Goal: Task Accomplishment & Management: Use online tool/utility

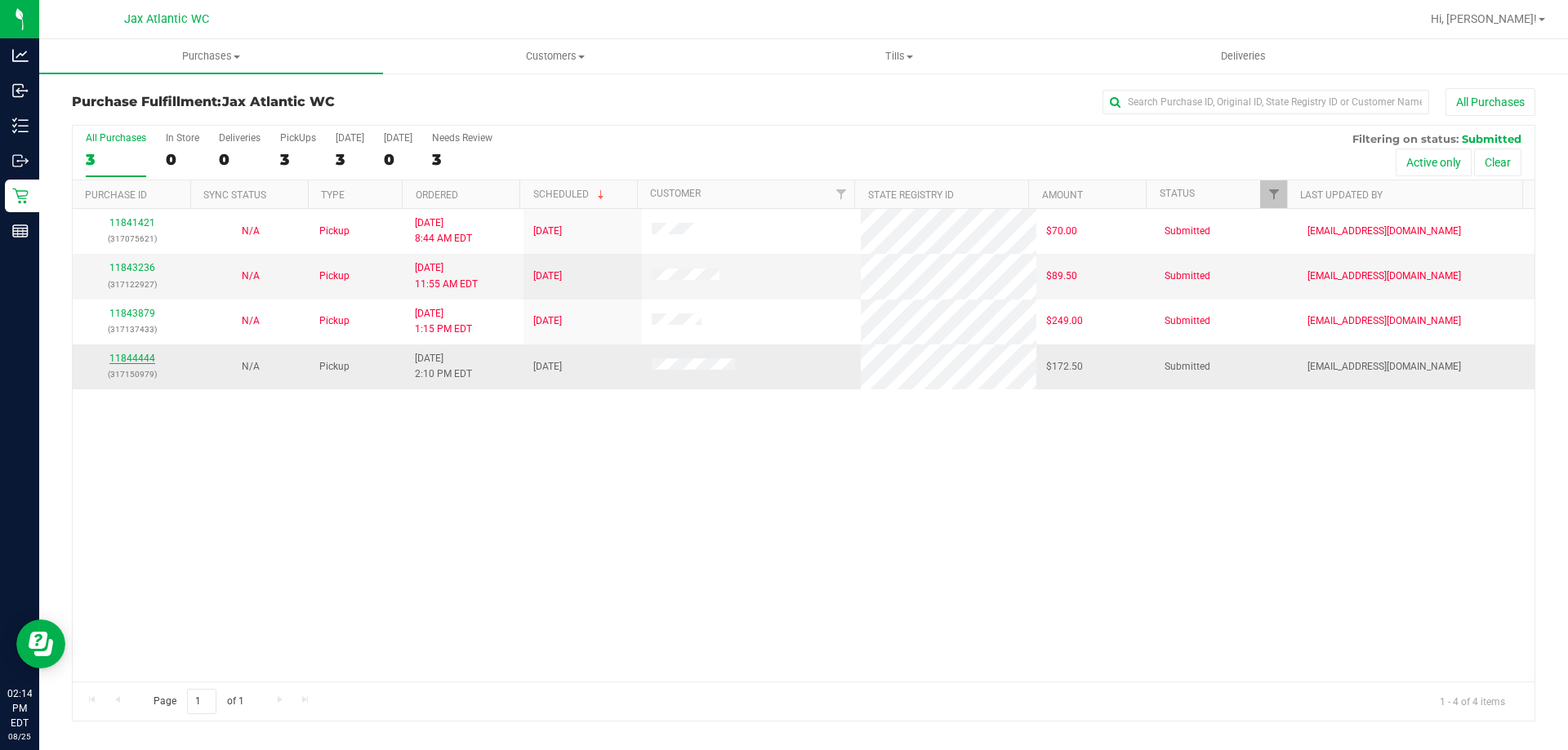
click at [142, 361] on link "11844444" at bounding box center [132, 358] width 46 height 12
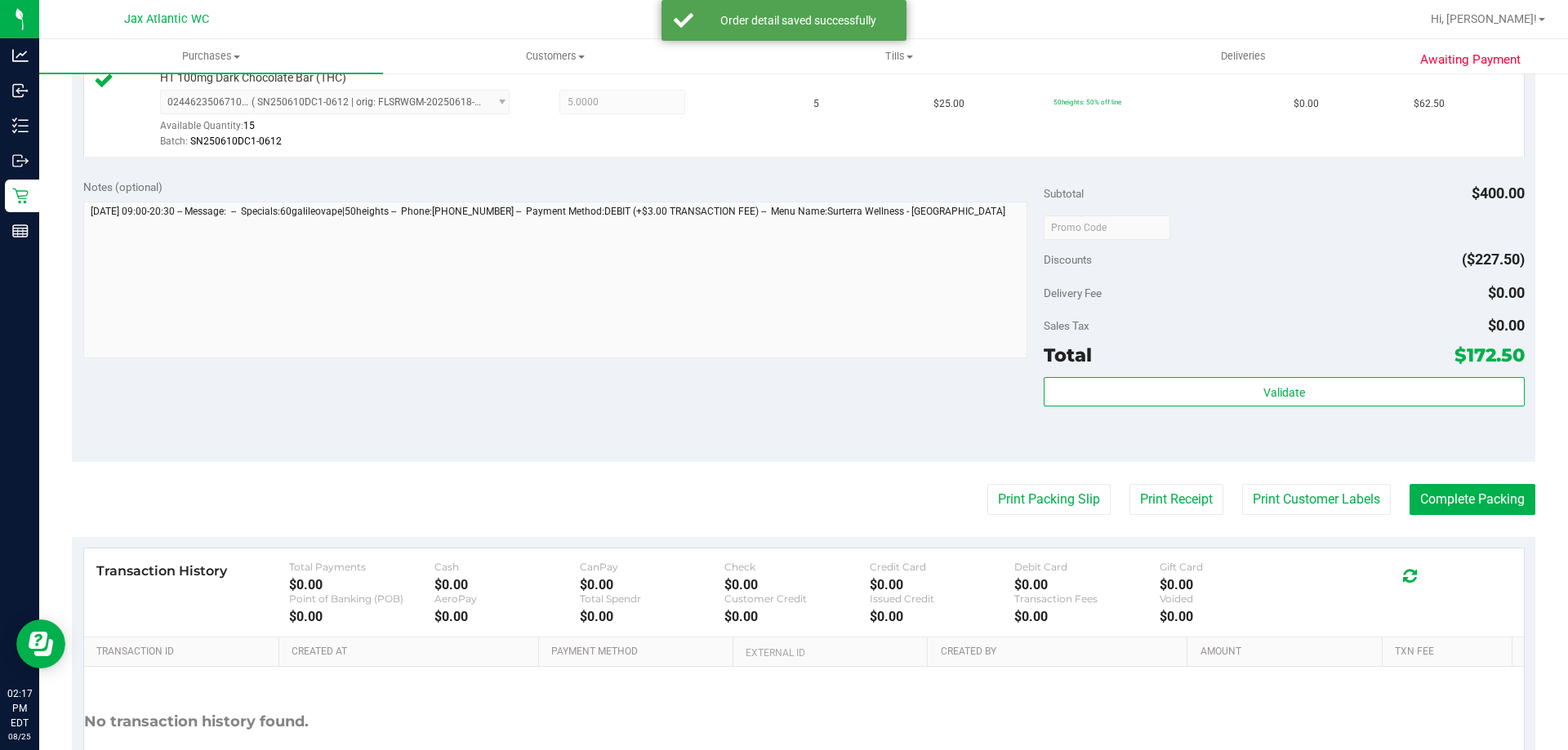
scroll to position [653, 0]
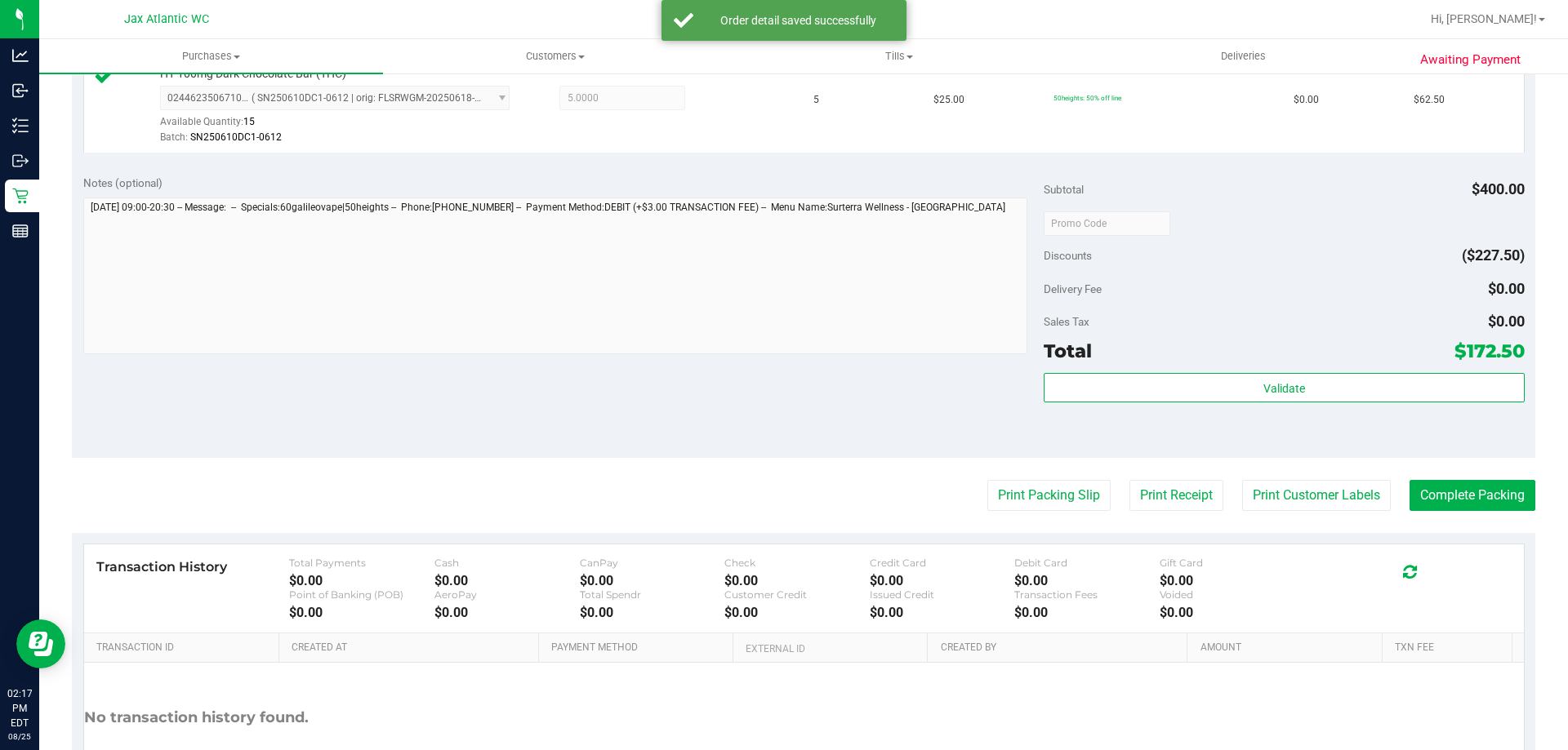
click at [1263, 370] on div "Subtotal $400.00 Discounts ($227.50) Delivery Fee $0.00 Sales Tax $0.00 Total $…" at bounding box center [1284, 311] width 480 height 272
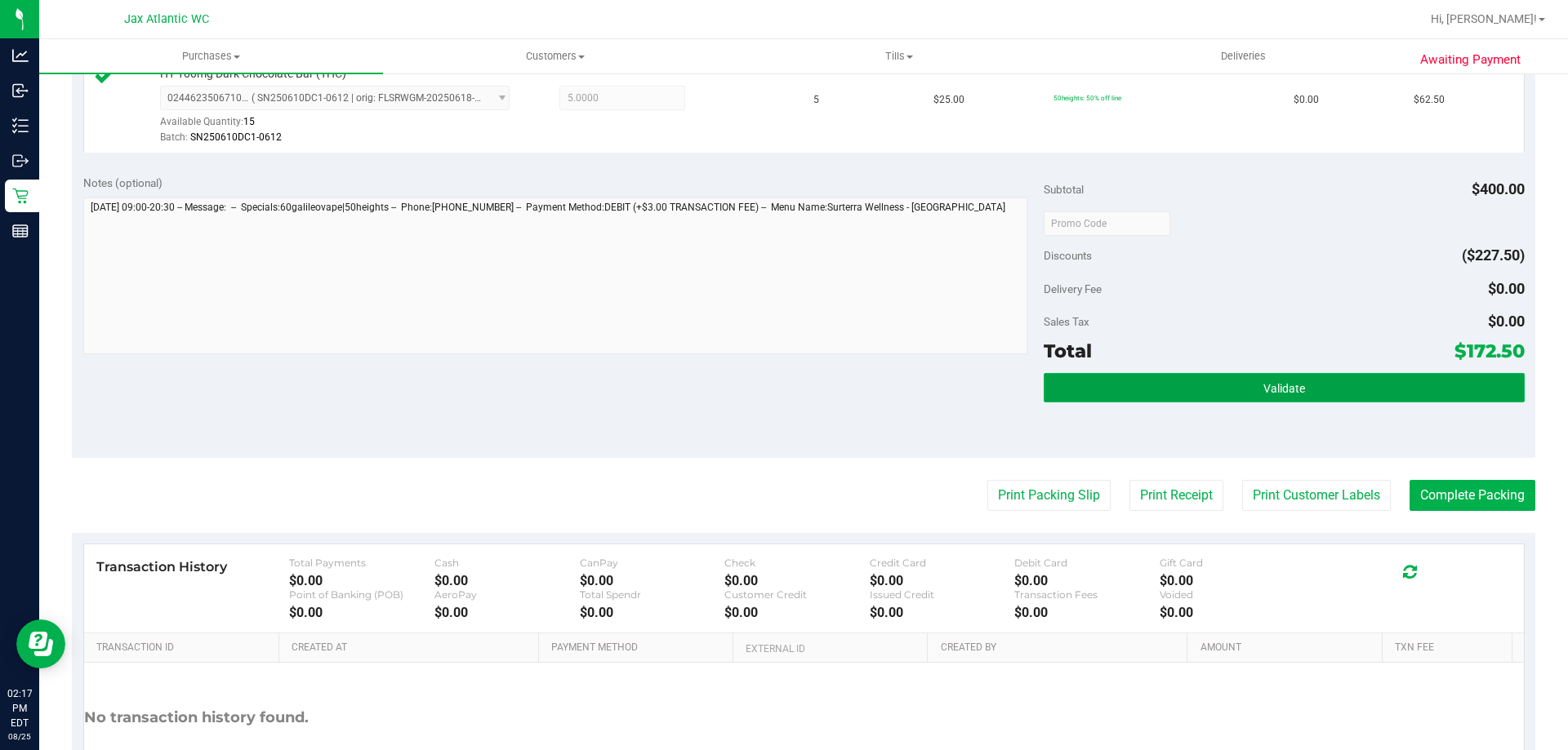
click at [1269, 377] on button "Validate" at bounding box center [1284, 388] width 480 height 30
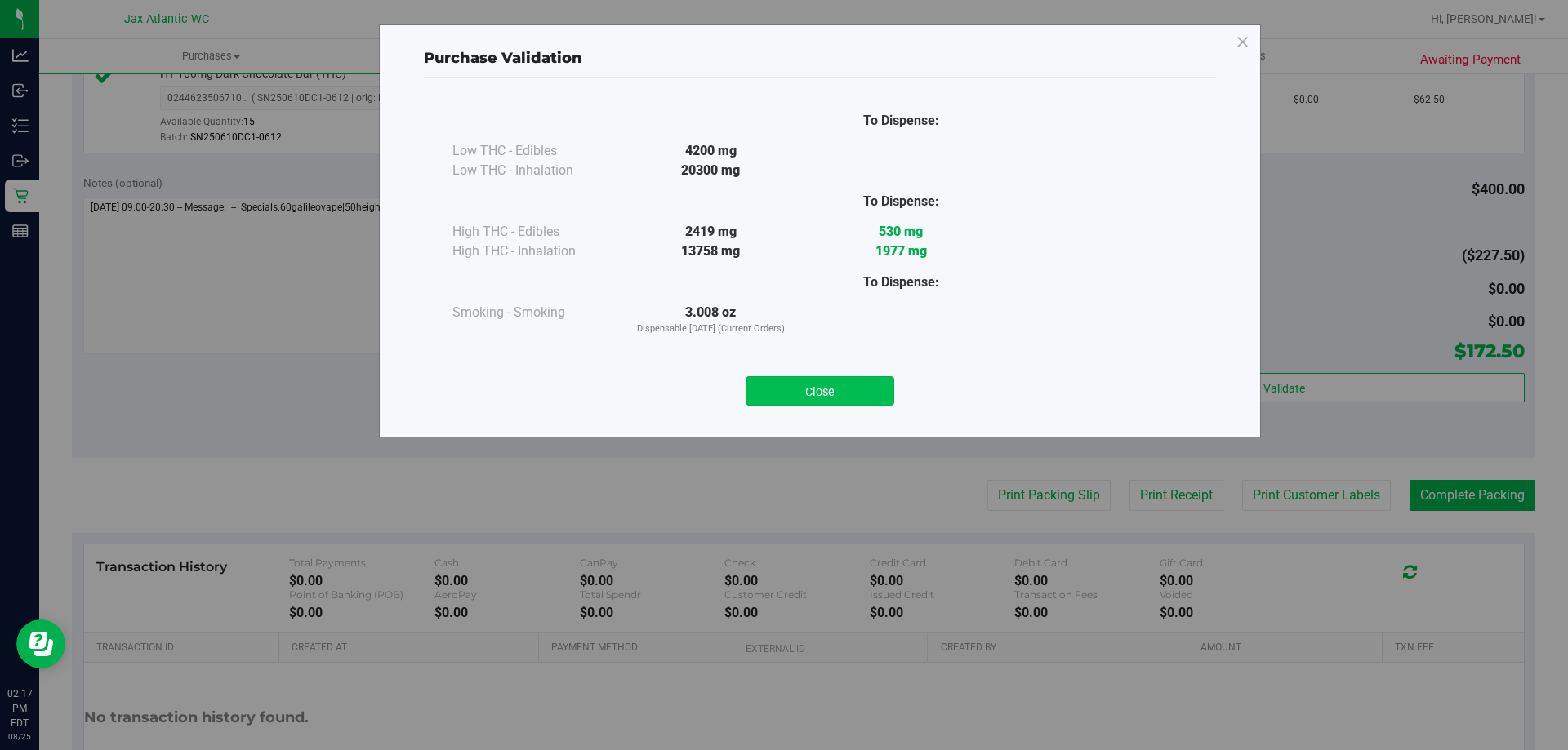
click at [856, 389] on button "Close" at bounding box center [819, 391] width 149 height 30
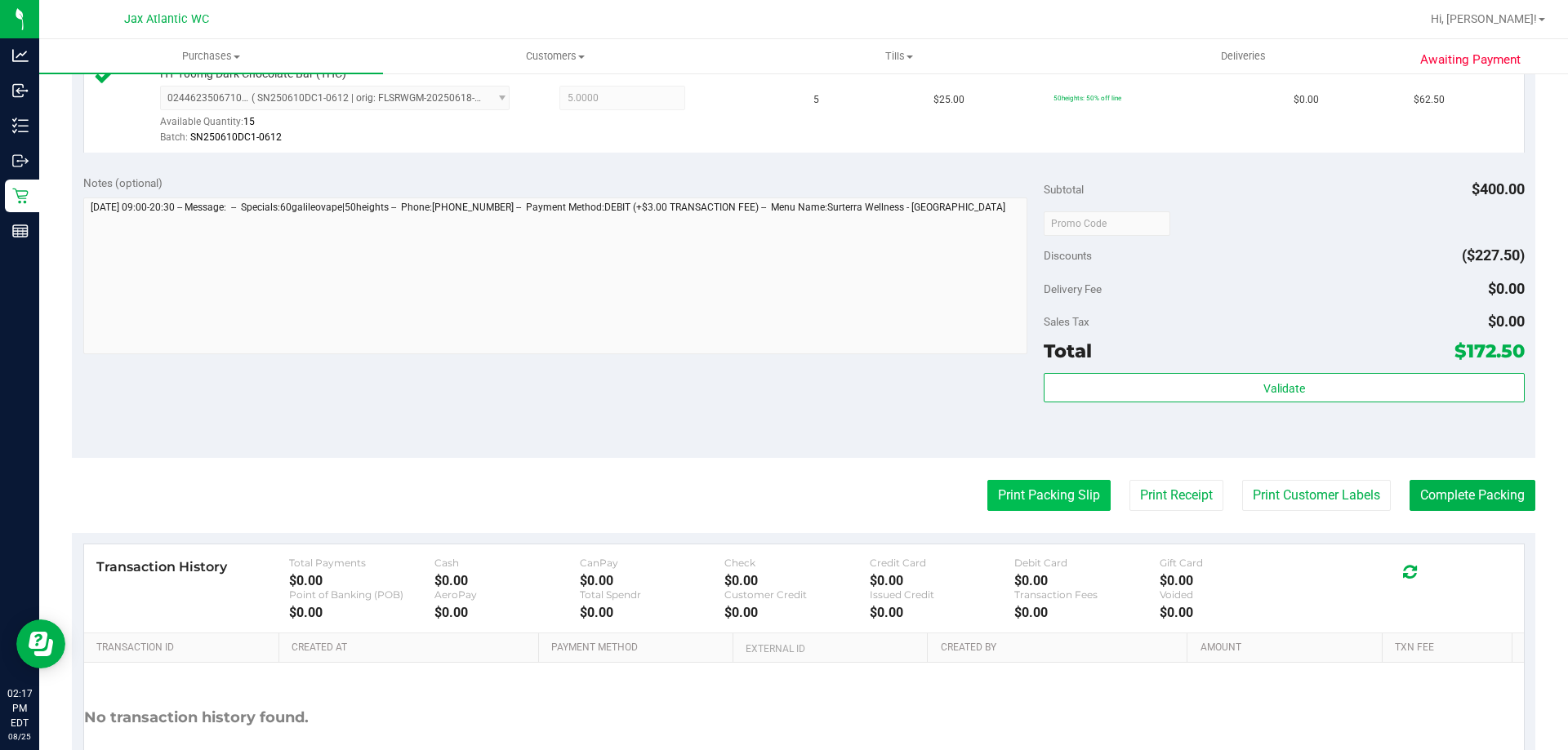
click at [987, 484] on button "Print Packing Slip" at bounding box center [1049, 495] width 123 height 31
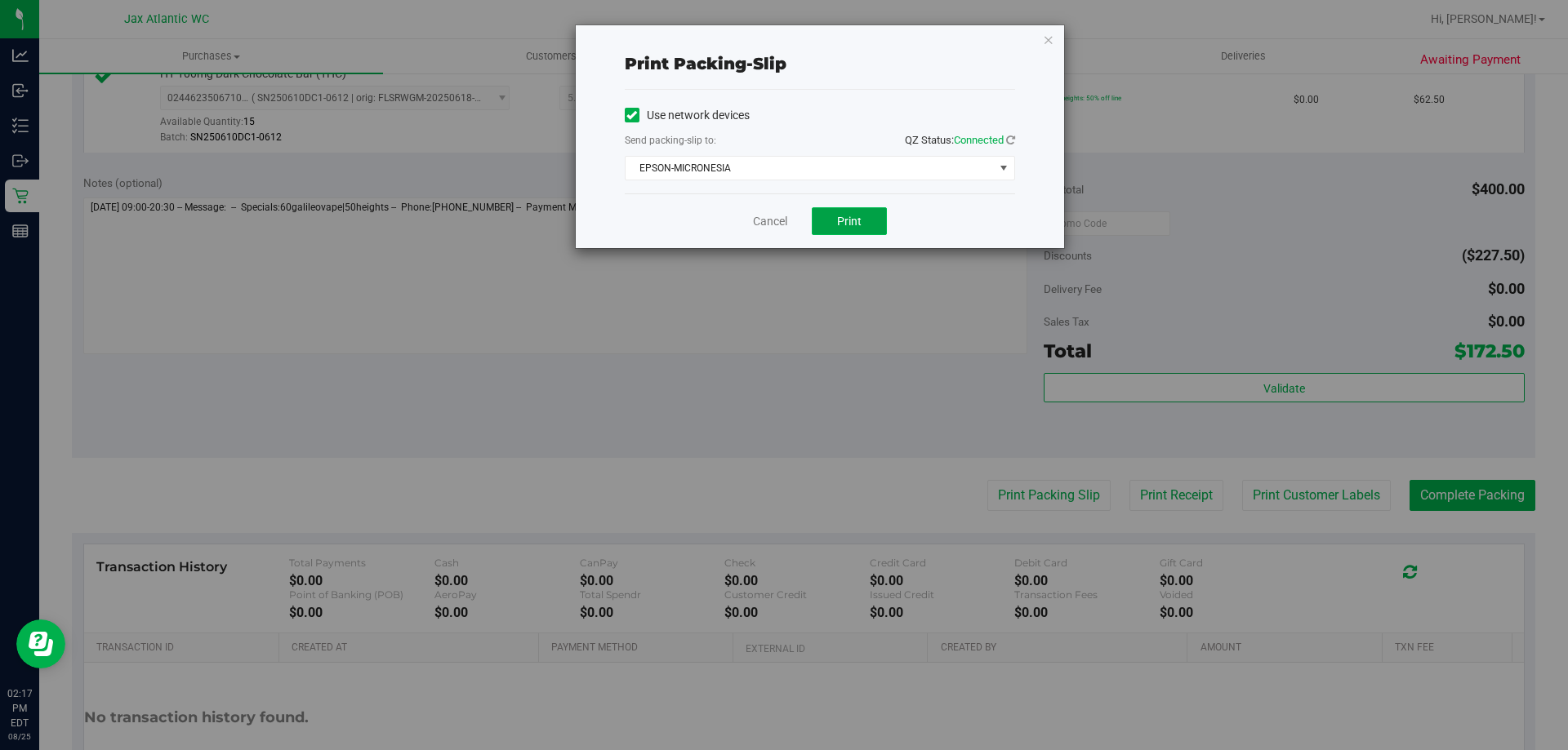
click at [842, 228] on button "Print" at bounding box center [849, 221] width 75 height 28
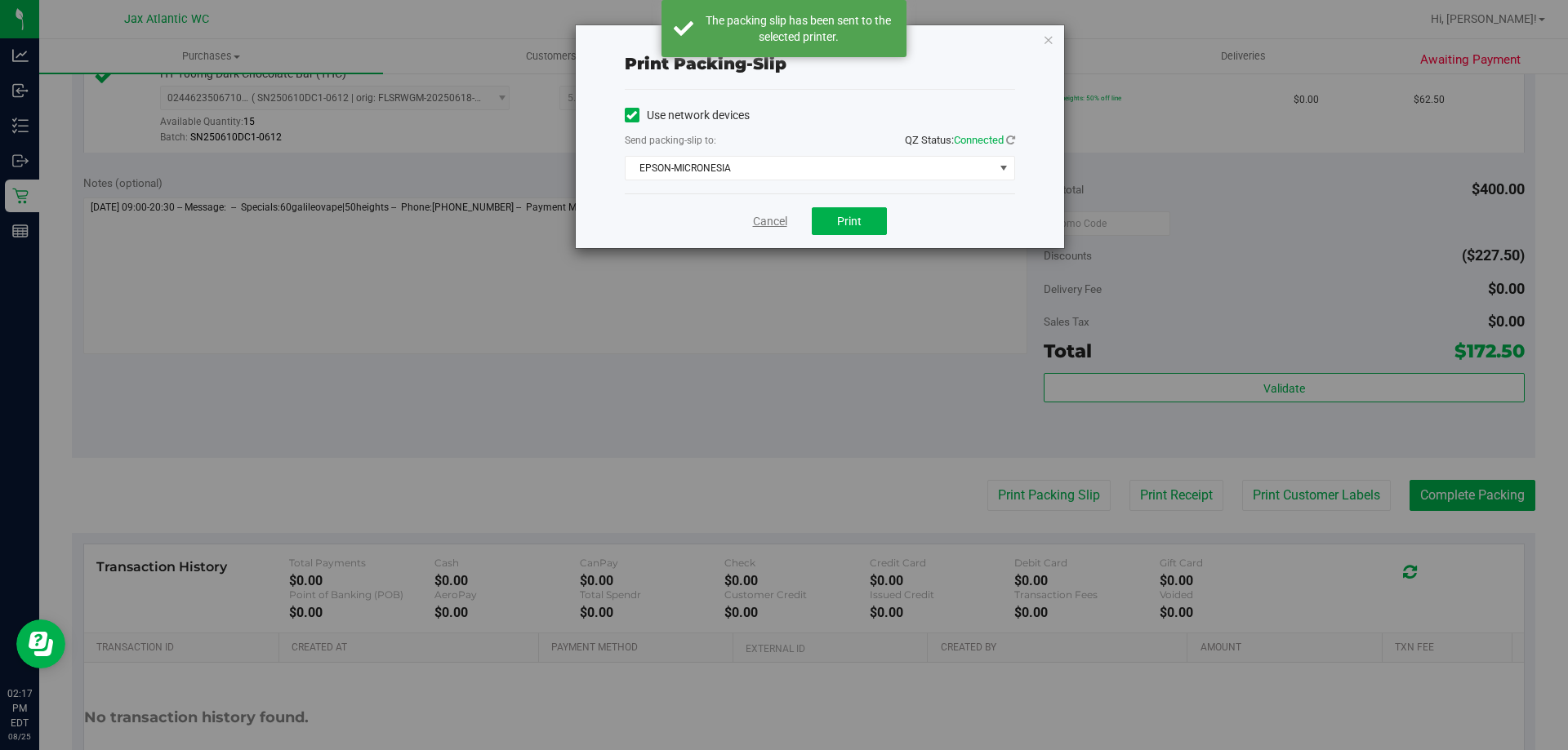
click at [763, 214] on link "Cancel" at bounding box center [770, 221] width 35 height 17
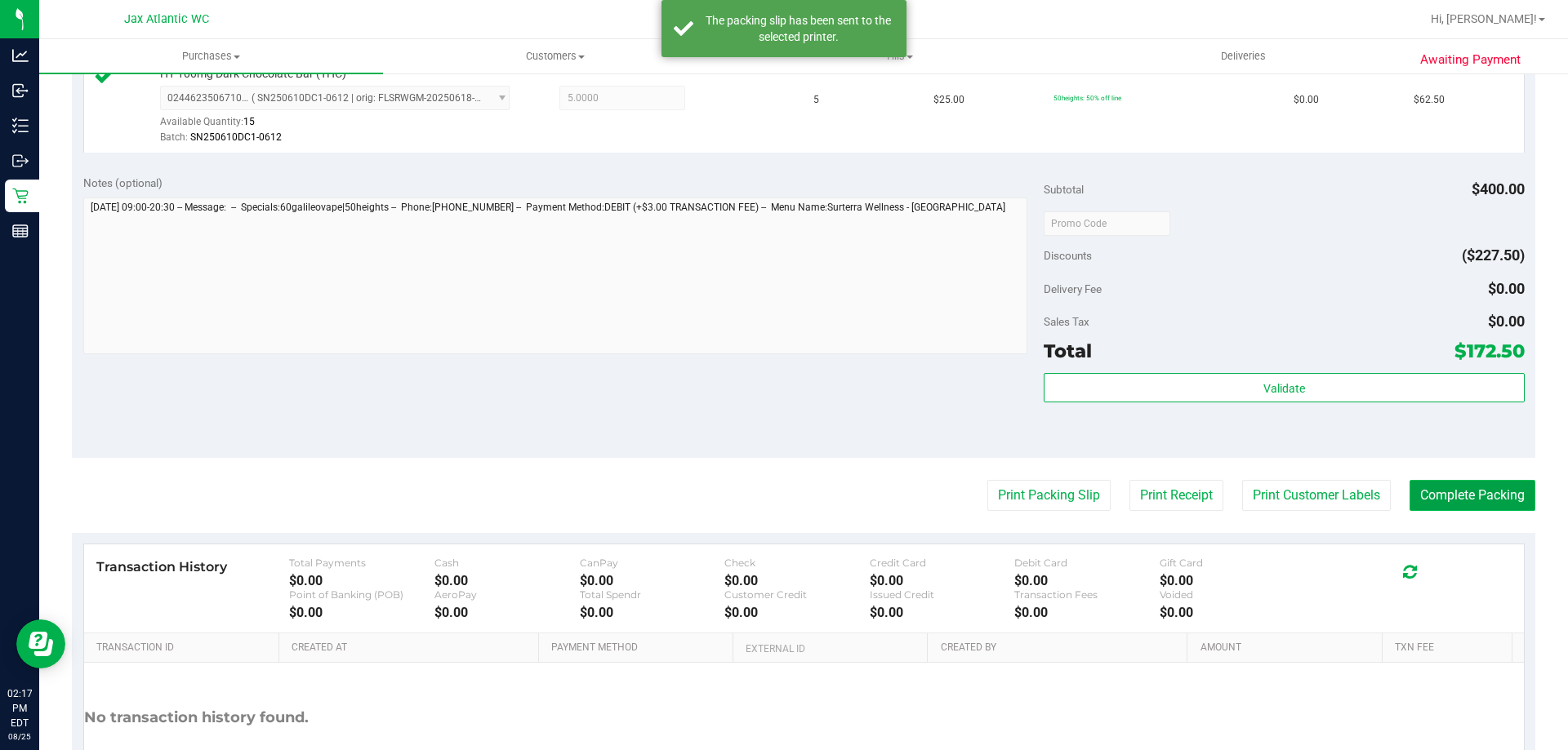
click at [1437, 499] on button "Complete Packing" at bounding box center [1472, 495] width 126 height 31
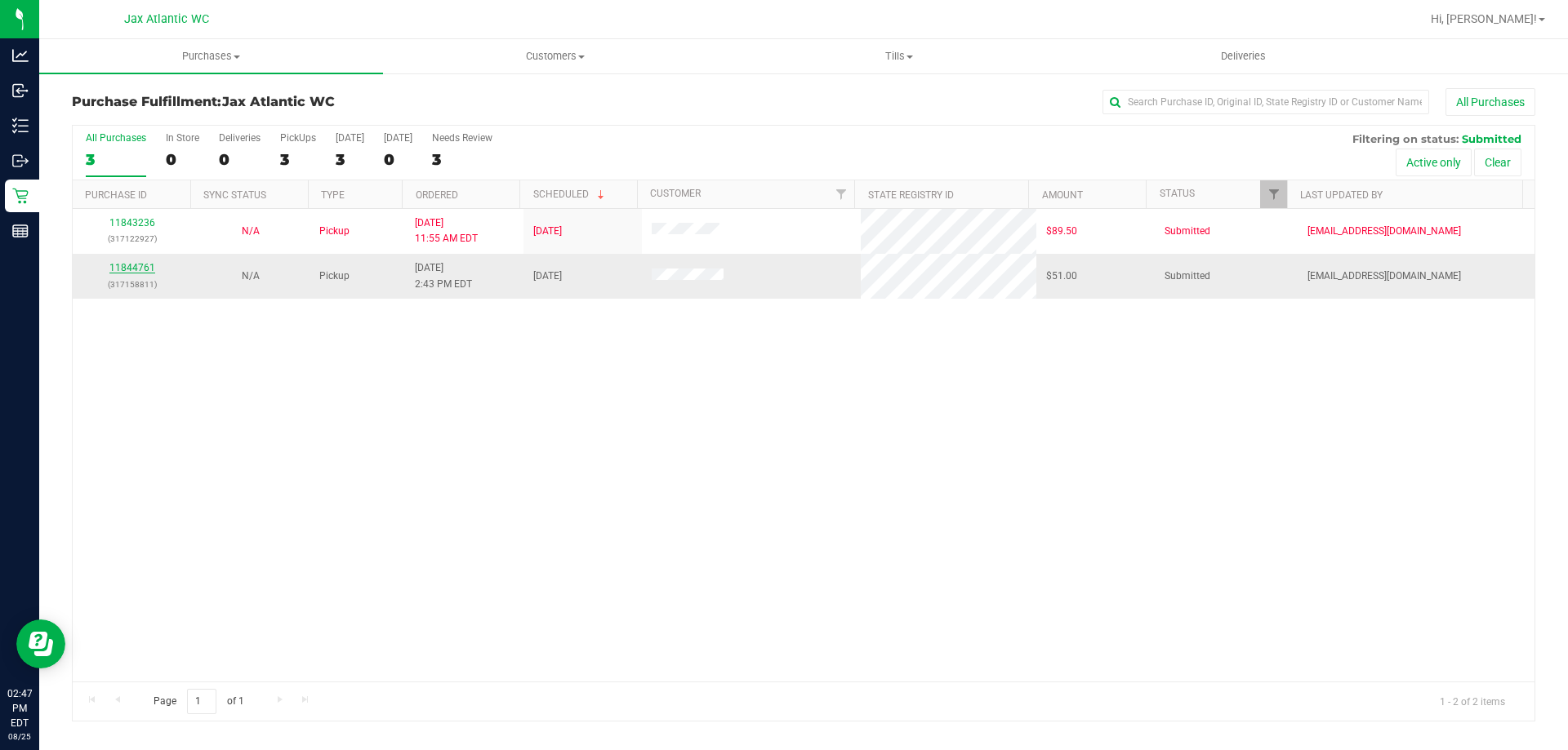
click at [138, 269] on link "11844761" at bounding box center [132, 268] width 46 height 12
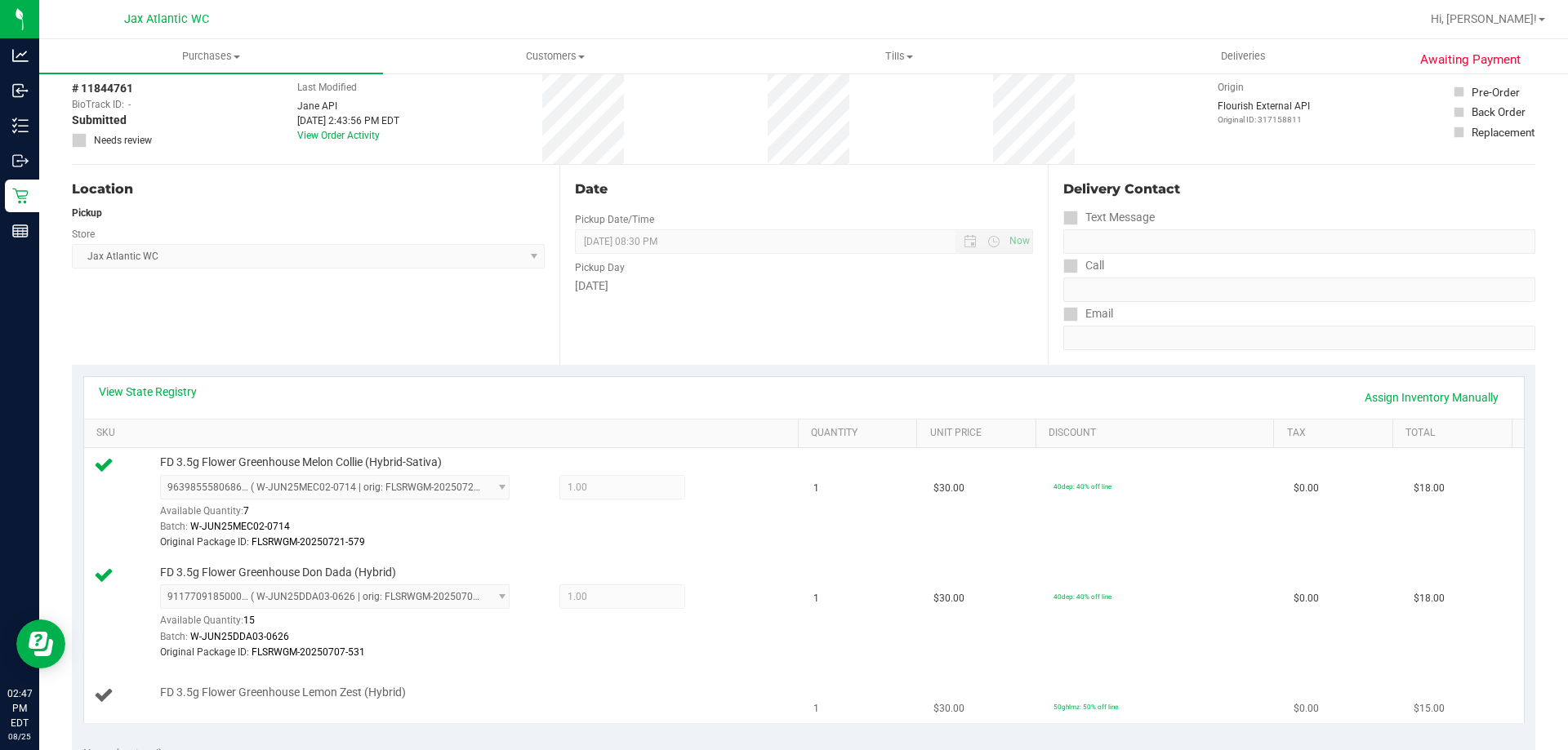
scroll to position [163, 0]
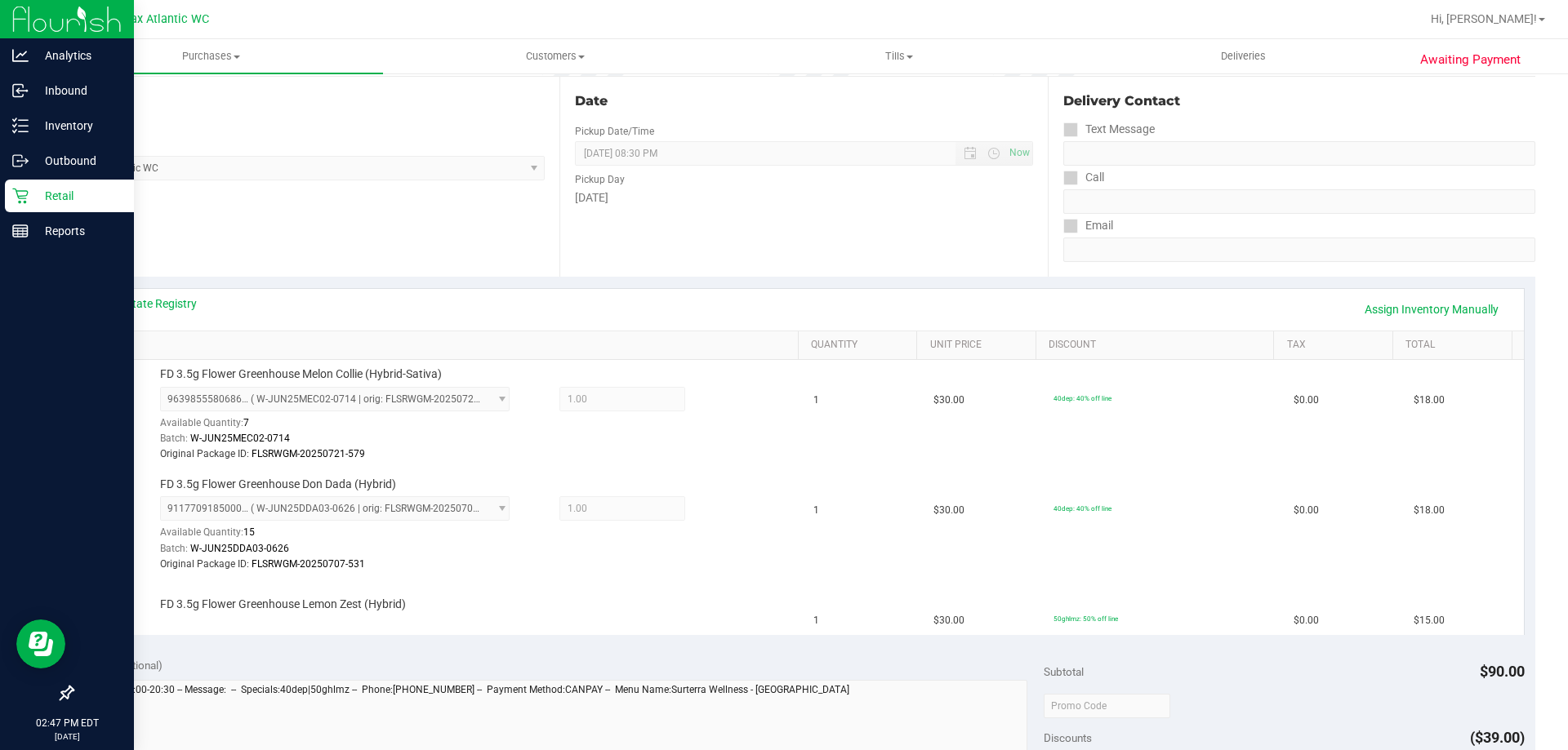
click at [20, 194] on icon at bounding box center [21, 196] width 16 height 16
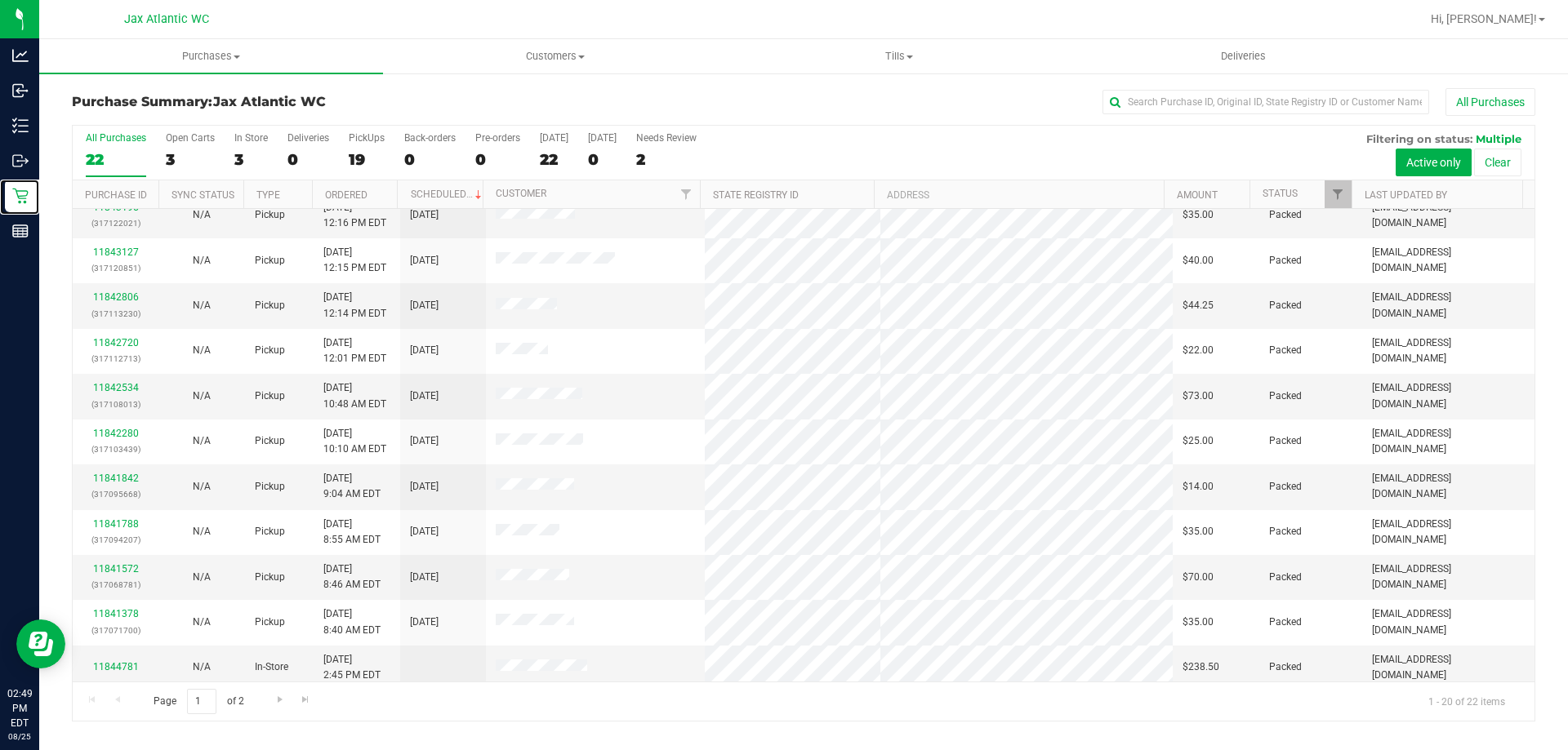
scroll to position [431, 0]
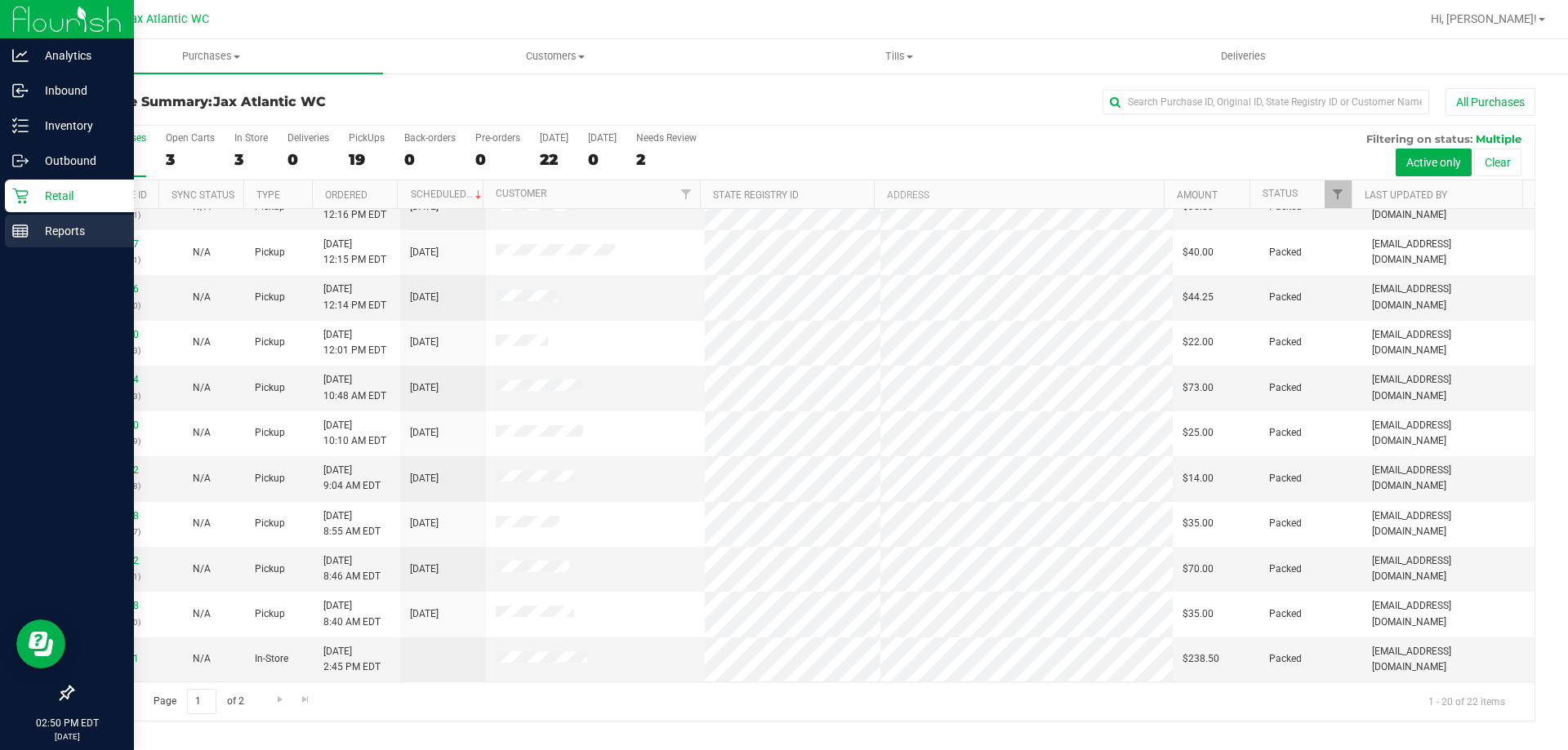
click at [62, 226] on p "Reports" at bounding box center [77, 231] width 98 height 20
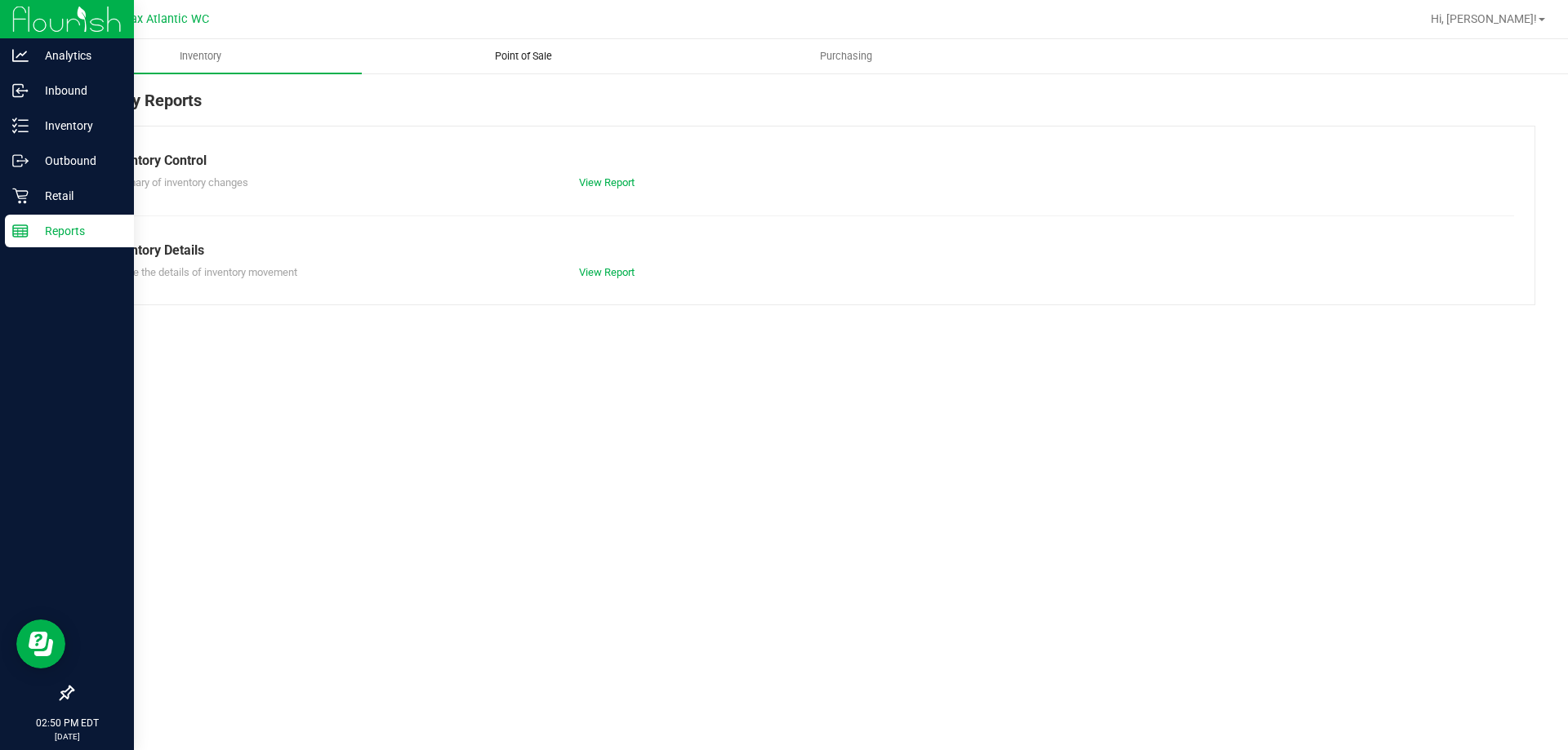
click at [500, 49] on span "Point of Sale" at bounding box center [523, 57] width 101 height 15
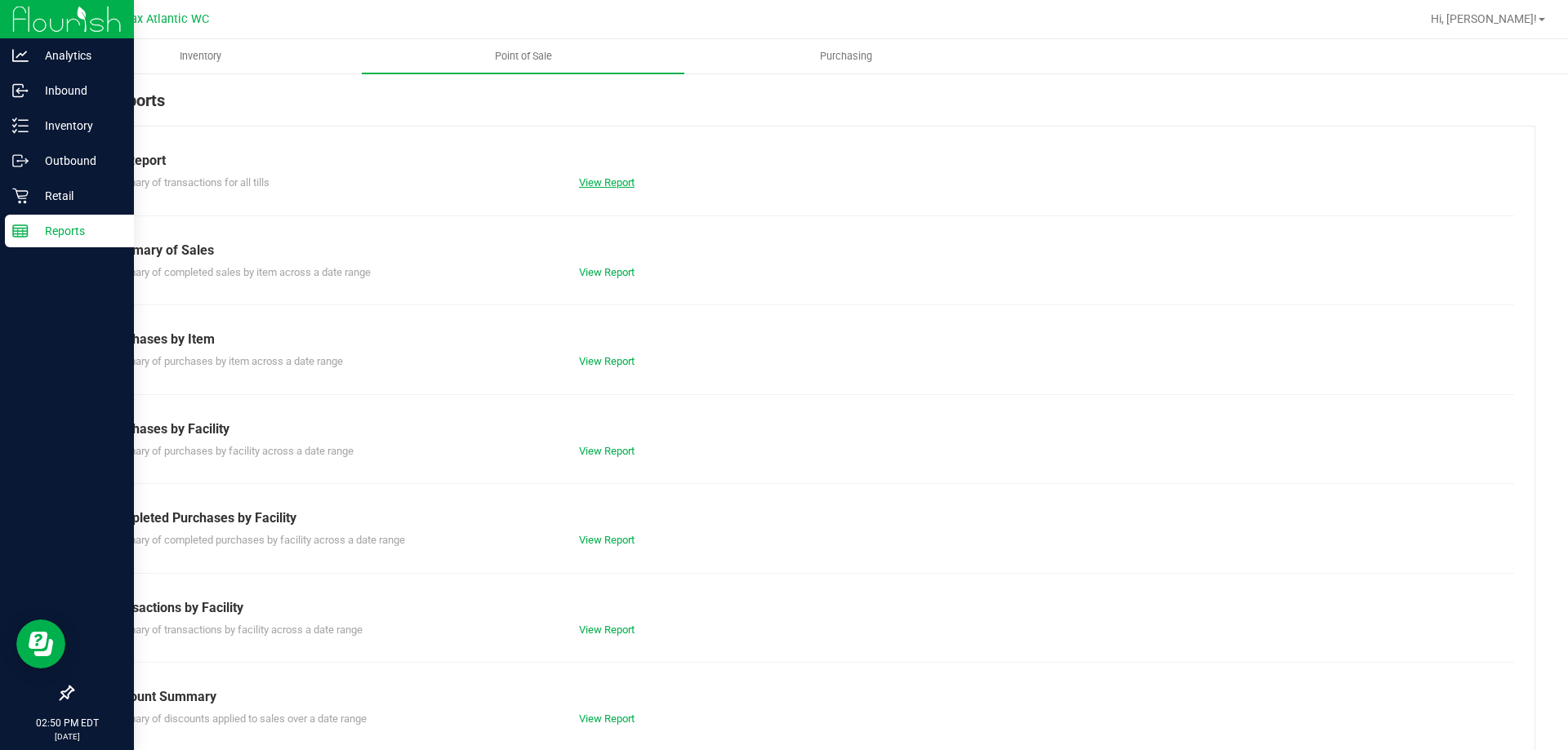
click at [625, 181] on link "View Report" at bounding box center [607, 182] width 56 height 12
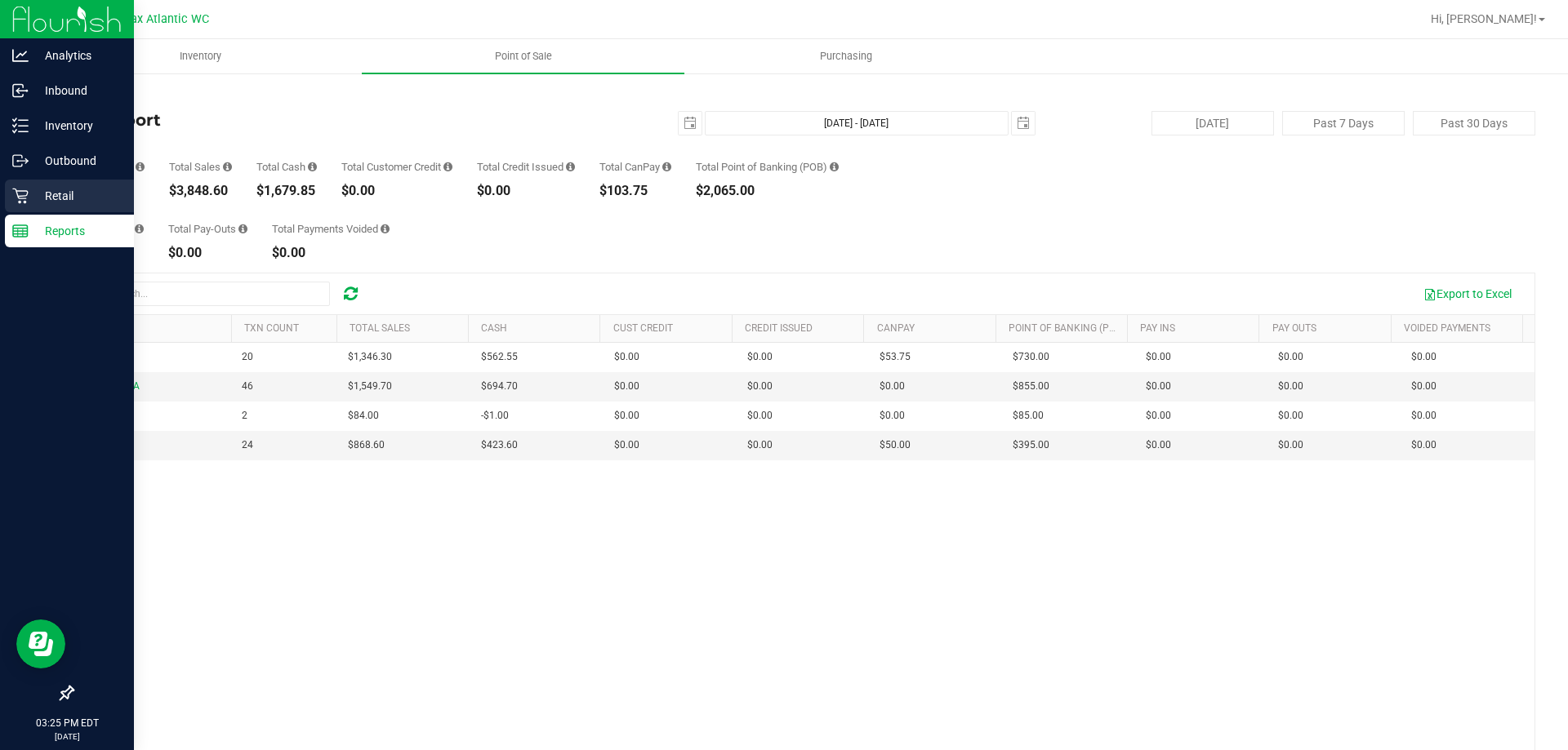
click at [57, 202] on p "Retail" at bounding box center [77, 196] width 98 height 20
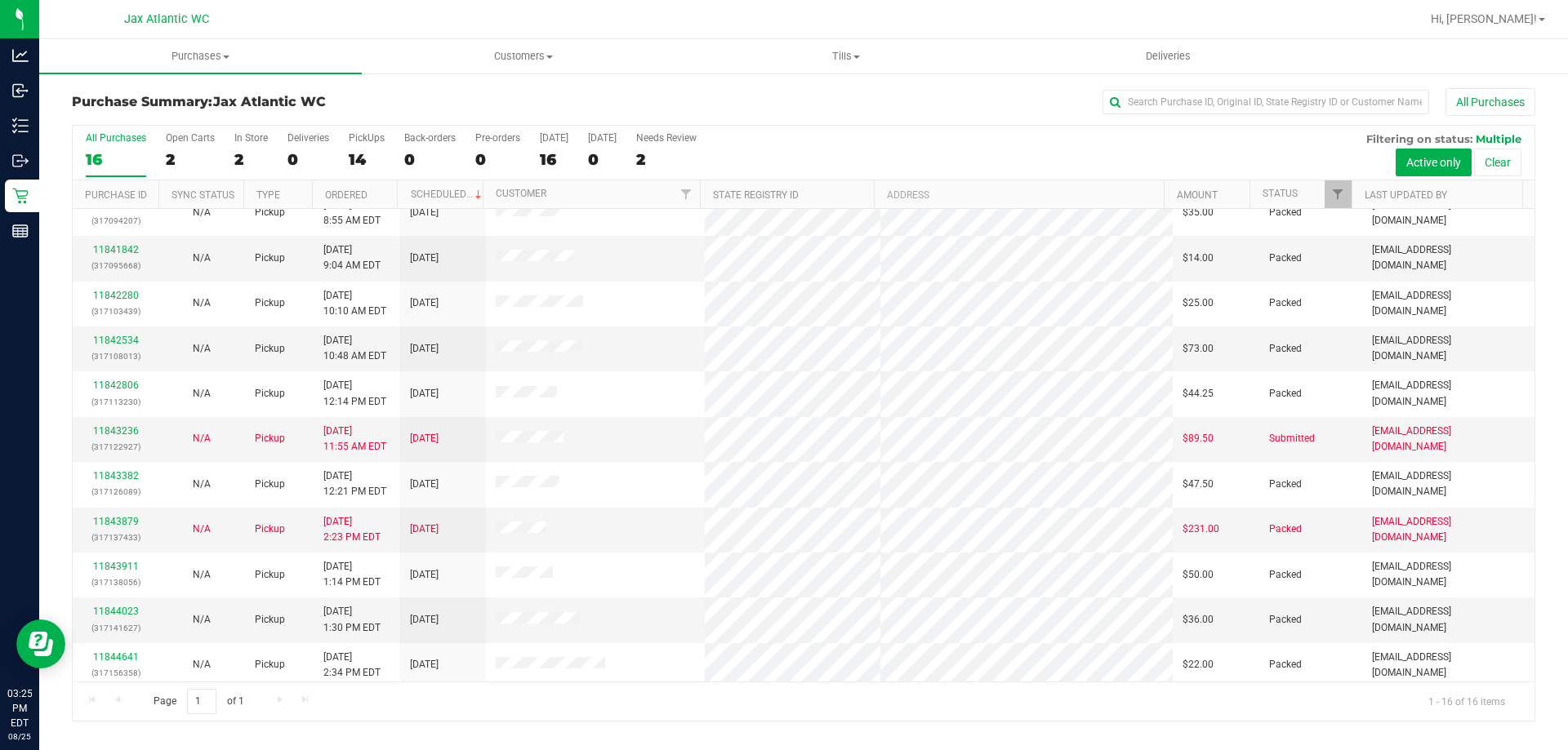
scroll to position [245, 0]
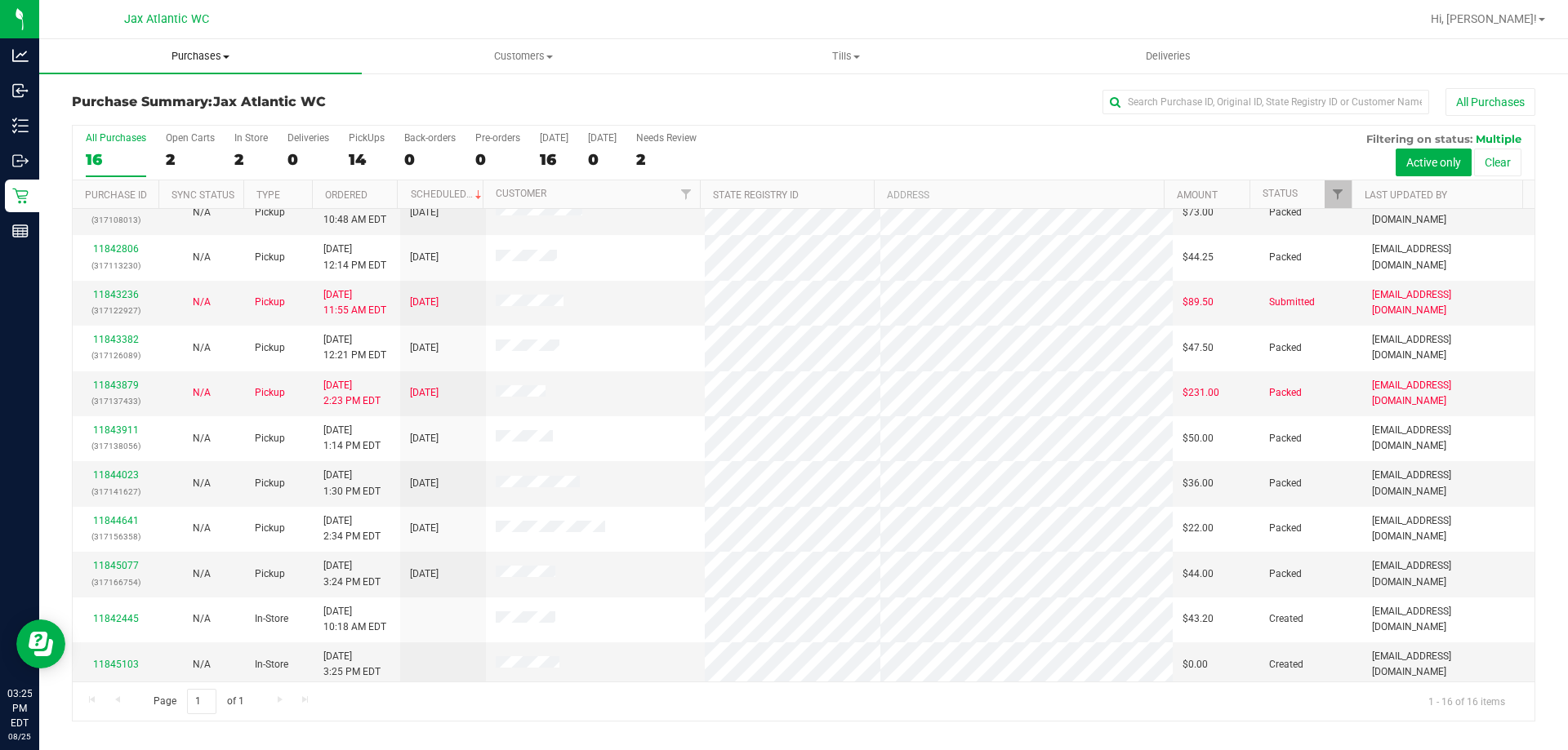
click at [179, 58] on span "Purchases" at bounding box center [201, 57] width 323 height 15
click at [94, 116] on span "Fulfillment" at bounding box center [90, 117] width 101 height 14
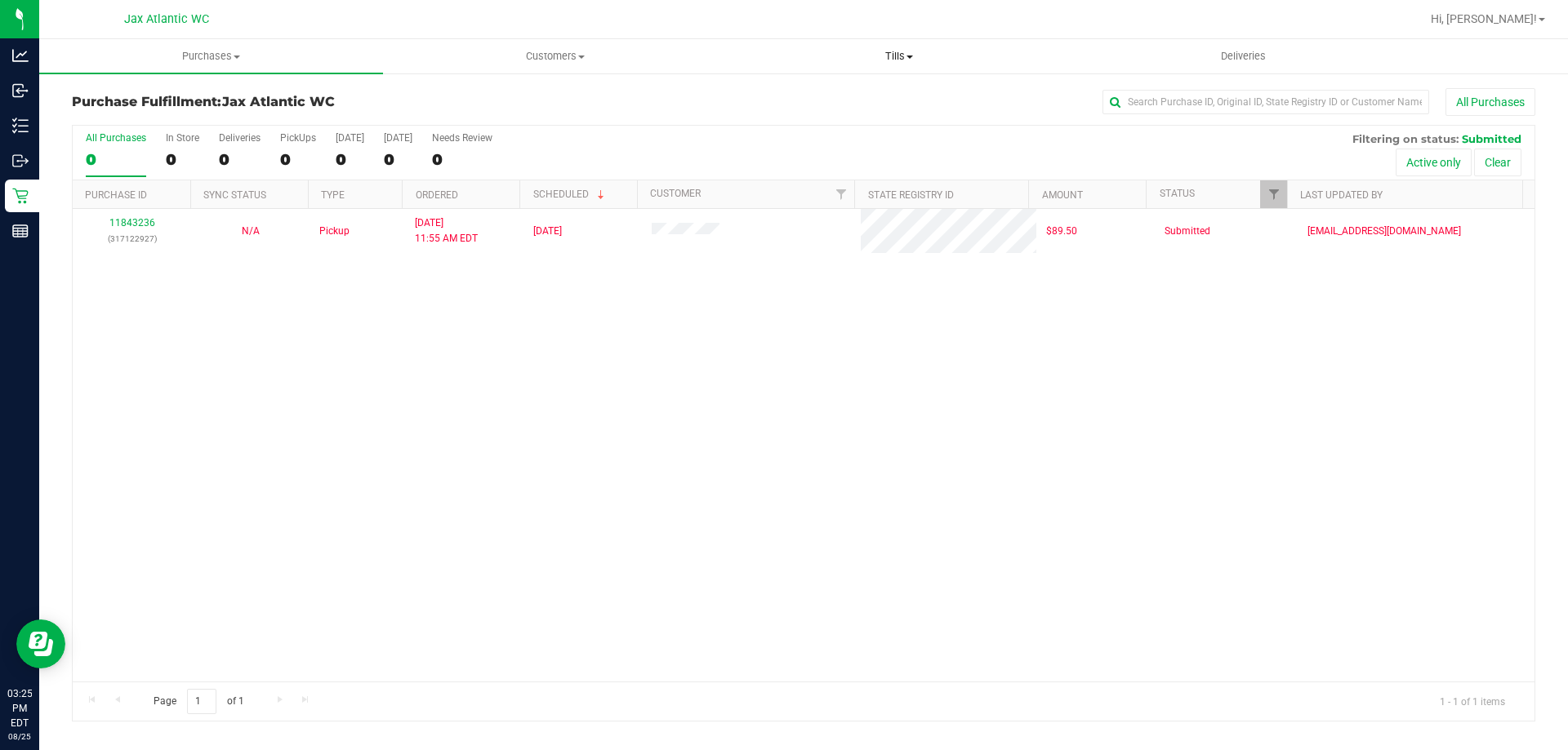
click at [911, 54] on span "Tills" at bounding box center [898, 57] width 342 height 15
click at [849, 101] on li "Manage tills" at bounding box center [898, 99] width 344 height 20
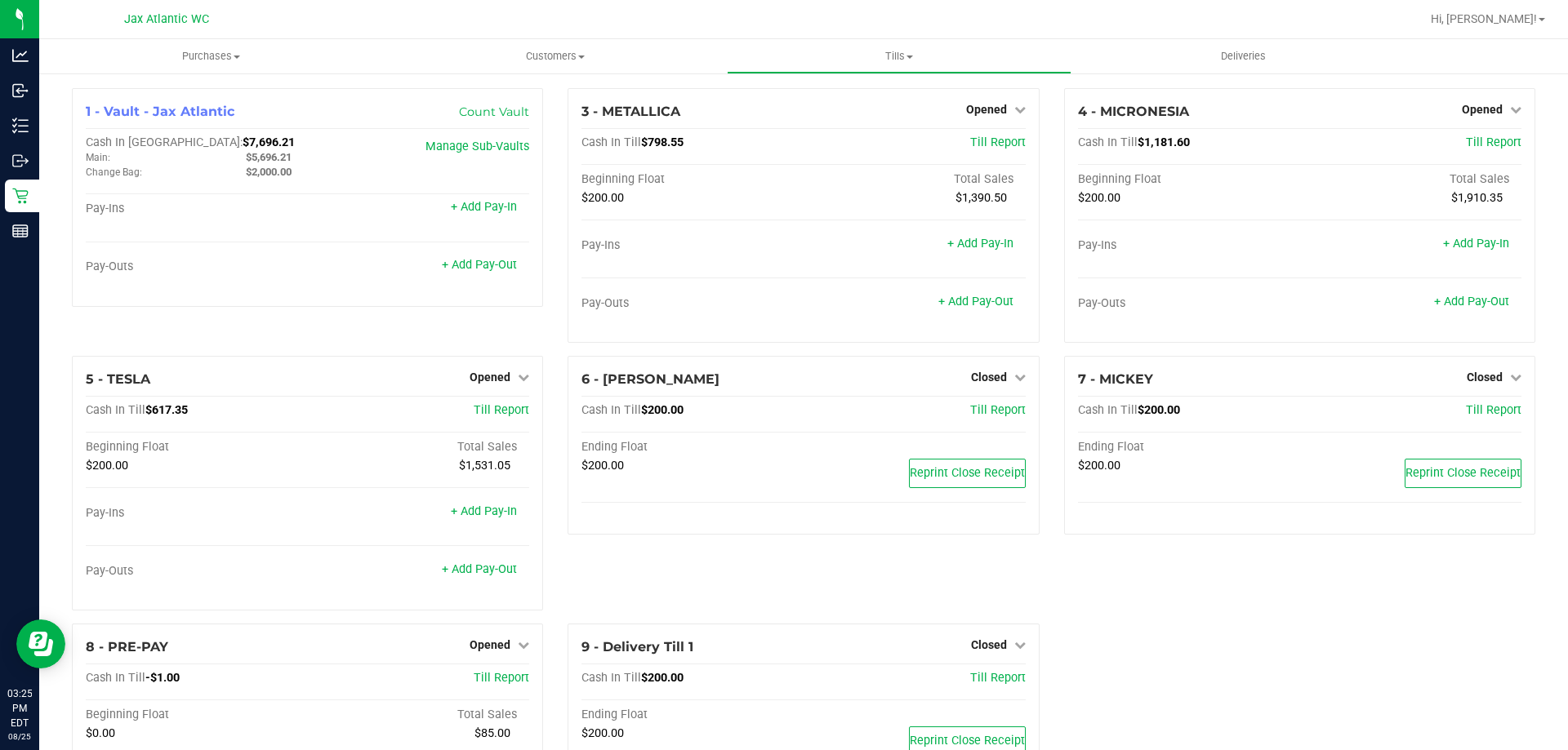
click at [1524, 559] on div "7 - MICKEY Closed Open Till Cash In Till $200.00 Till Report Ending Float $200.…" at bounding box center [1299, 490] width 496 height 268
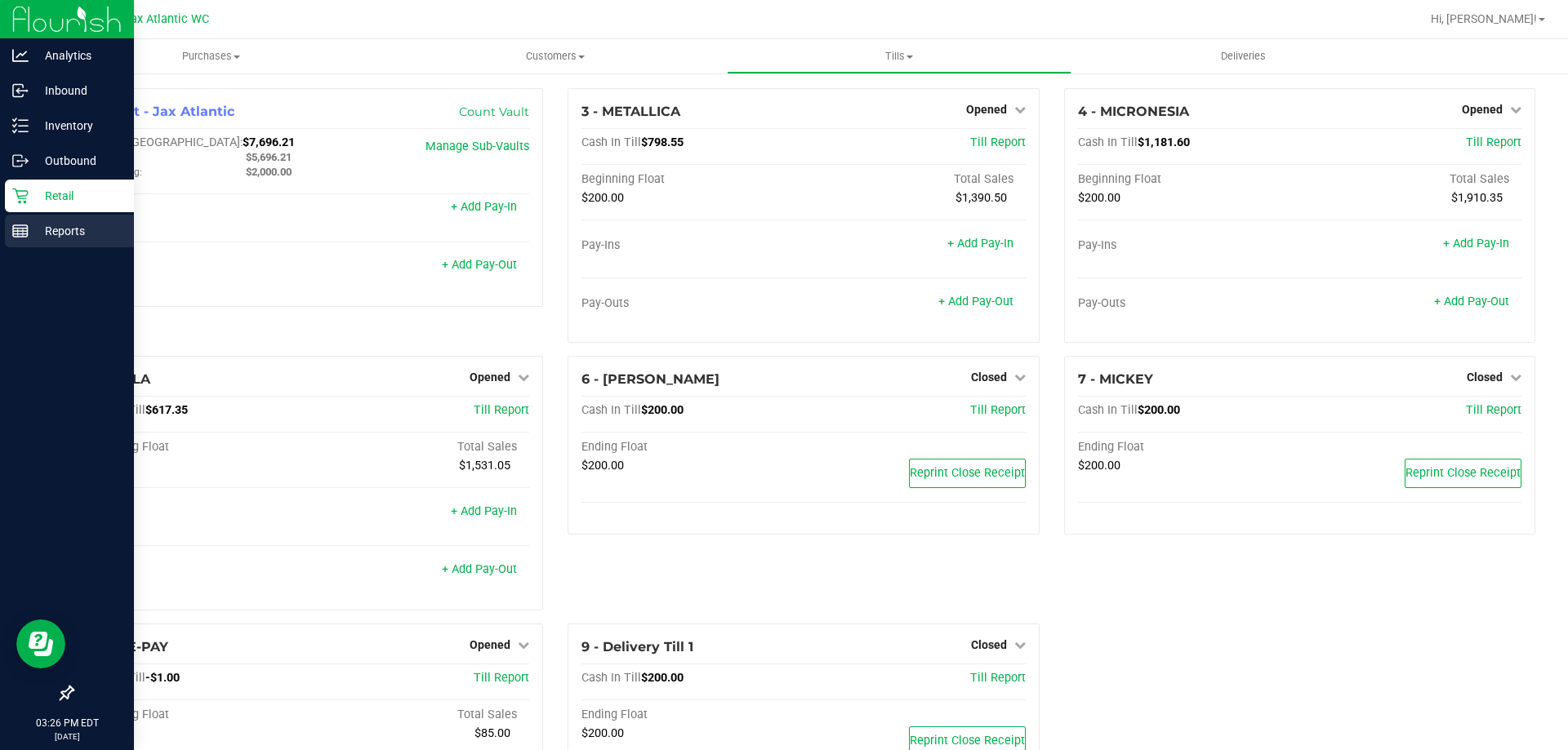
click at [18, 229] on line at bounding box center [18, 232] width 0 height 8
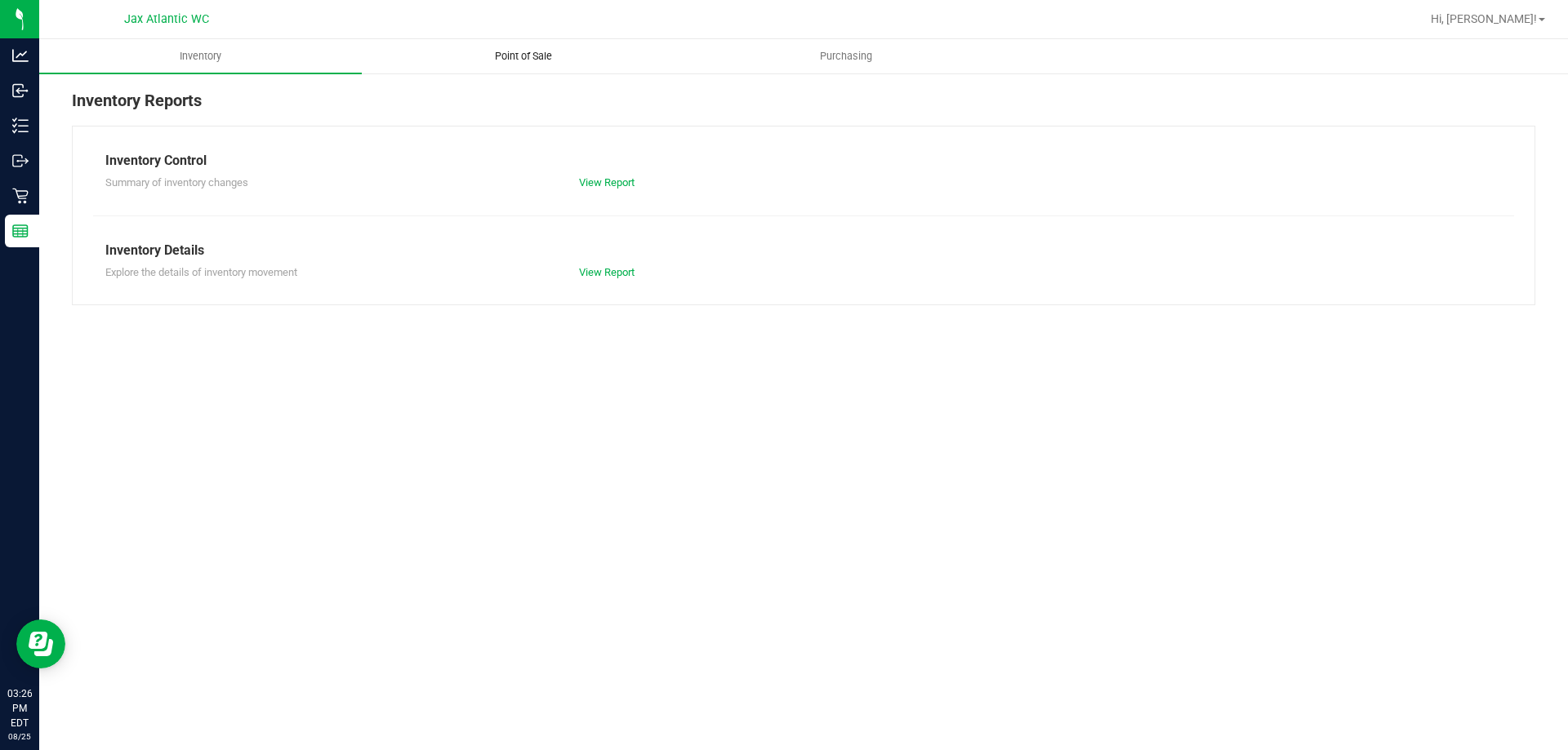
click at [501, 62] on span "Point of Sale" at bounding box center [523, 57] width 101 height 15
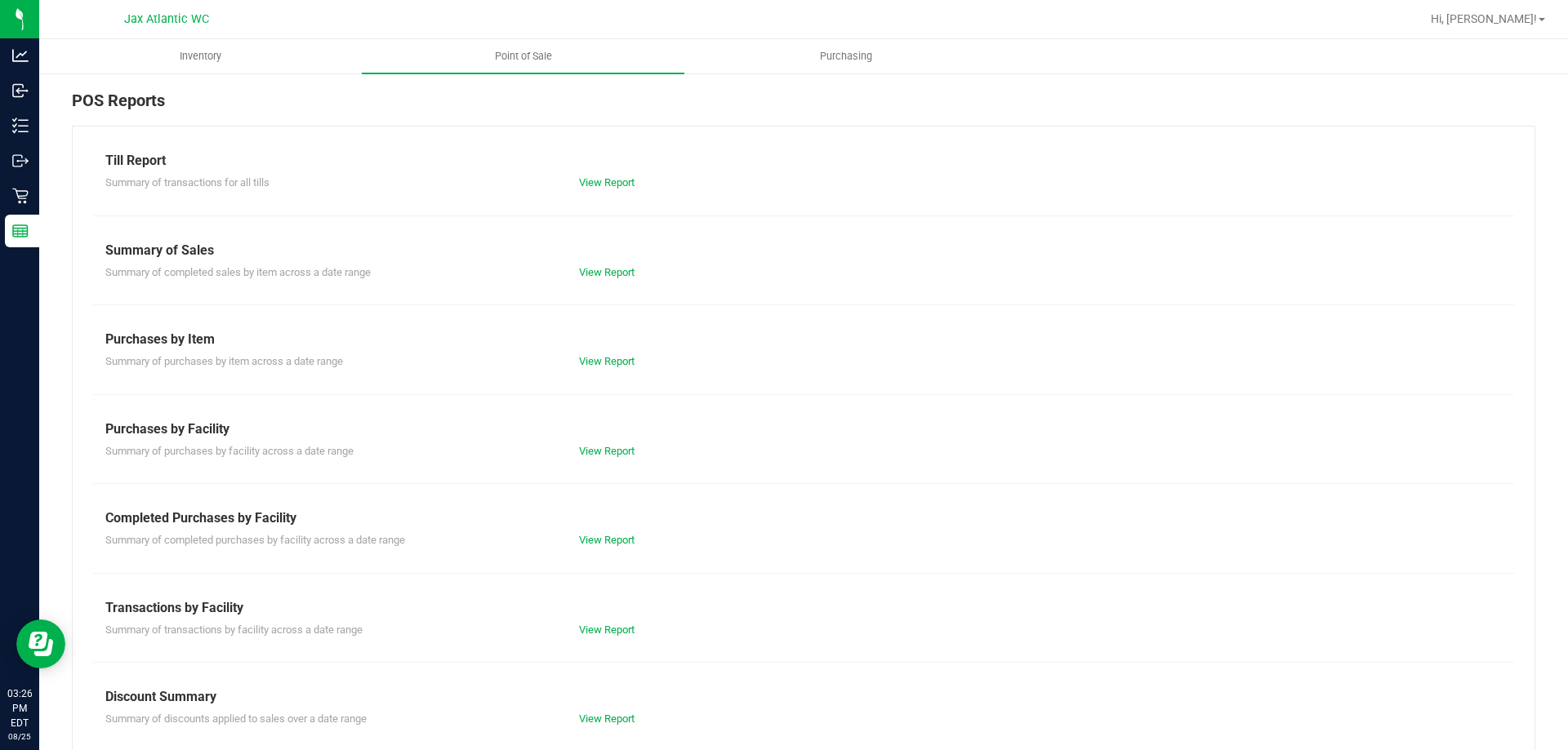
click at [626, 554] on div "Till Report Summary of transactions for all tills View Report Summary of Sales …" at bounding box center [803, 484] width 1464 height 716
click at [617, 536] on link "View Report" at bounding box center [607, 540] width 56 height 12
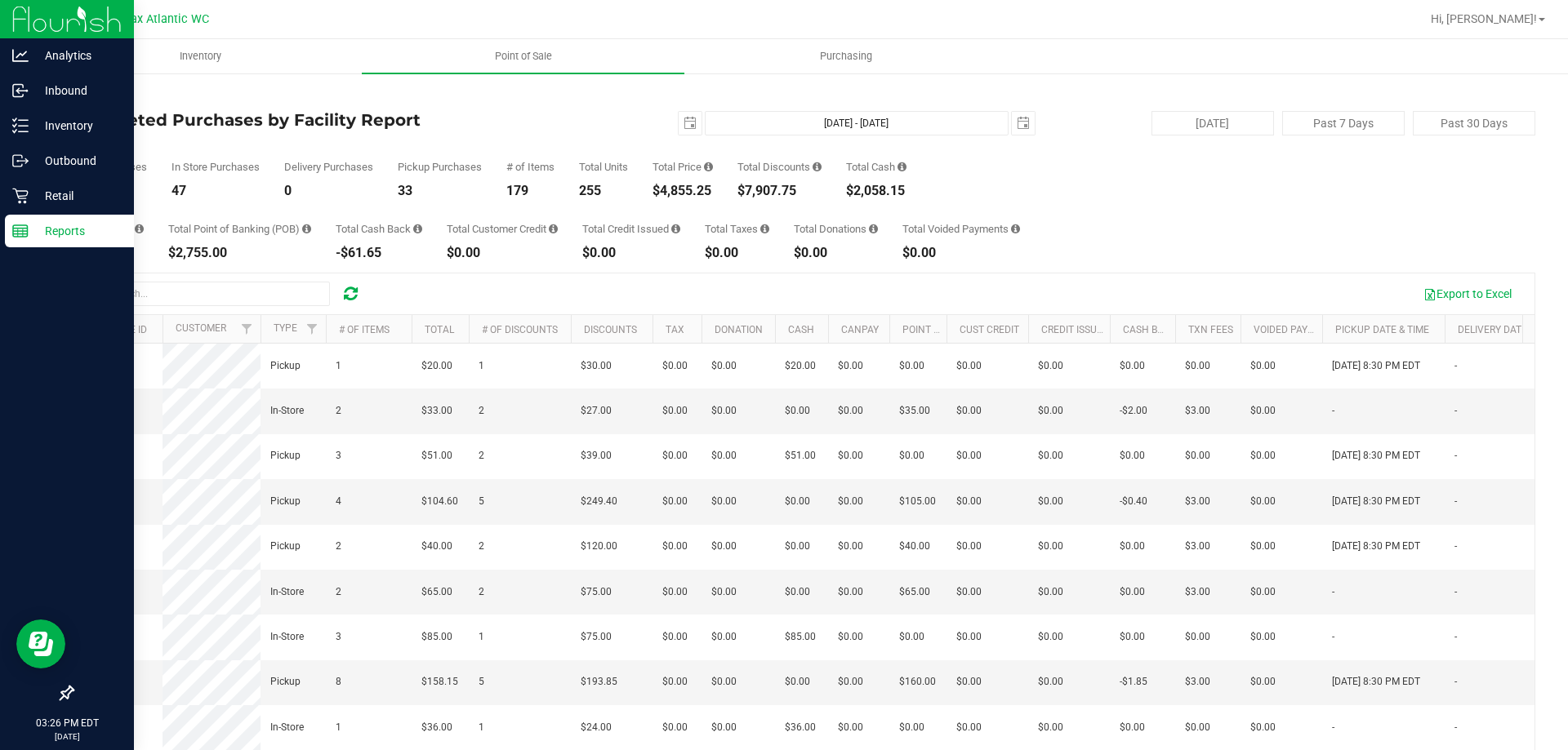
click at [20, 225] on rect at bounding box center [21, 231] width 15 height 12
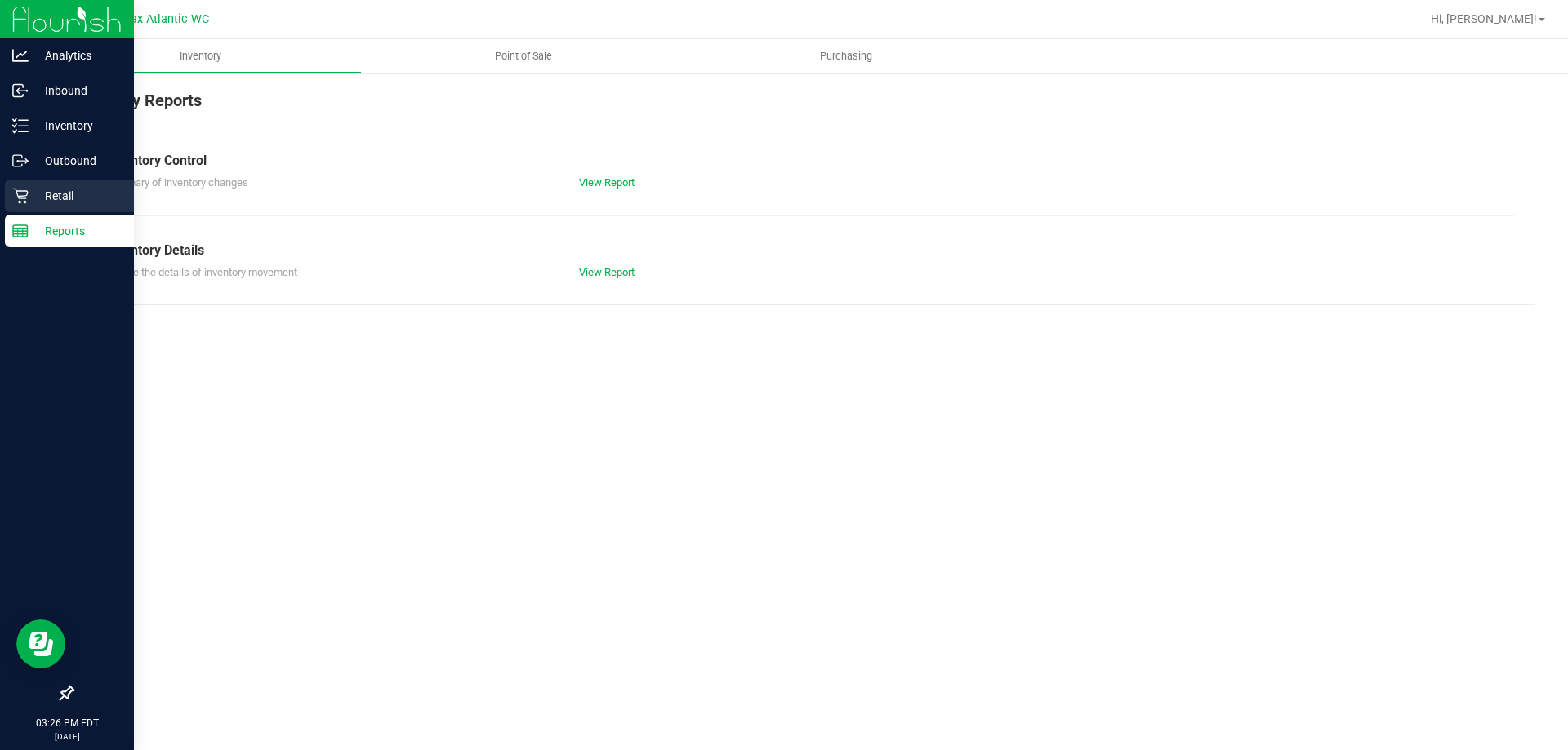
click at [64, 200] on p "Retail" at bounding box center [77, 196] width 98 height 20
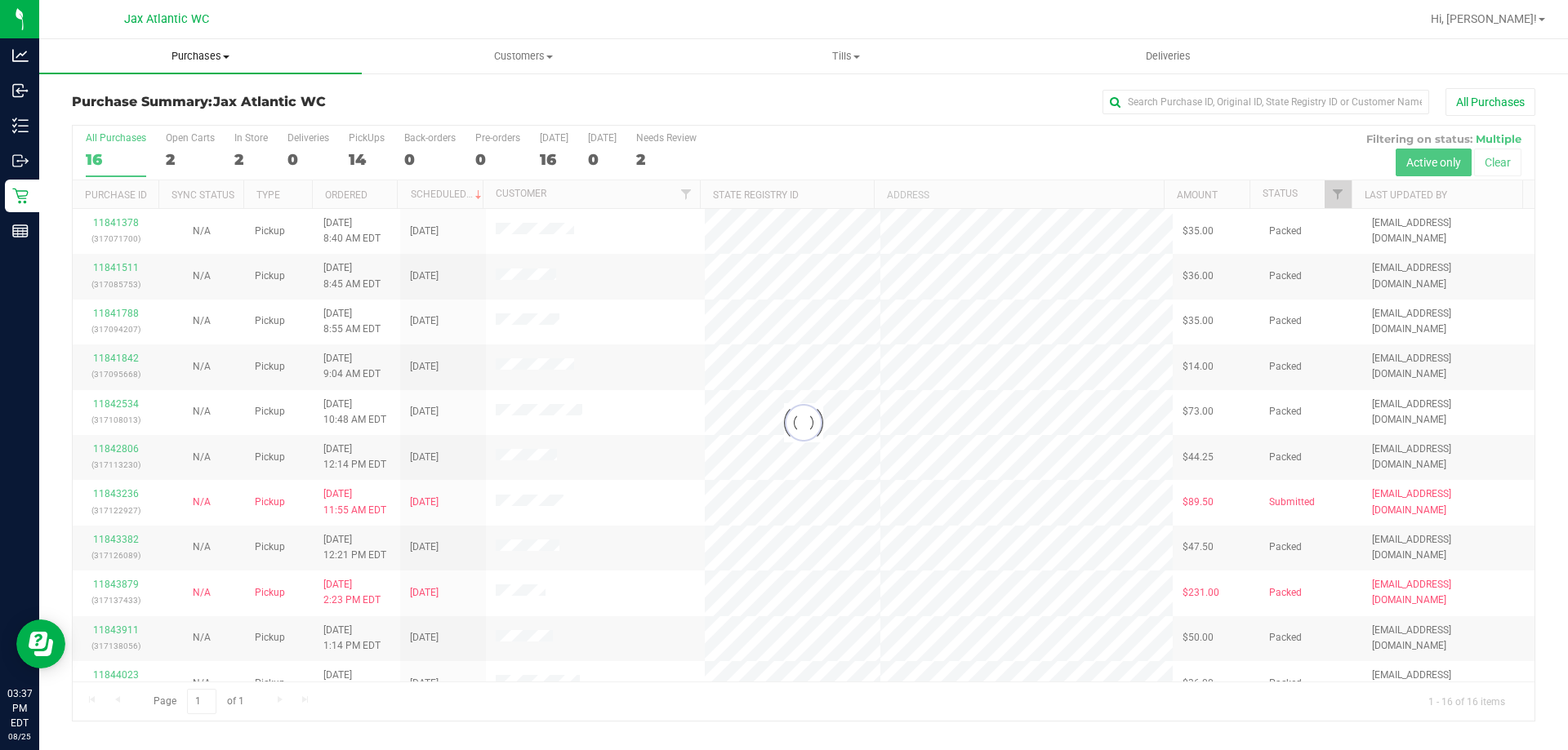
click at [201, 54] on span "Purchases" at bounding box center [201, 57] width 323 height 15
click at [118, 122] on span "Fulfillment" at bounding box center [90, 117] width 101 height 14
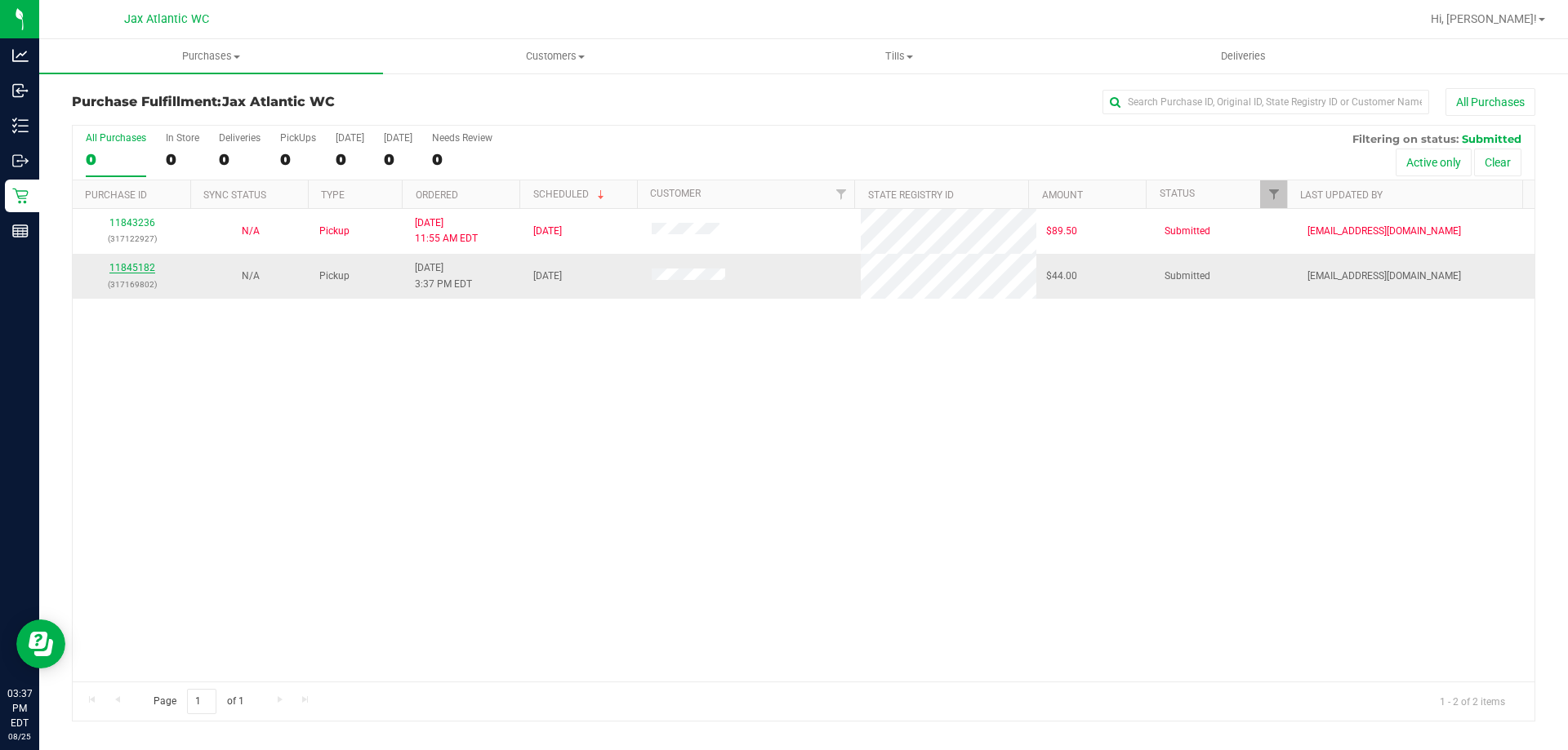
click at [135, 262] on link "11845182" at bounding box center [132, 268] width 46 height 12
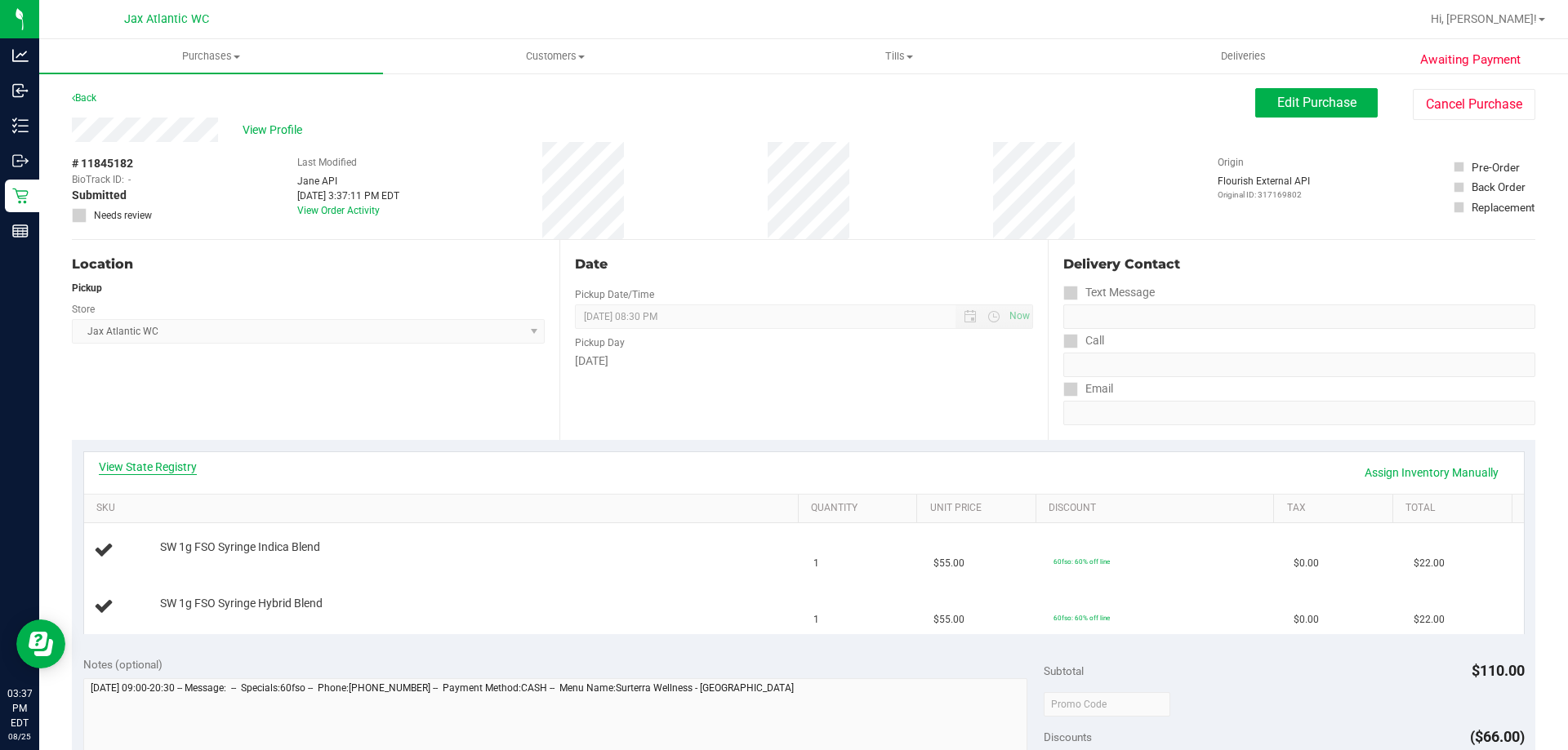
click at [173, 461] on link "View State Registry" at bounding box center [147, 467] width 98 height 16
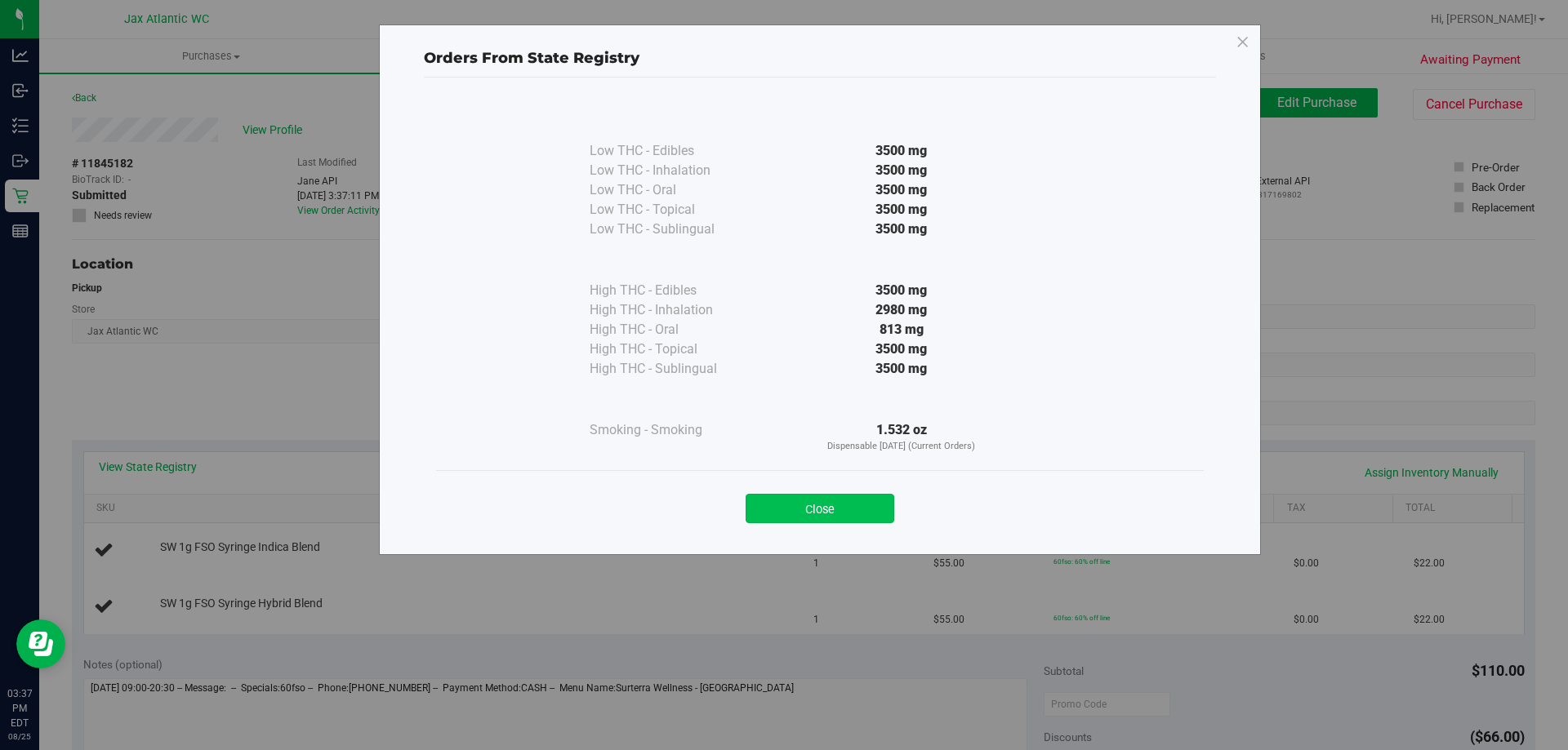
click at [841, 513] on button "Close" at bounding box center [819, 508] width 149 height 30
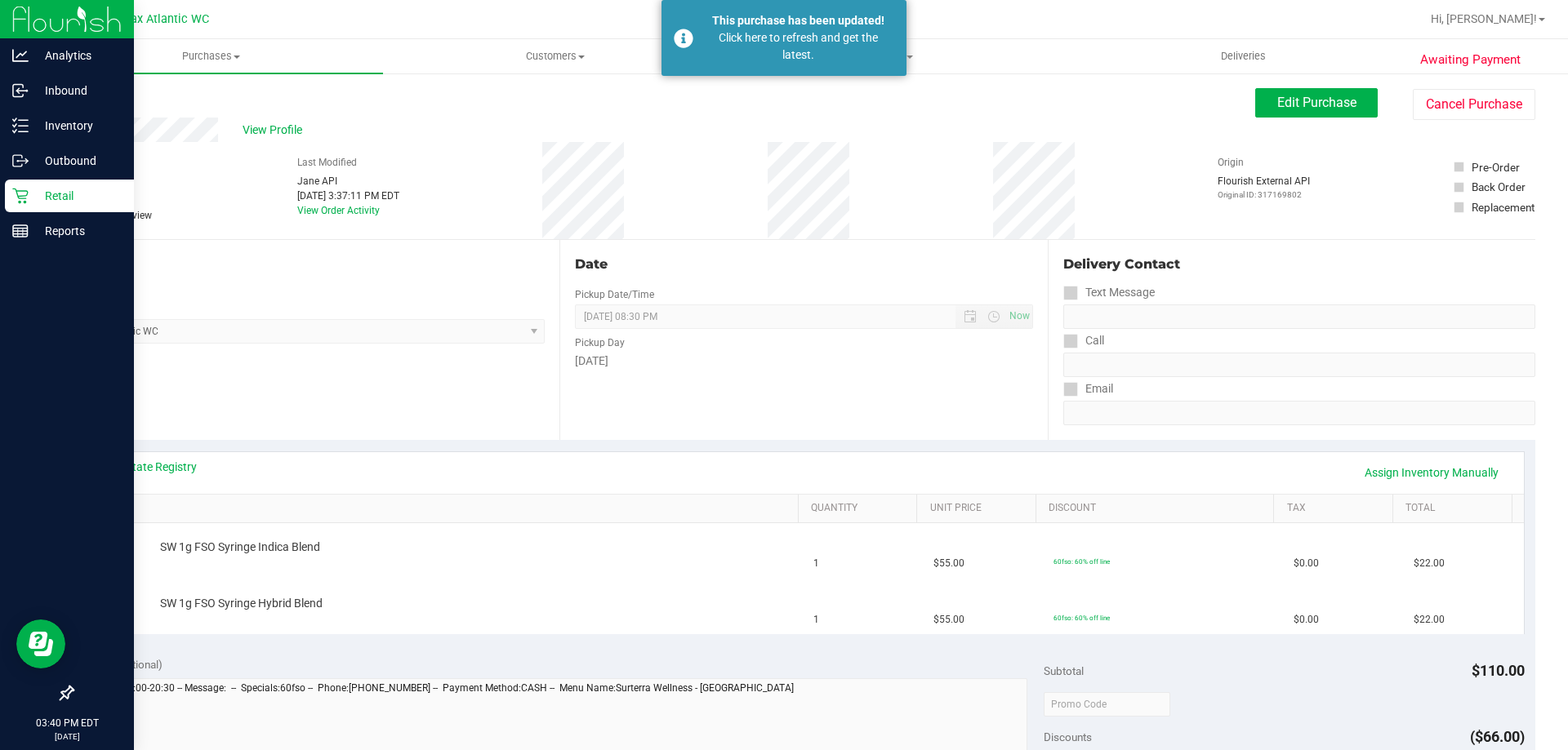
click at [37, 197] on p "Retail" at bounding box center [77, 196] width 98 height 20
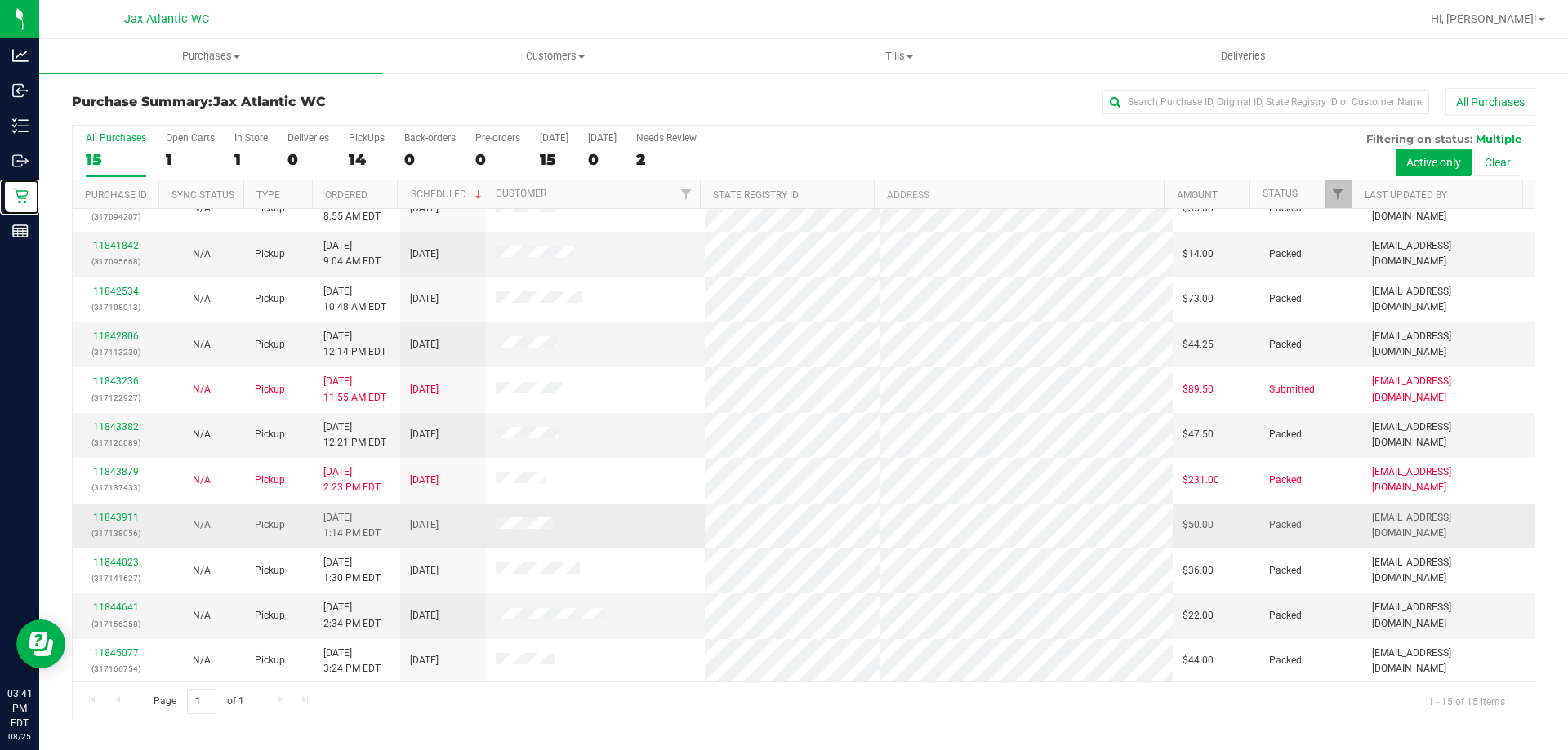
scroll to position [205, 0]
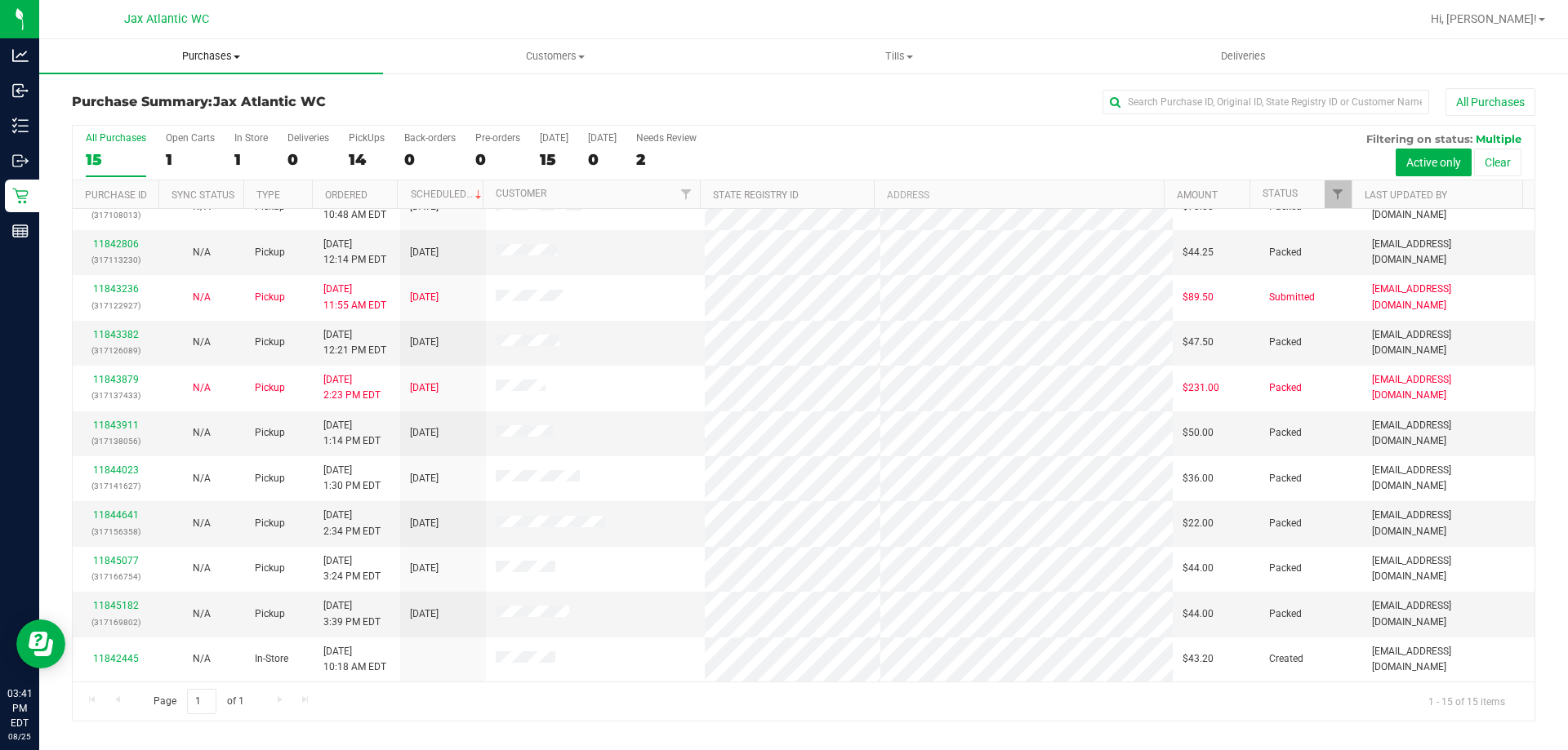
click at [200, 59] on span "Purchases" at bounding box center [211, 57] width 344 height 15
click at [142, 115] on li "Fulfillment" at bounding box center [211, 118] width 344 height 20
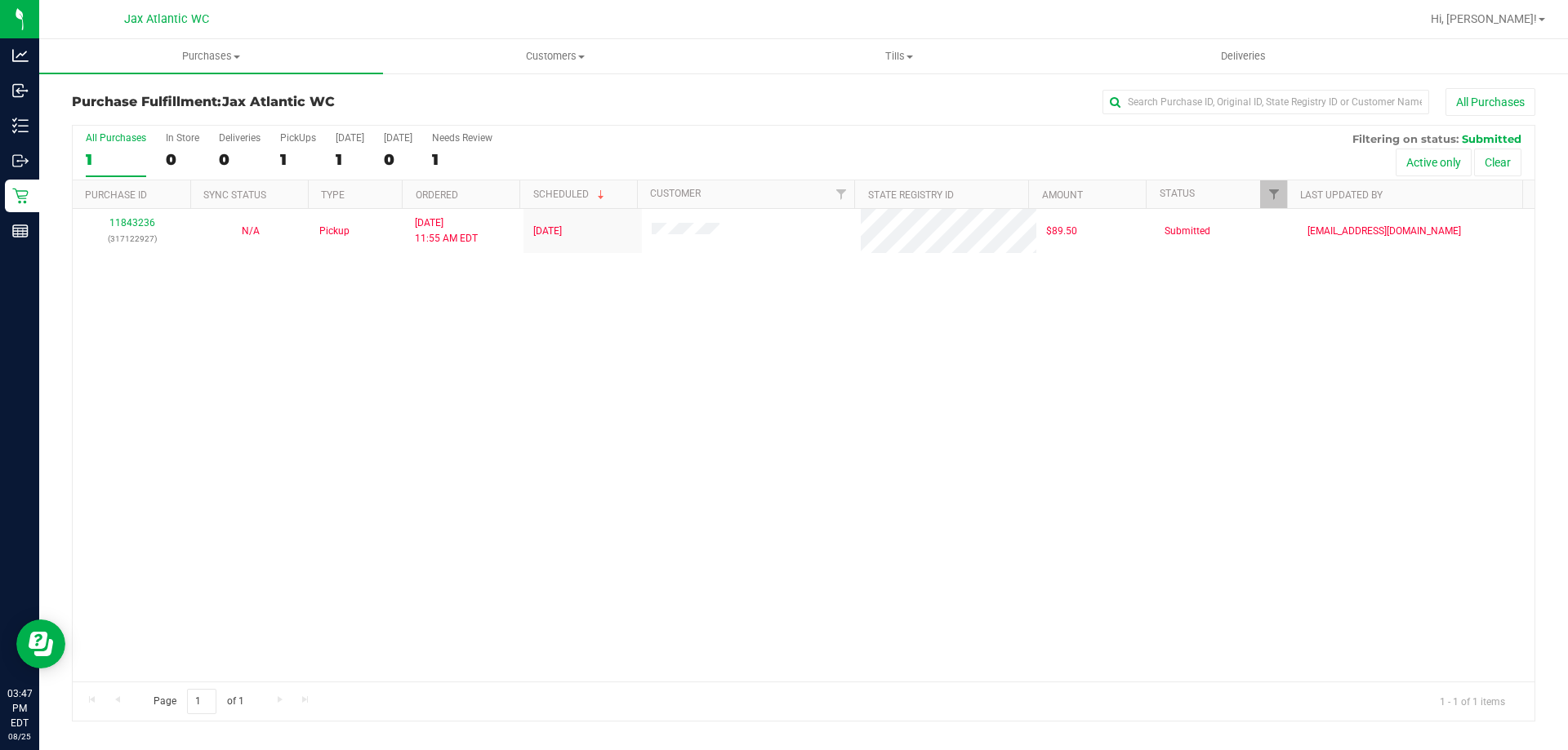
drag, startPoint x: 505, startPoint y: 356, endPoint x: 321, endPoint y: 30, distance: 374.3
click at [502, 335] on div "11843236 (317122927) N/A Pickup 8/25/2025 11:55 AM EDT 8/25/2025 $89.50 Submitt…" at bounding box center [803, 444] width 1462 height 472
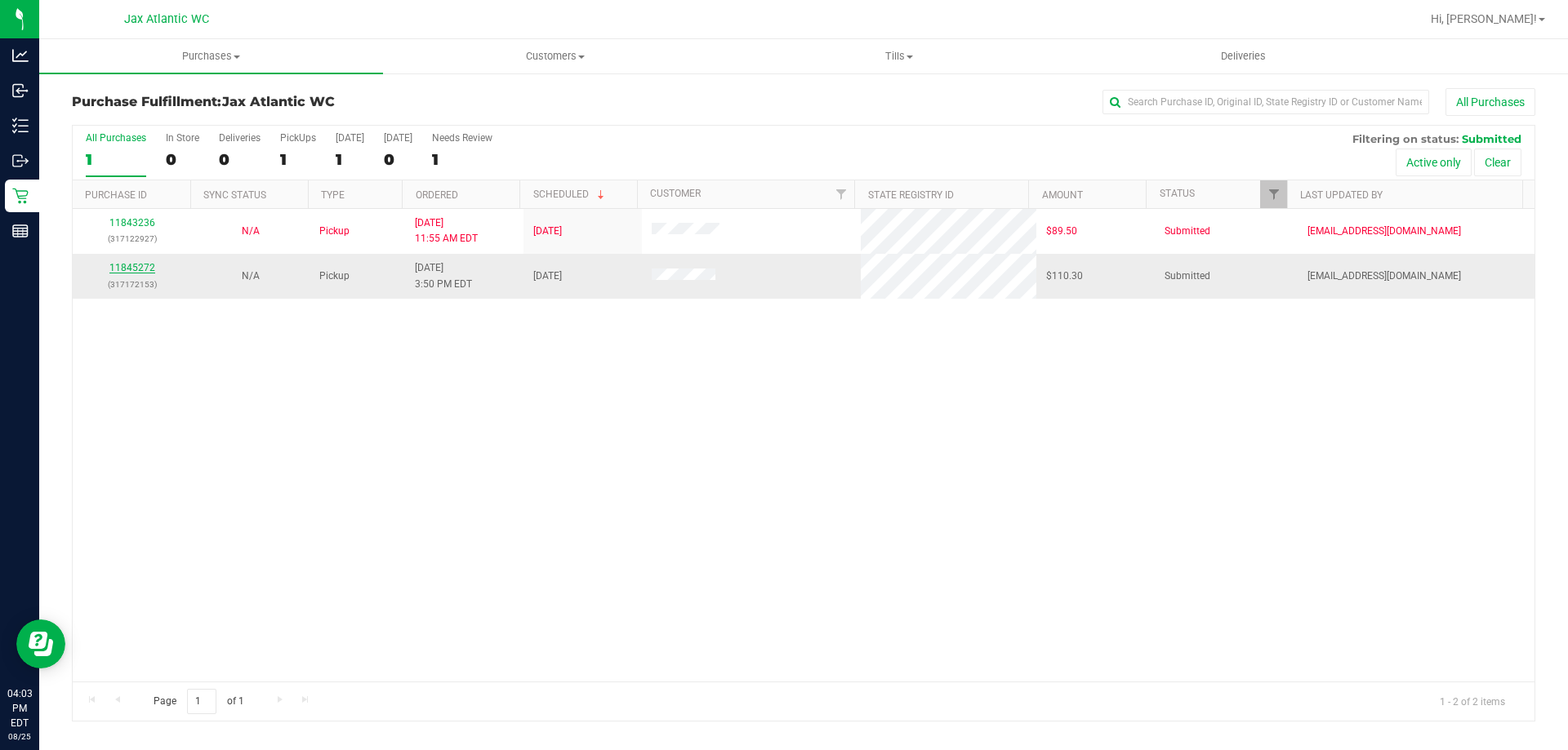
click at [131, 266] on link "11845272" at bounding box center [132, 268] width 46 height 12
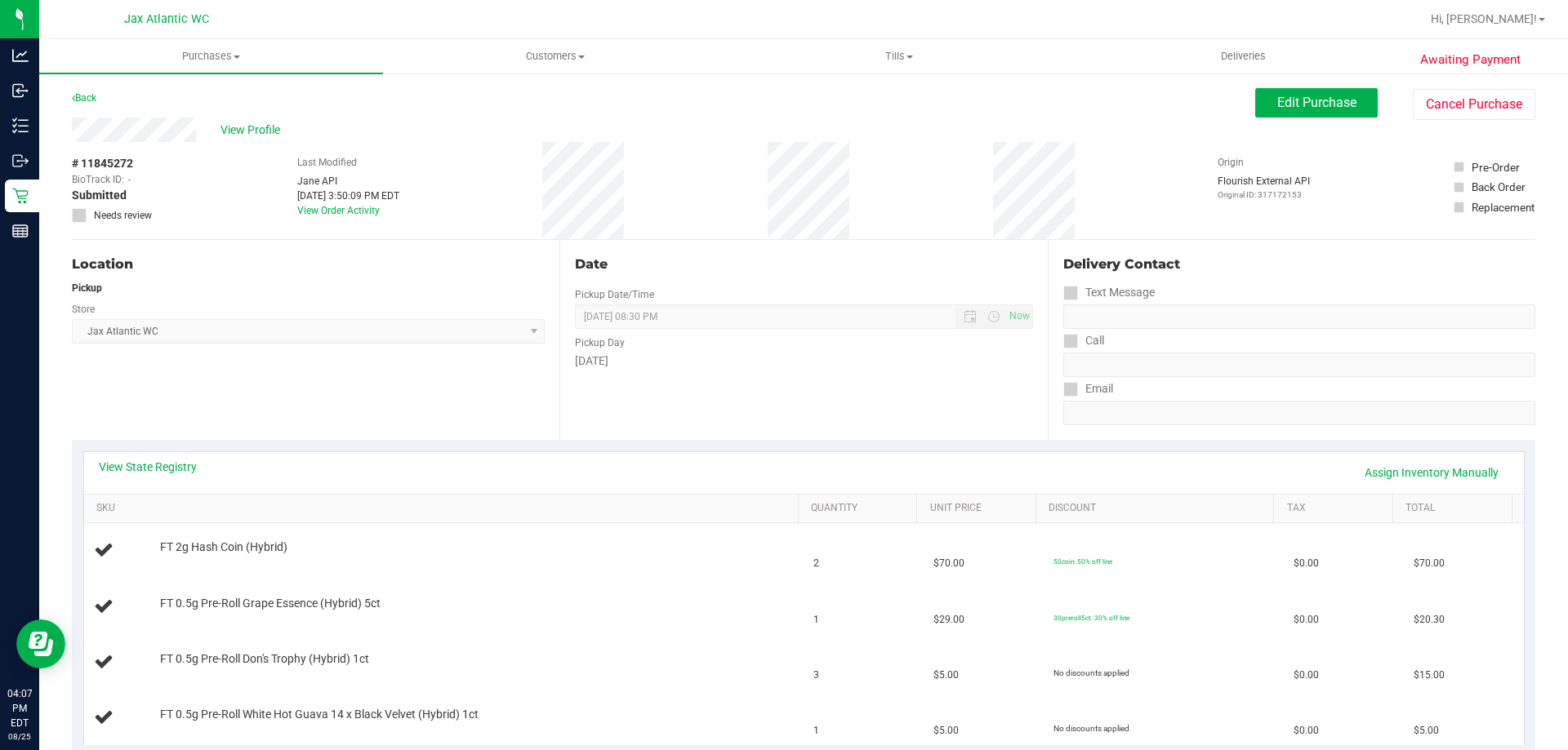
scroll to position [81, 0]
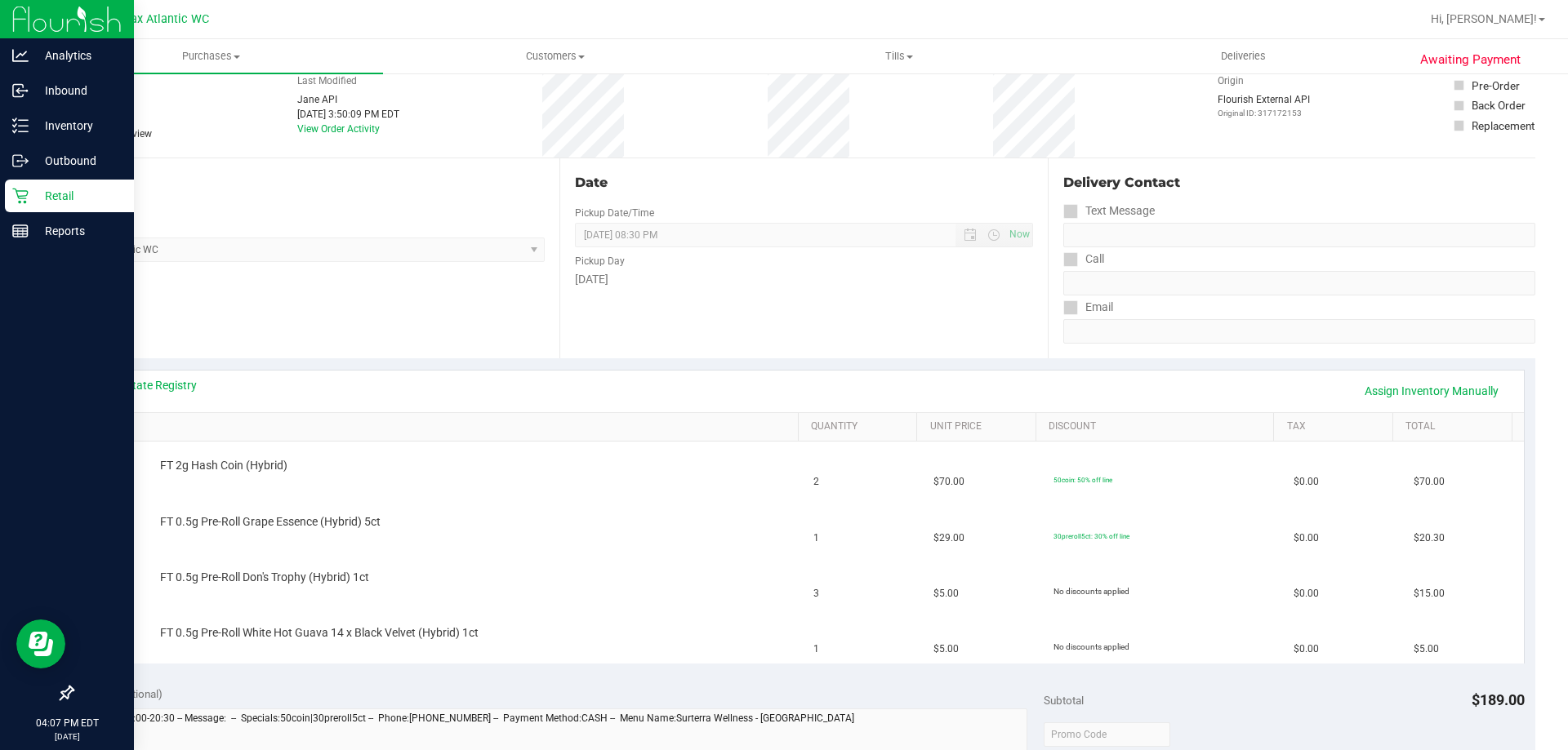
click at [26, 196] on icon at bounding box center [21, 196] width 16 height 16
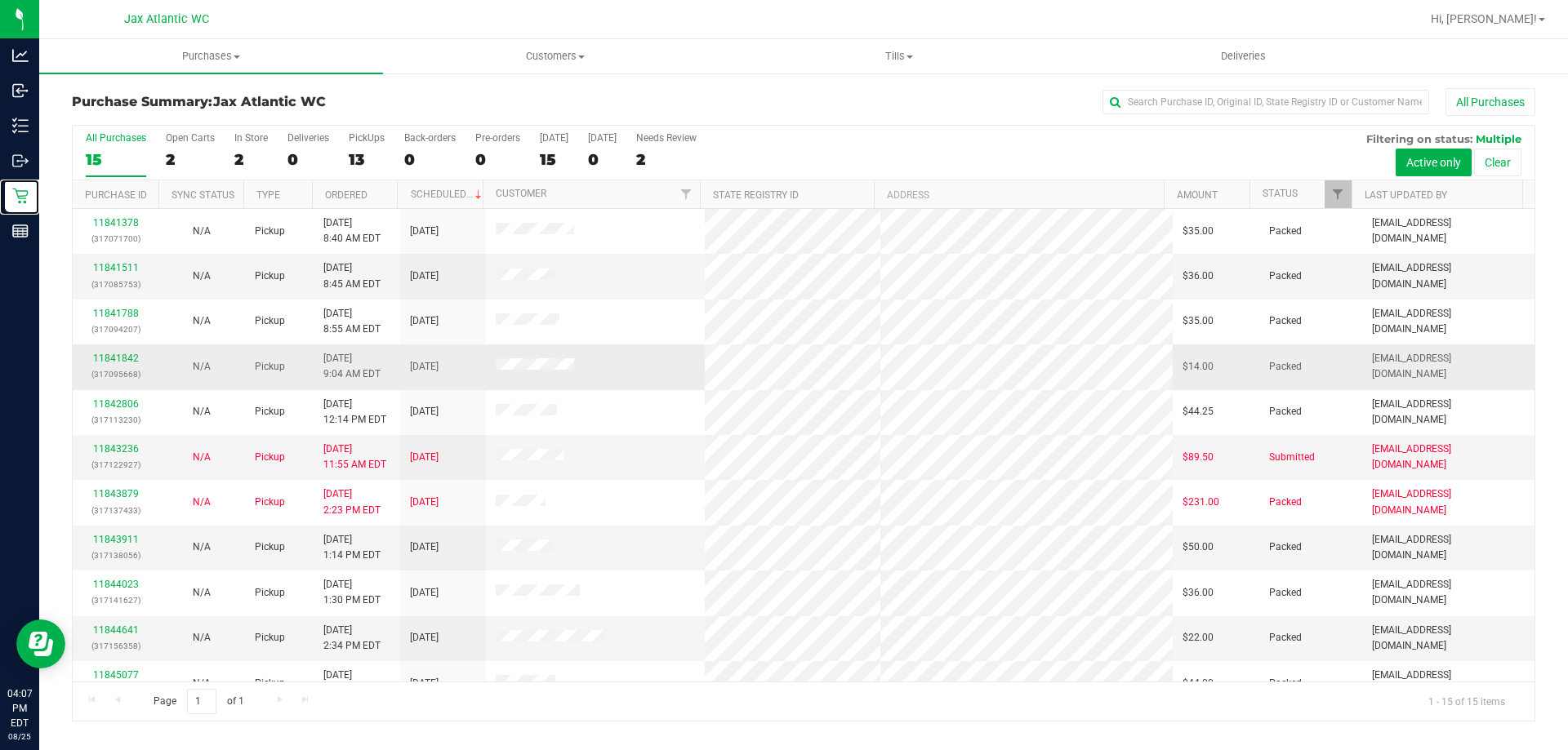
scroll to position [205, 0]
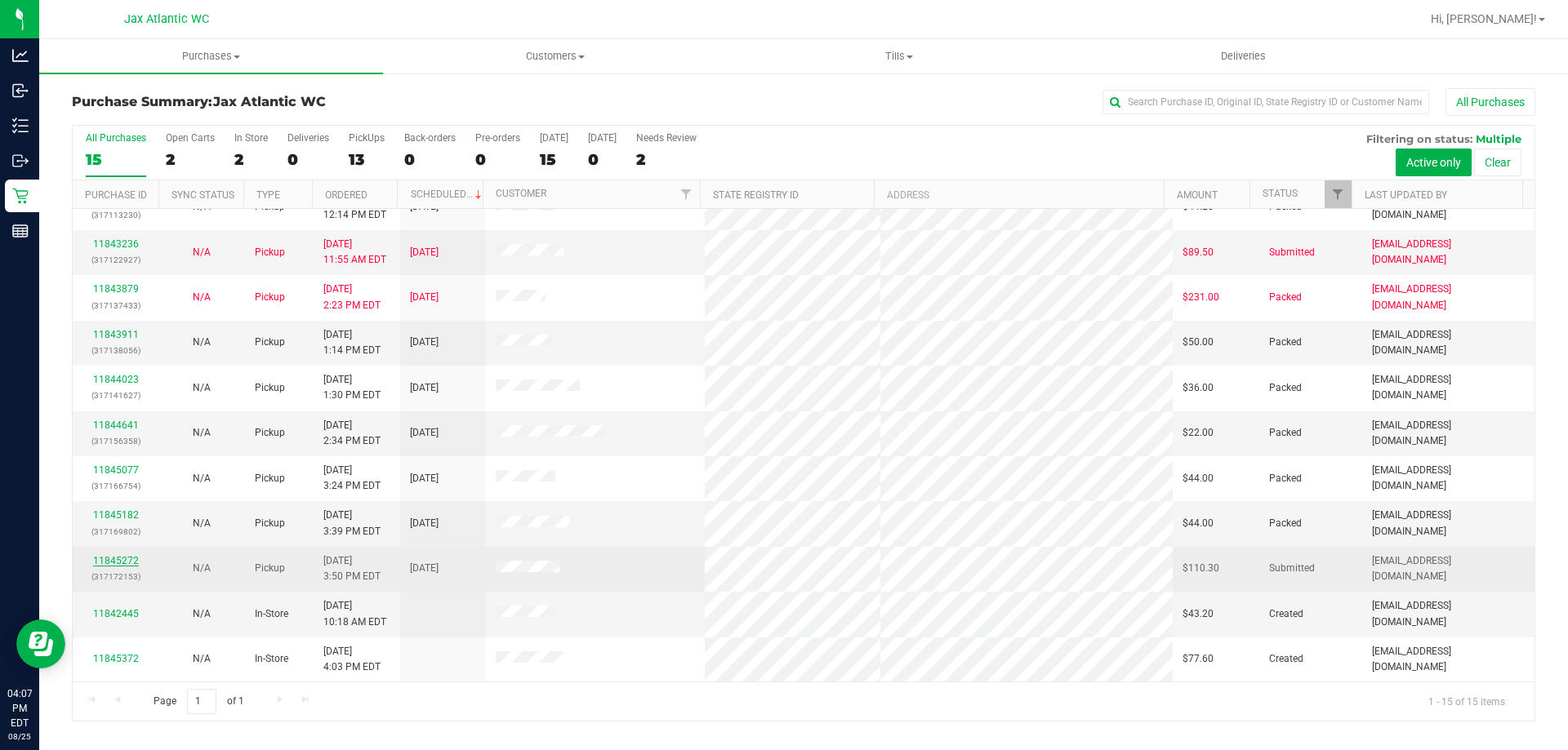
click at [124, 557] on link "11845272" at bounding box center [116, 561] width 46 height 12
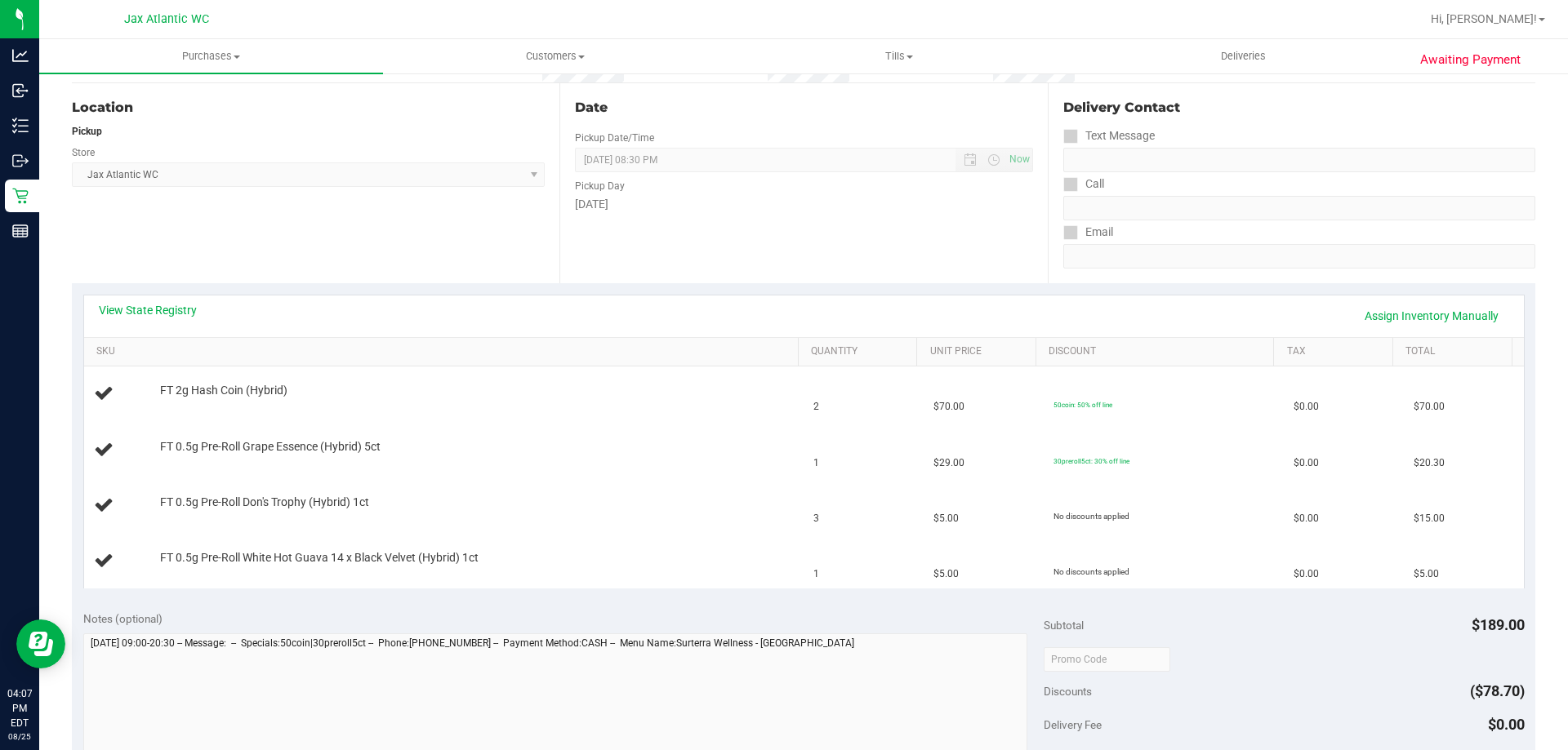
scroll to position [163, 0]
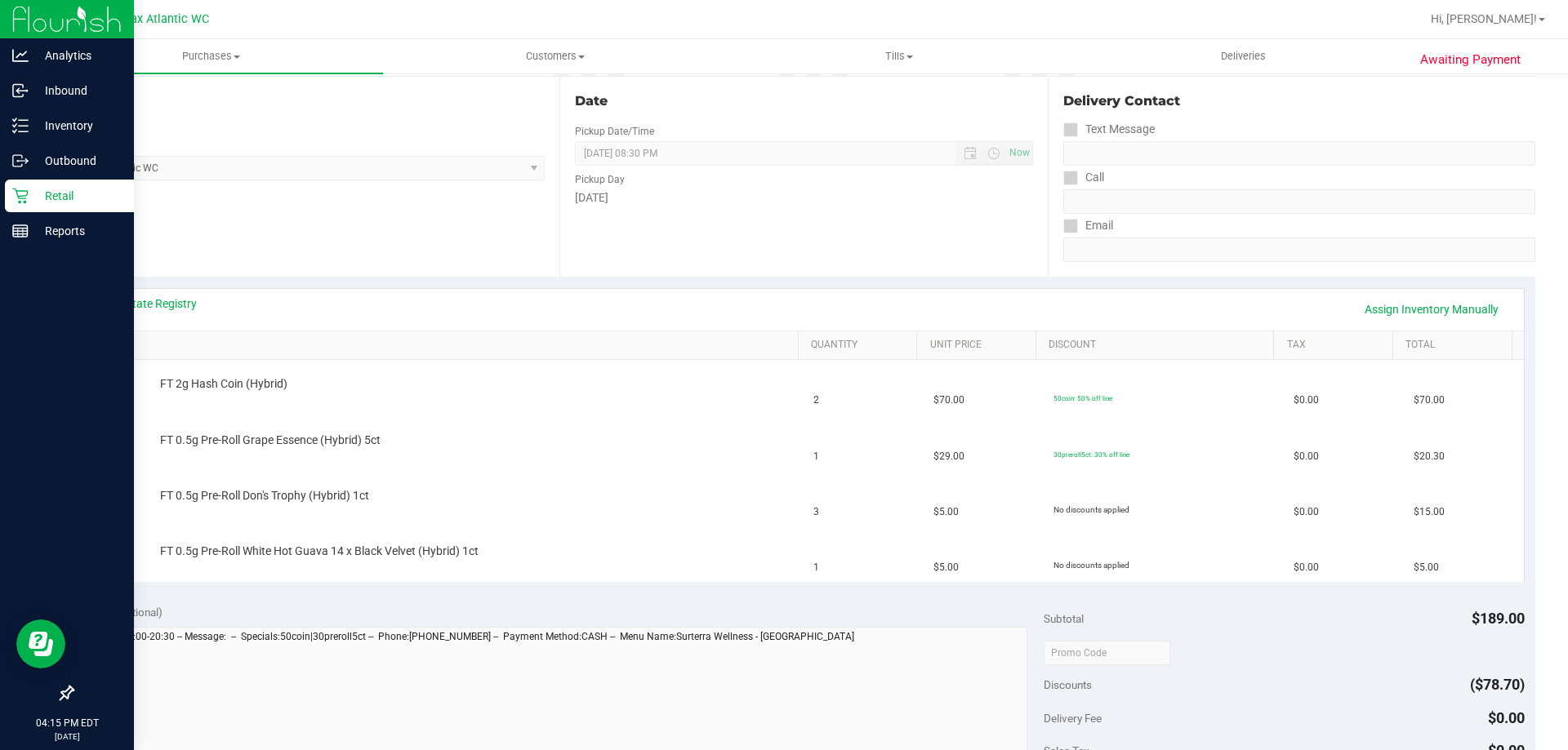
click at [48, 187] on p "Retail" at bounding box center [77, 196] width 98 height 20
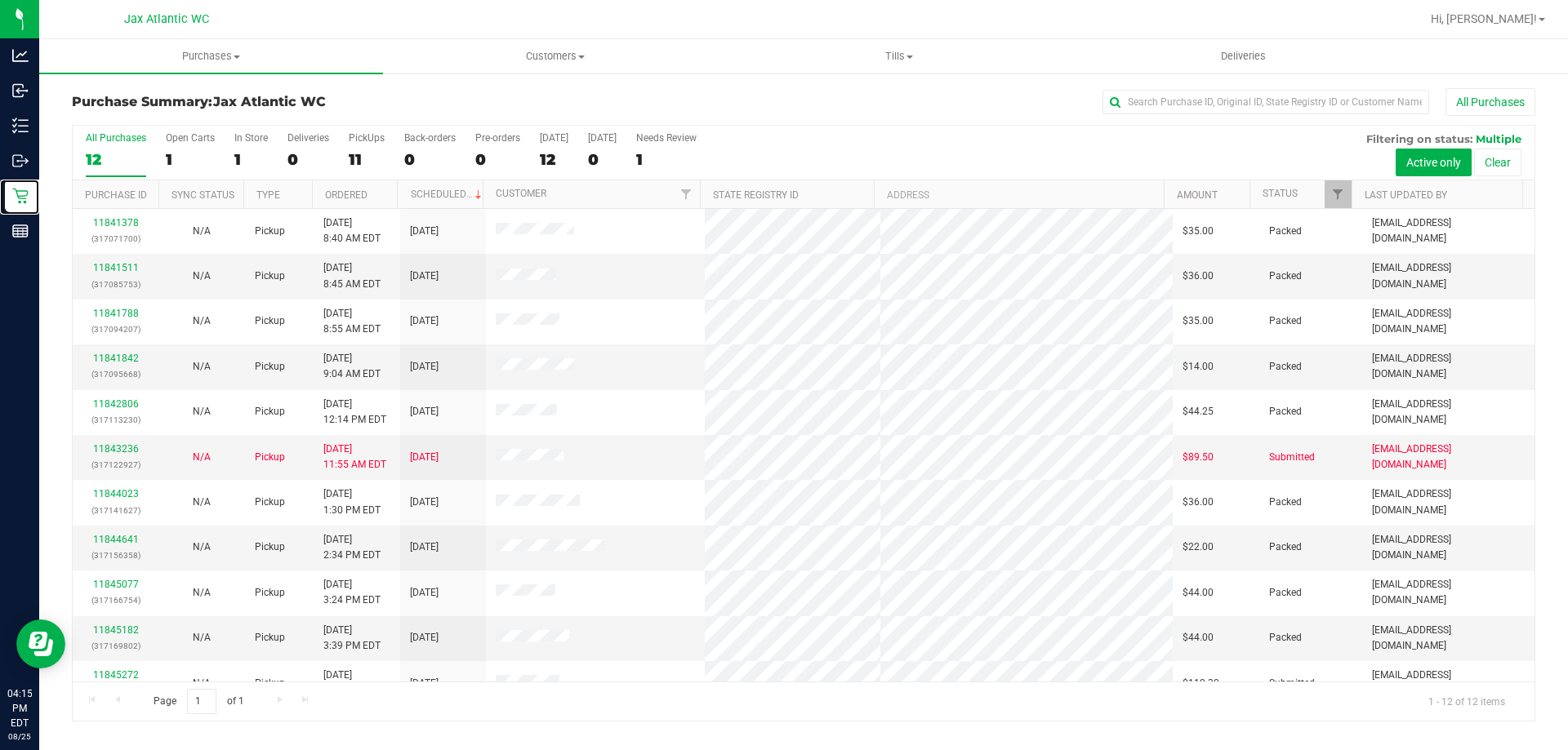
scroll to position [69, 0]
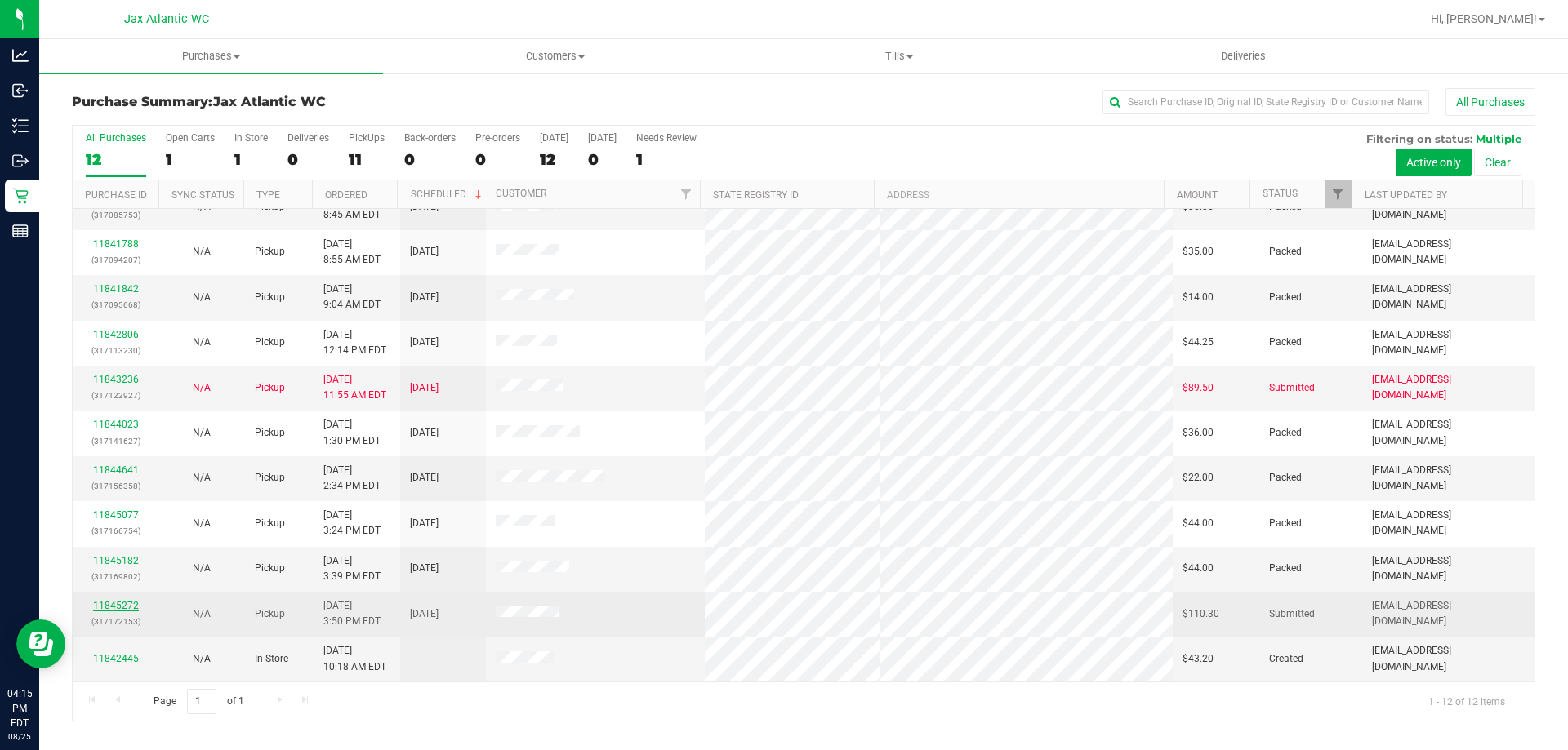
click at [128, 604] on link "11845272" at bounding box center [116, 605] width 46 height 12
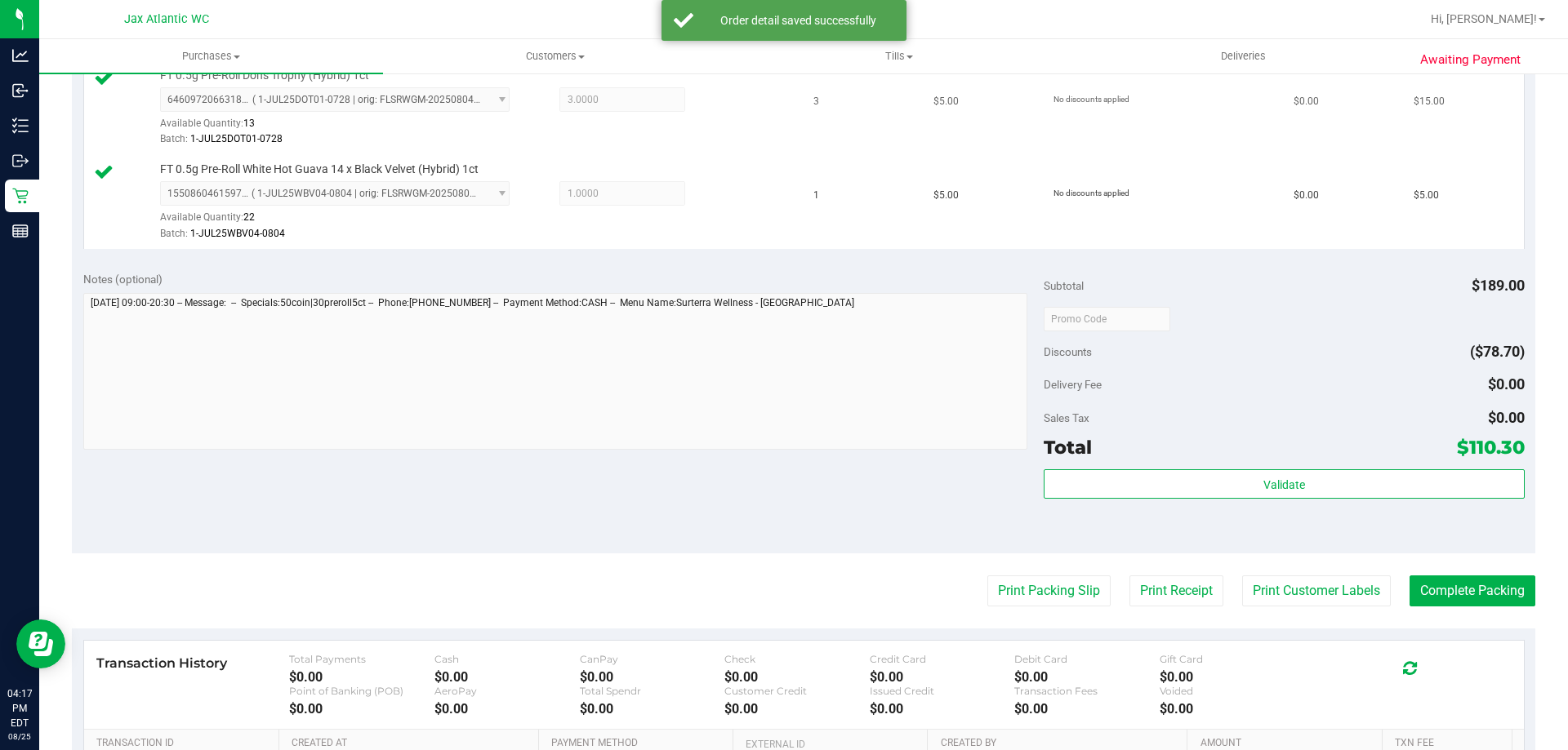
scroll to position [653, 0]
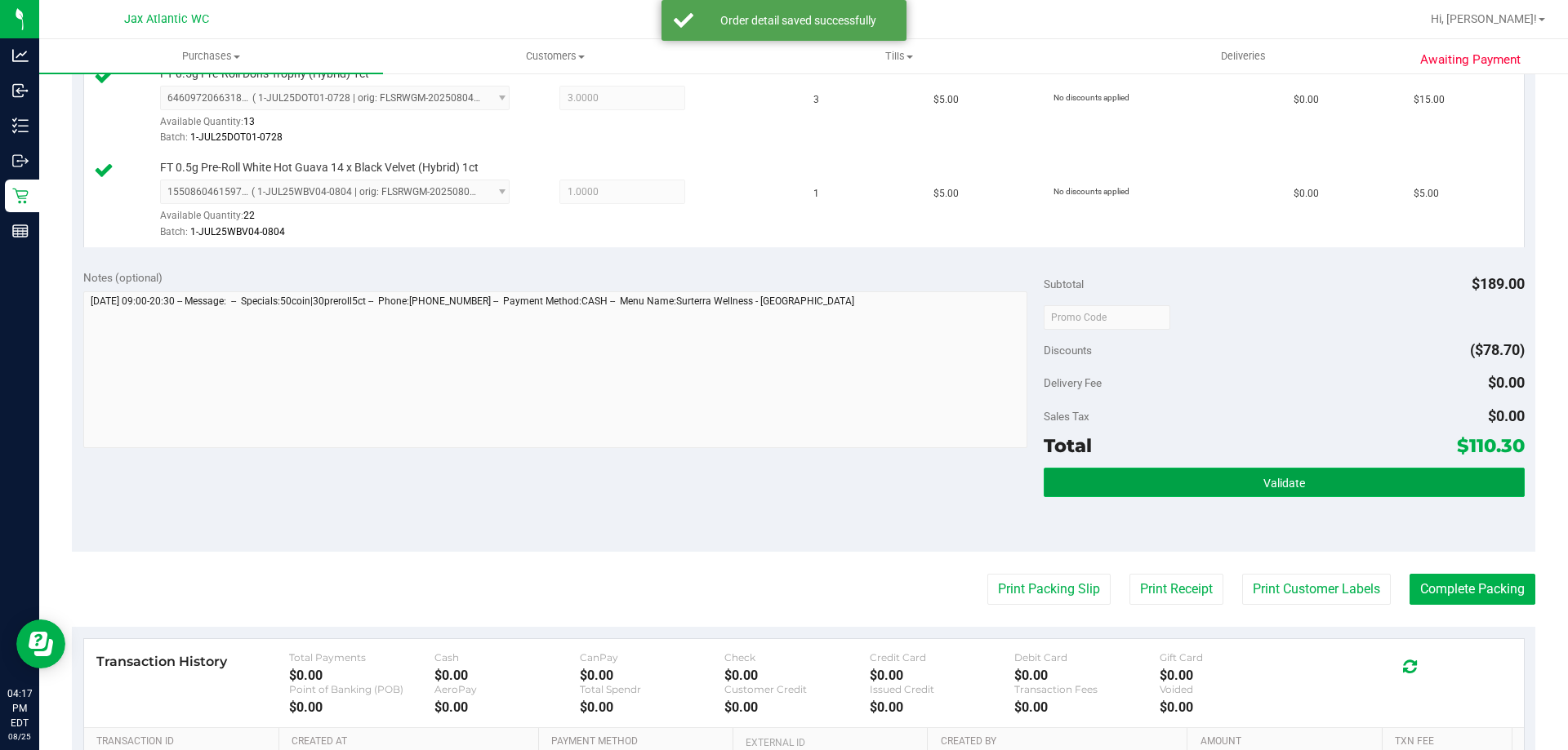
click at [1238, 472] on button "Validate" at bounding box center [1284, 482] width 480 height 30
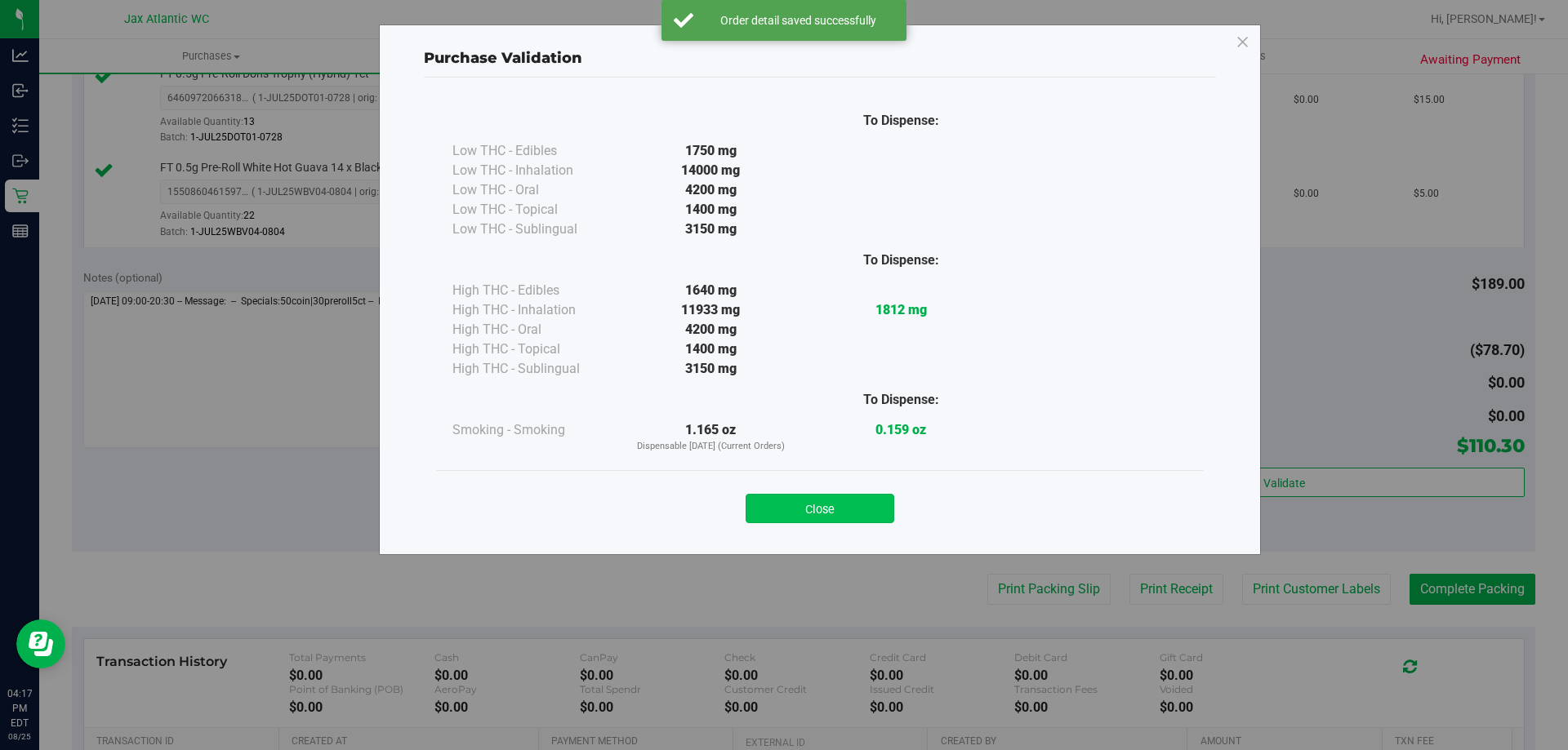
click at [801, 504] on button "Close" at bounding box center [819, 508] width 149 height 30
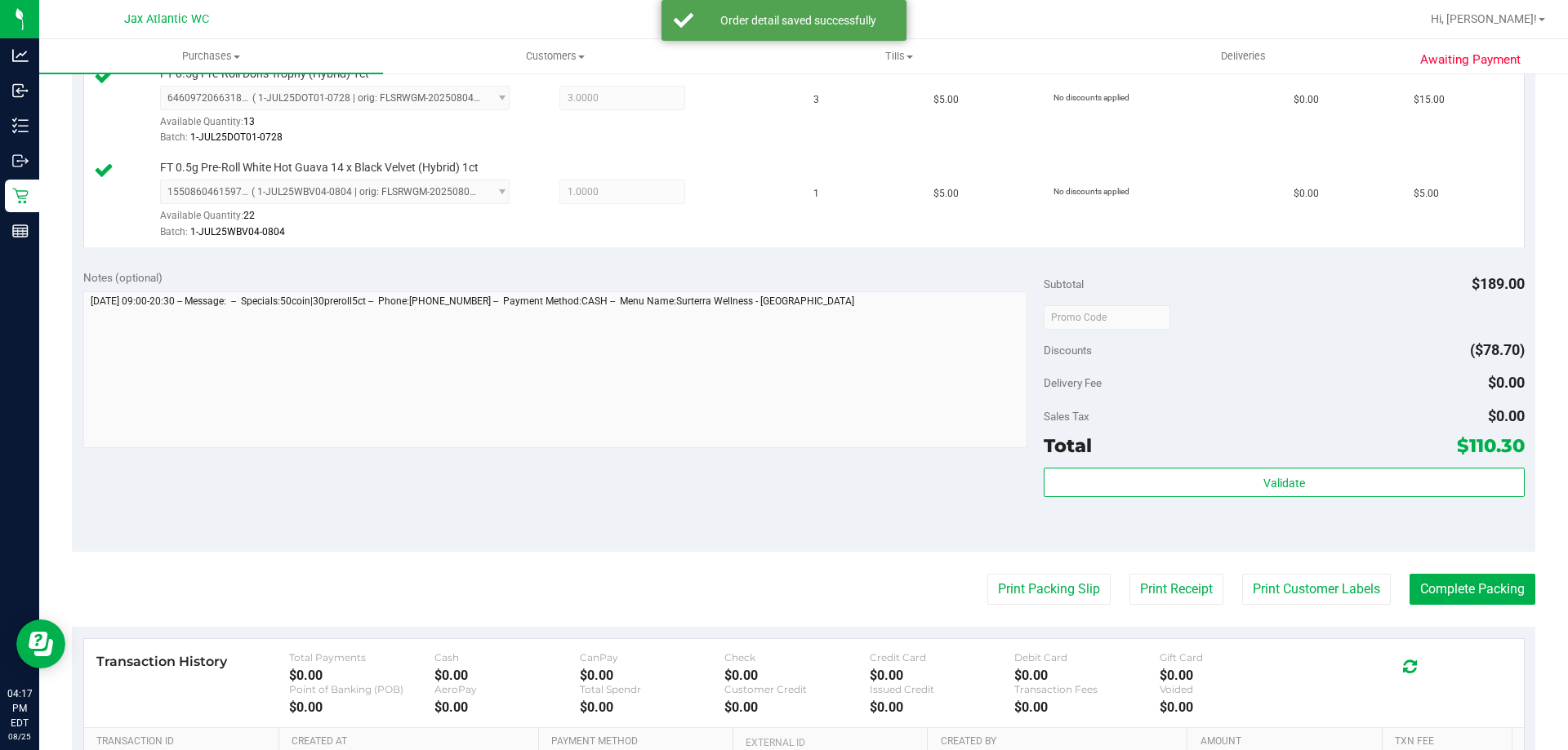
click at [1019, 607] on purchase-details "Back Edit Purchase Cancel Purchase View Profile # 11845272 BioTrack ID: - Submi…" at bounding box center [803, 183] width 1464 height 1498
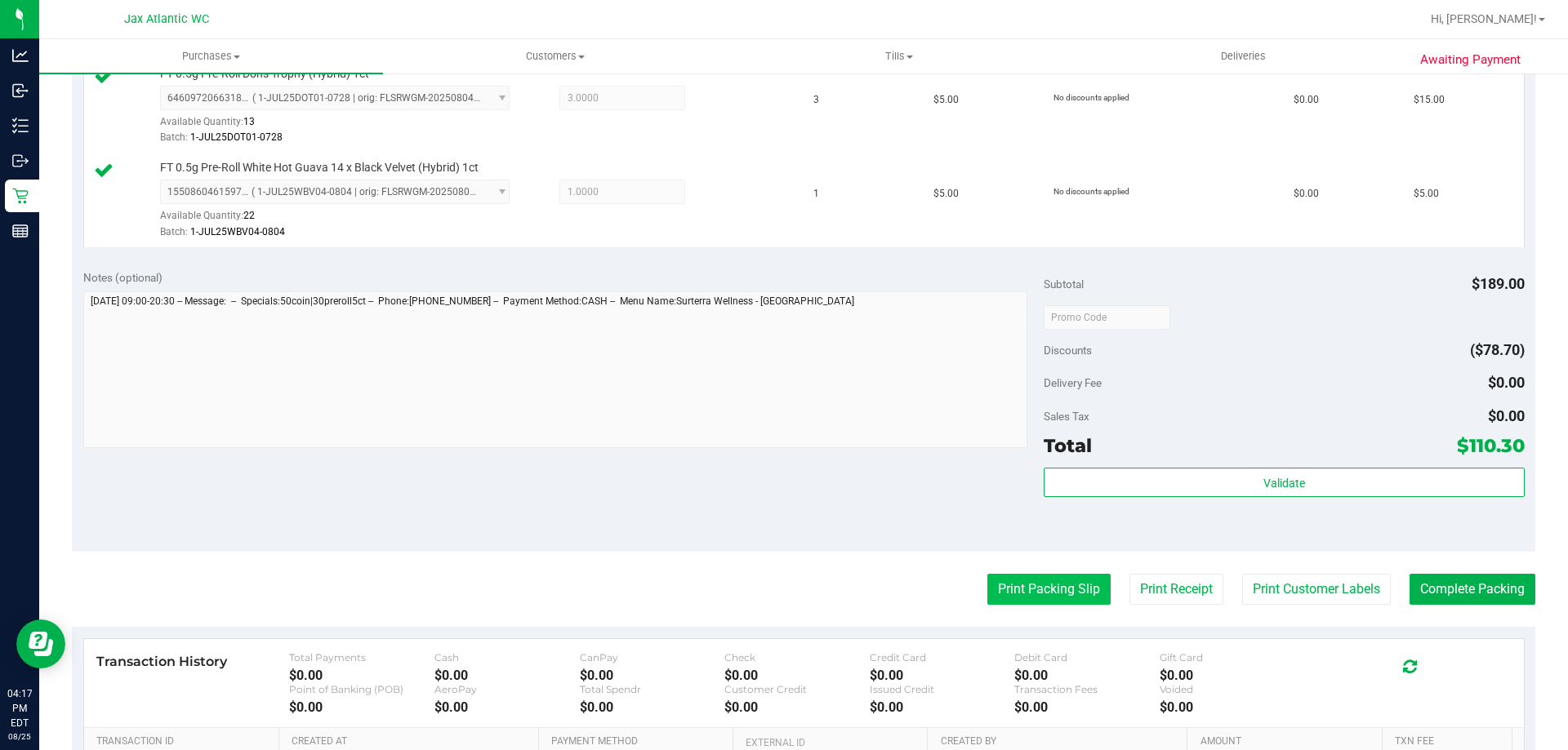
click at [1021, 599] on button "Print Packing Slip" at bounding box center [1049, 590] width 123 height 31
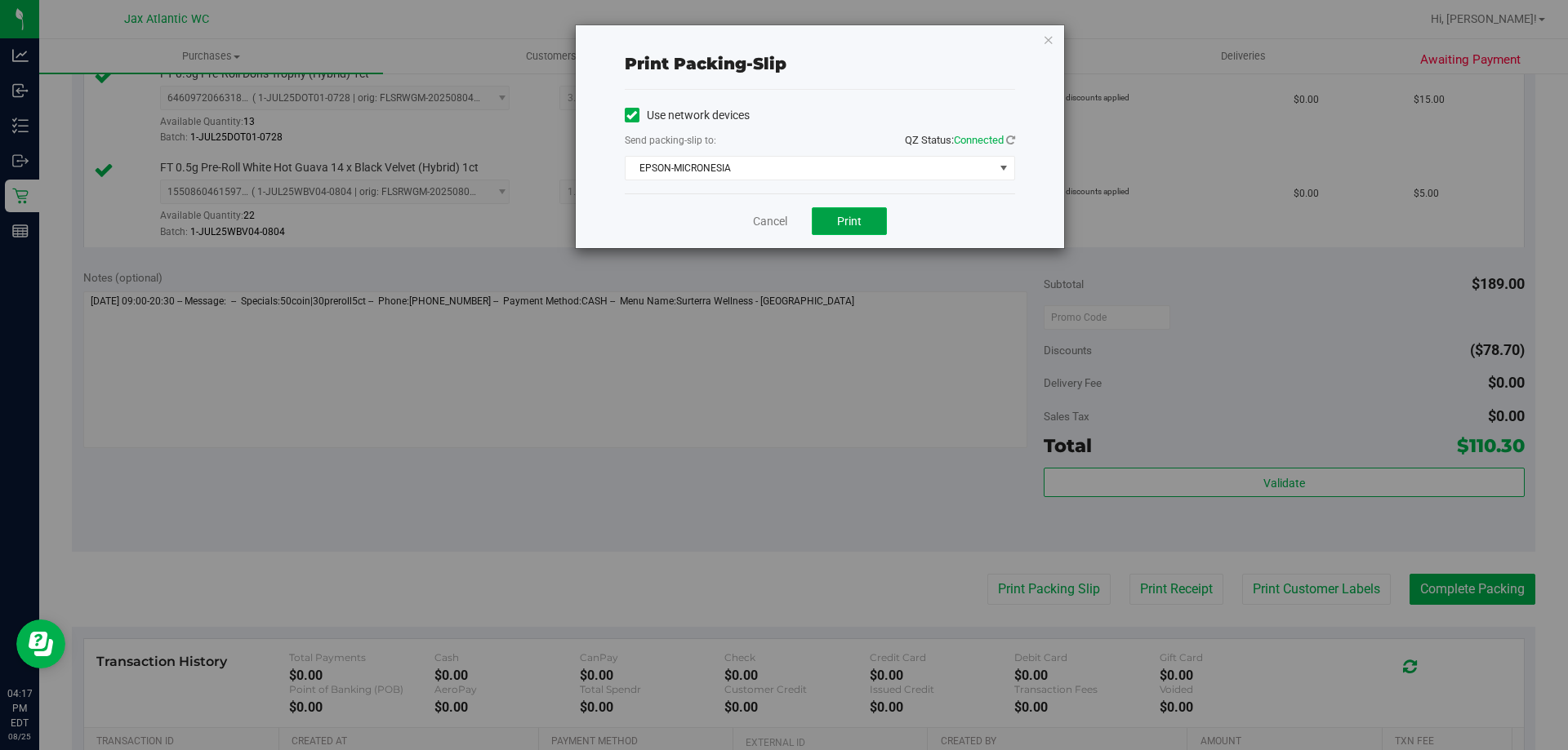
click at [861, 224] on button "Print" at bounding box center [849, 221] width 75 height 28
click at [775, 216] on link "Cancel" at bounding box center [770, 221] width 35 height 17
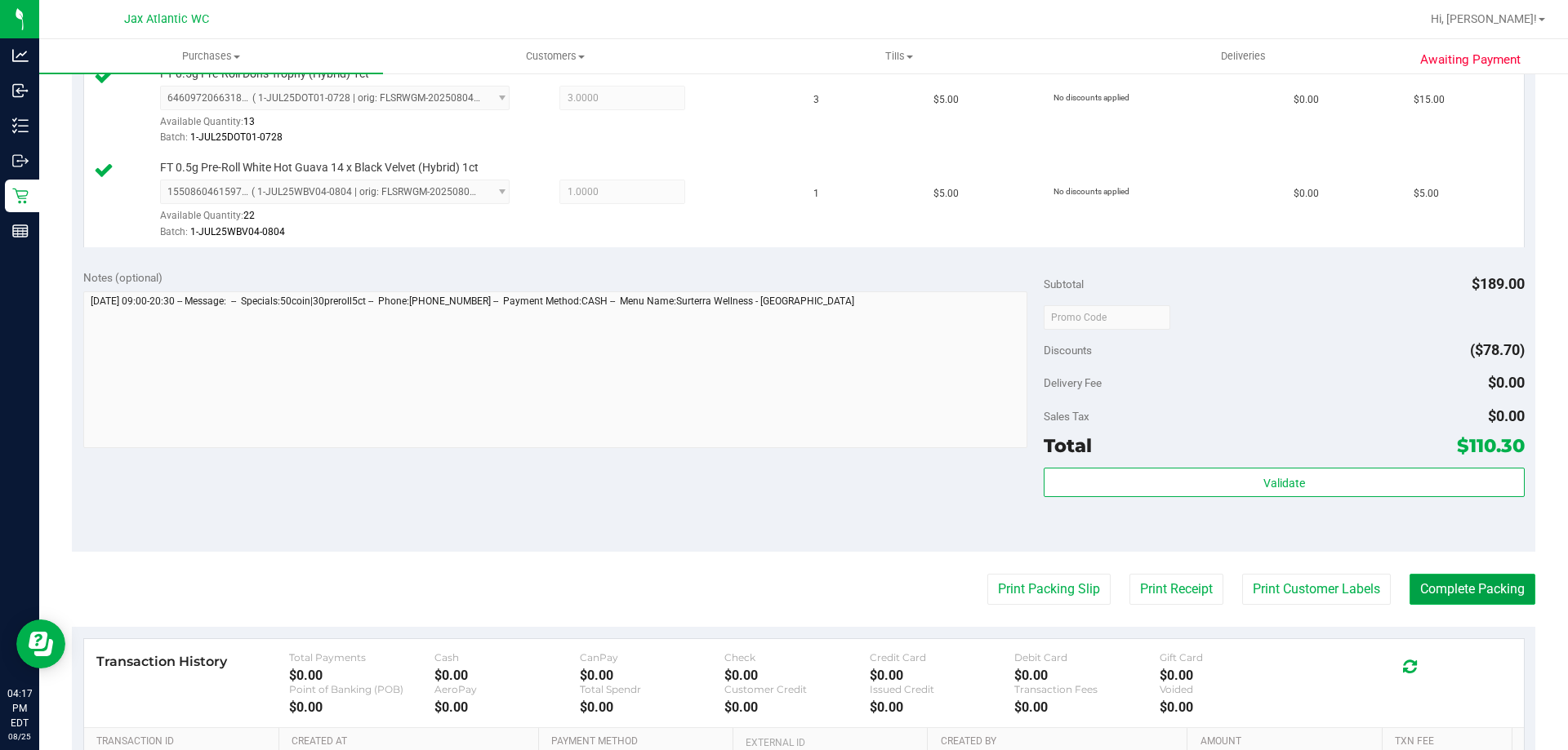
drag, startPoint x: 1450, startPoint y: 585, endPoint x: 1442, endPoint y: 577, distance: 11.3
click at [1450, 585] on button "Complete Packing" at bounding box center [1472, 590] width 126 height 31
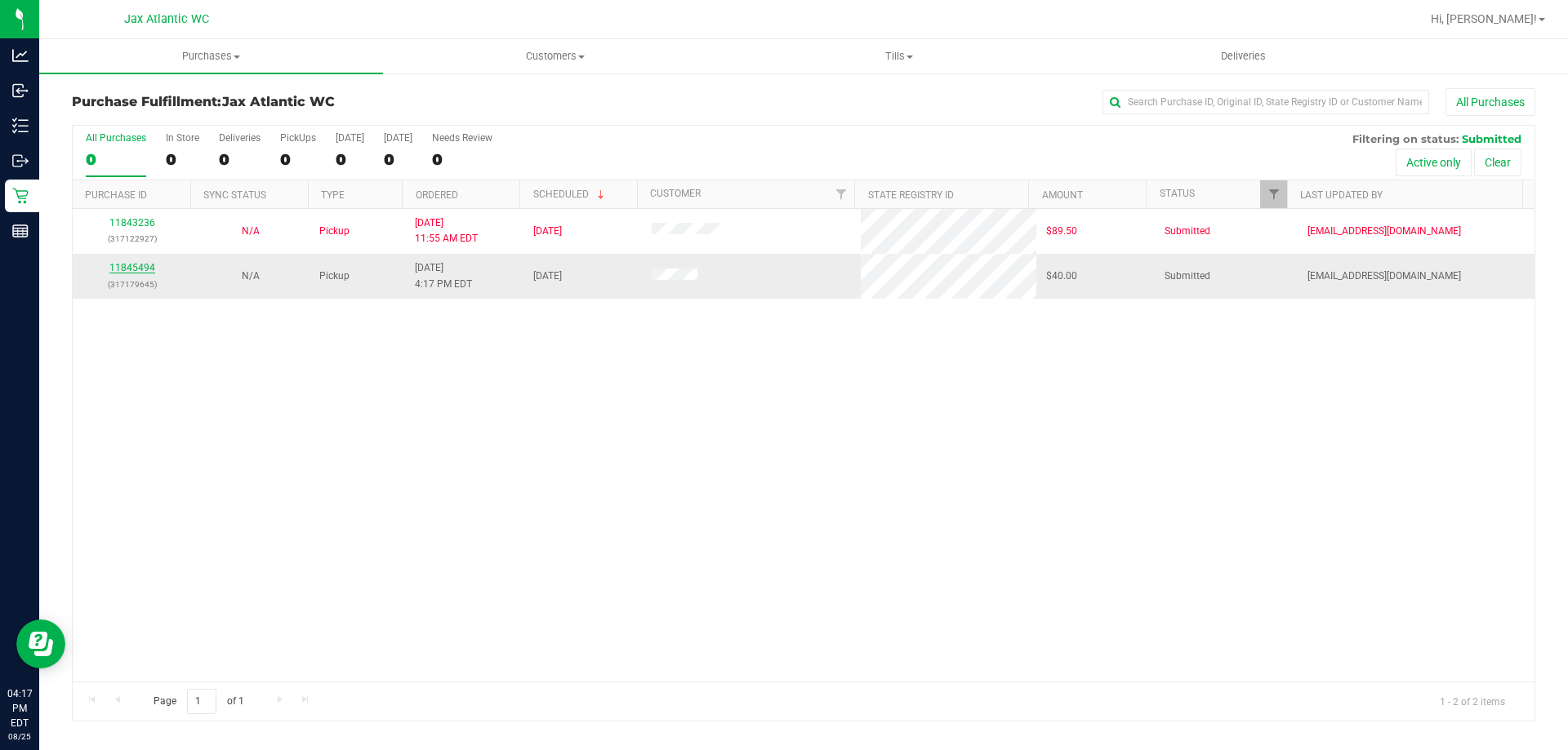
click at [133, 264] on link "11845494" at bounding box center [132, 268] width 46 height 12
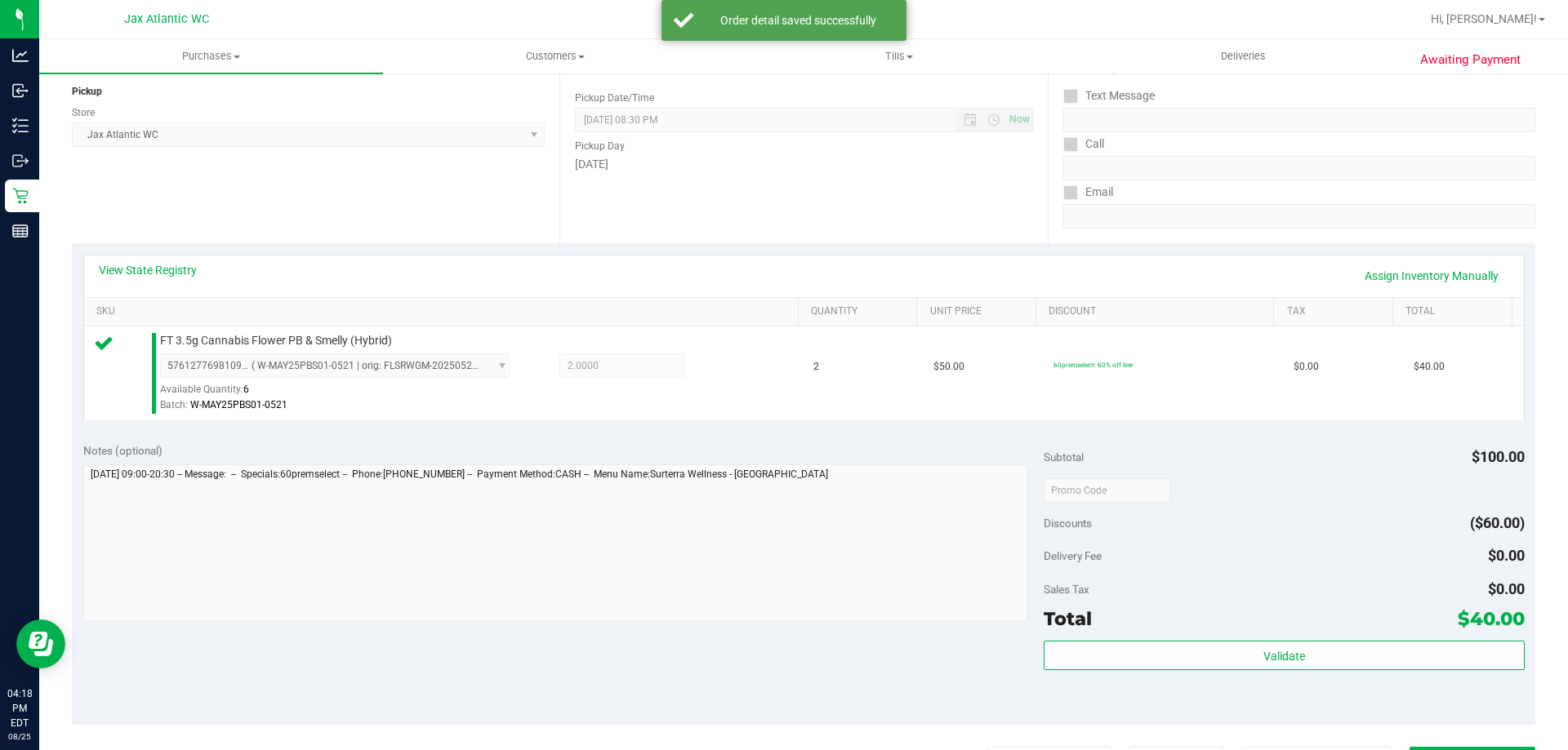
scroll to position [490, 0]
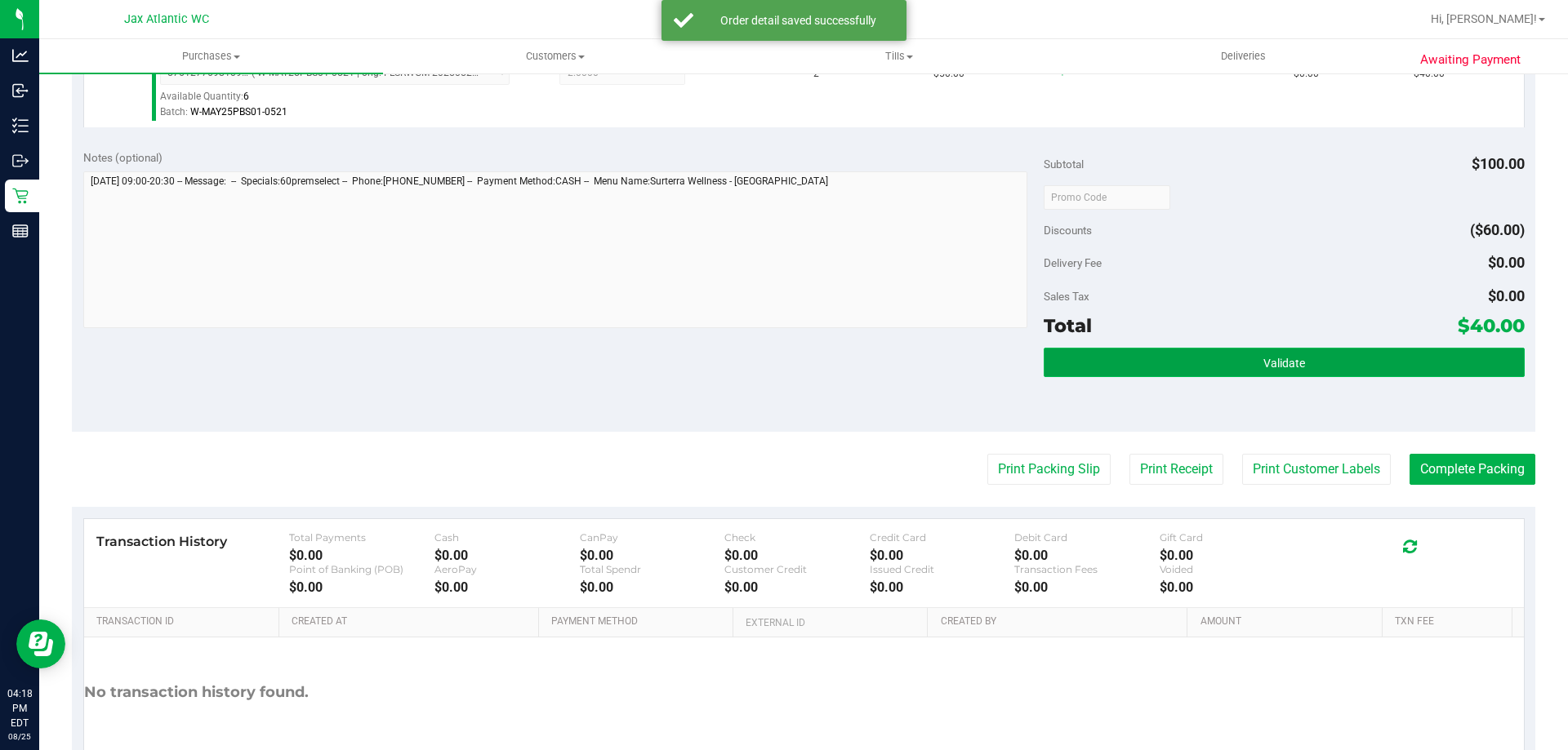
click at [1196, 366] on button "Validate" at bounding box center [1284, 362] width 480 height 30
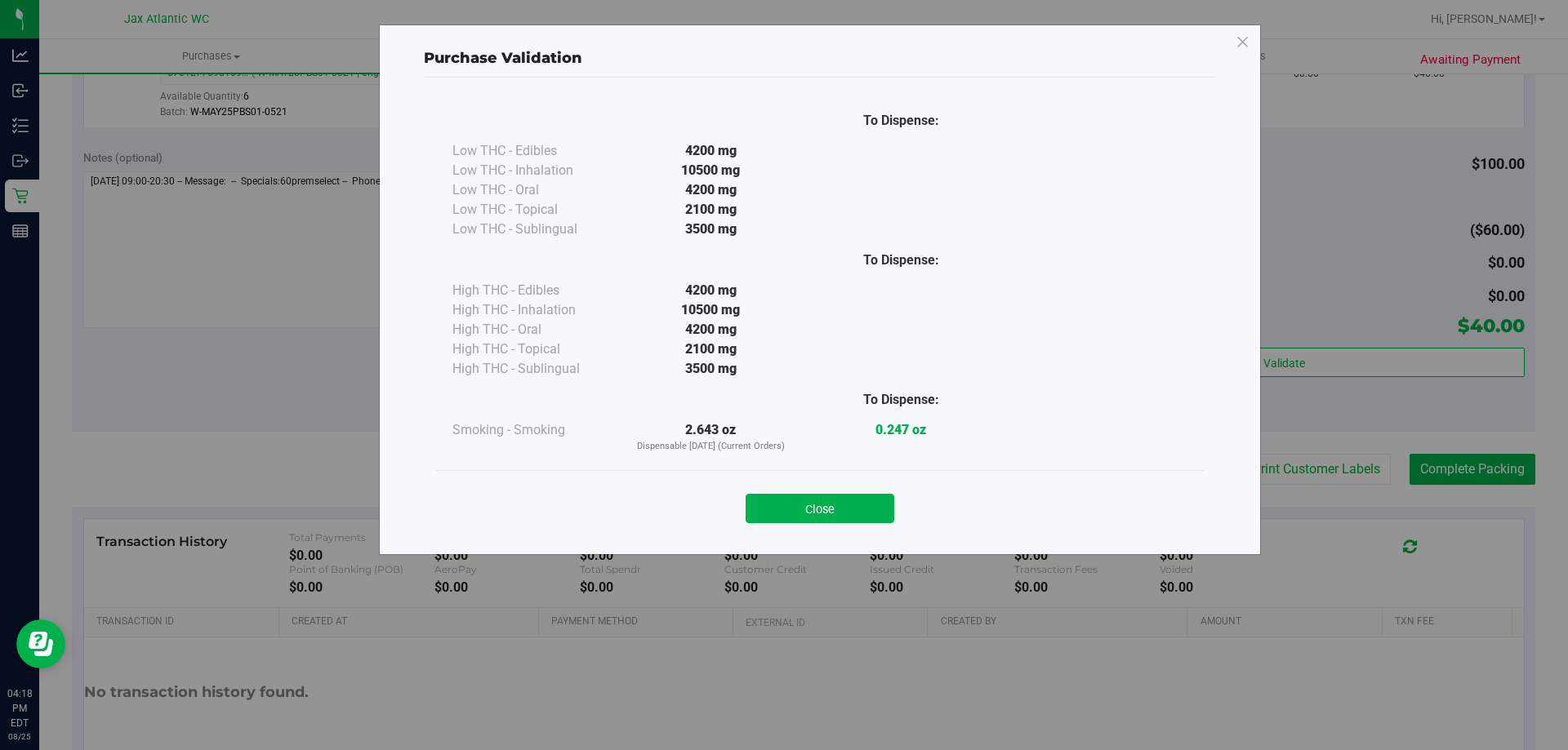
drag, startPoint x: 795, startPoint y: 499, endPoint x: 914, endPoint y: 453, distance: 127.6
click at [796, 499] on button "Close" at bounding box center [819, 508] width 149 height 30
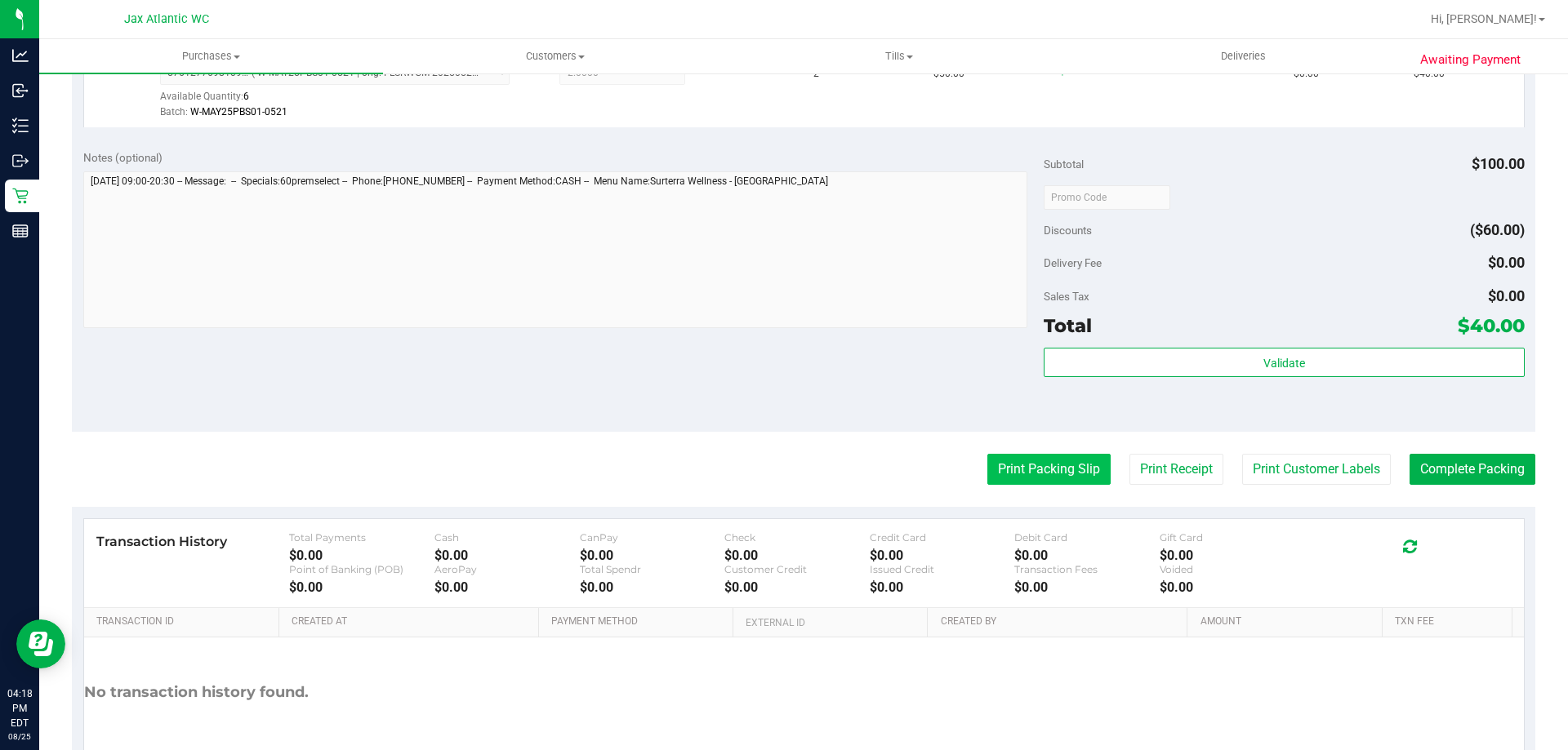
click at [1036, 465] on button "Print Packing Slip" at bounding box center [1049, 470] width 123 height 31
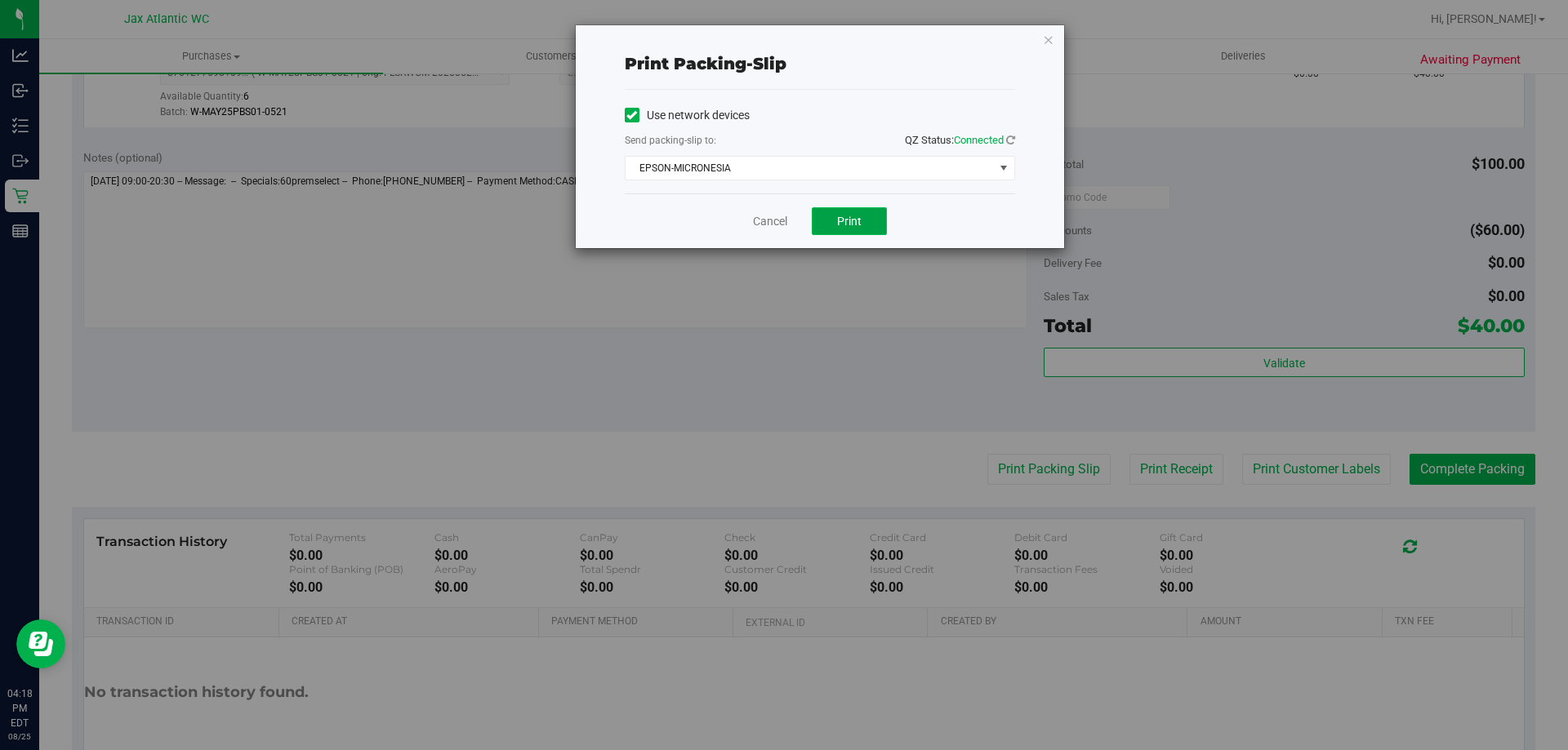
click at [852, 223] on span "Print" at bounding box center [850, 221] width 25 height 13
click at [765, 214] on link "Cancel" at bounding box center [770, 221] width 35 height 17
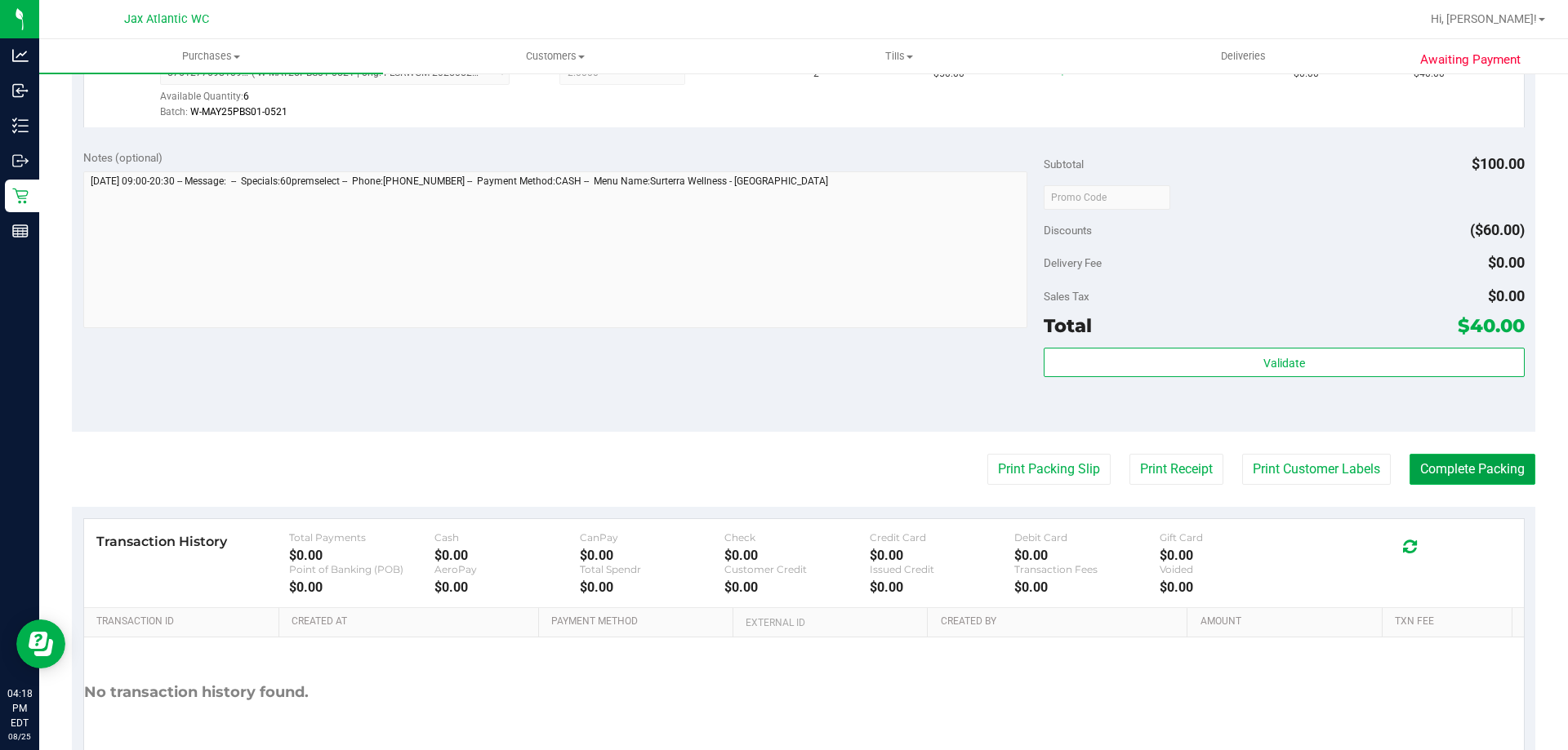
click at [1429, 459] on button "Complete Packing" at bounding box center [1472, 470] width 126 height 31
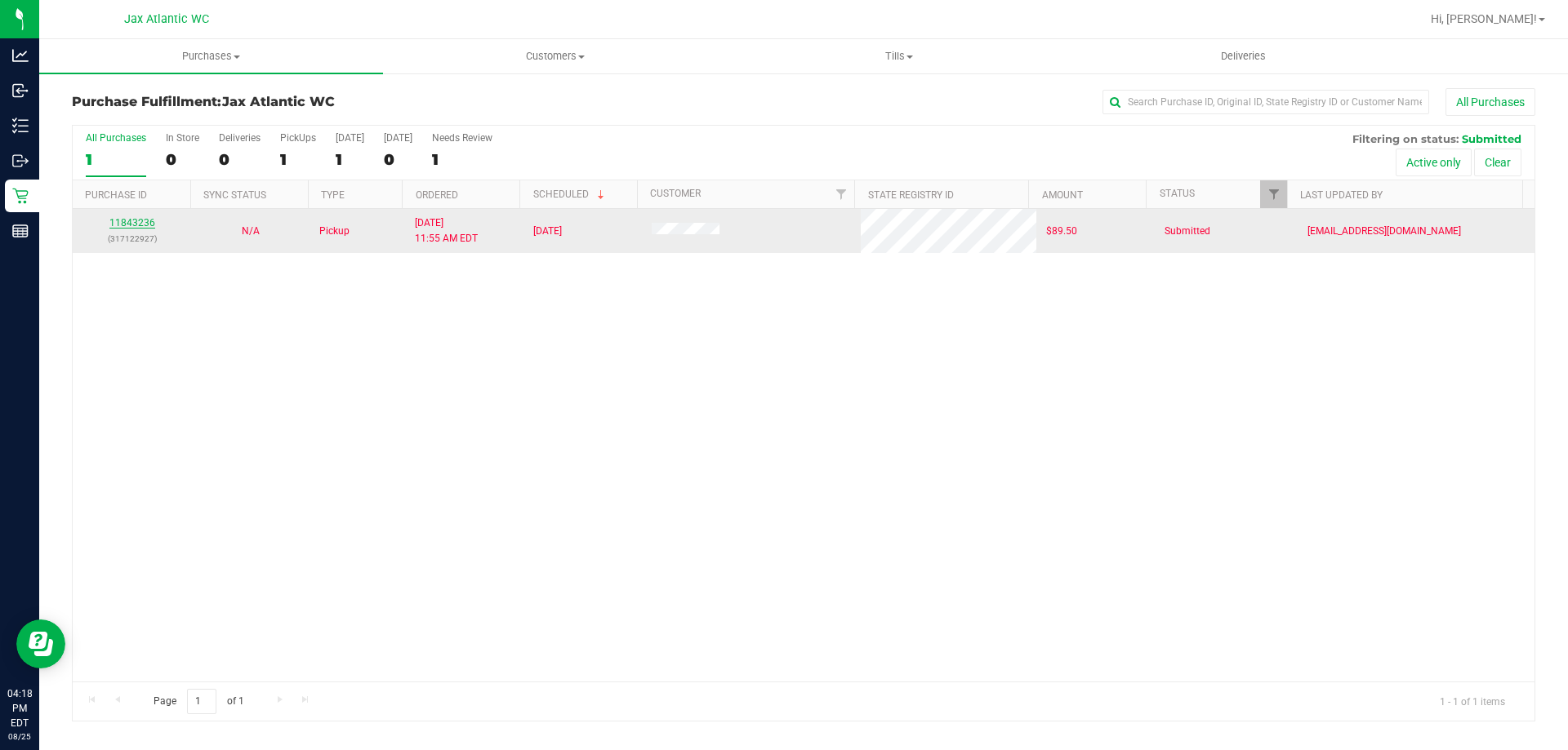
click at [122, 224] on link "11843236" at bounding box center [132, 223] width 46 height 12
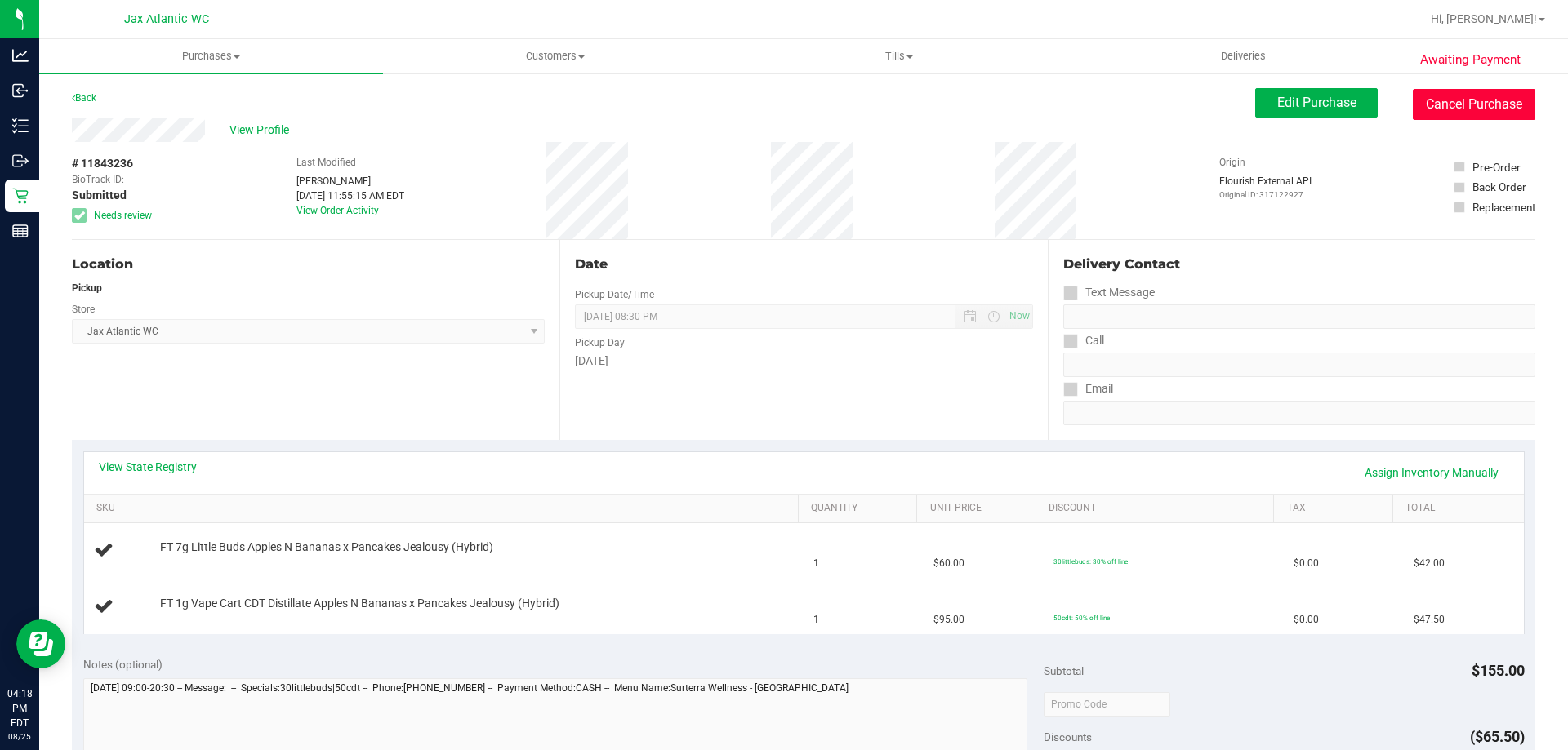
click at [1448, 115] on button "Cancel Purchase" at bounding box center [1473, 104] width 122 height 31
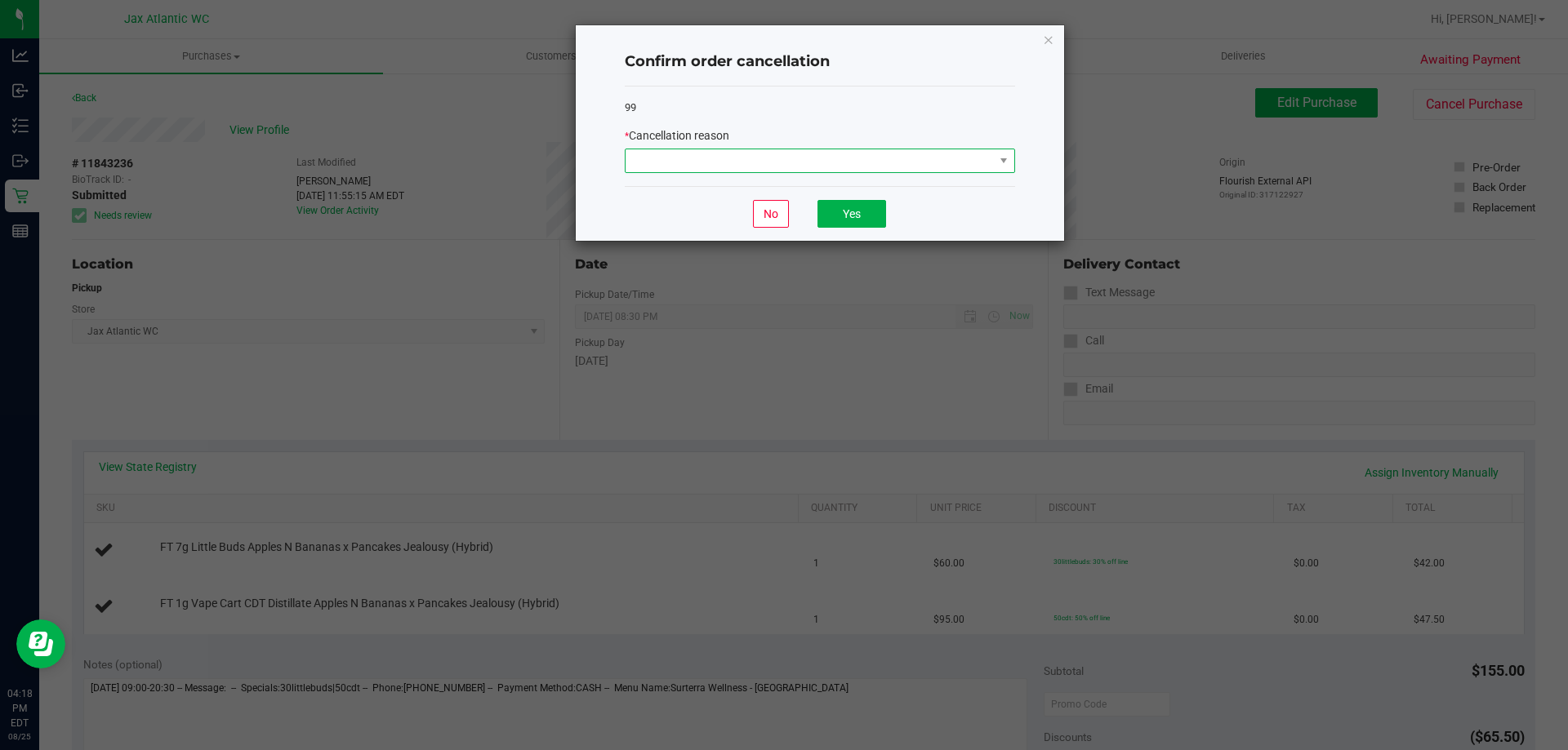
click at [702, 160] on span at bounding box center [809, 161] width 368 height 23
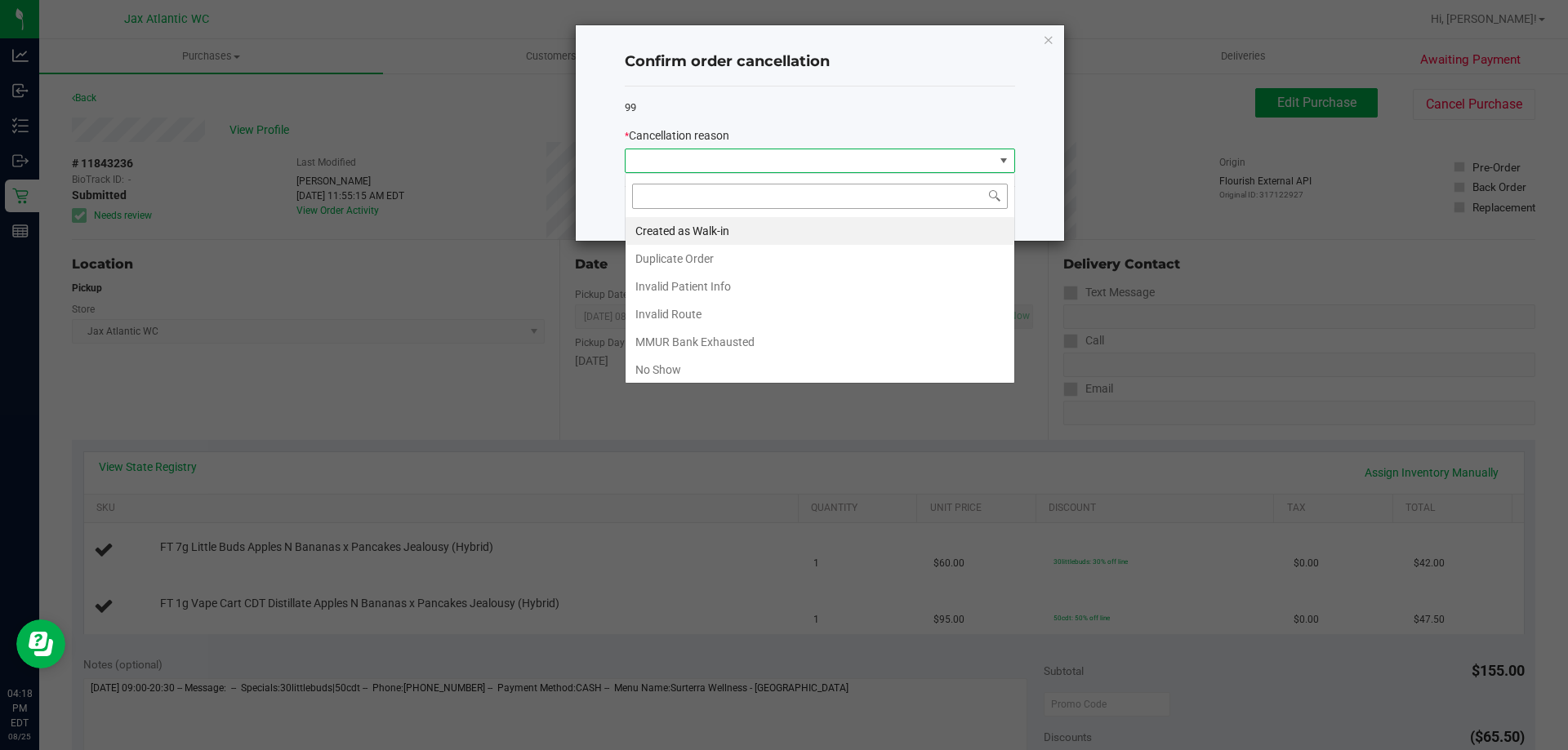
scroll to position [25, 390]
click at [731, 343] on li "MMUR Bank Exhausted" at bounding box center [819, 342] width 389 height 28
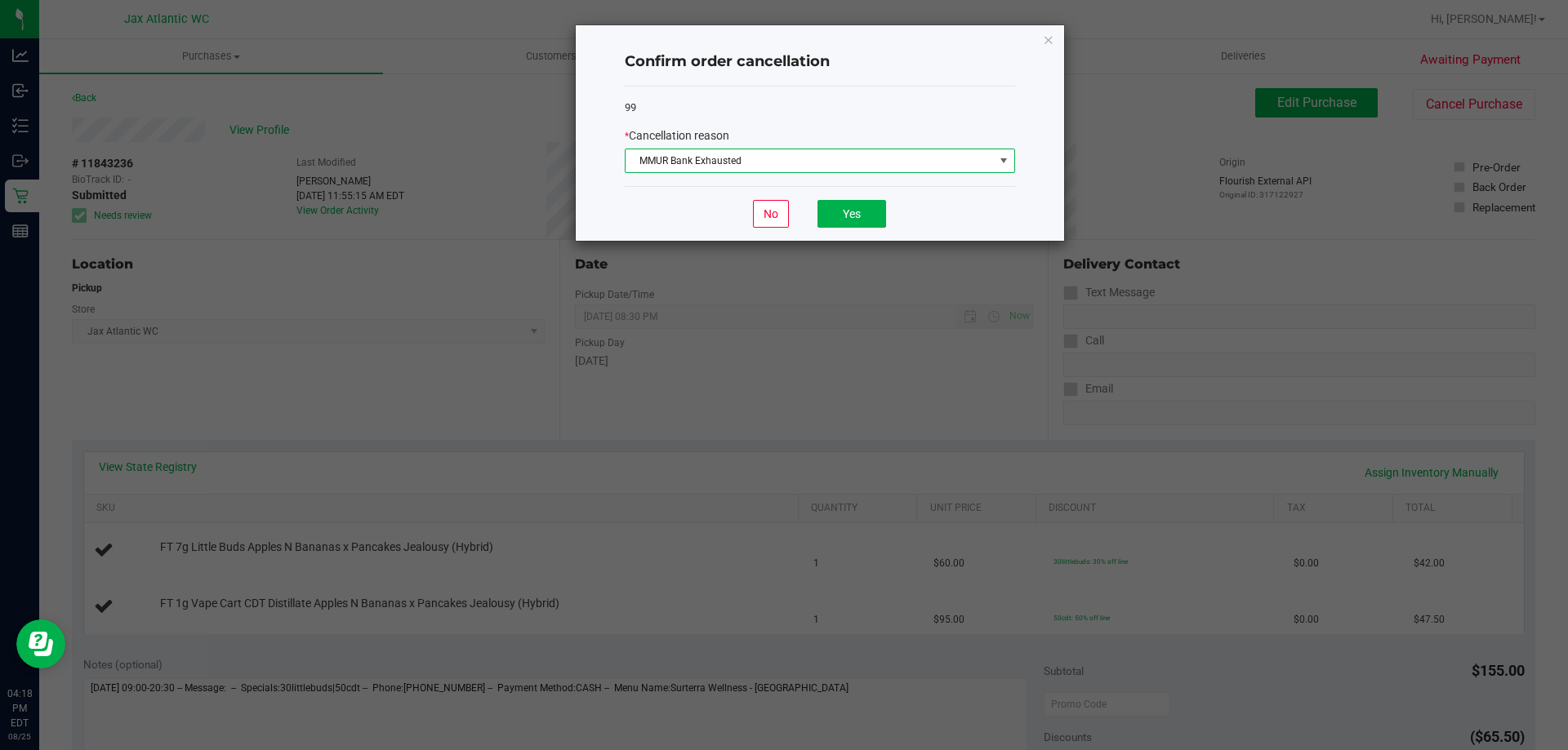
click at [741, 167] on span "MMUR Bank Exhausted" at bounding box center [809, 161] width 368 height 23
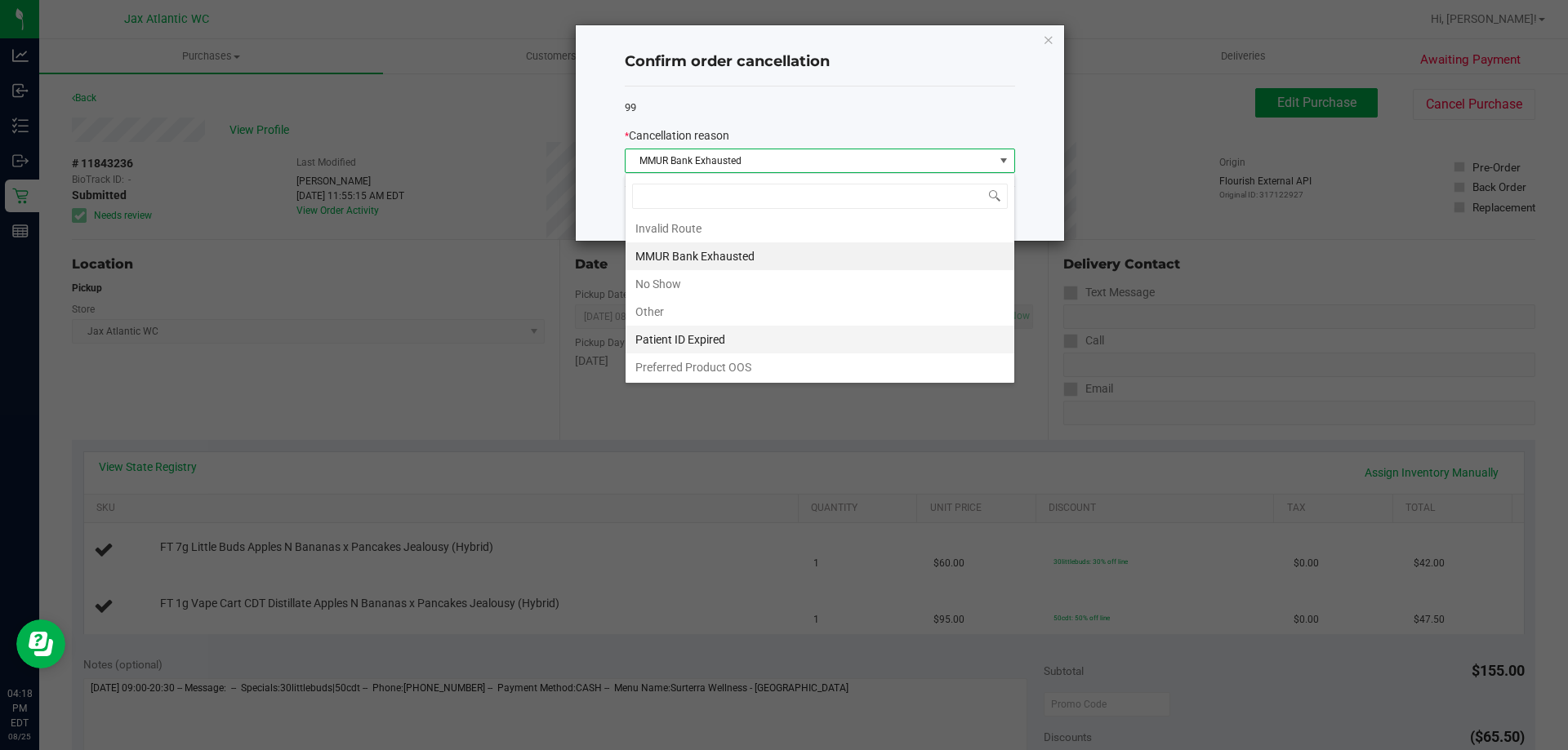
scroll to position [86, 0]
click at [735, 330] on li "Patient ID Expired" at bounding box center [819, 339] width 389 height 28
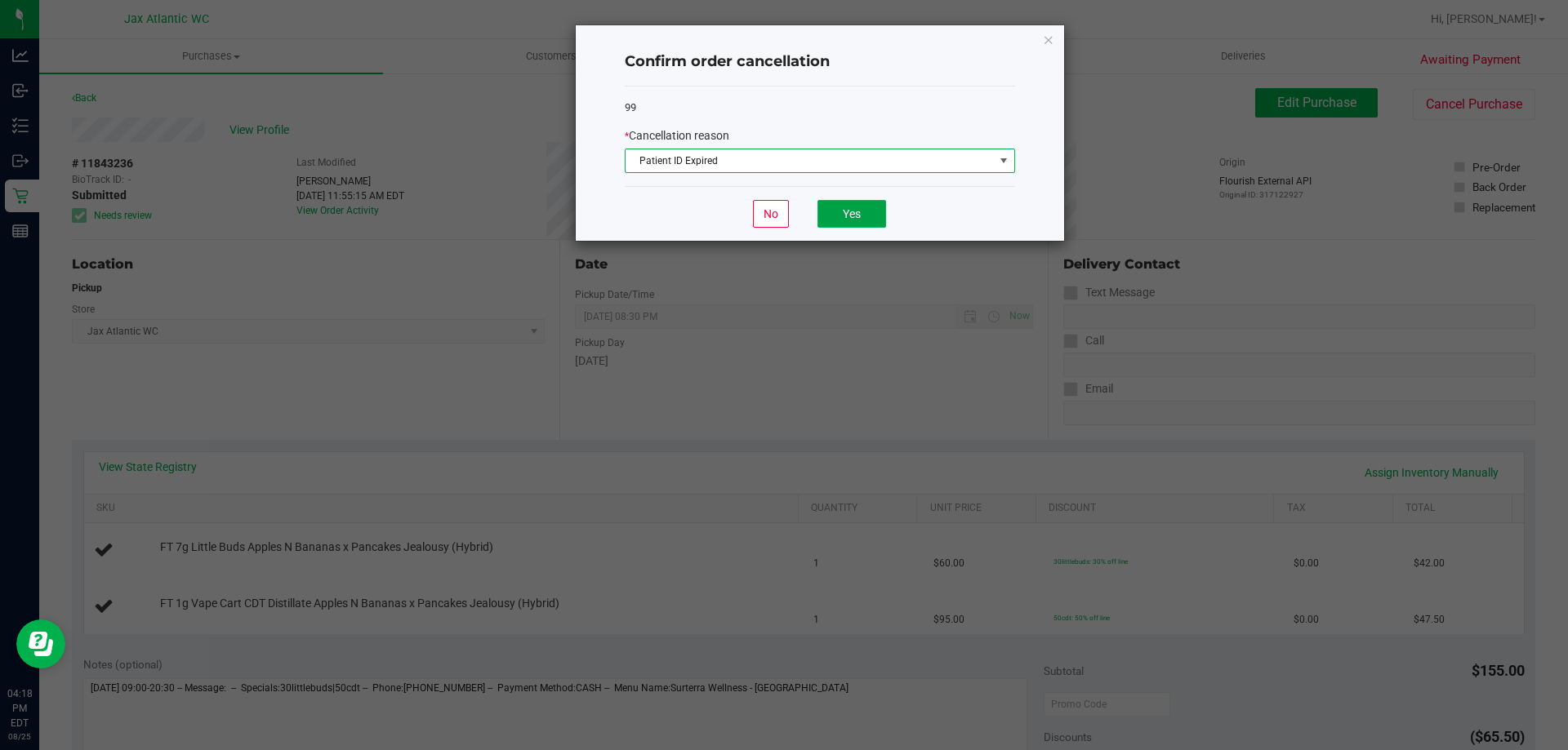
click at [850, 214] on button "Yes" at bounding box center [851, 214] width 68 height 28
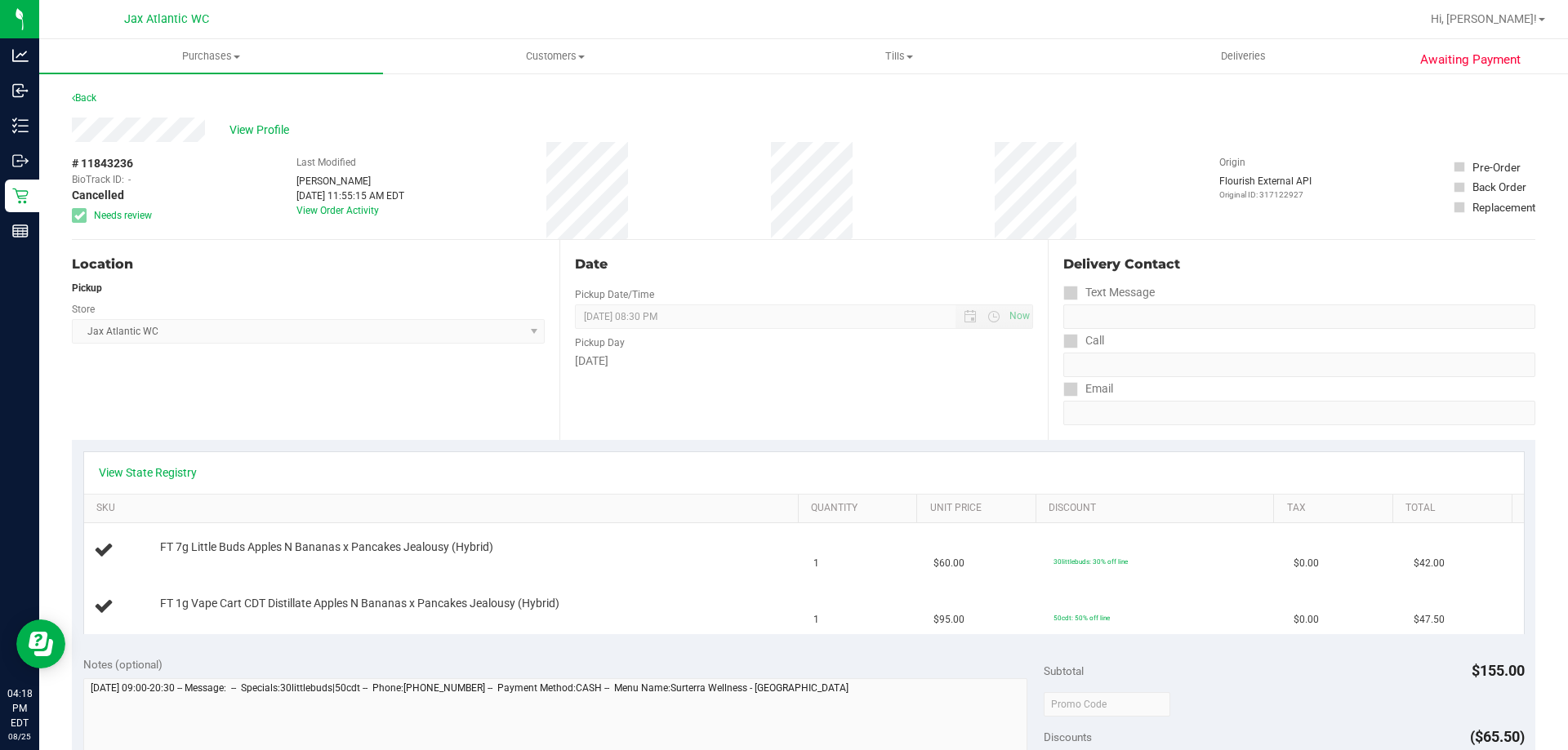
click at [176, 455] on div "View State Registry" at bounding box center [804, 473] width 1440 height 42
click at [172, 467] on link "View State Registry" at bounding box center [147, 472] width 98 height 16
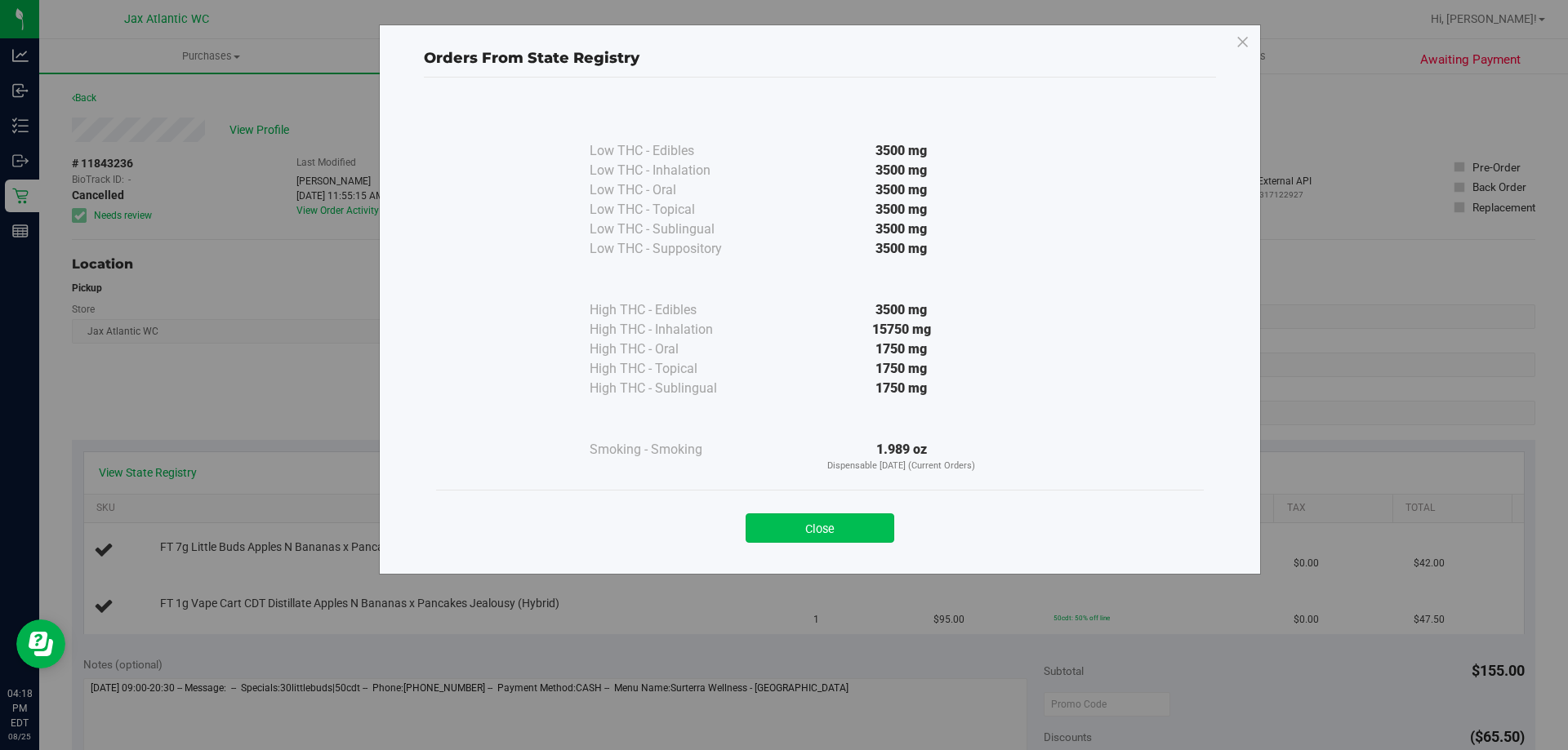
click at [864, 524] on button "Close" at bounding box center [819, 528] width 149 height 30
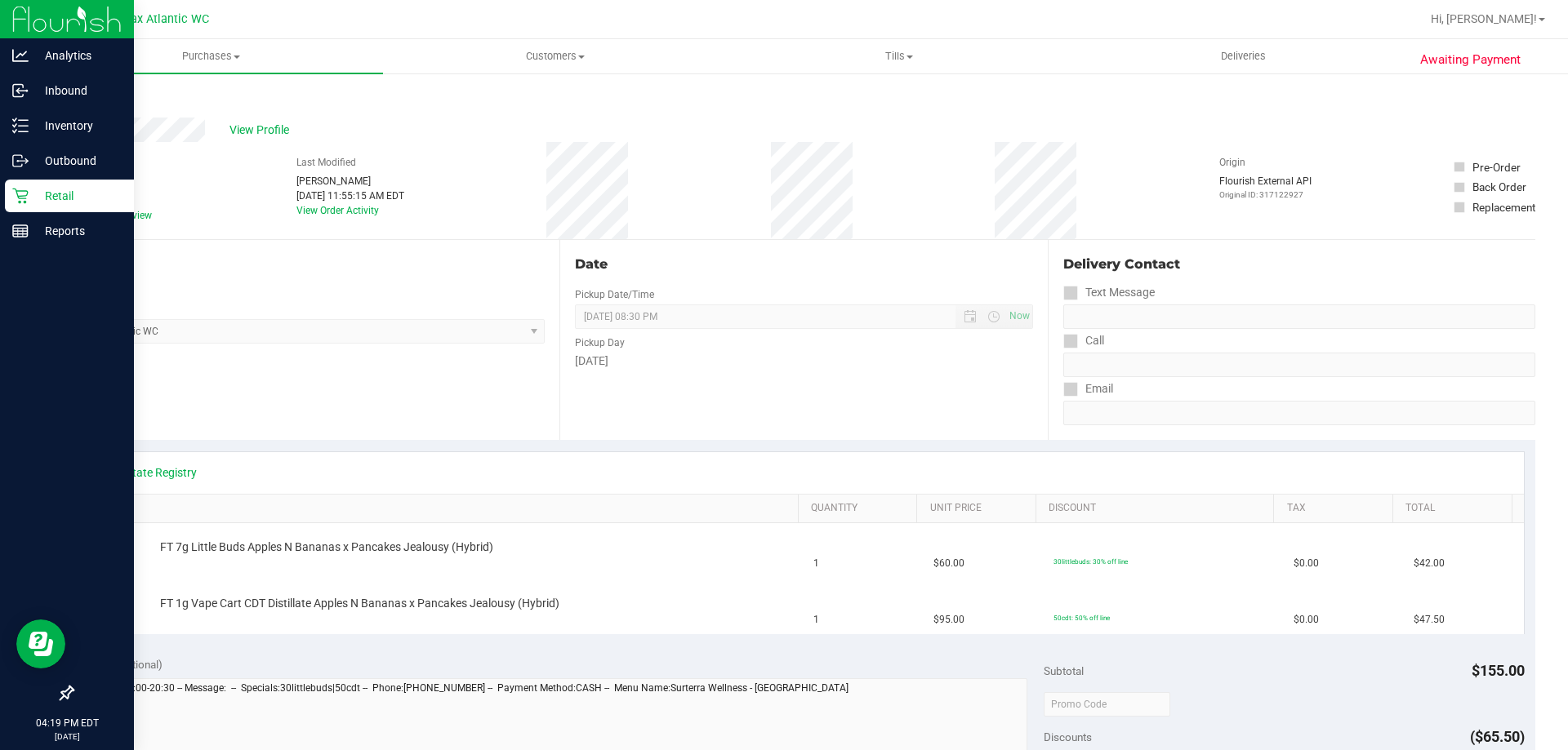
click at [45, 196] on p "Retail" at bounding box center [77, 196] width 98 height 20
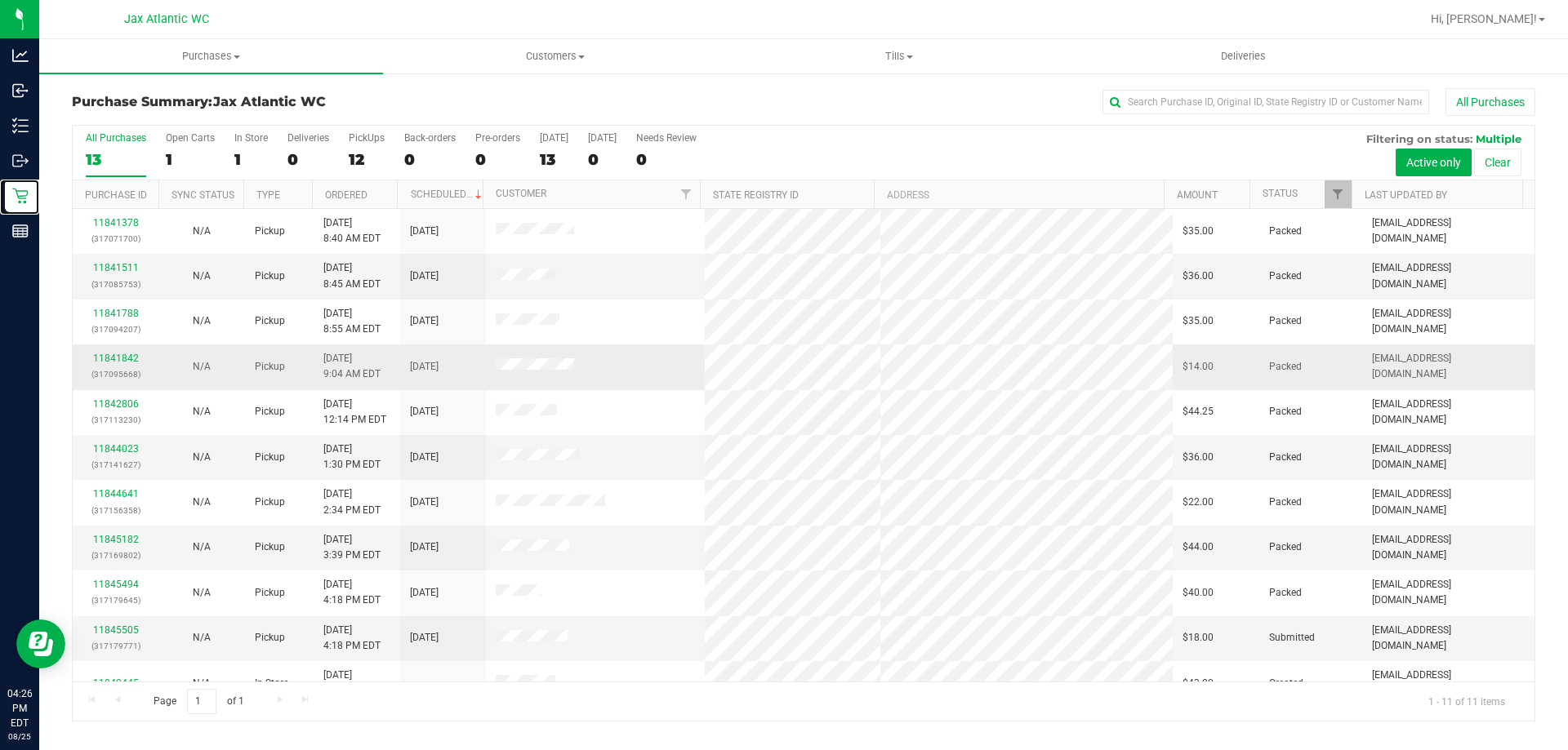
scroll to position [24, 0]
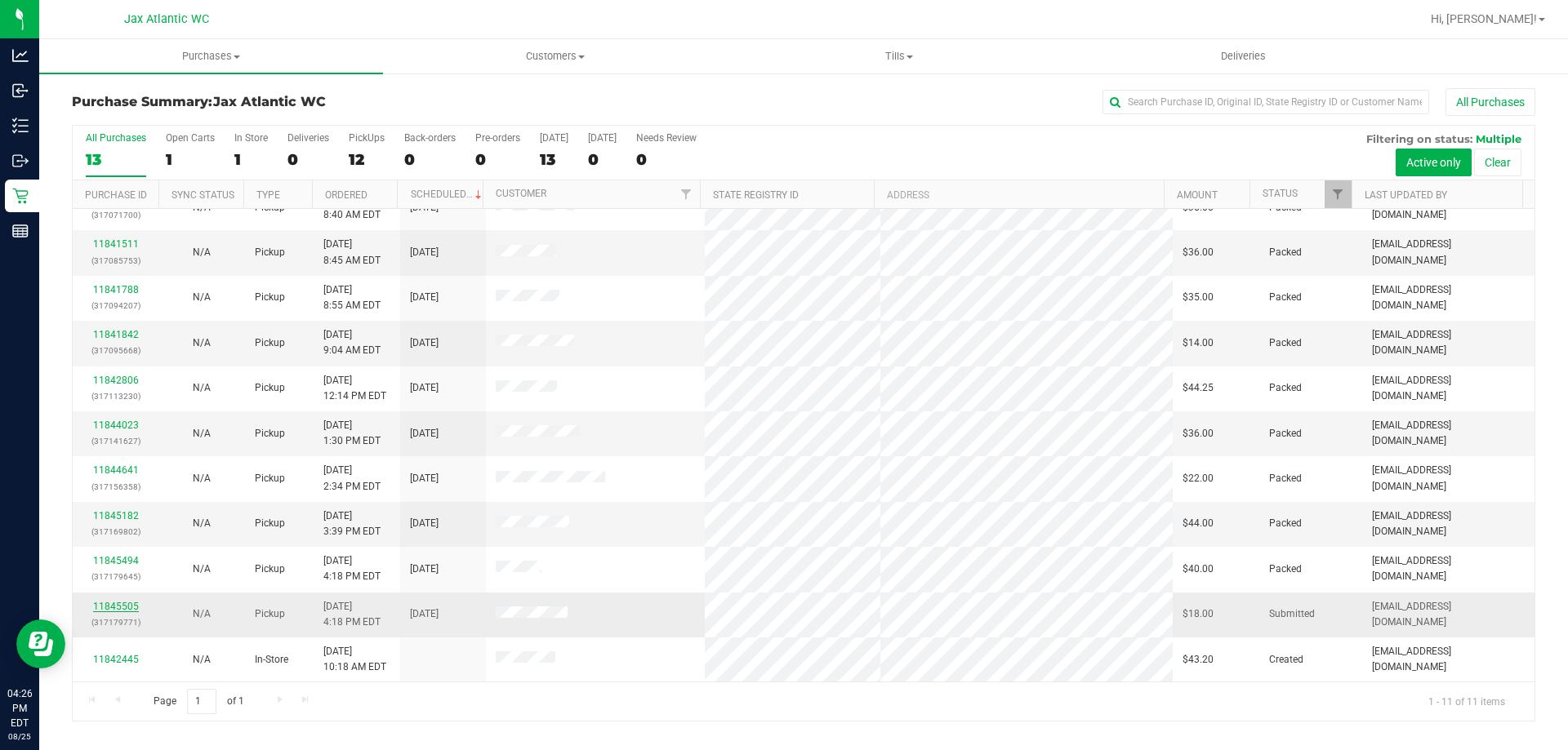
click at [99, 604] on link "11845505" at bounding box center [116, 606] width 46 height 12
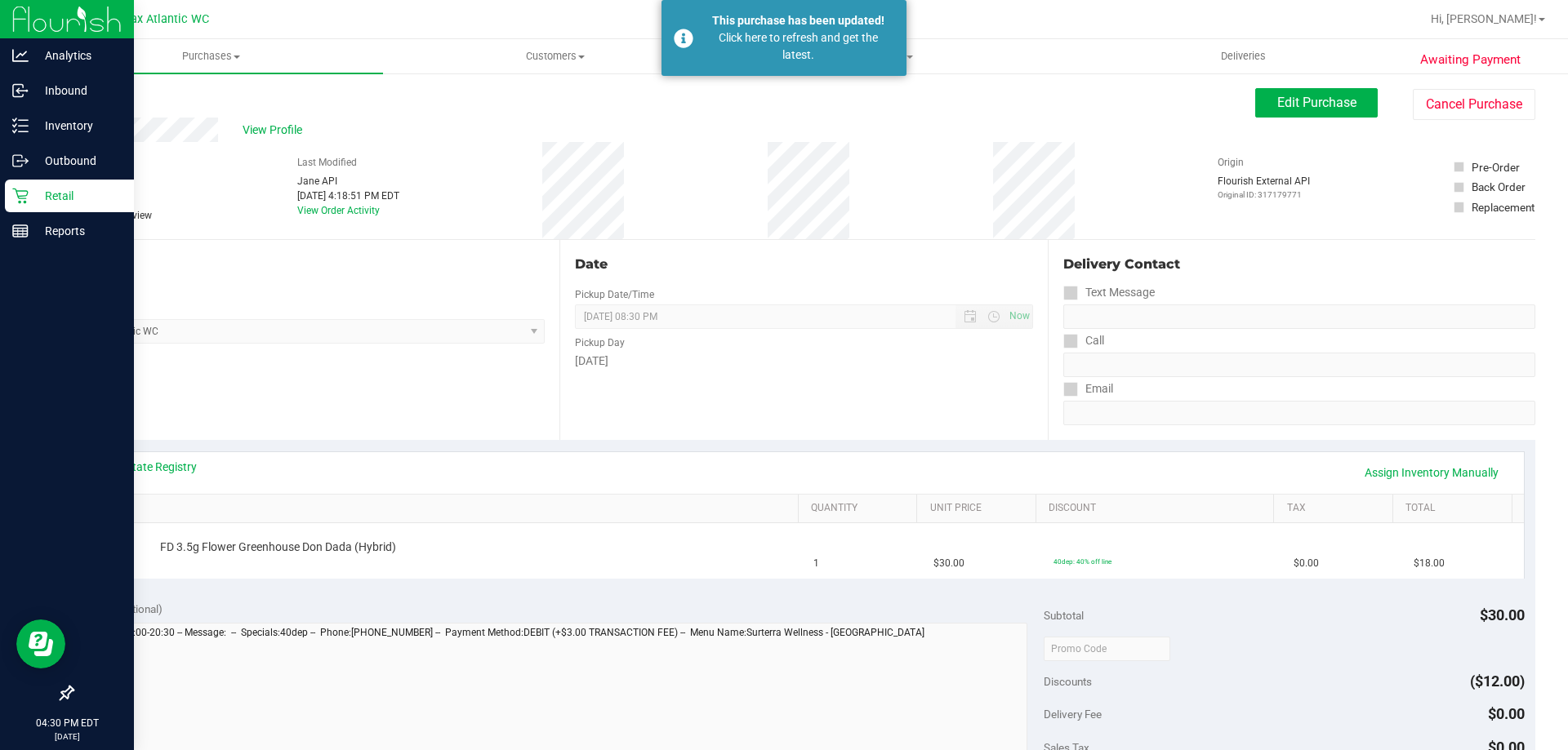
click at [53, 200] on p "Retail" at bounding box center [77, 196] width 98 height 20
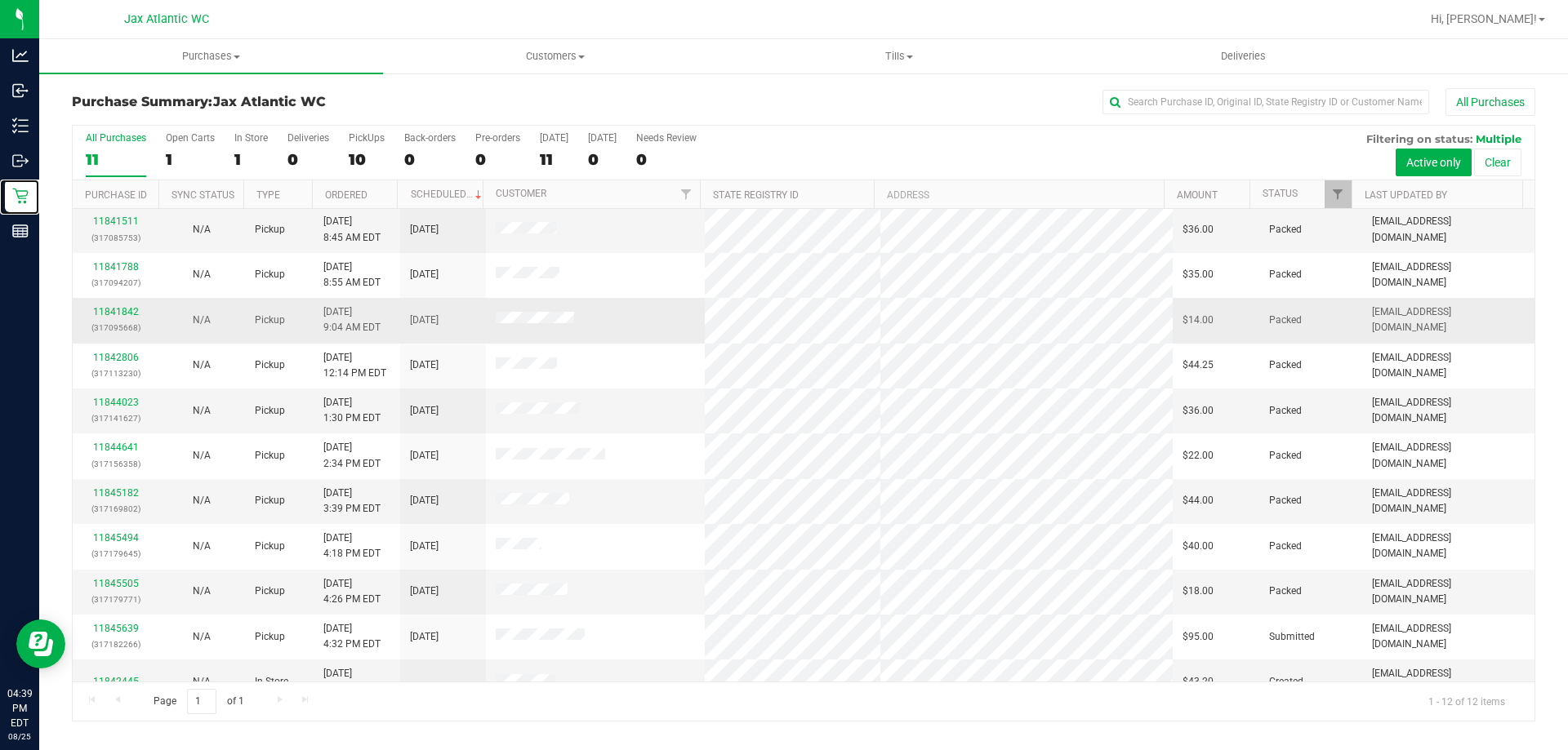
scroll to position [69, 0]
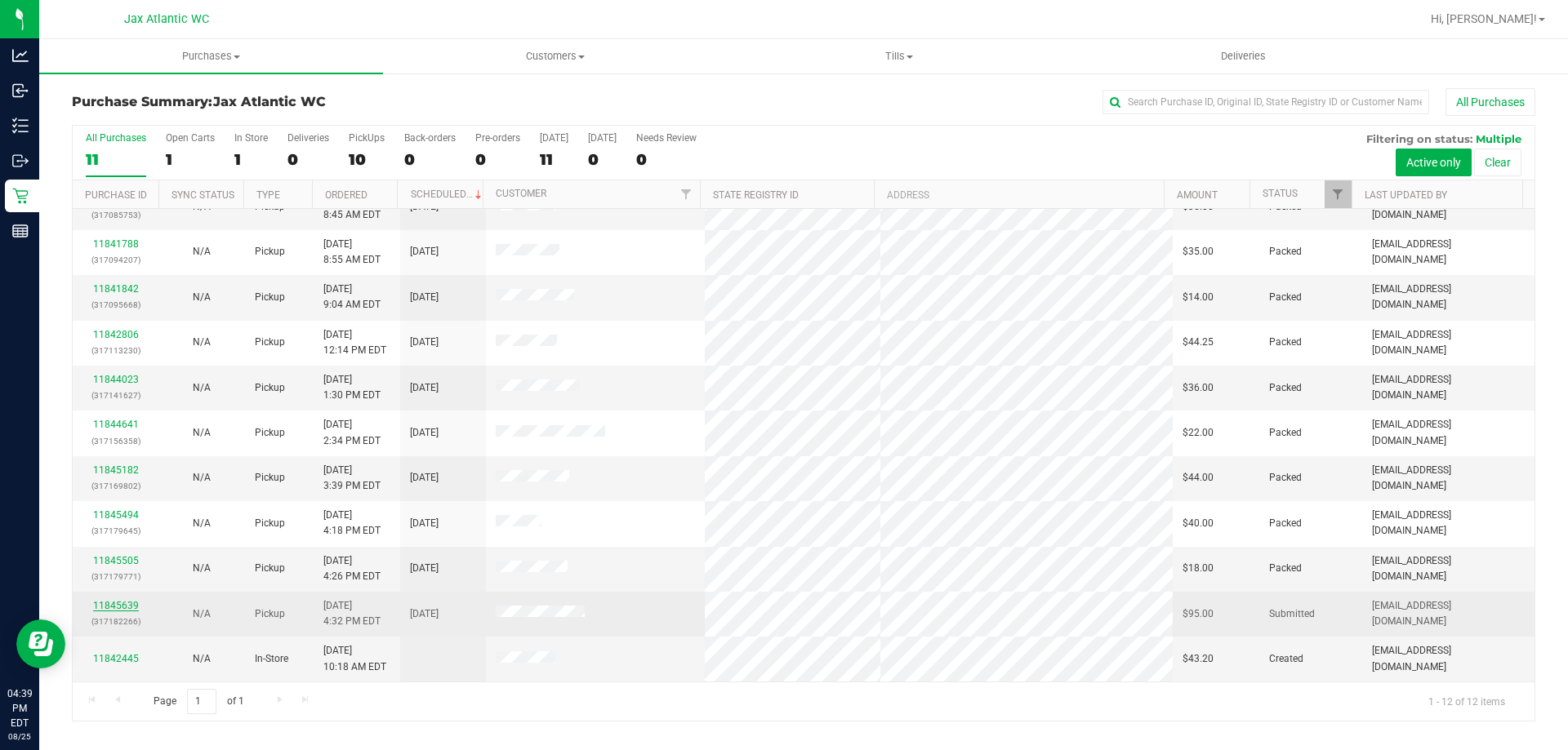
click at [118, 608] on link "11845639" at bounding box center [116, 605] width 46 height 12
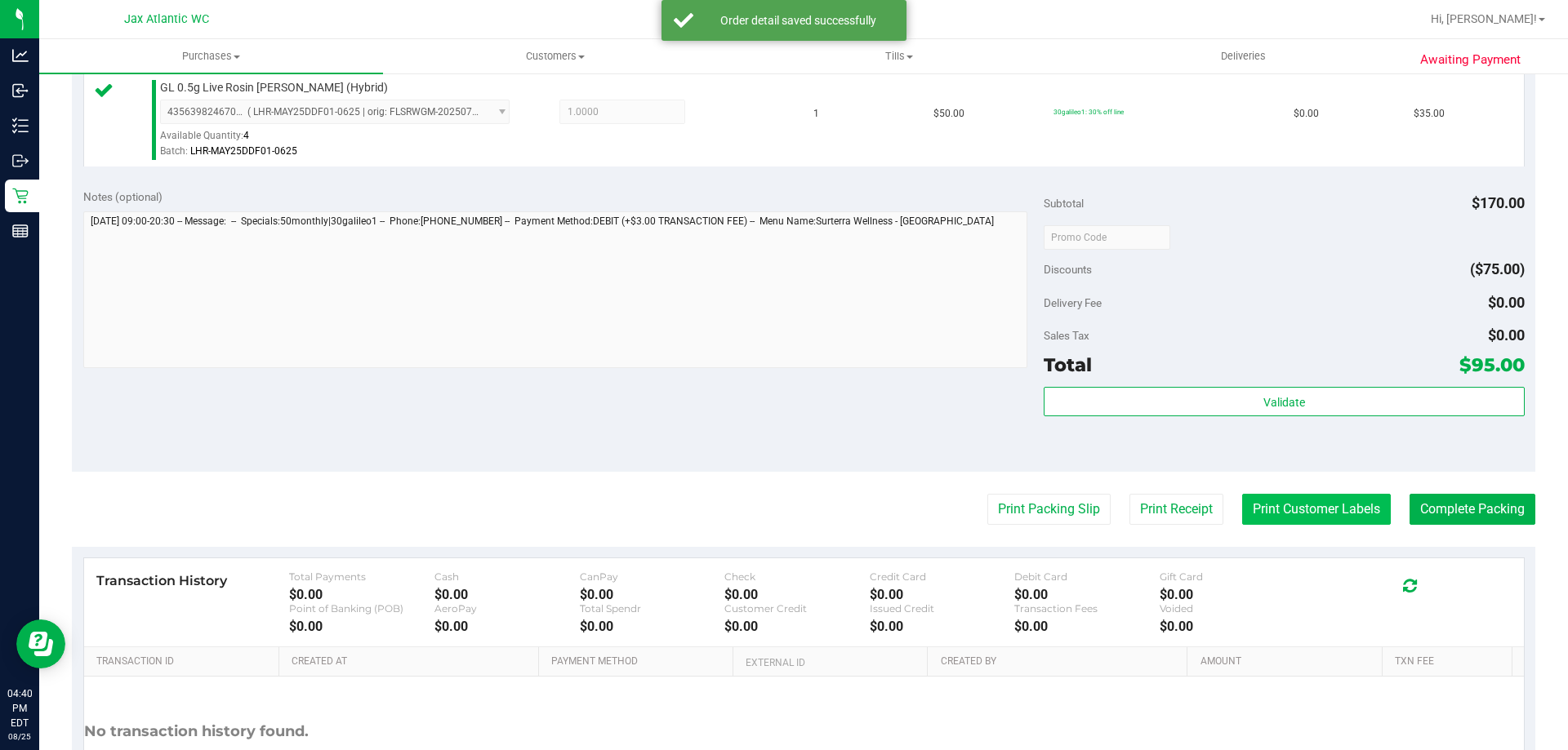
scroll to position [653, 0]
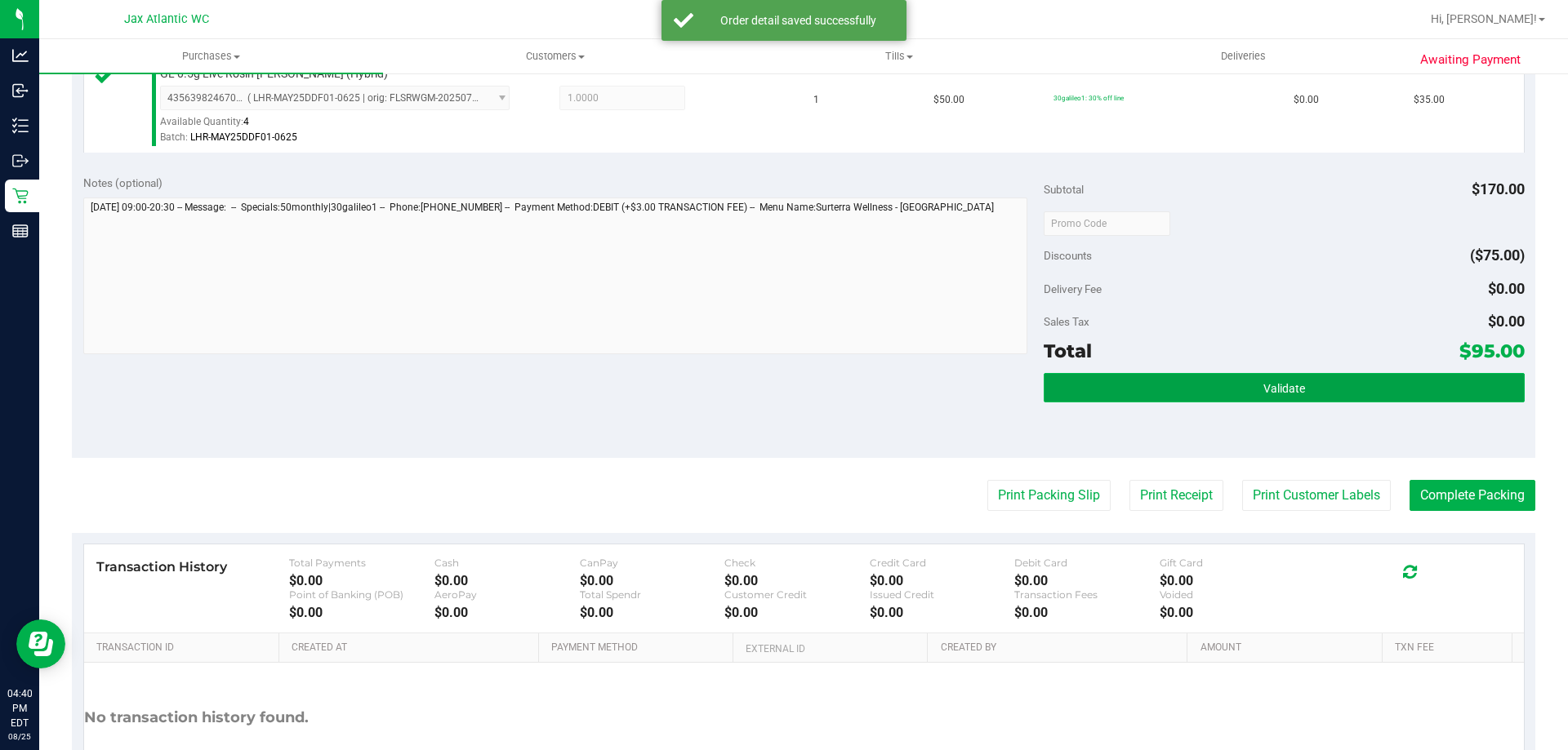
click at [1200, 381] on button "Validate" at bounding box center [1284, 388] width 480 height 30
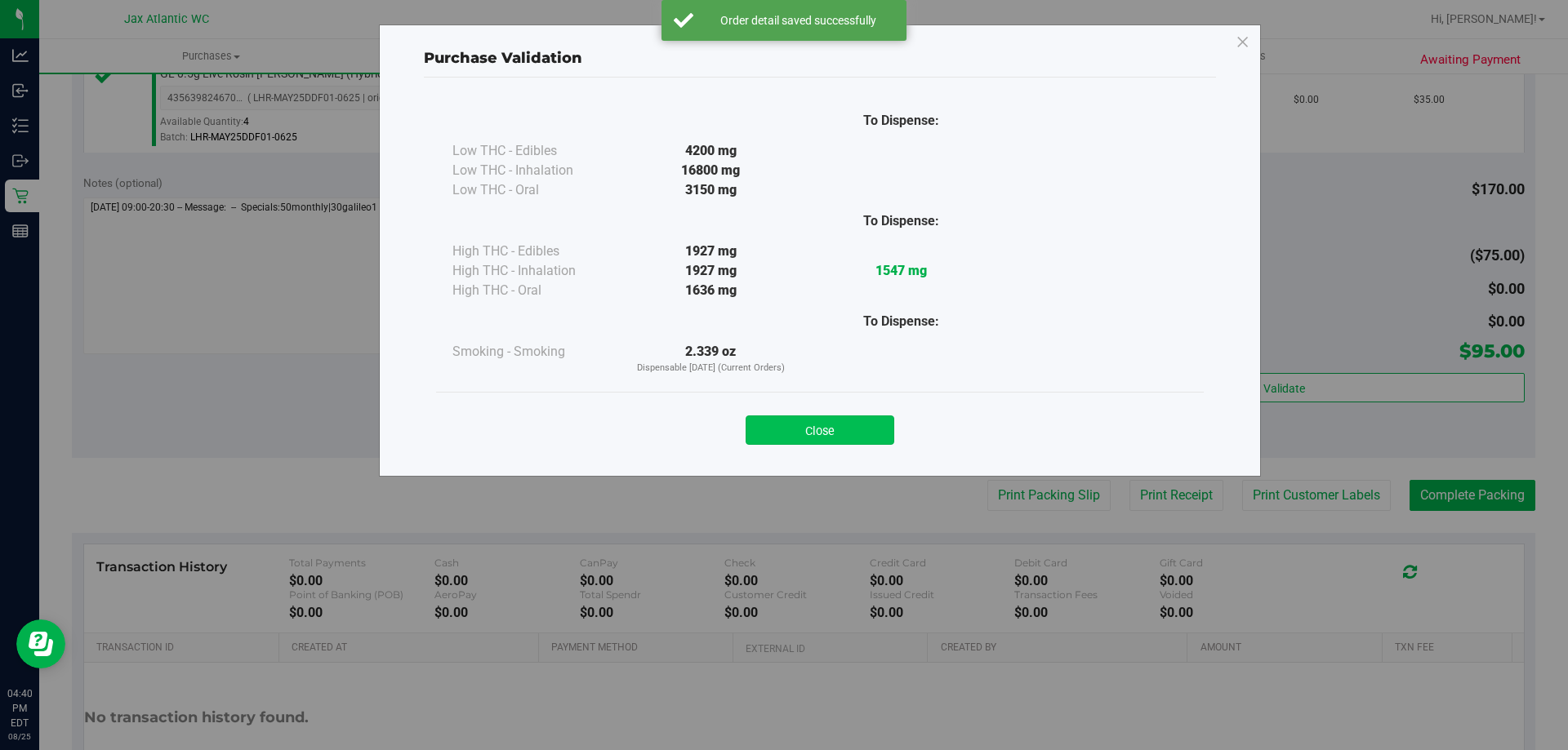
click at [848, 432] on button "Close" at bounding box center [819, 430] width 149 height 30
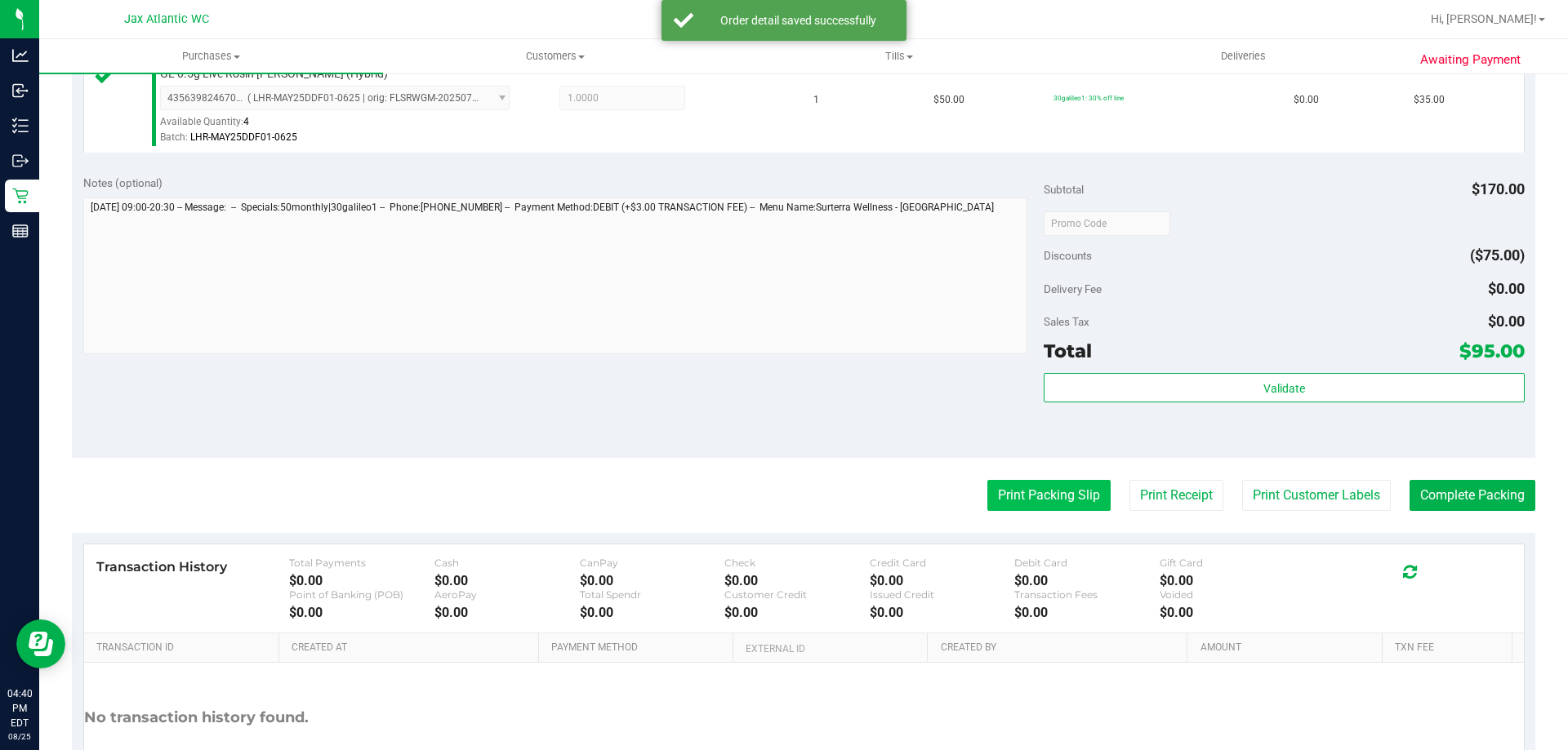
click at [987, 504] on button "Print Packing Slip" at bounding box center [1049, 495] width 123 height 31
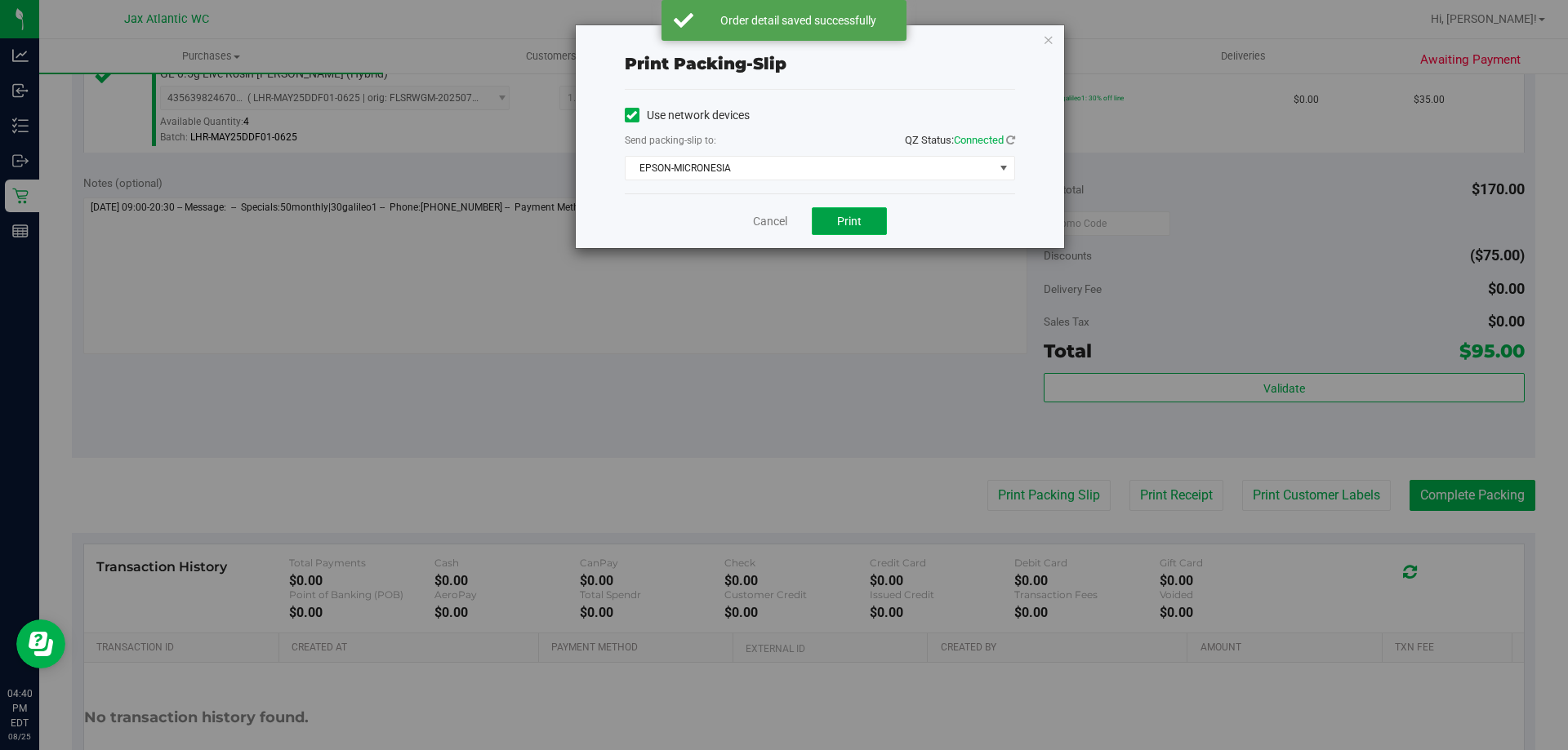
click at [842, 220] on span "Print" at bounding box center [850, 221] width 25 height 13
click at [763, 225] on link "Cancel" at bounding box center [770, 221] width 35 height 17
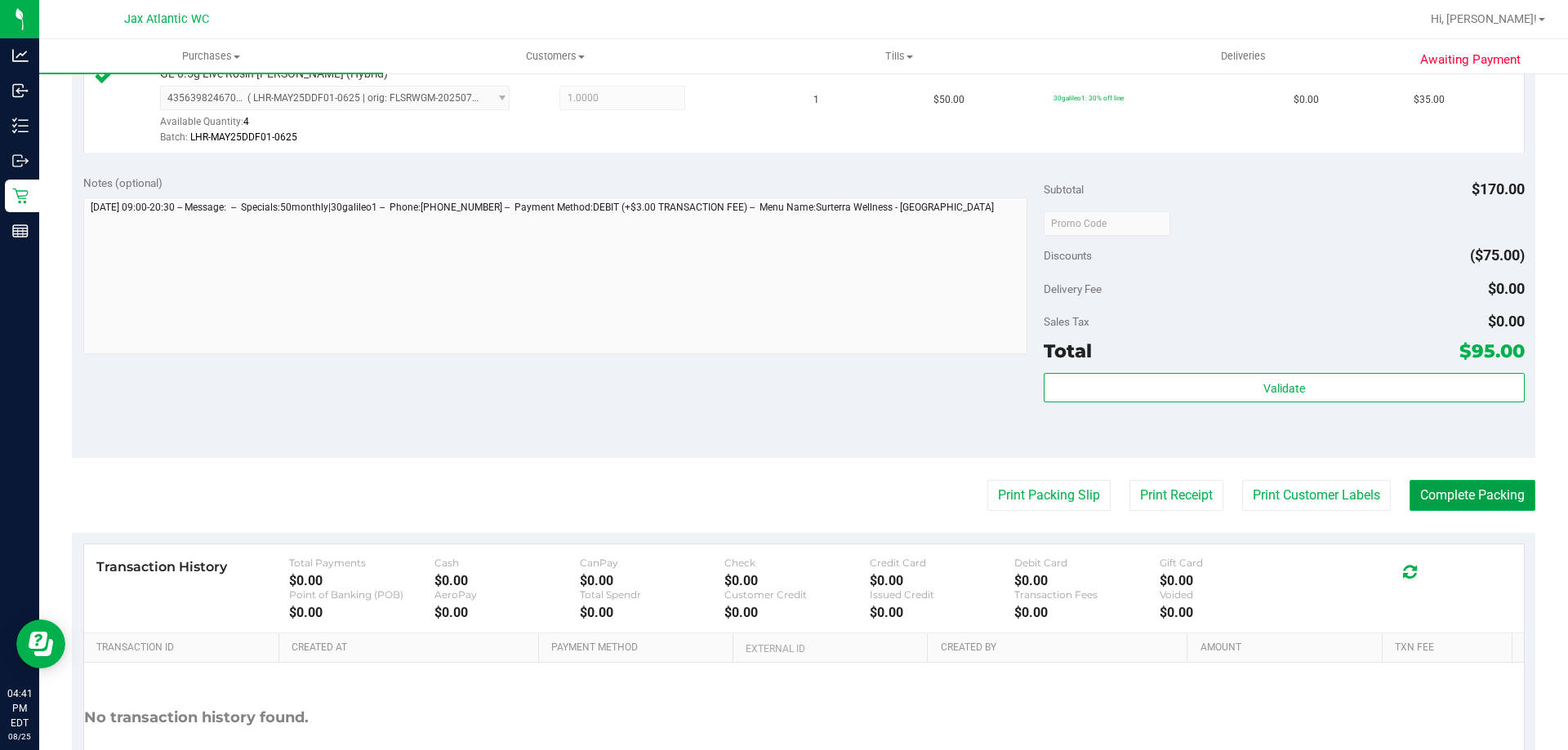
click at [1454, 505] on button "Complete Packing" at bounding box center [1472, 495] width 126 height 31
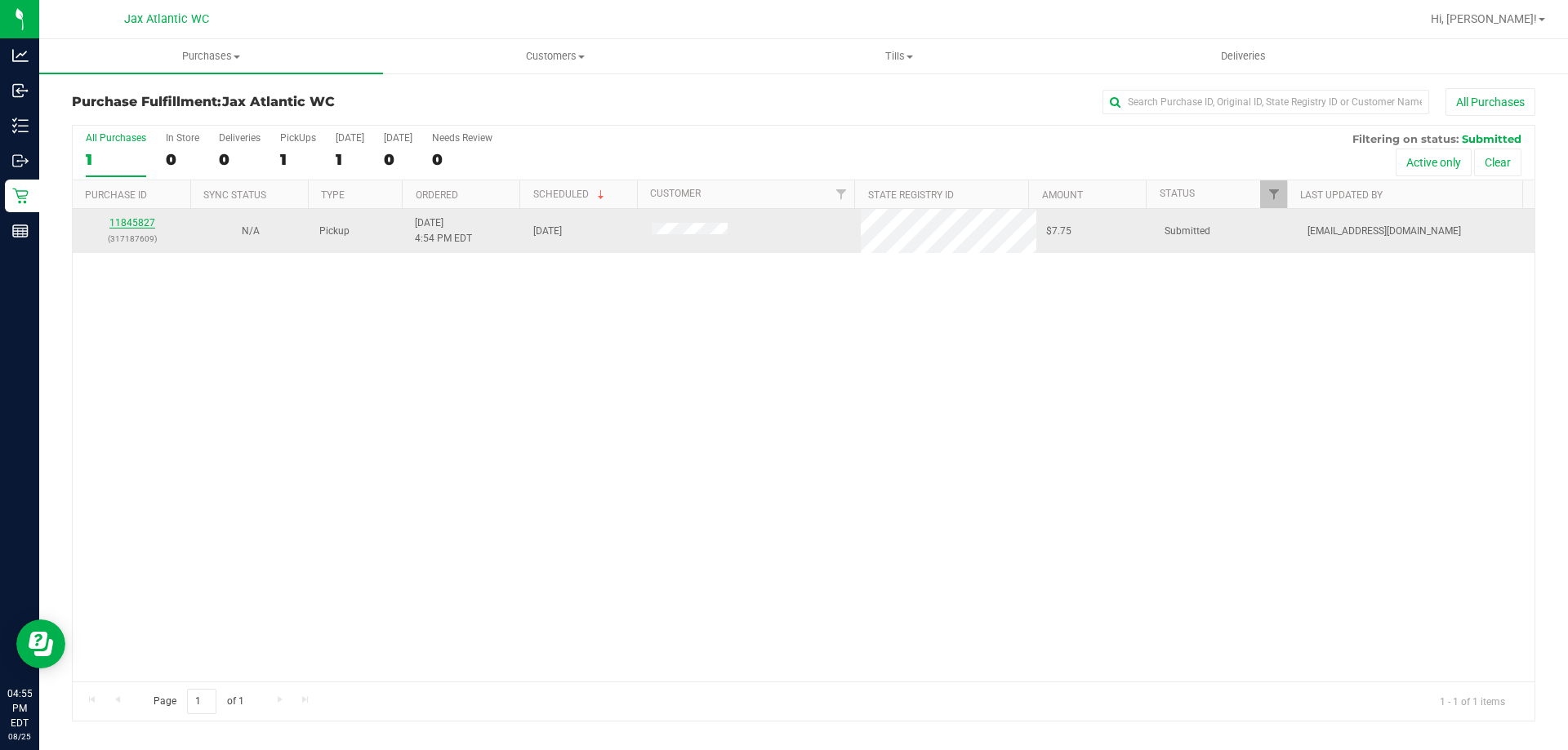
click at [129, 227] on link "11845827" at bounding box center [132, 223] width 46 height 12
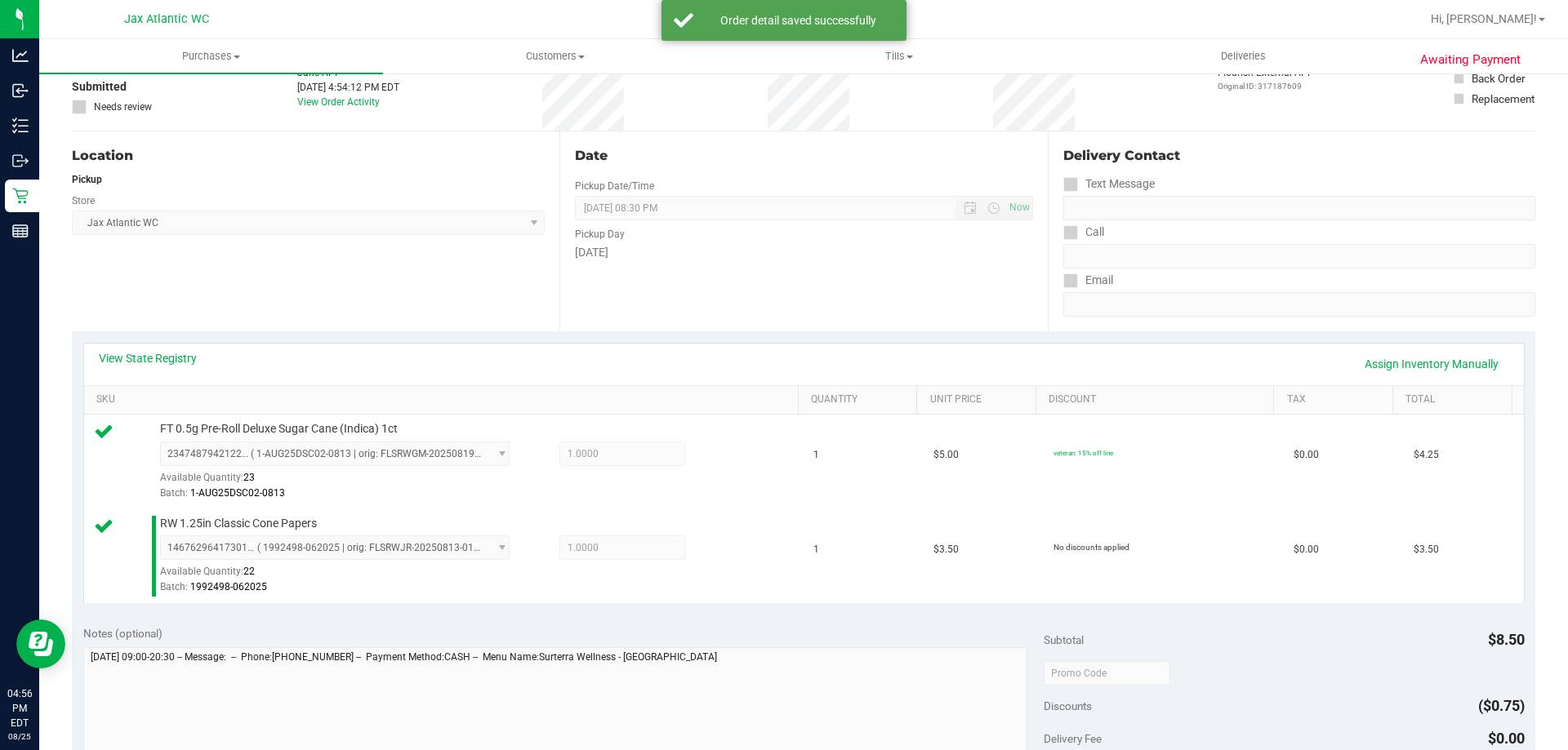
scroll to position [490, 0]
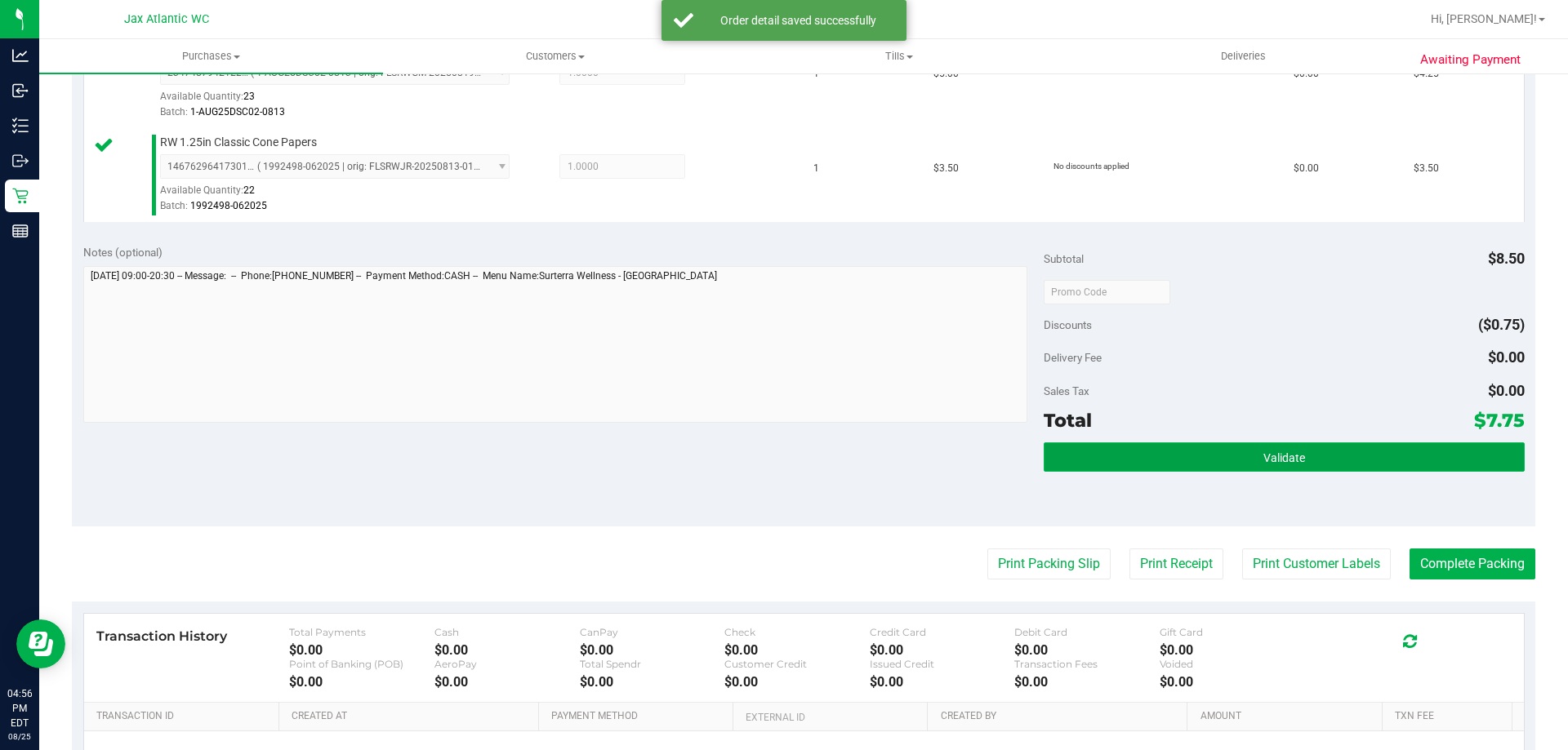
click at [1335, 469] on button "Validate" at bounding box center [1284, 458] width 480 height 30
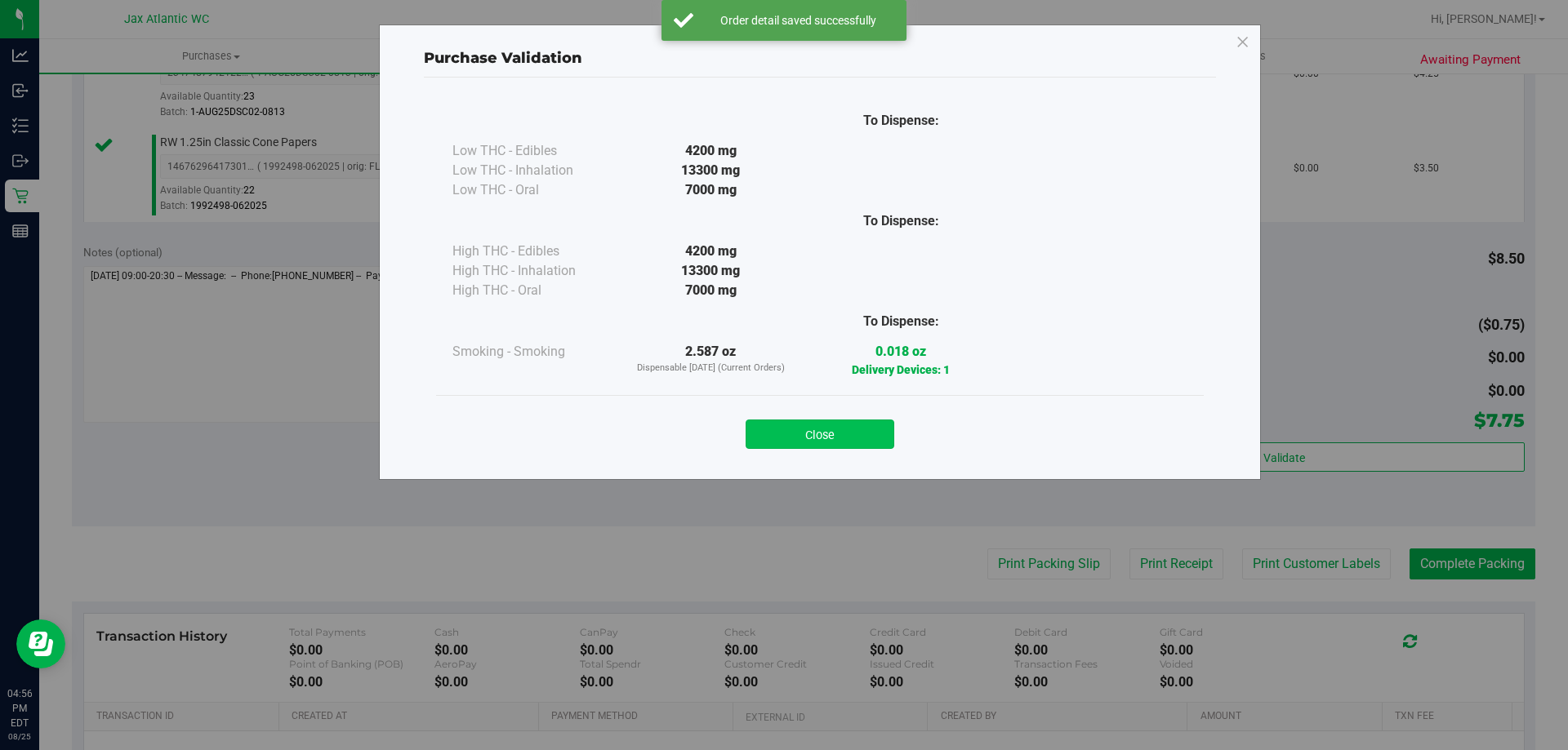
click at [808, 428] on button "Close" at bounding box center [819, 435] width 149 height 30
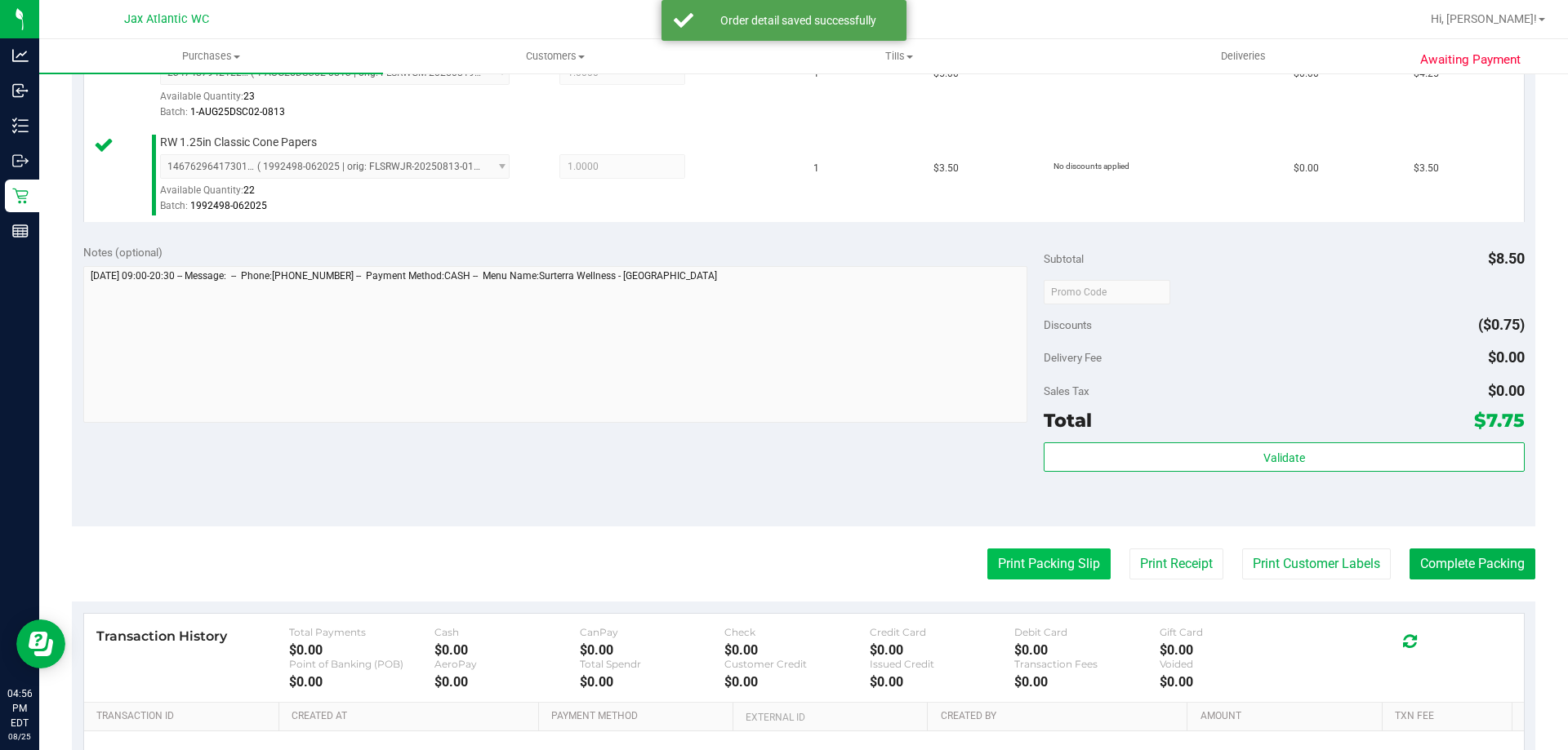
click at [1006, 577] on button "Print Packing Slip" at bounding box center [1049, 564] width 123 height 31
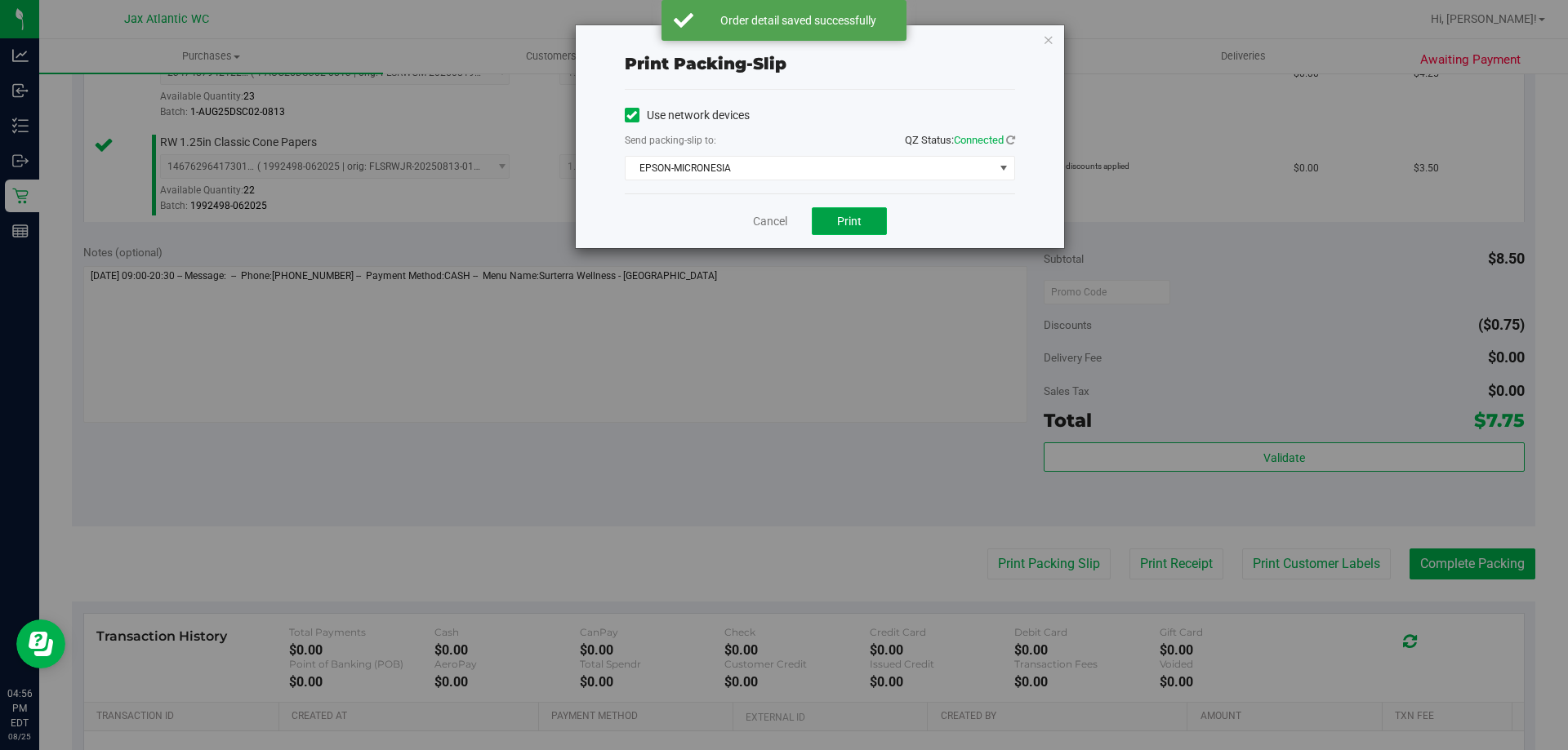
click at [851, 223] on span "Print" at bounding box center [850, 221] width 25 height 13
click at [780, 214] on link "Cancel" at bounding box center [770, 221] width 35 height 17
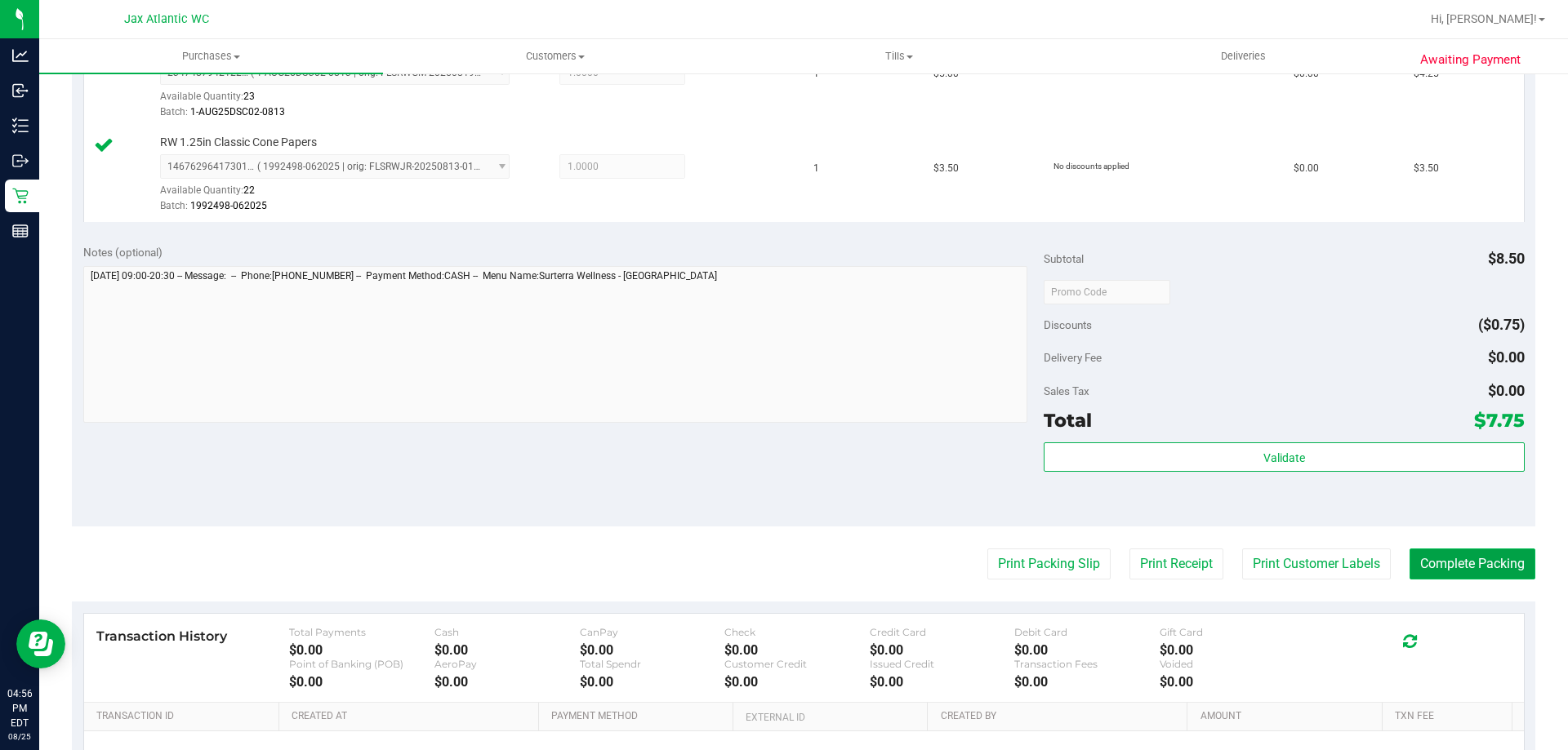
click at [1436, 556] on button "Complete Packing" at bounding box center [1472, 564] width 126 height 31
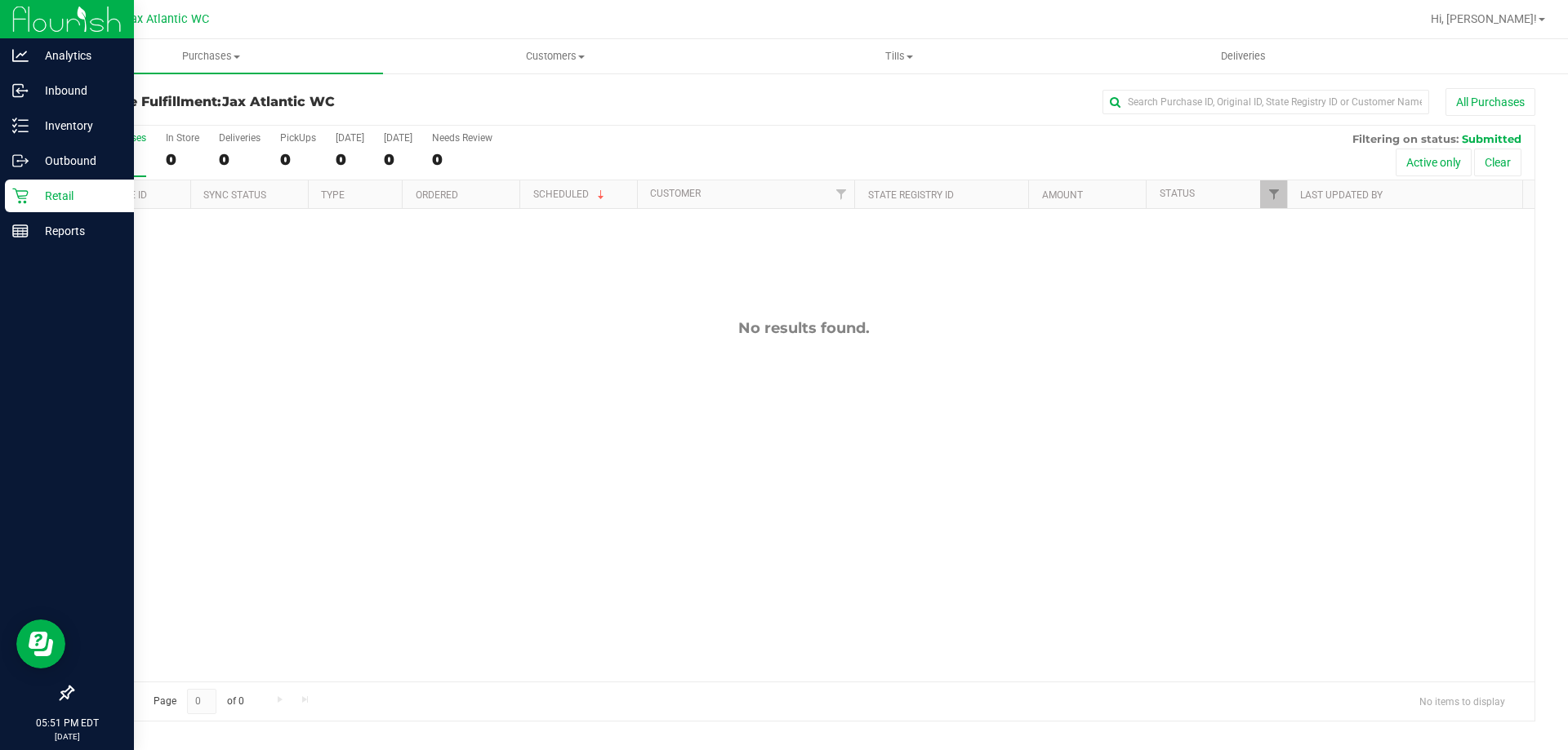
click at [25, 193] on icon at bounding box center [21, 196] width 16 height 16
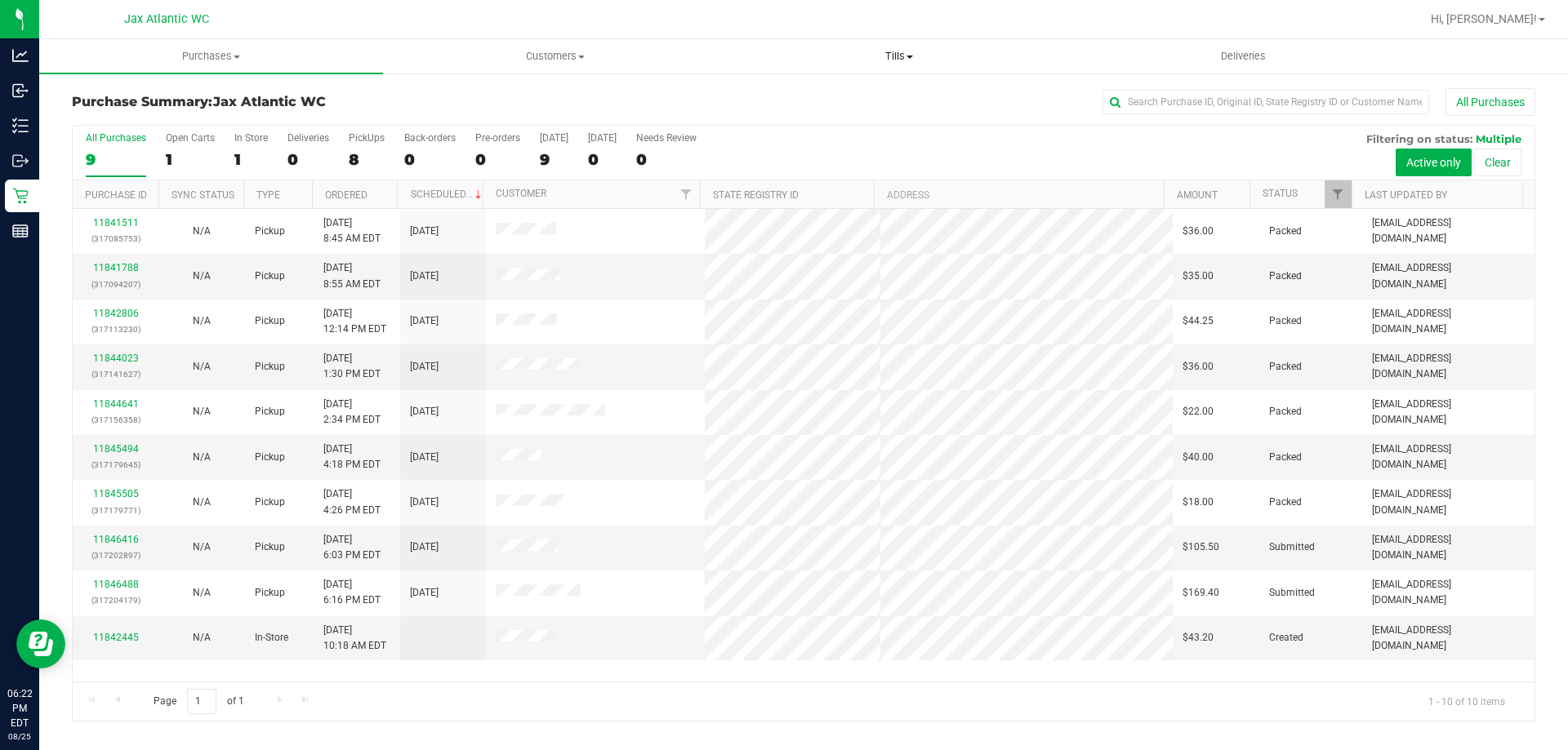
click at [886, 58] on span "Tills" at bounding box center [898, 57] width 342 height 15
click at [801, 102] on span "Manage tills" at bounding box center [782, 98] width 110 height 14
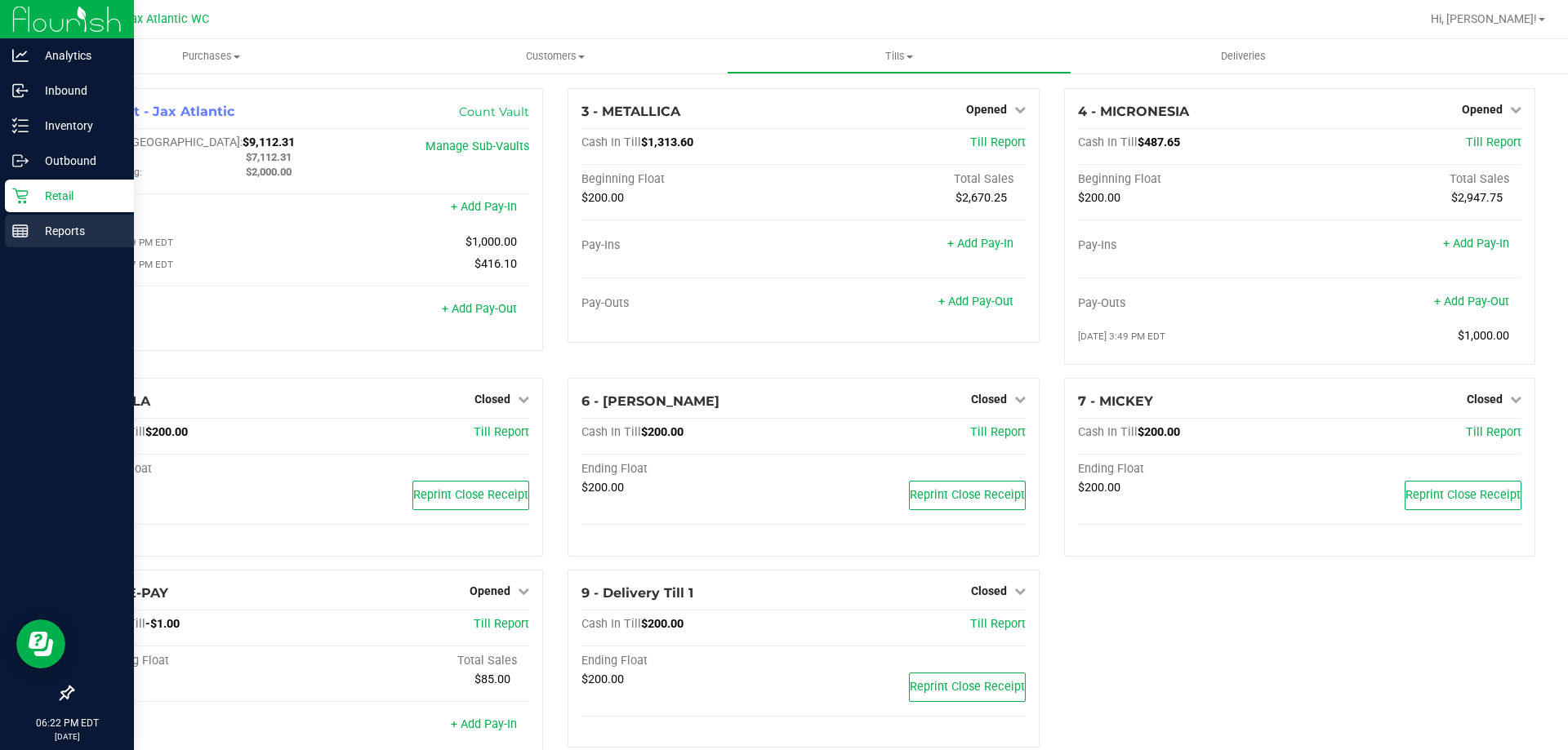
click at [23, 232] on line at bounding box center [23, 232] width 0 height 8
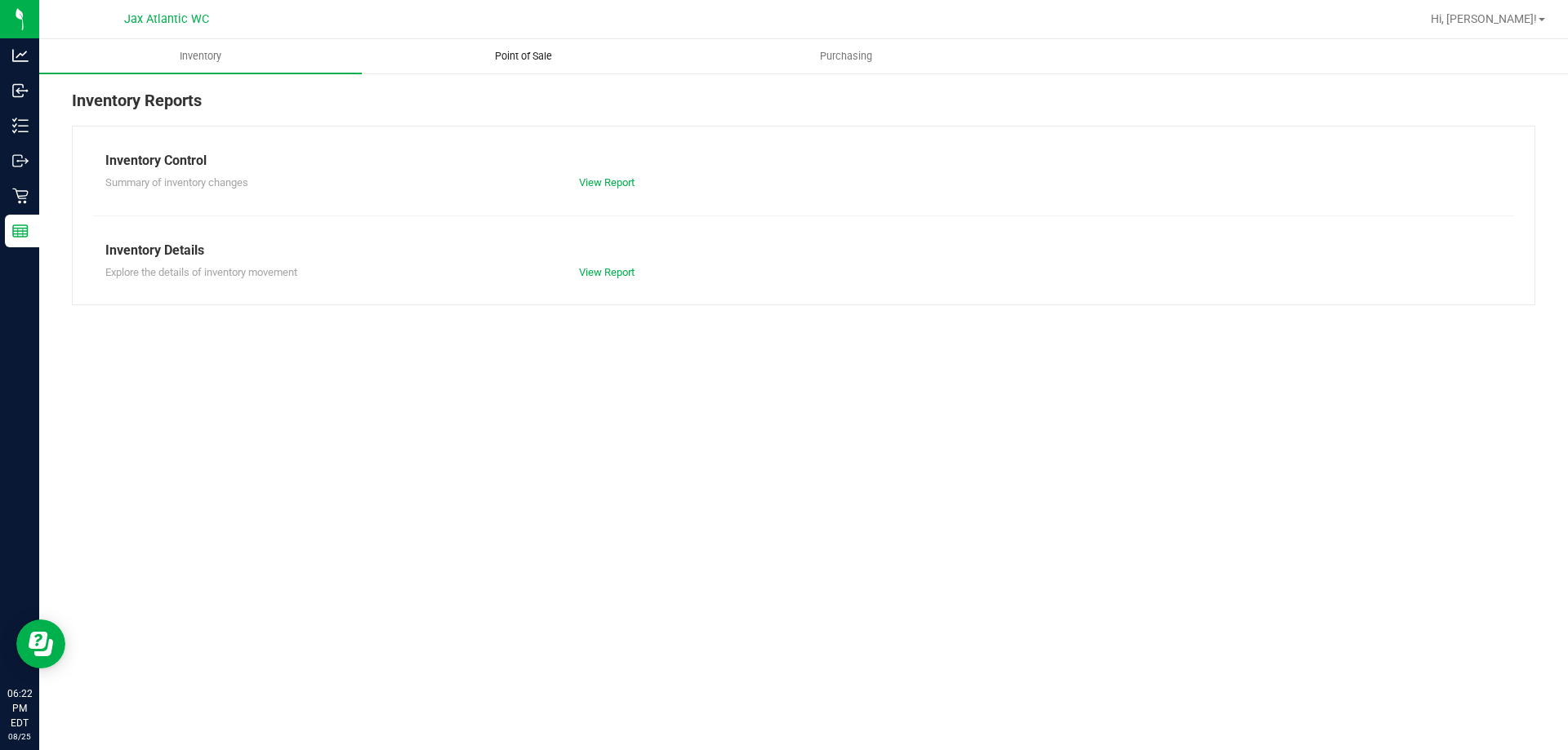
click at [526, 59] on span "Point of Sale" at bounding box center [523, 57] width 101 height 15
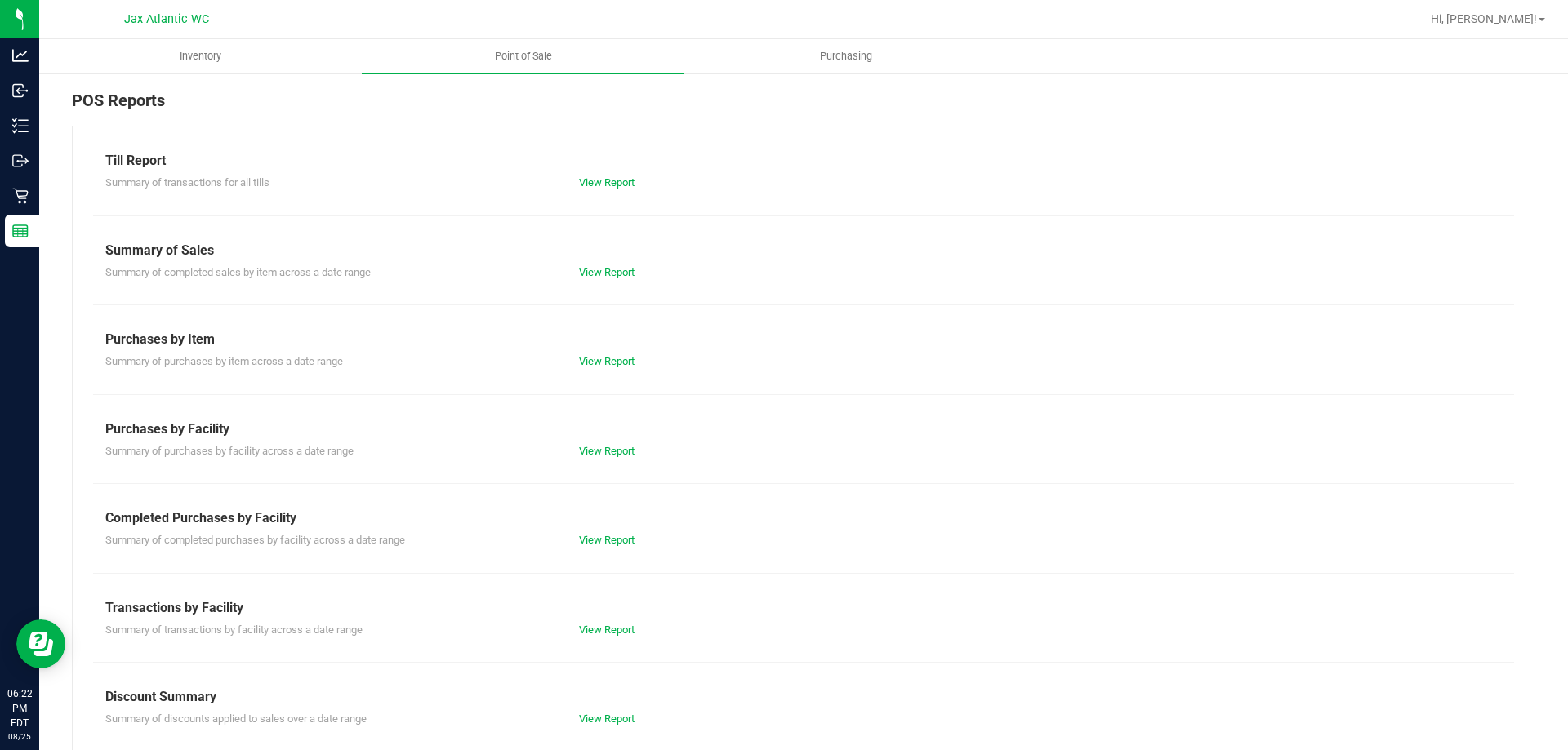
click at [610, 546] on div "View Report" at bounding box center [685, 541] width 237 height 16
click at [611, 542] on link "View Report" at bounding box center [607, 540] width 56 height 12
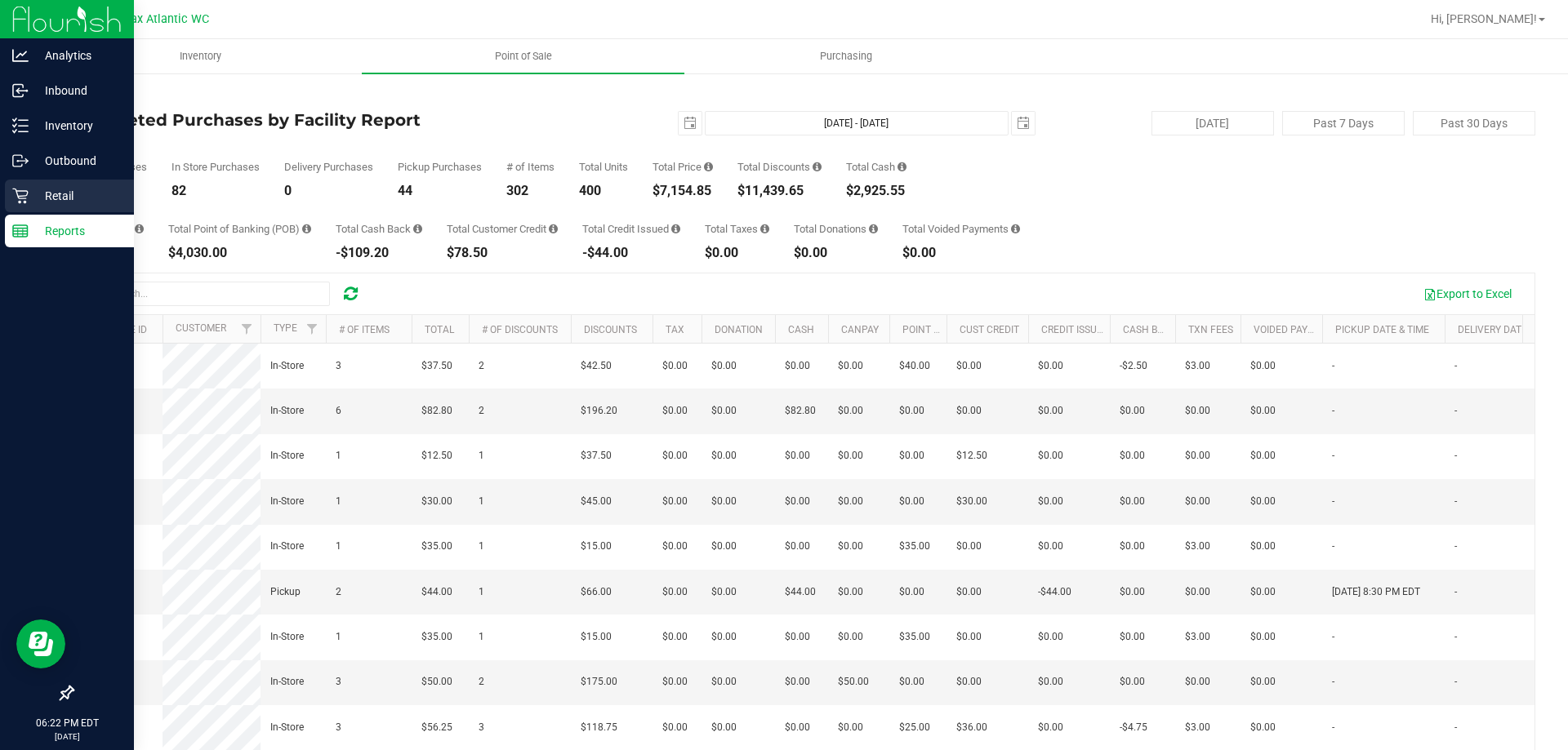
click at [35, 195] on p "Retail" at bounding box center [77, 196] width 98 height 20
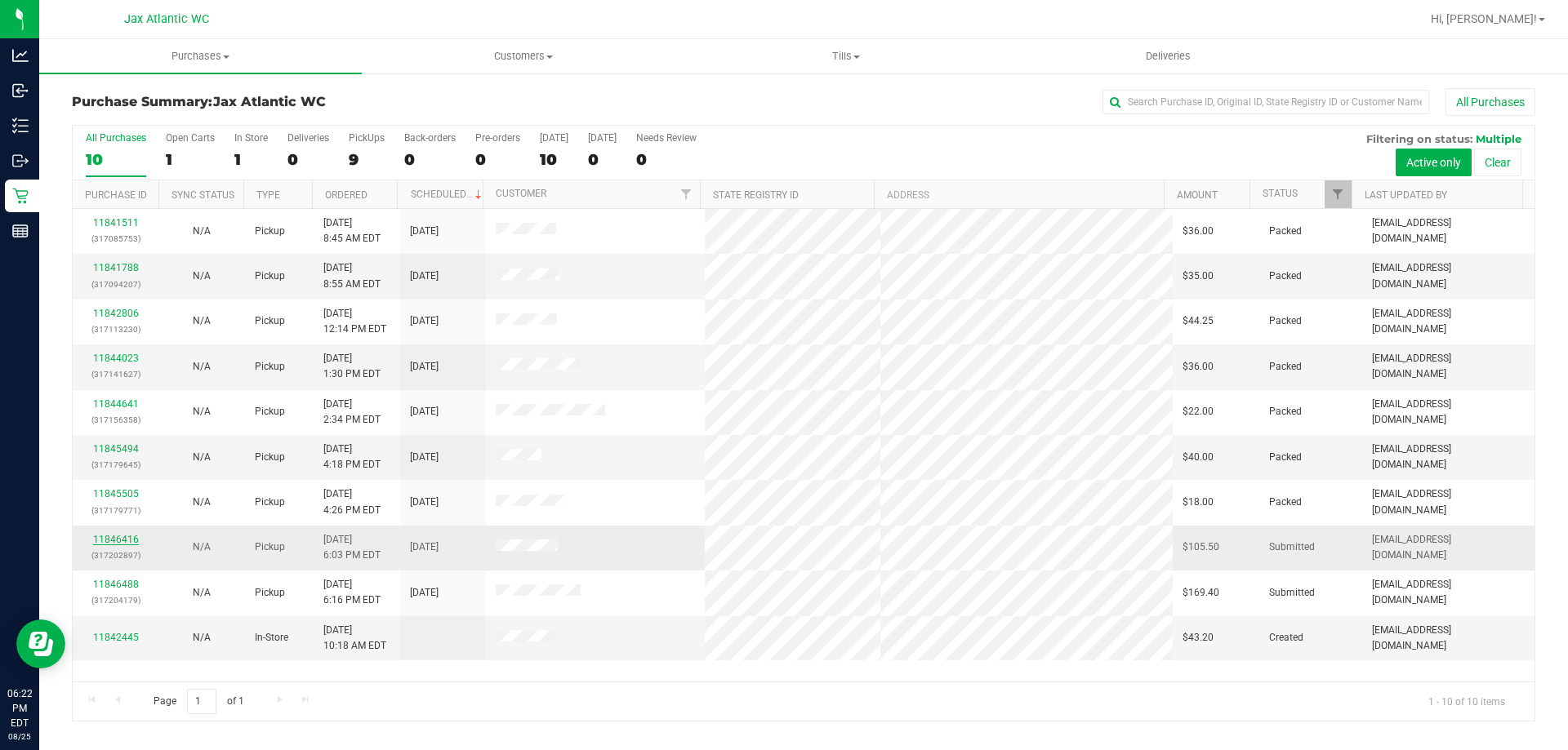
click at [108, 538] on link "11846416" at bounding box center [116, 540] width 46 height 12
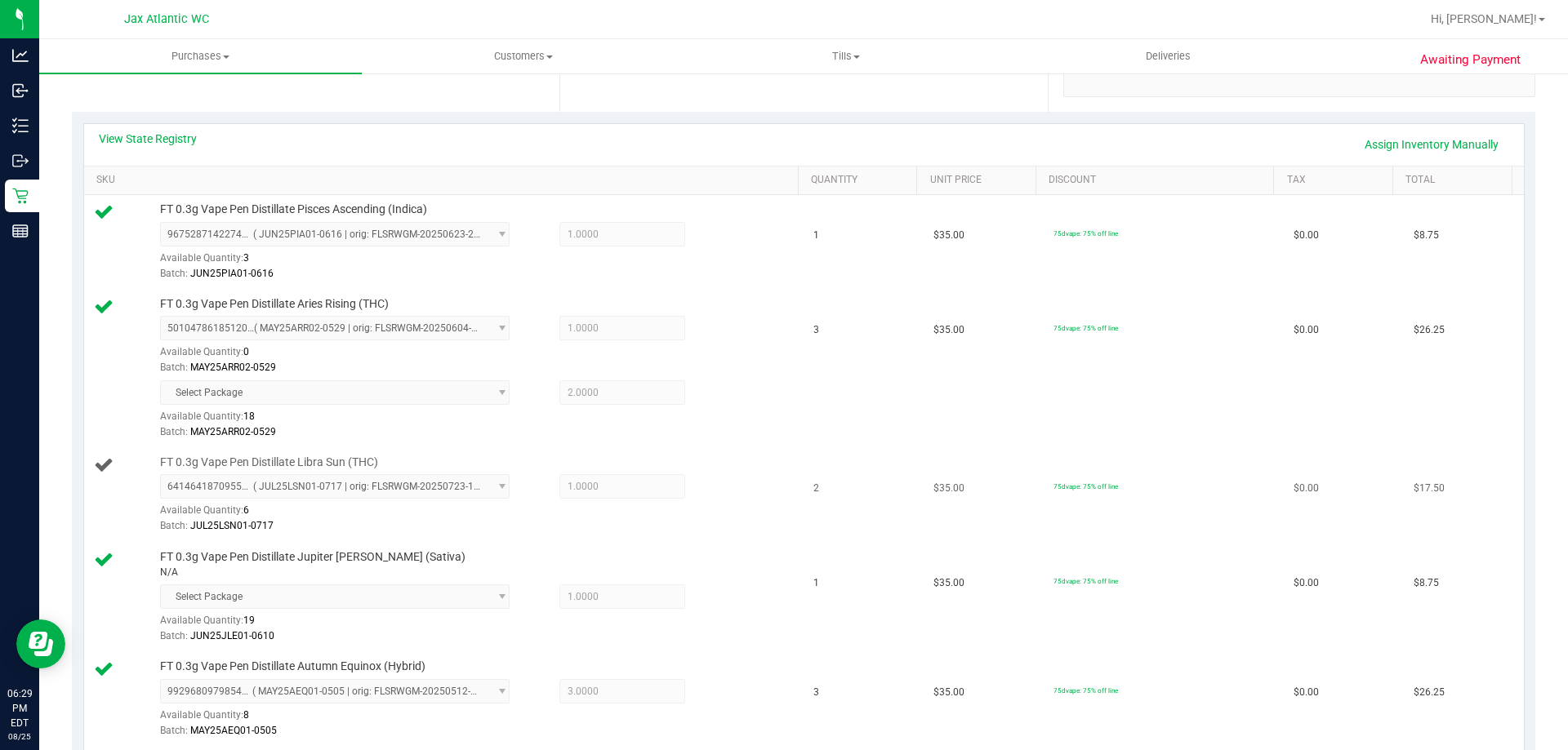
scroll to position [327, 0]
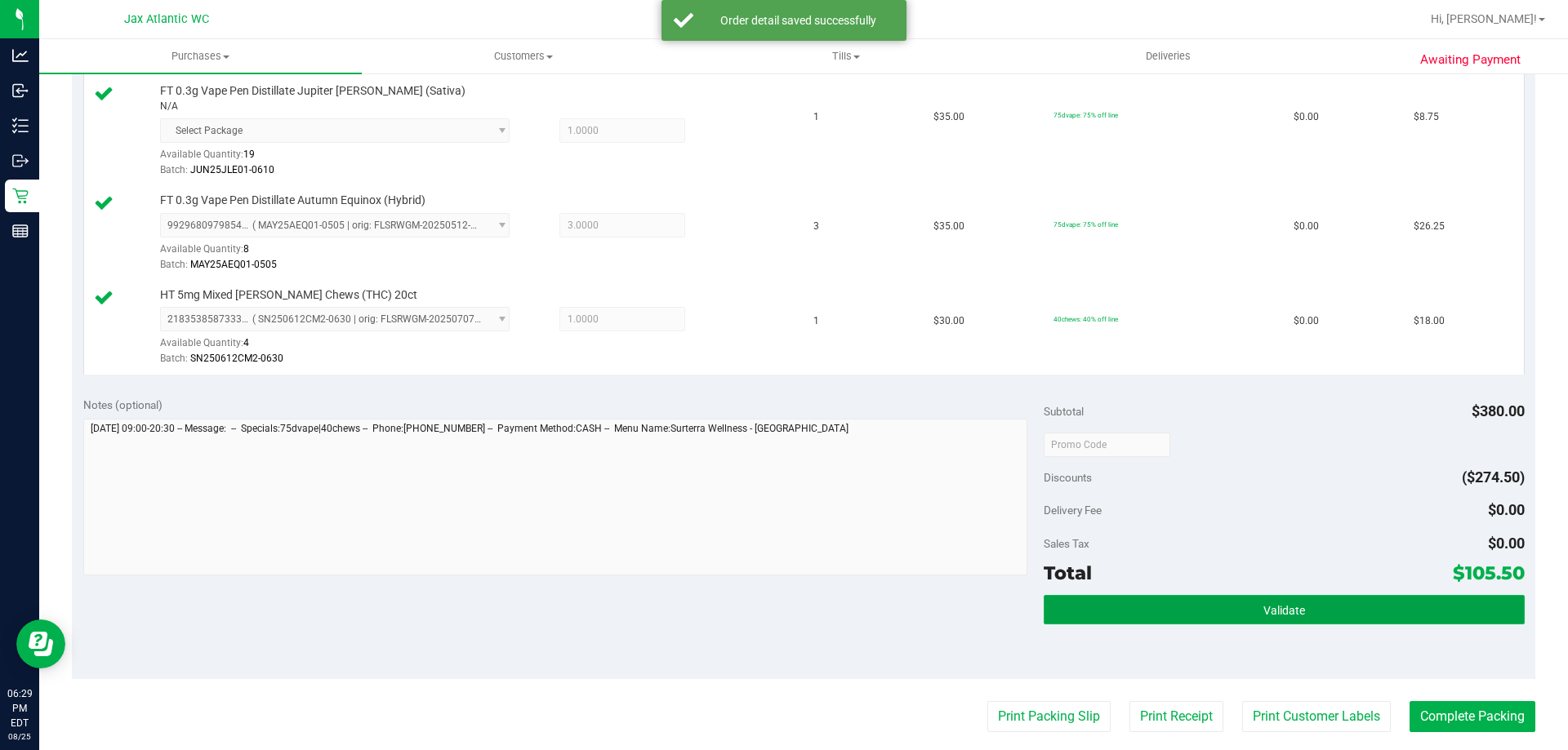
click at [1188, 672] on div "Notes (optional) Subtotal $380.00 Discounts ($274.50) Delivery Fee $0.00 Sales …" at bounding box center [803, 532] width 1464 height 294
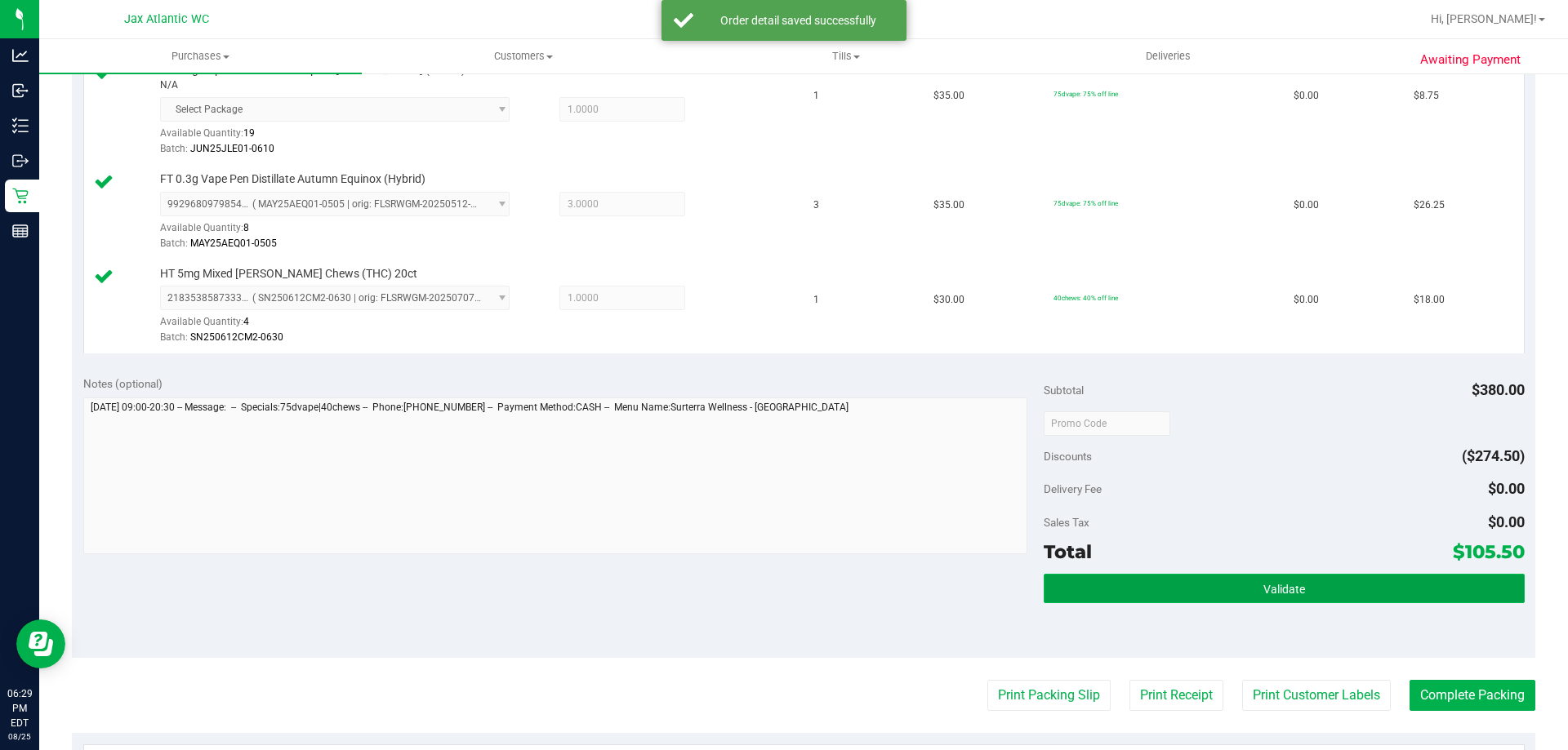
scroll to position [817, 0]
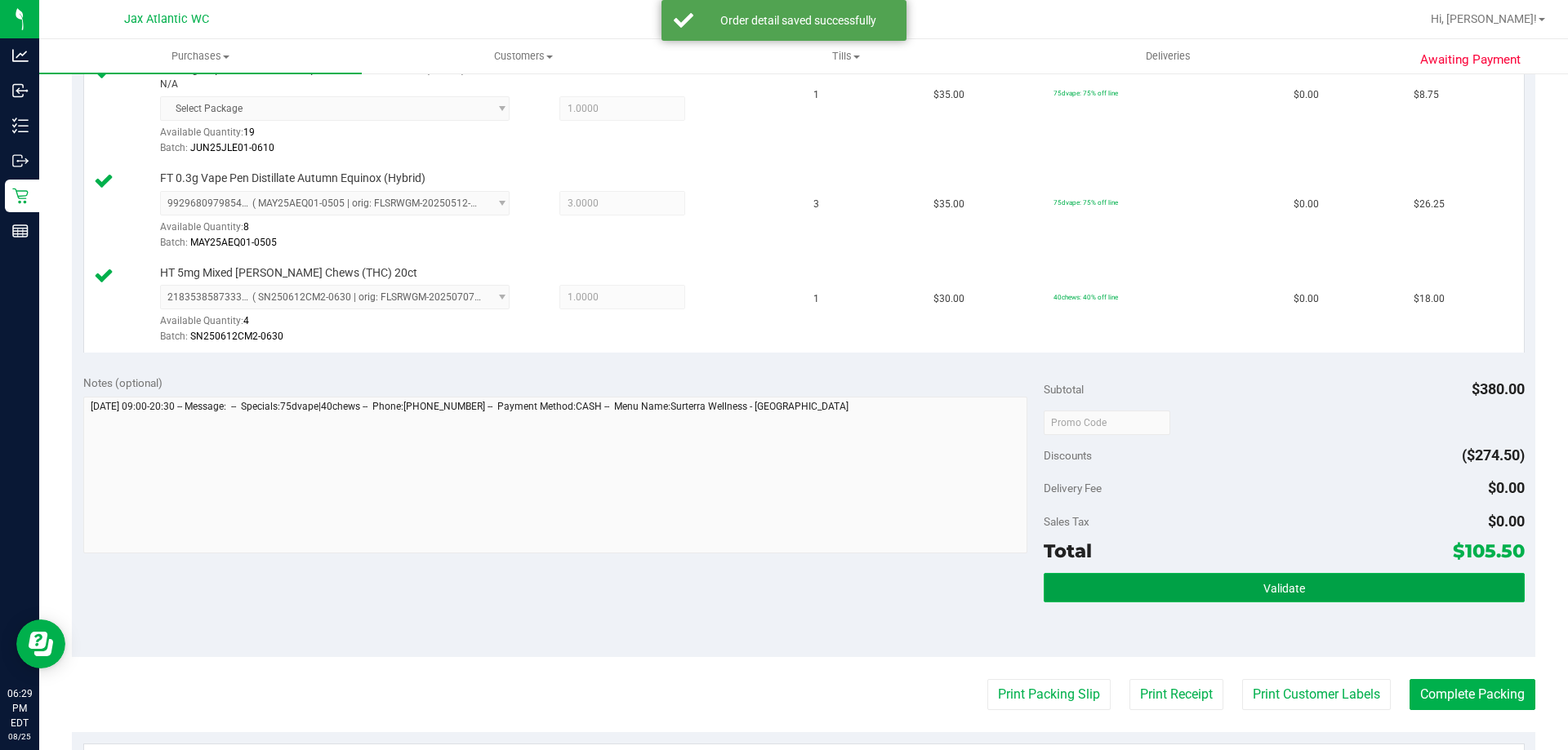
click at [1195, 591] on button "Validate" at bounding box center [1284, 588] width 480 height 30
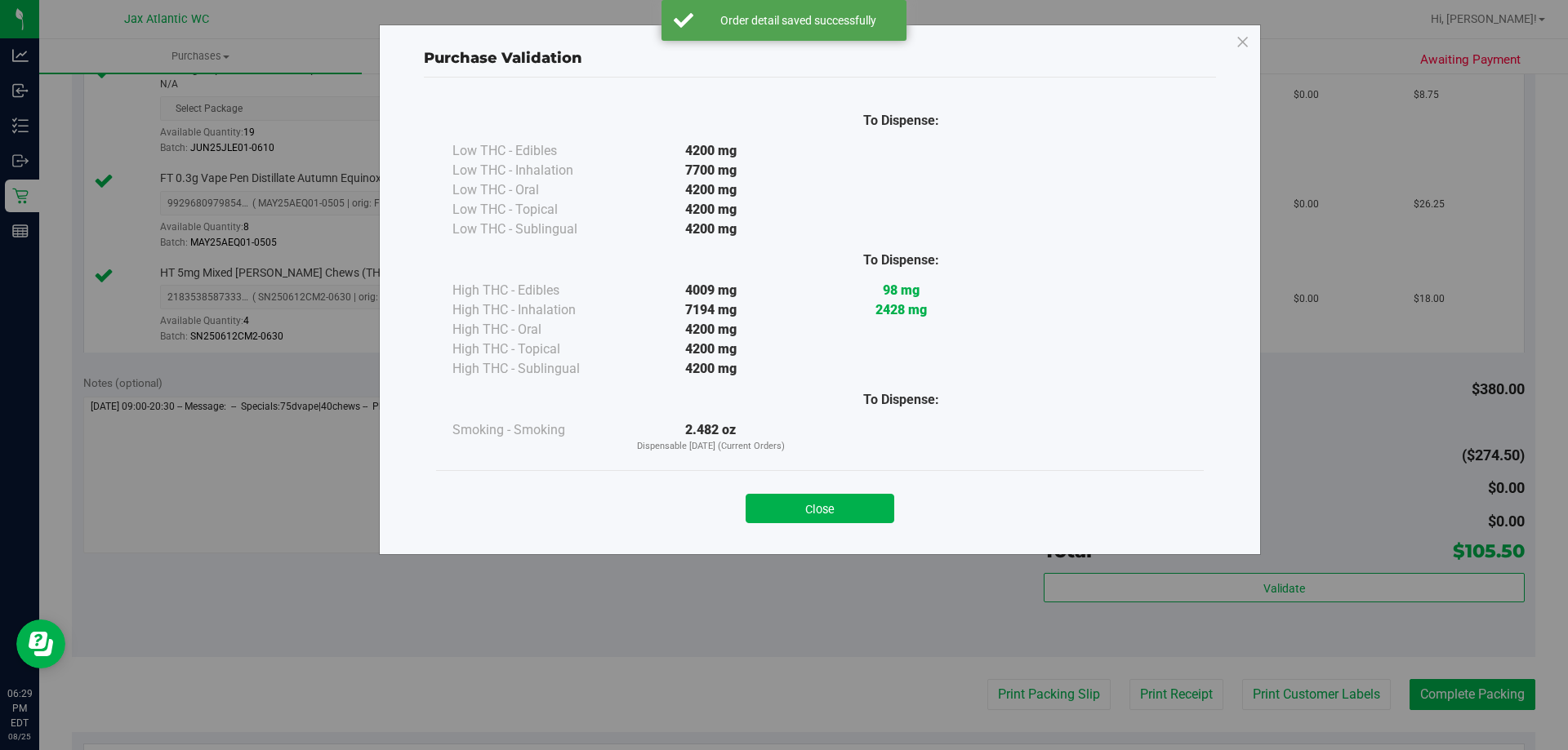
click at [837, 490] on div "Close" at bounding box center [820, 504] width 743 height 41
click at [842, 512] on button "Close" at bounding box center [819, 508] width 149 height 30
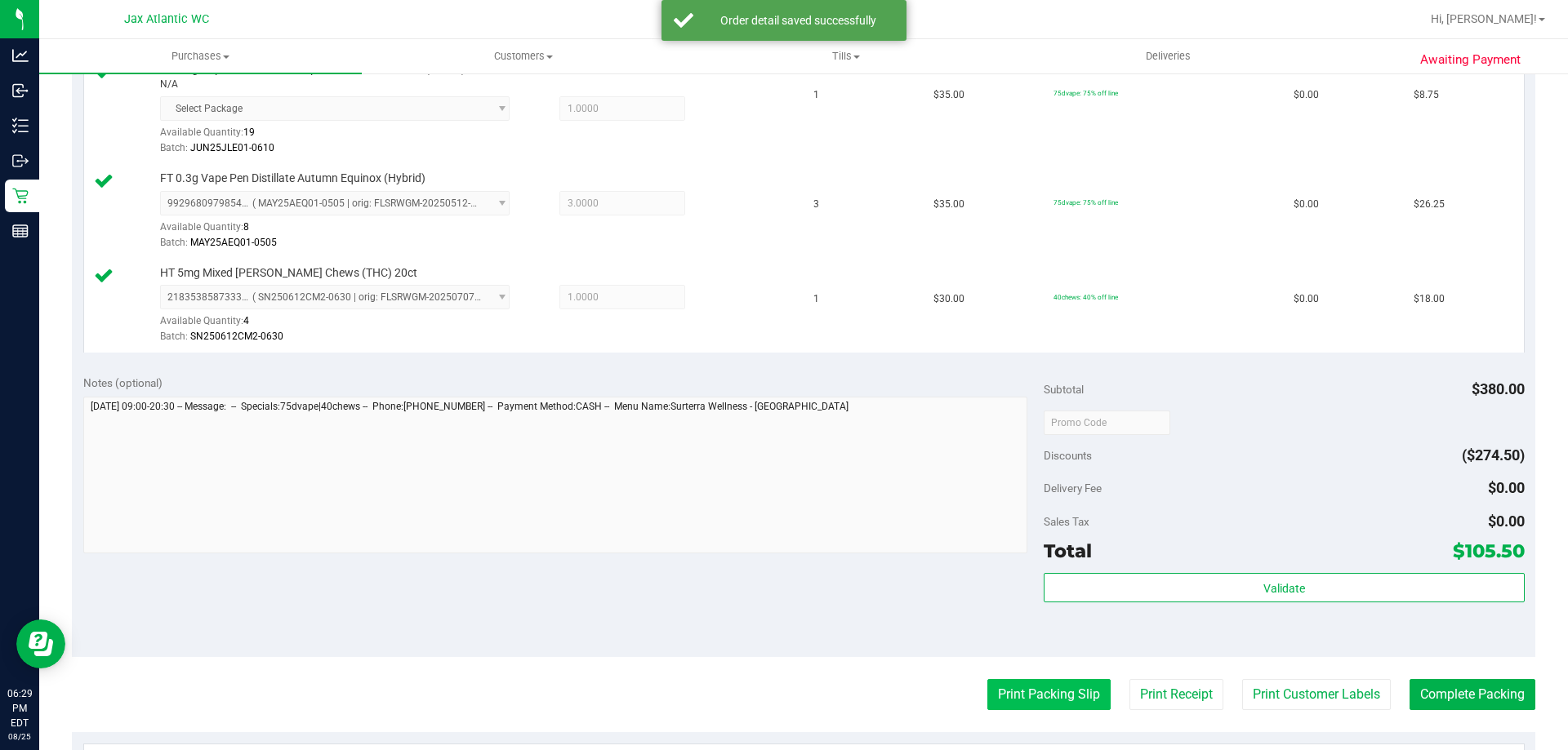
click at [1009, 697] on button "Print Packing Slip" at bounding box center [1049, 695] width 123 height 31
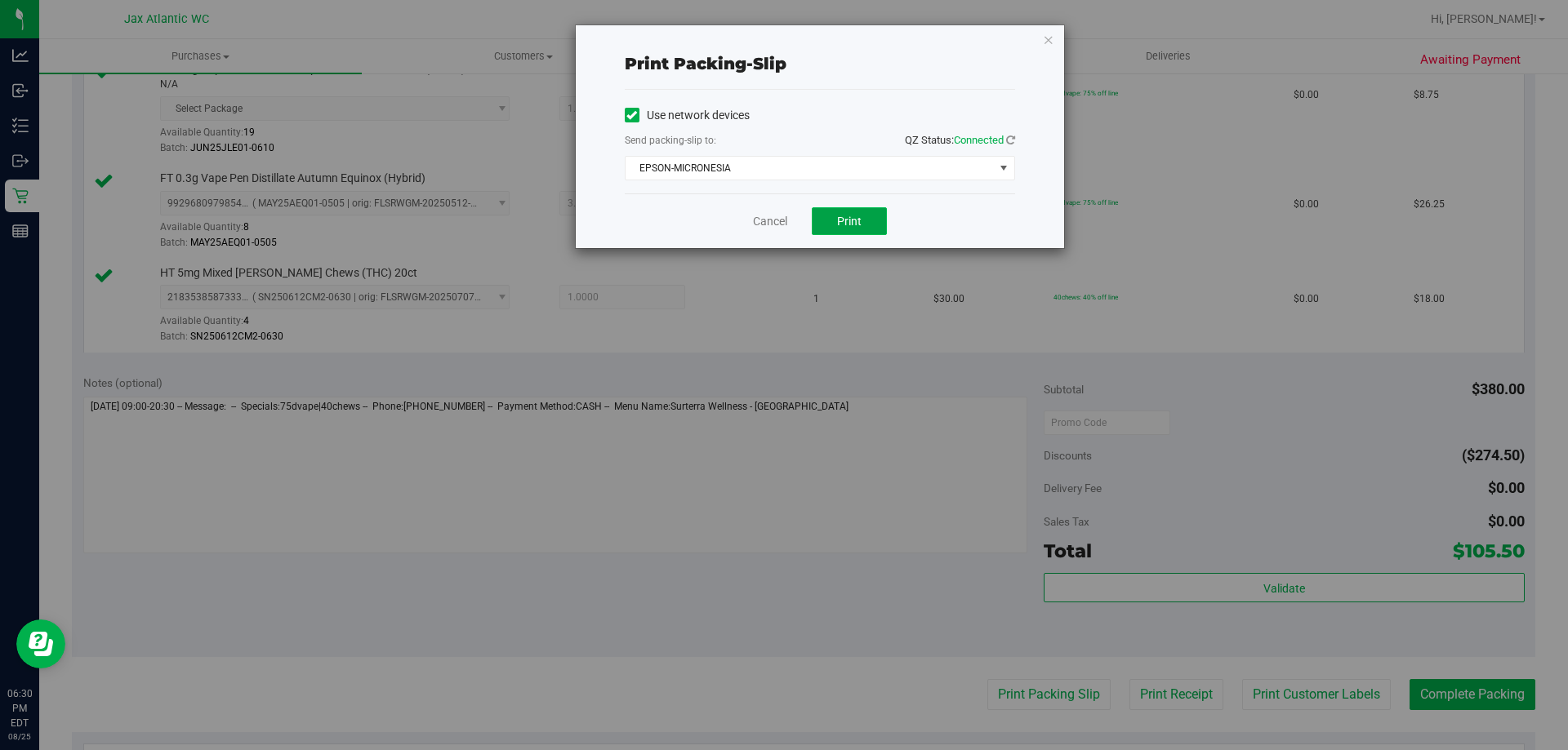
click at [851, 216] on span "Print" at bounding box center [850, 221] width 25 height 13
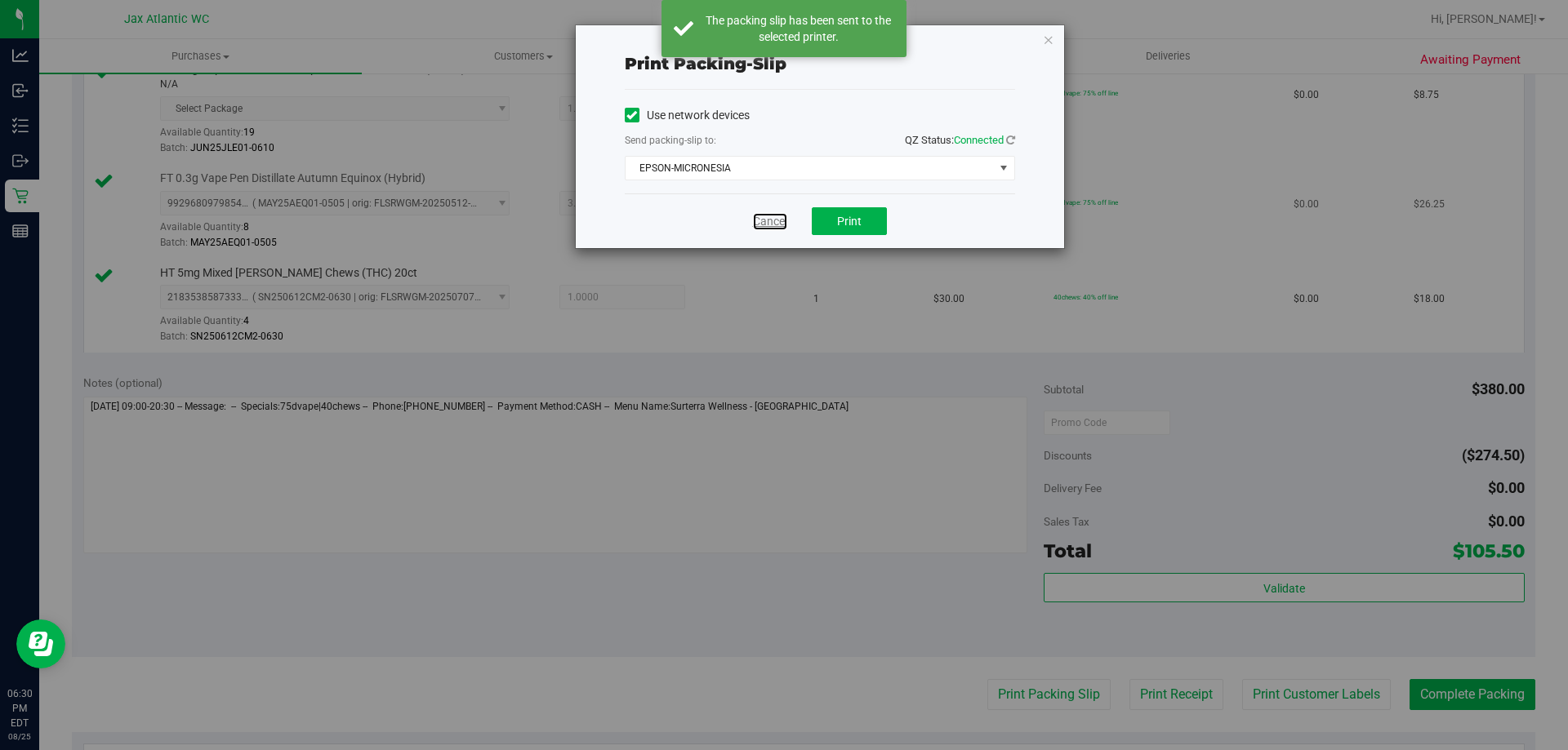
click at [778, 218] on link "Cancel" at bounding box center [770, 221] width 35 height 17
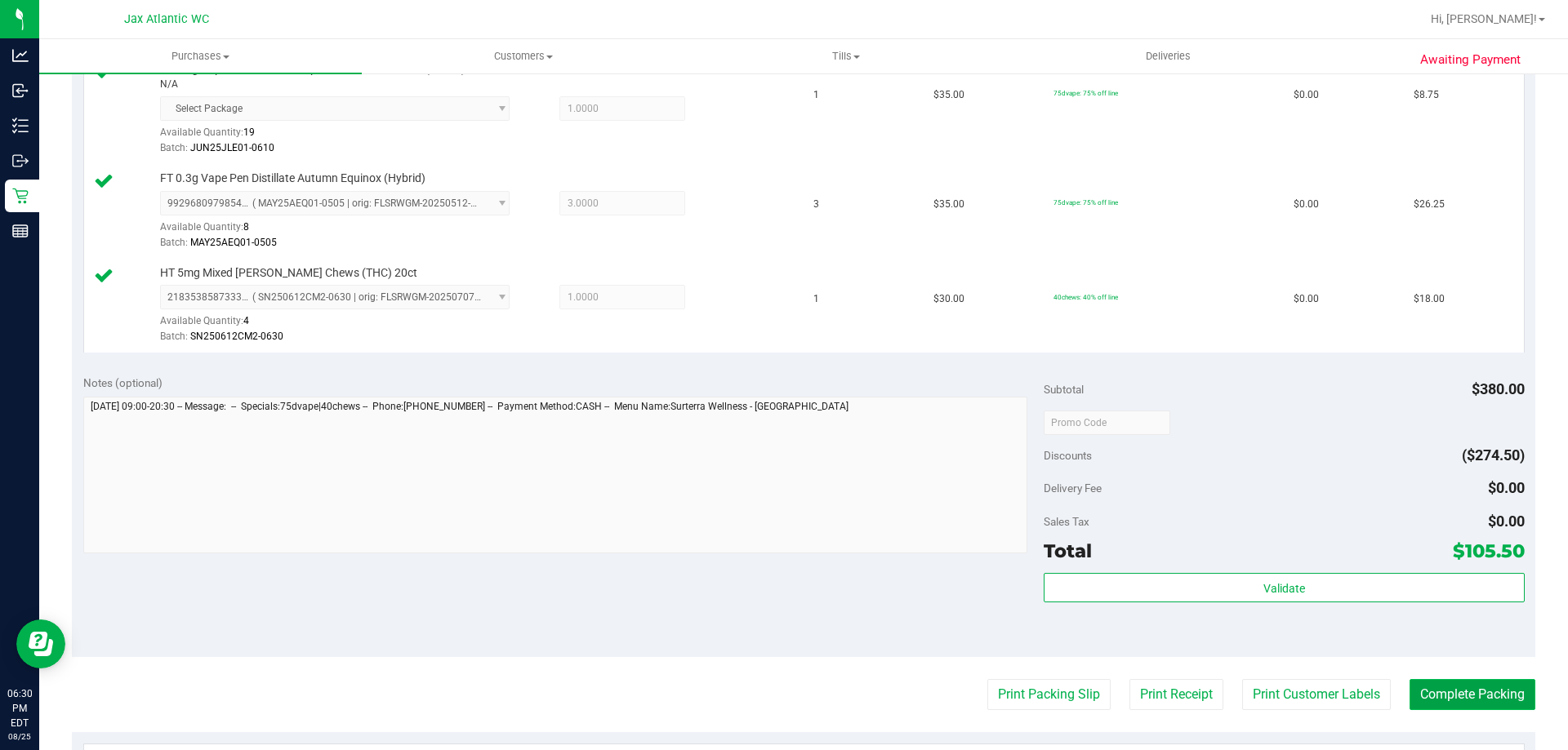
click at [1432, 699] on button "Complete Packing" at bounding box center [1472, 695] width 126 height 31
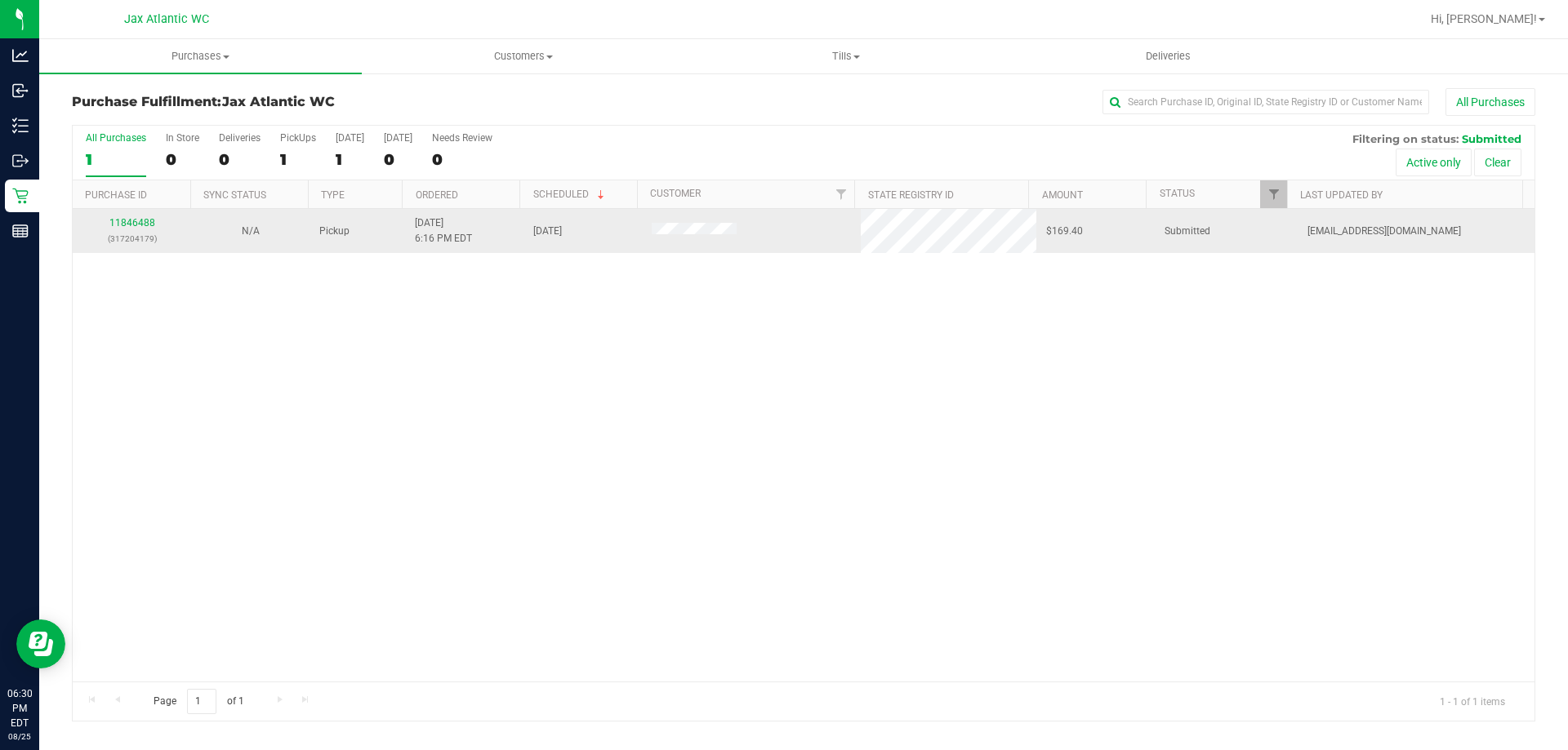
click at [136, 229] on div "11846488 (317204179)" at bounding box center [131, 231] width 99 height 31
click at [135, 222] on link "11846488" at bounding box center [132, 223] width 46 height 12
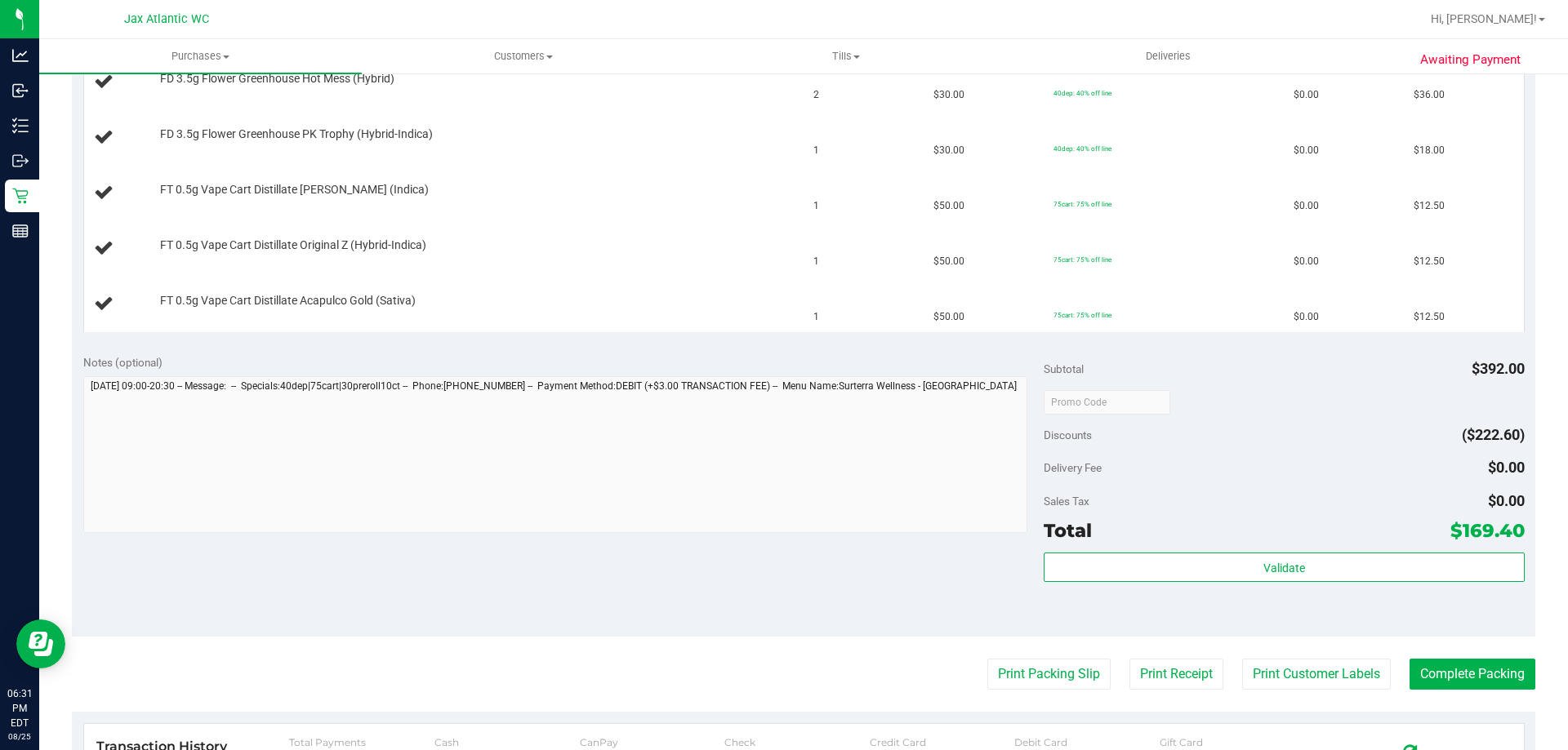
scroll to position [734, 0]
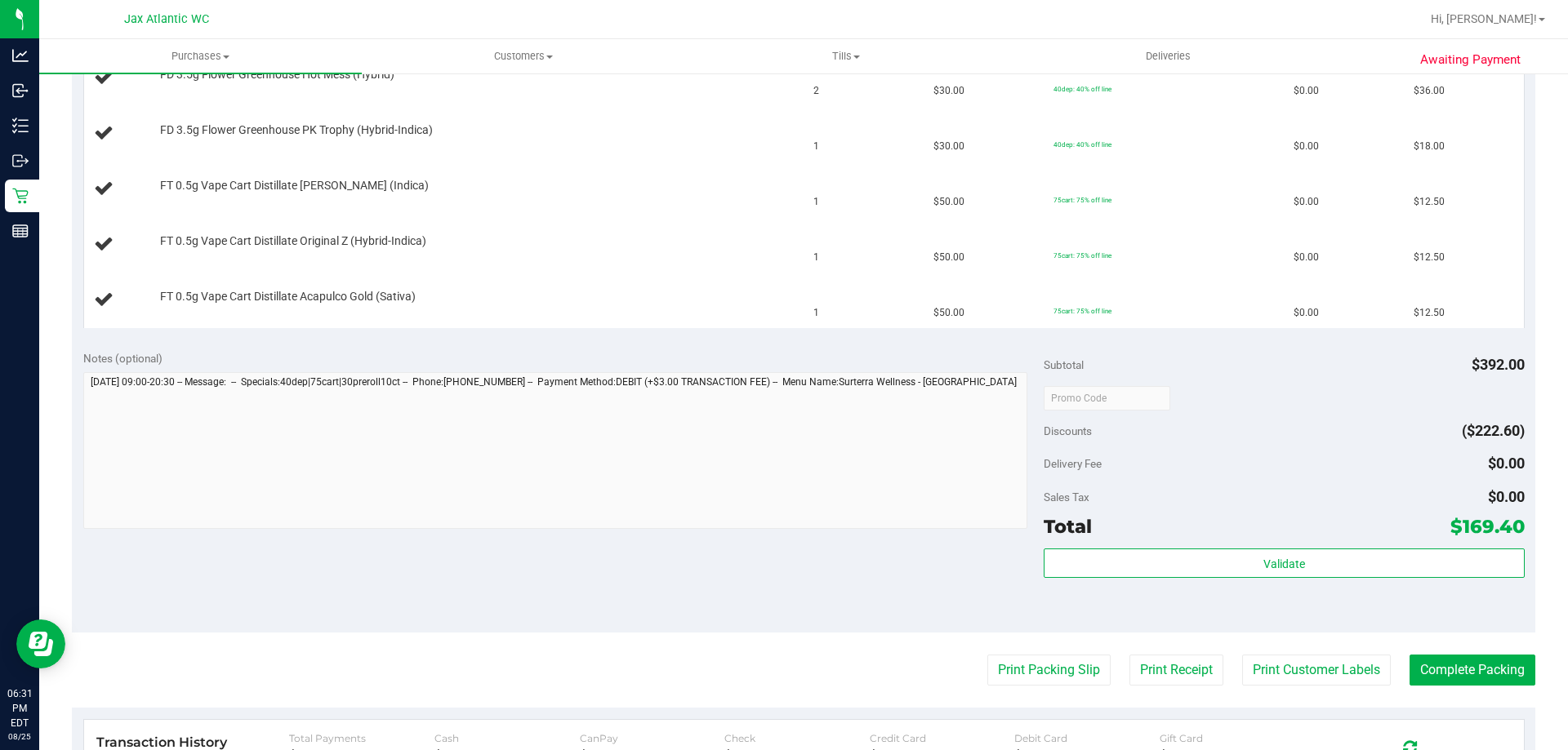
click at [1012, 688] on purchase-details "Back Edit Purchase Cancel Purchase View Profile # 11846488 BioTrack ID: - Submi…" at bounding box center [803, 183] width 1464 height 1659
click at [1008, 679] on button "Print Packing Slip" at bounding box center [1049, 670] width 123 height 31
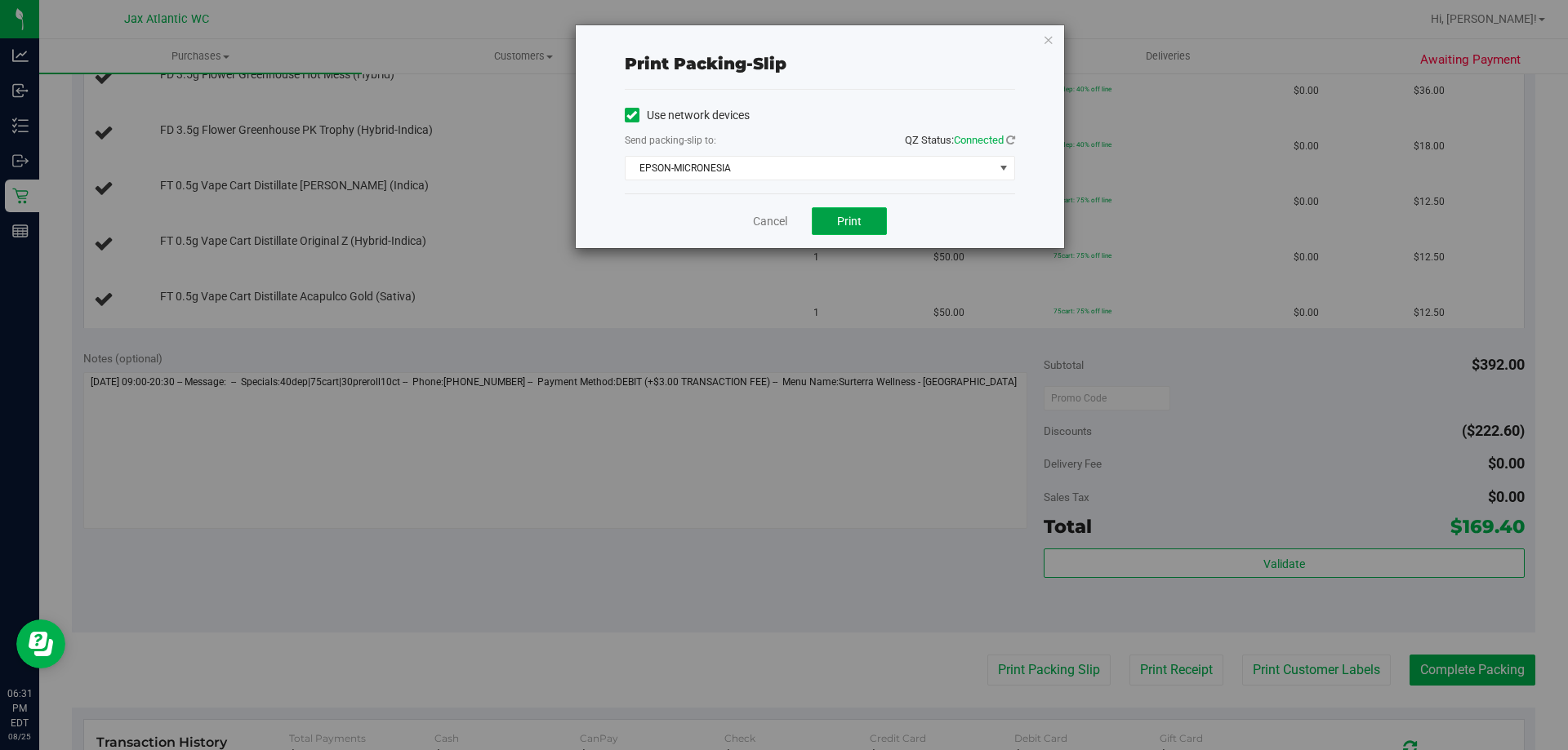
drag, startPoint x: 824, startPoint y: 223, endPoint x: 848, endPoint y: 221, distance: 24.1
click at [825, 223] on button "Print" at bounding box center [849, 221] width 75 height 28
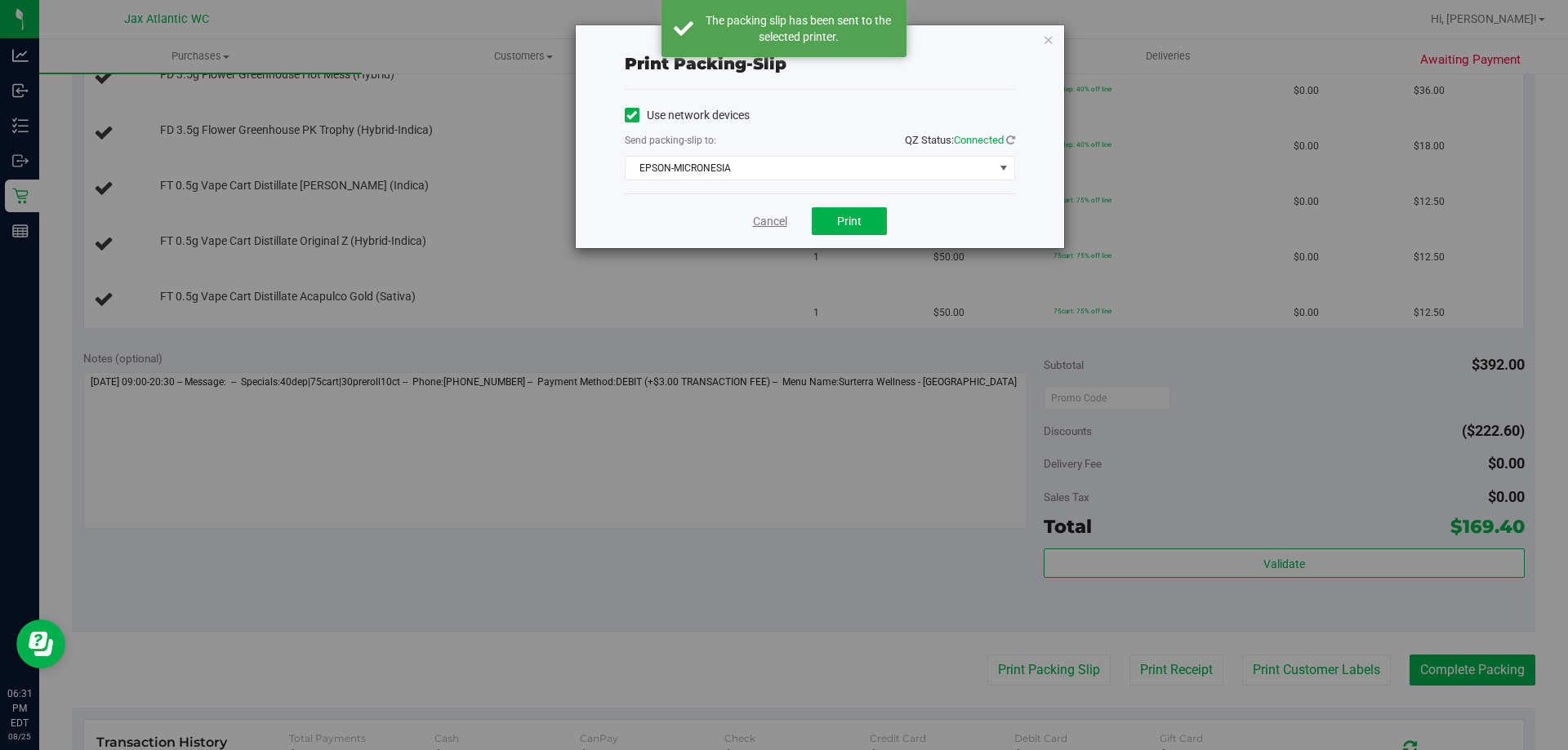
click at [765, 223] on link "Cancel" at bounding box center [770, 221] width 35 height 17
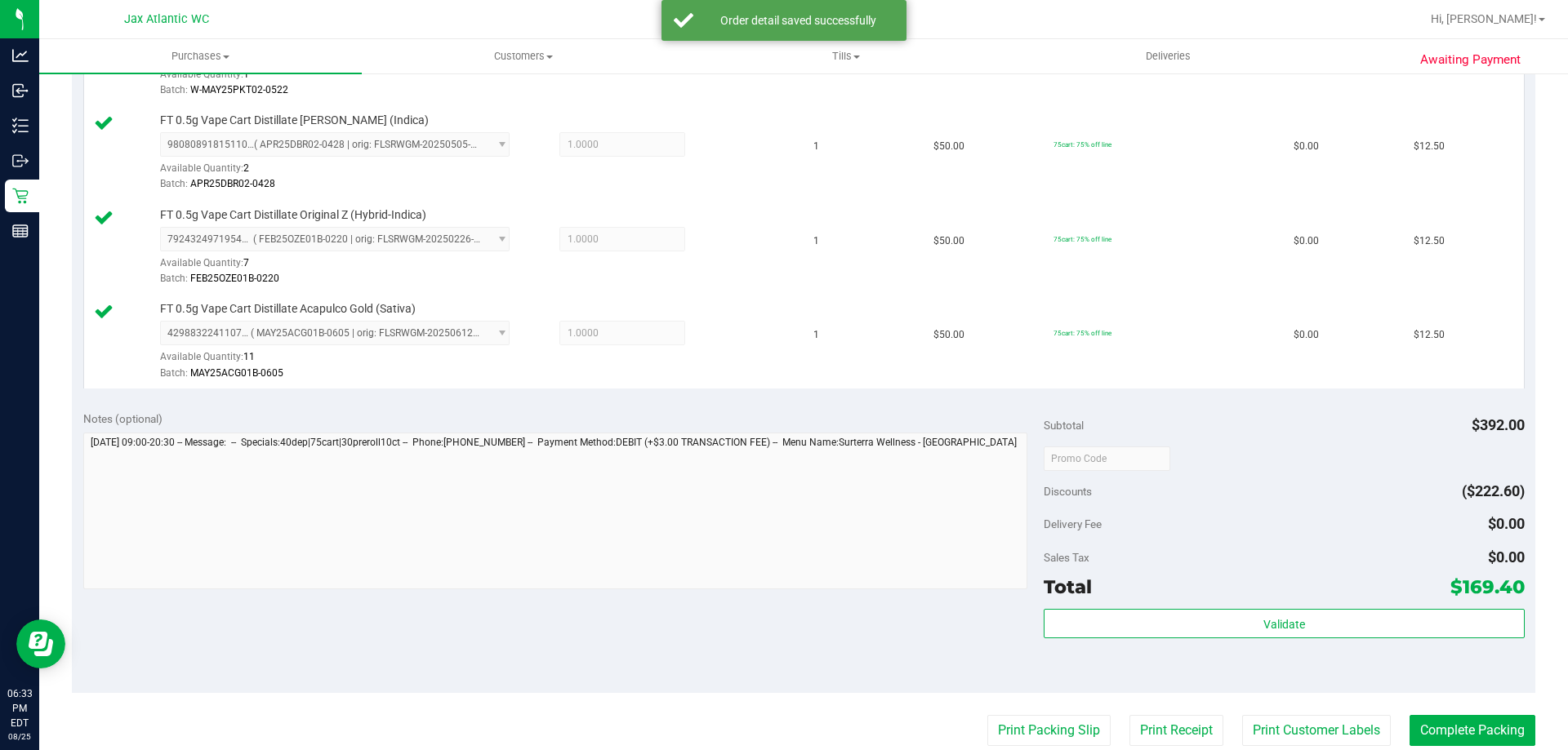
scroll to position [1143, 0]
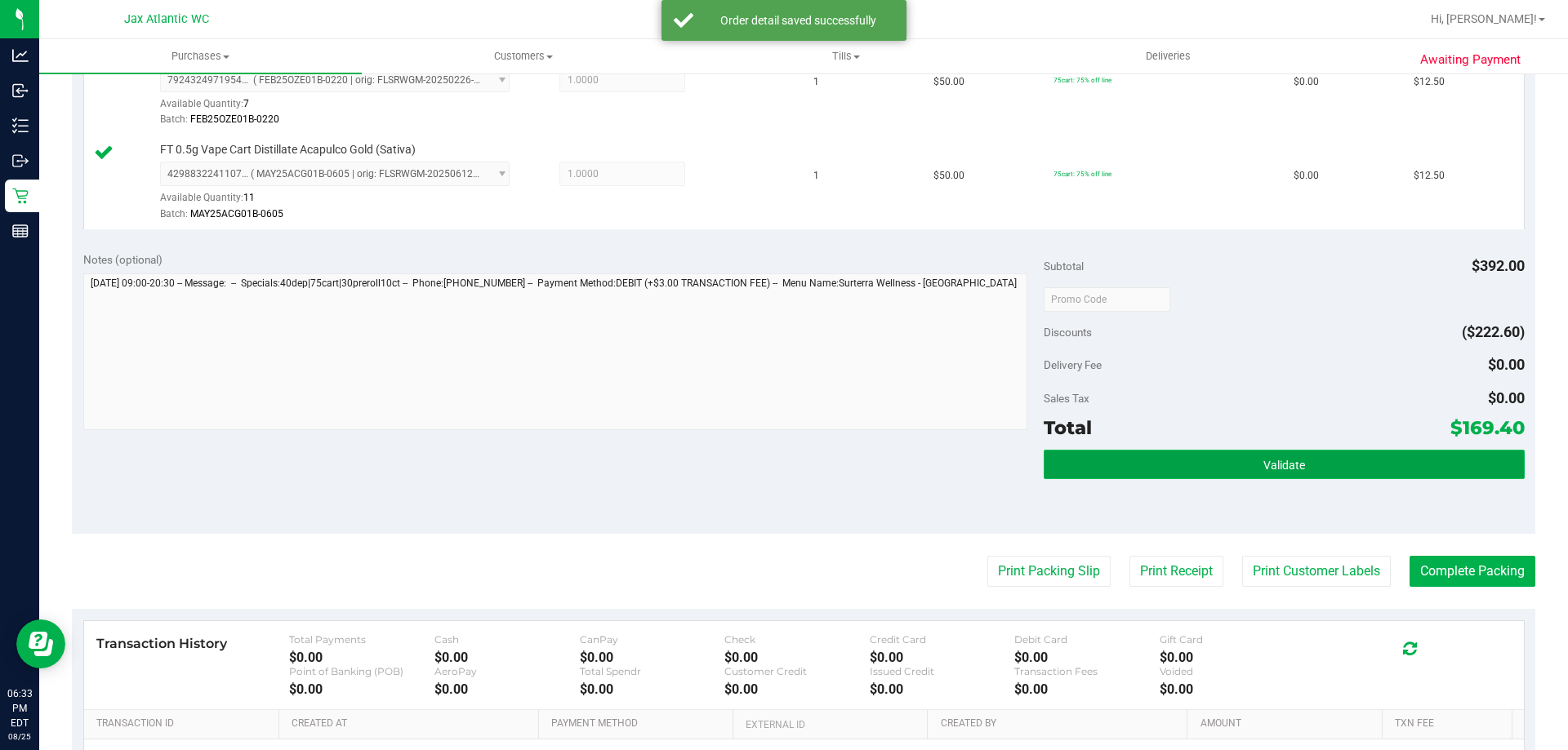
click at [1354, 465] on button "Validate" at bounding box center [1284, 465] width 480 height 30
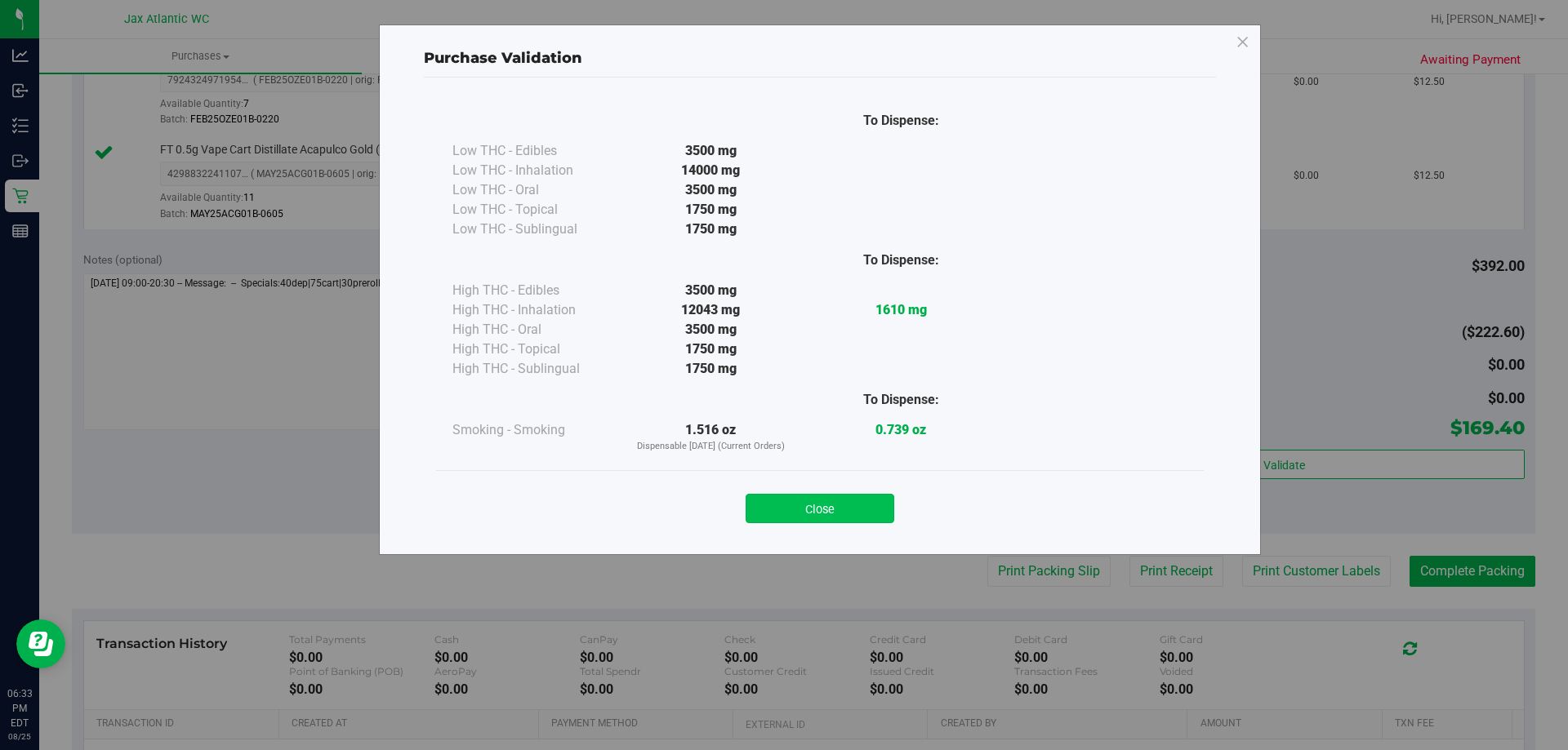
click at [836, 511] on button "Close" at bounding box center [819, 508] width 149 height 30
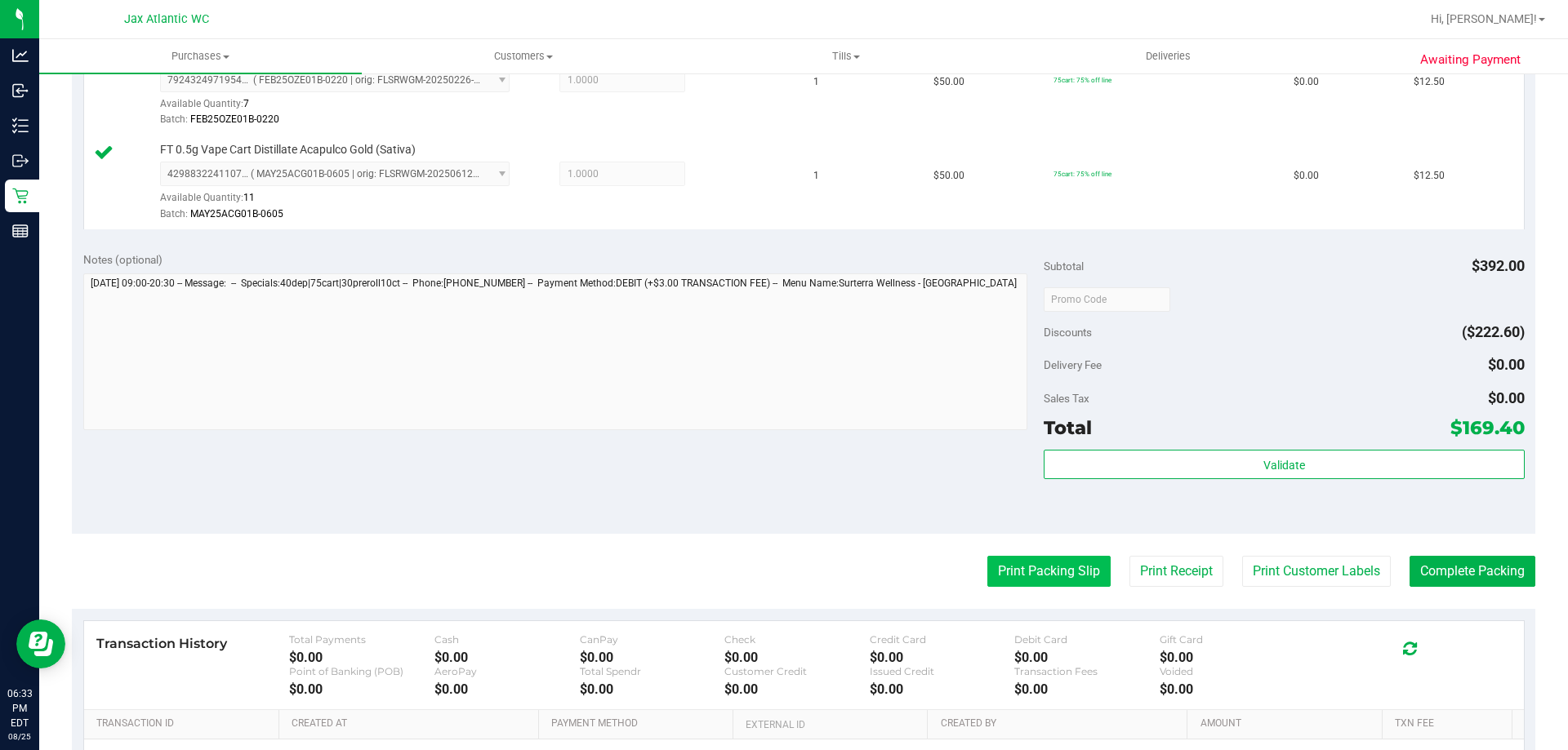
click at [1021, 573] on button "Print Packing Slip" at bounding box center [1049, 572] width 123 height 31
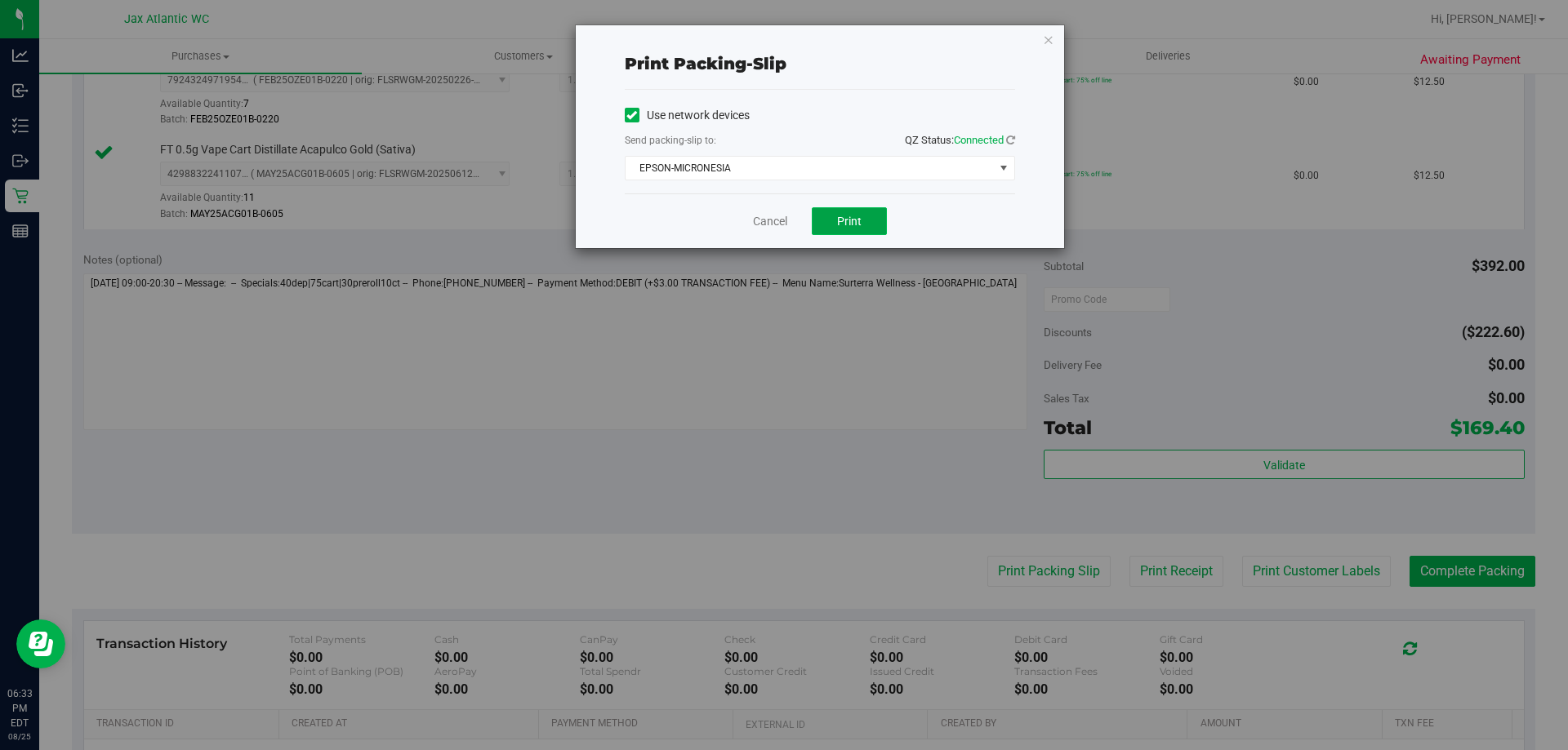
click at [847, 227] on span "Print" at bounding box center [850, 221] width 25 height 13
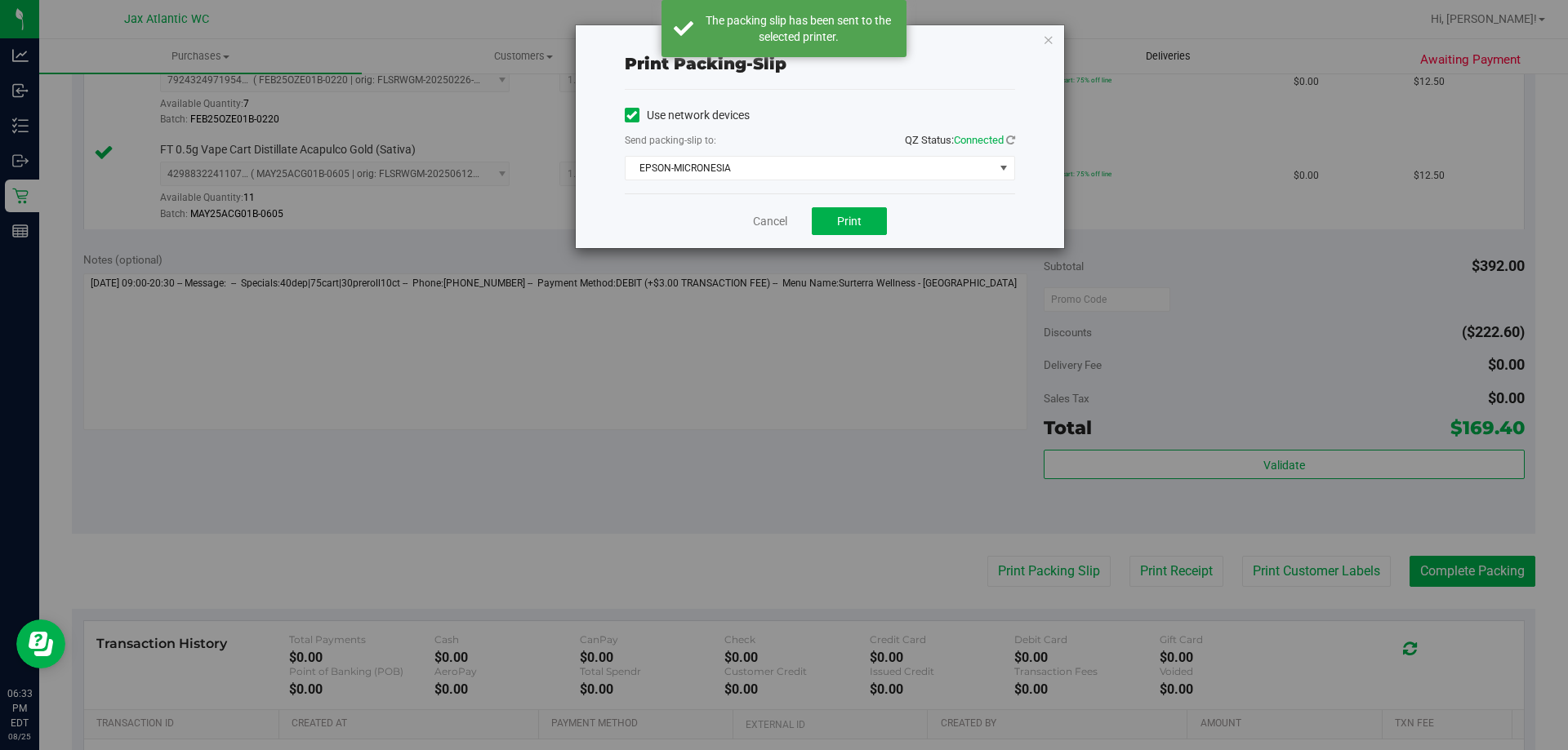
click at [1049, 41] on icon "button" at bounding box center [1049, 39] width 12 height 20
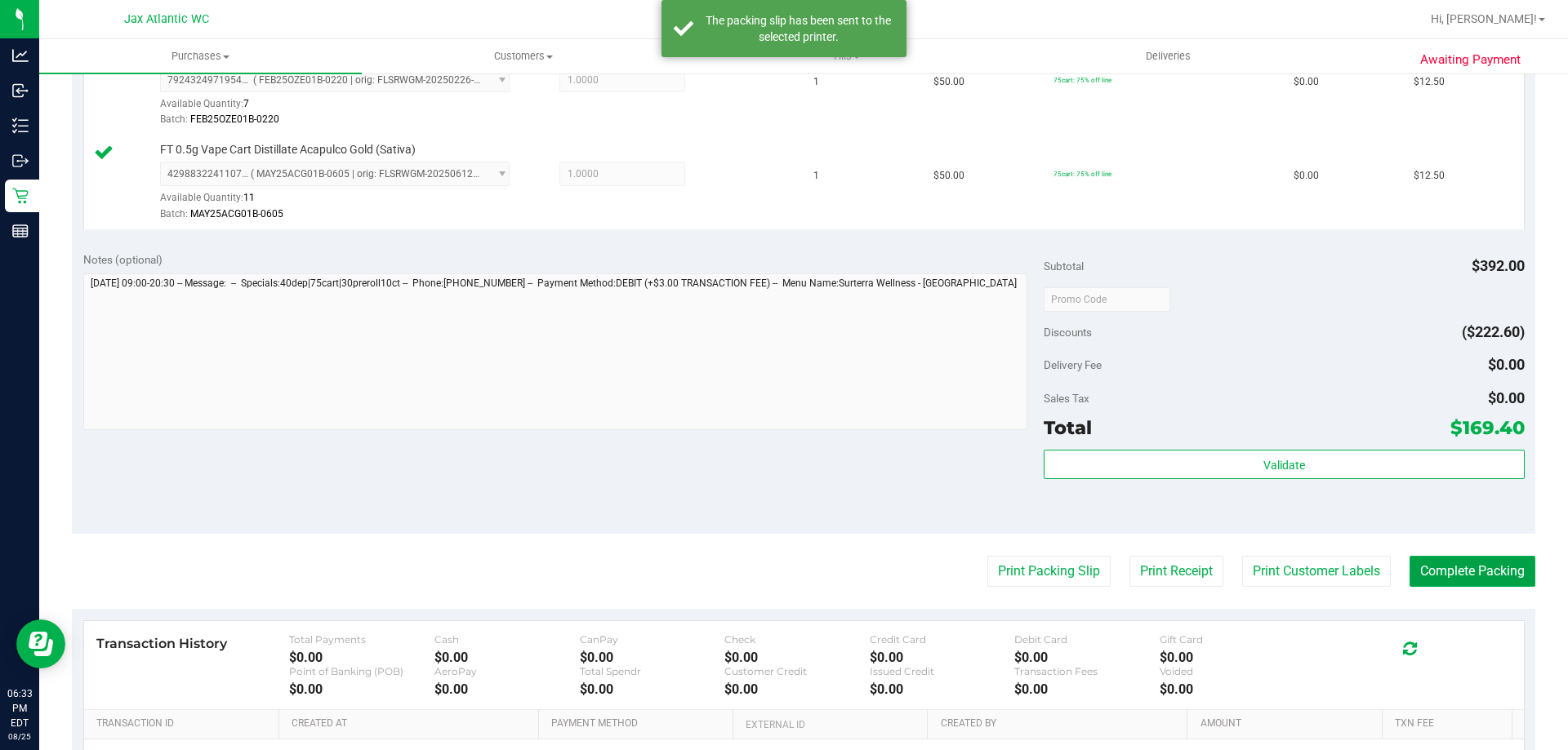
drag, startPoint x: 1437, startPoint y: 570, endPoint x: 1174, endPoint y: 516, distance: 268.5
click at [1439, 570] on button "Complete Packing" at bounding box center [1472, 572] width 126 height 31
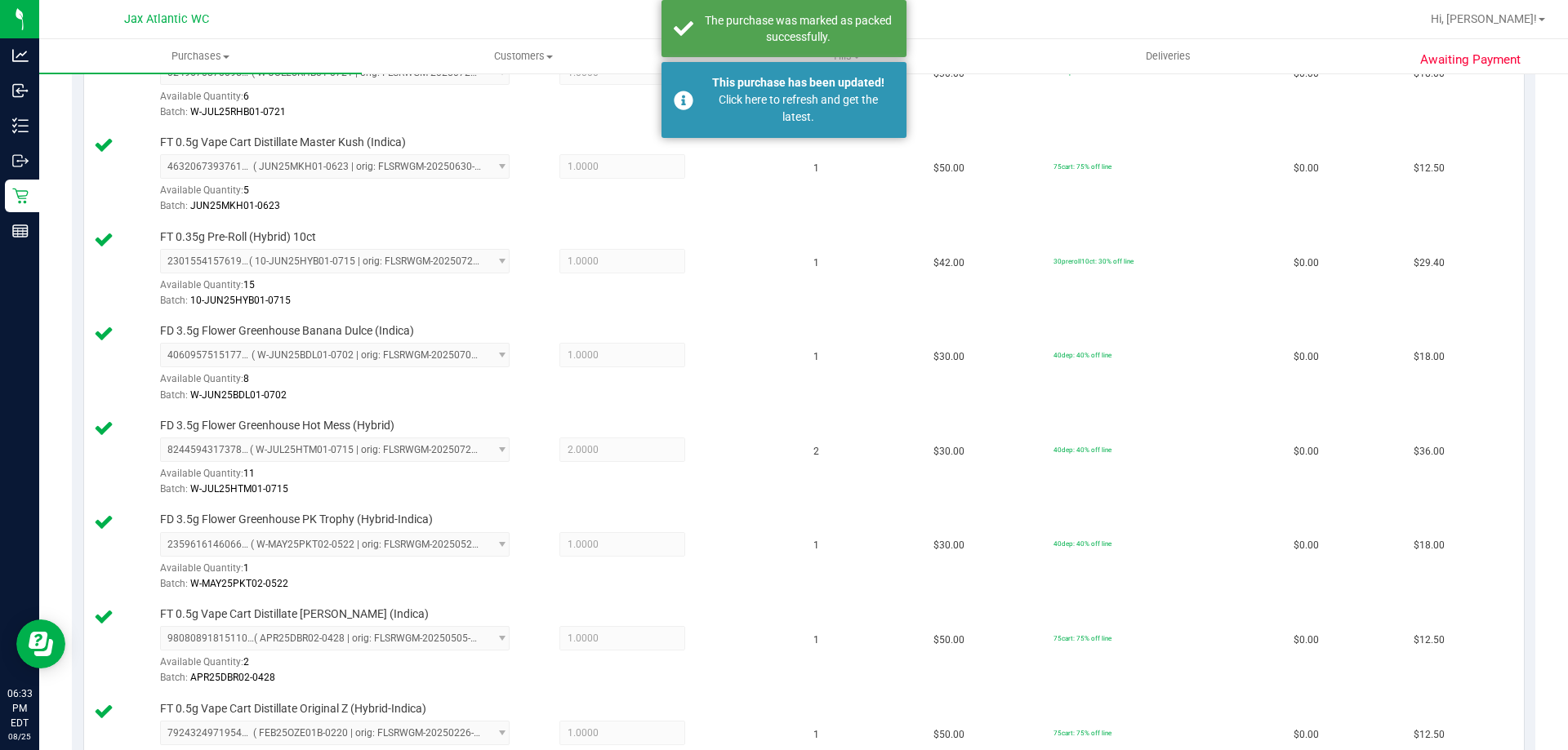
scroll to position [0, 0]
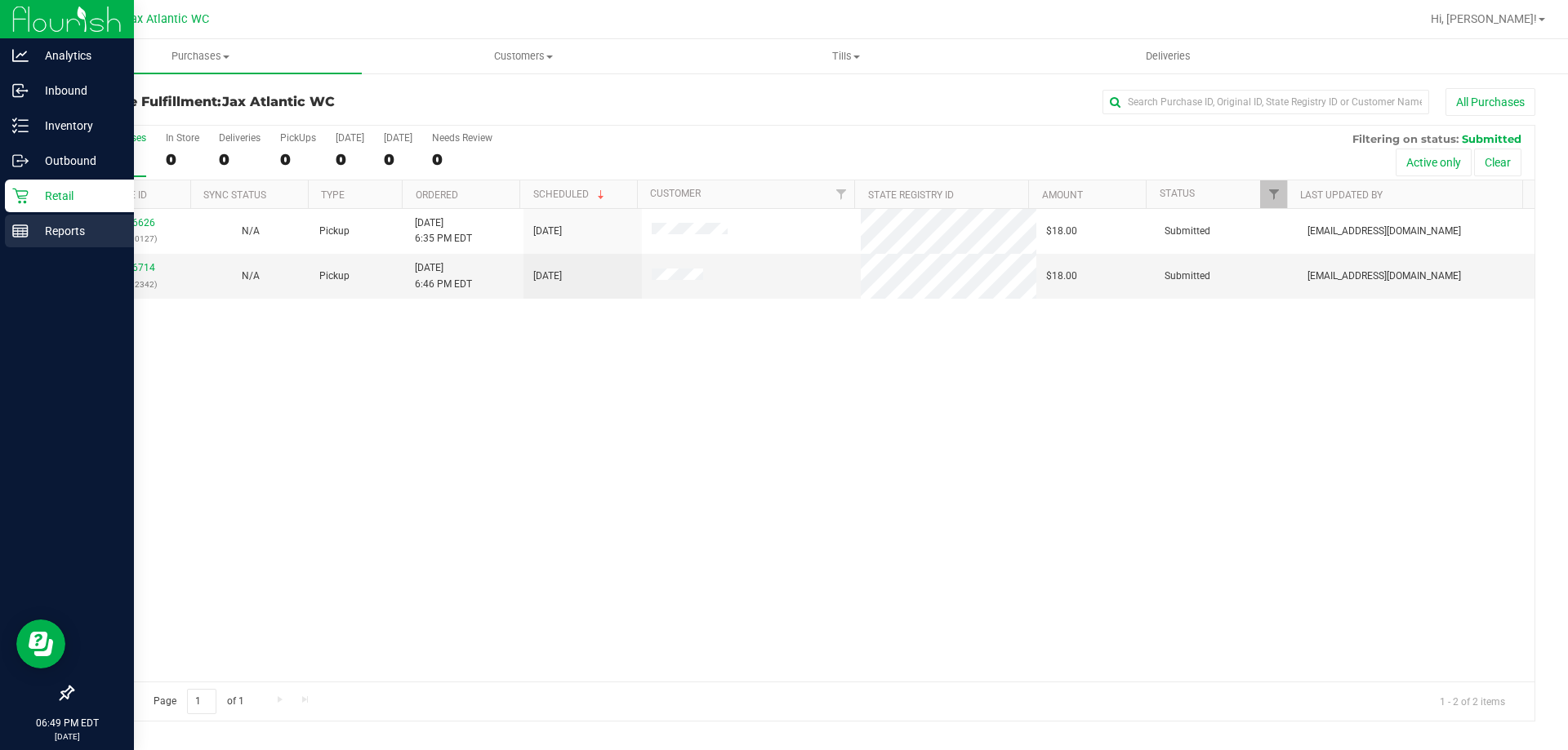
click at [12, 234] on div "Reports" at bounding box center [69, 231] width 129 height 33
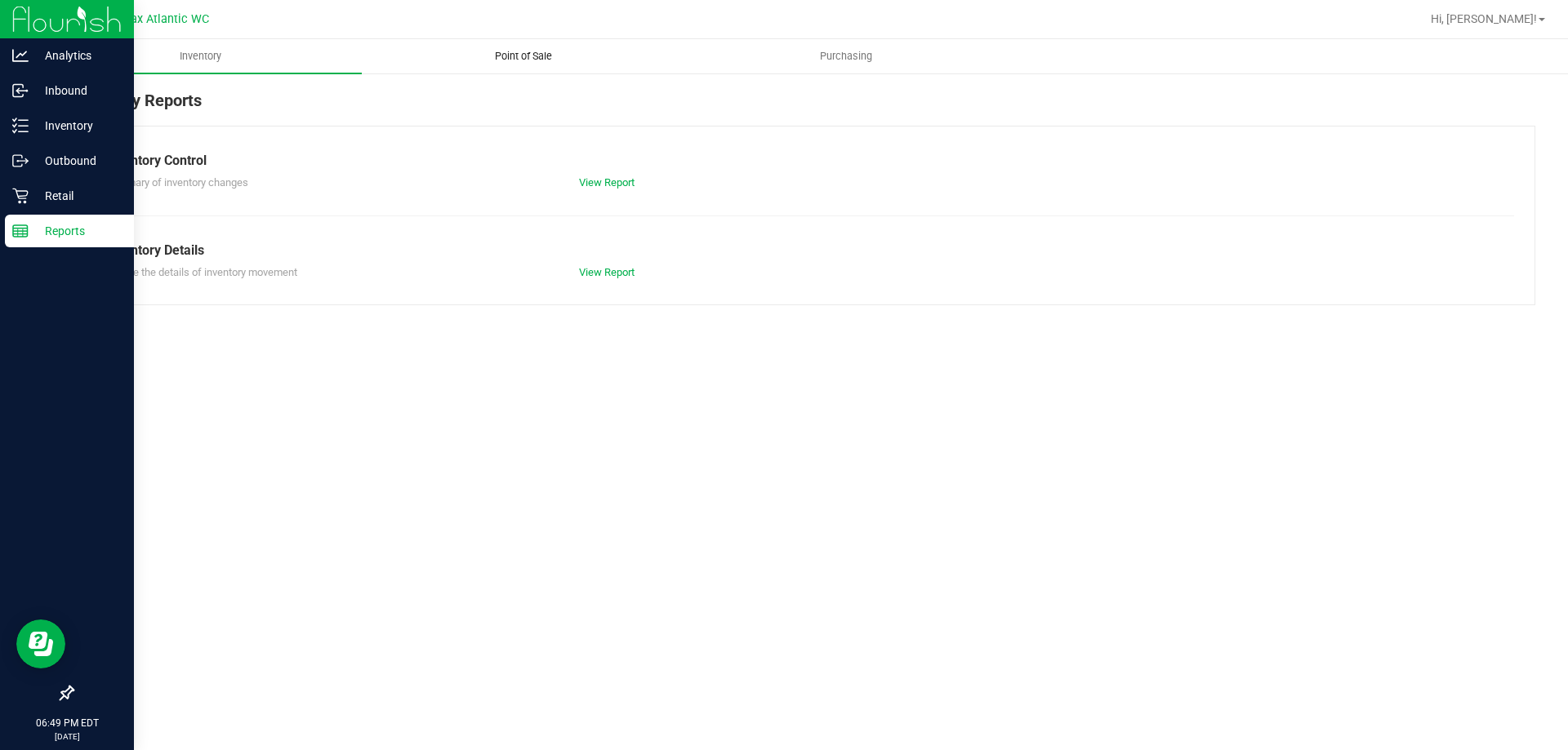
click at [544, 53] on span "Point of Sale" at bounding box center [523, 57] width 101 height 15
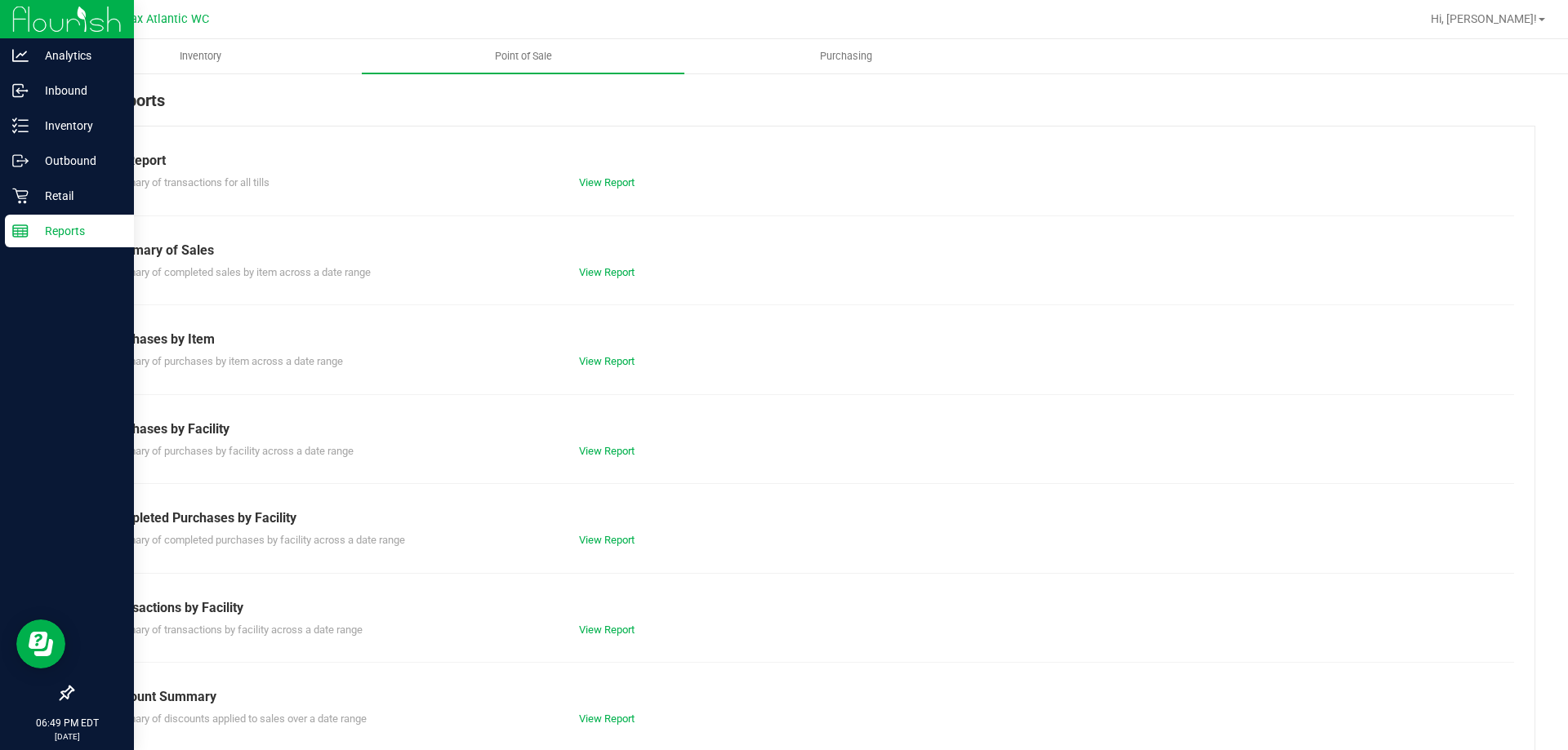
click at [608, 548] on div "View Report" at bounding box center [685, 541] width 237 height 16
click at [597, 540] on link "View Report" at bounding box center [607, 540] width 56 height 12
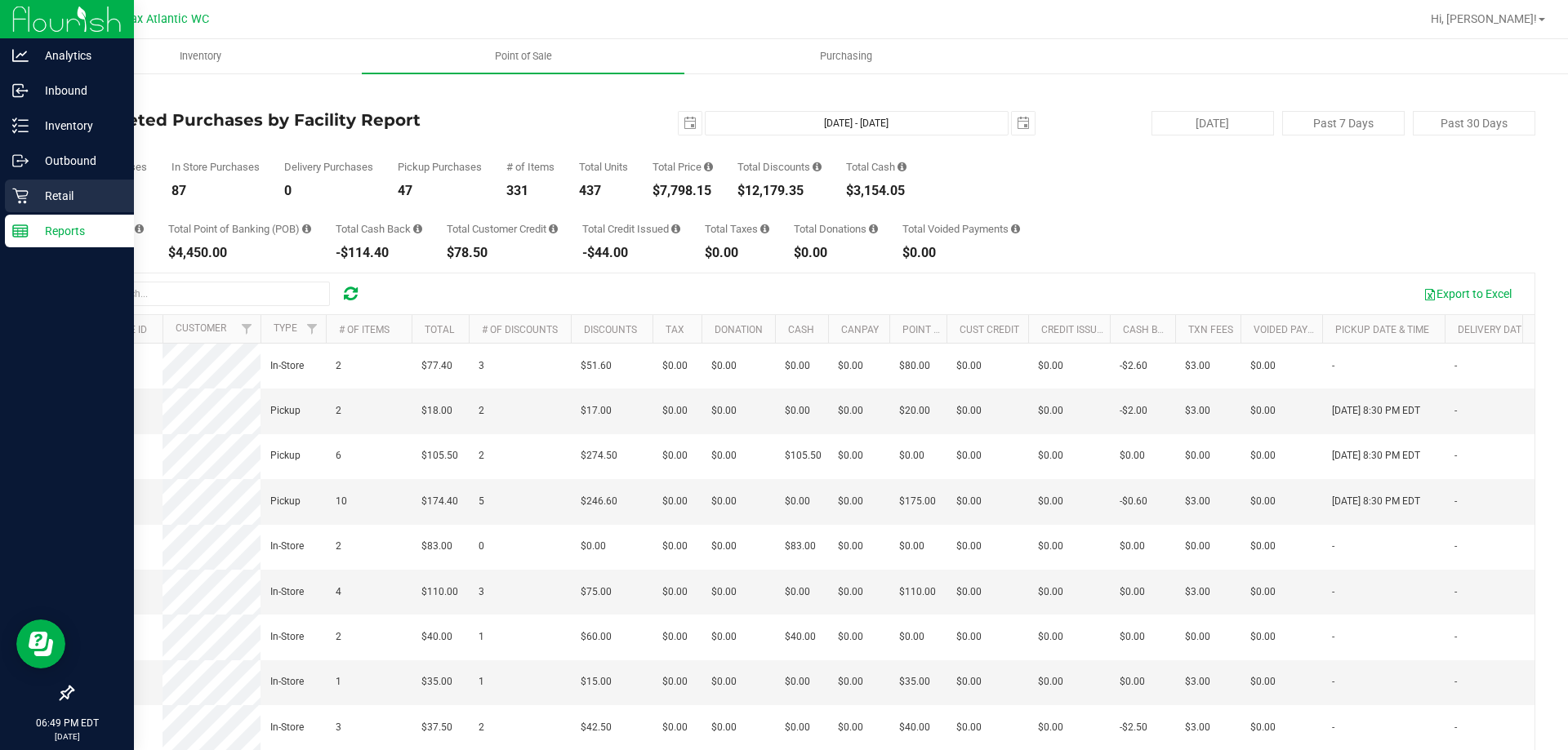
click at [42, 187] on p "Retail" at bounding box center [77, 196] width 98 height 20
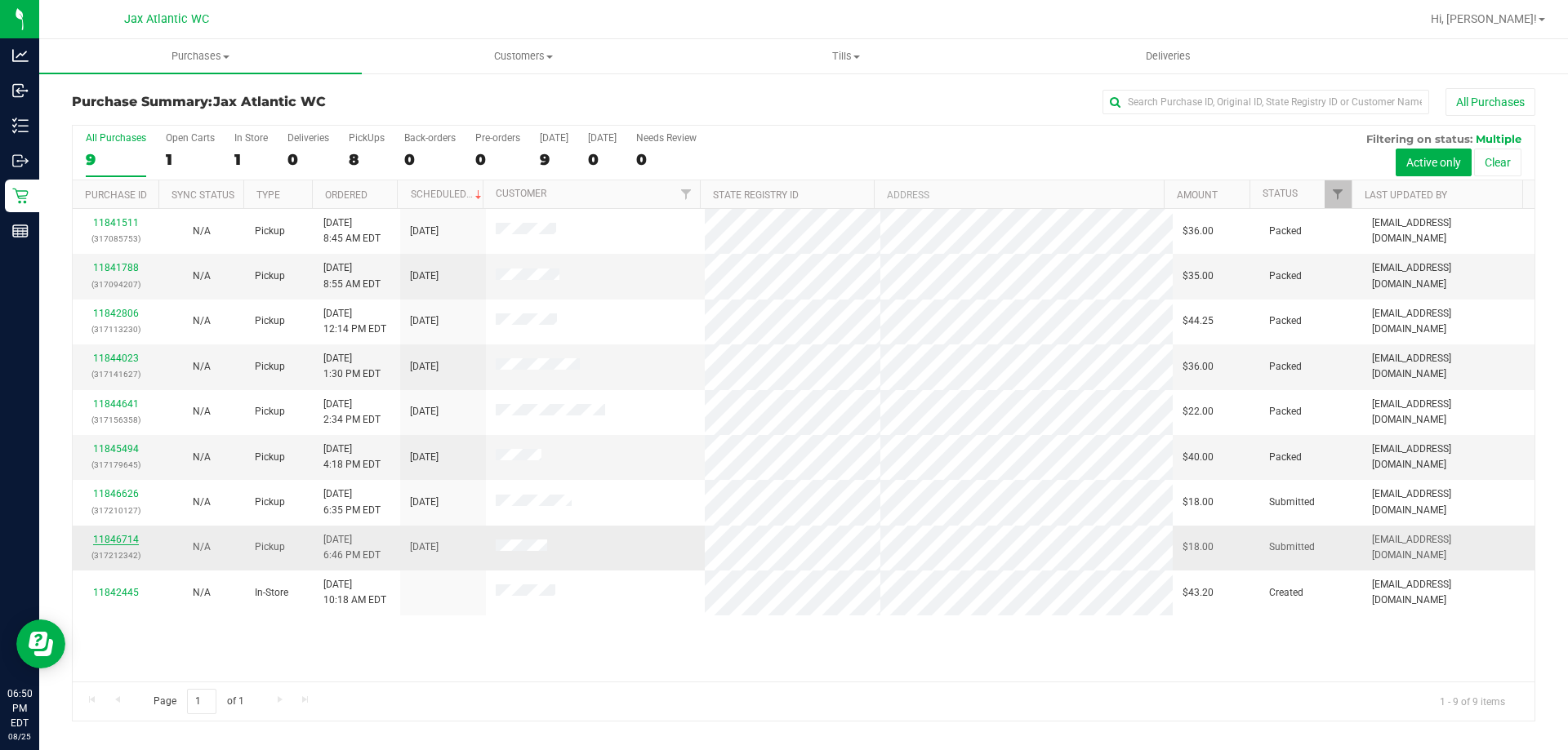
click at [99, 537] on link "11846714" at bounding box center [116, 540] width 46 height 12
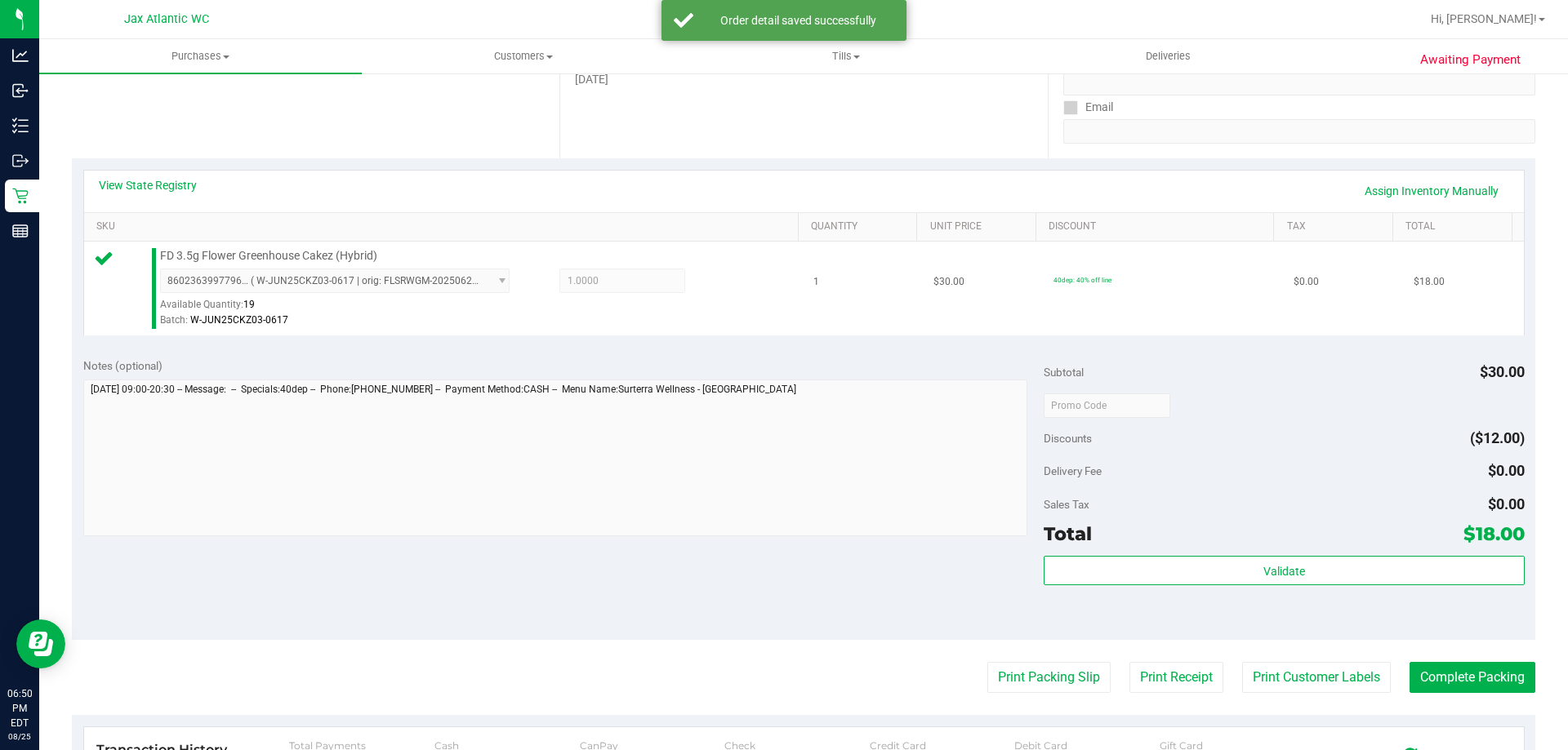
scroll to position [490, 0]
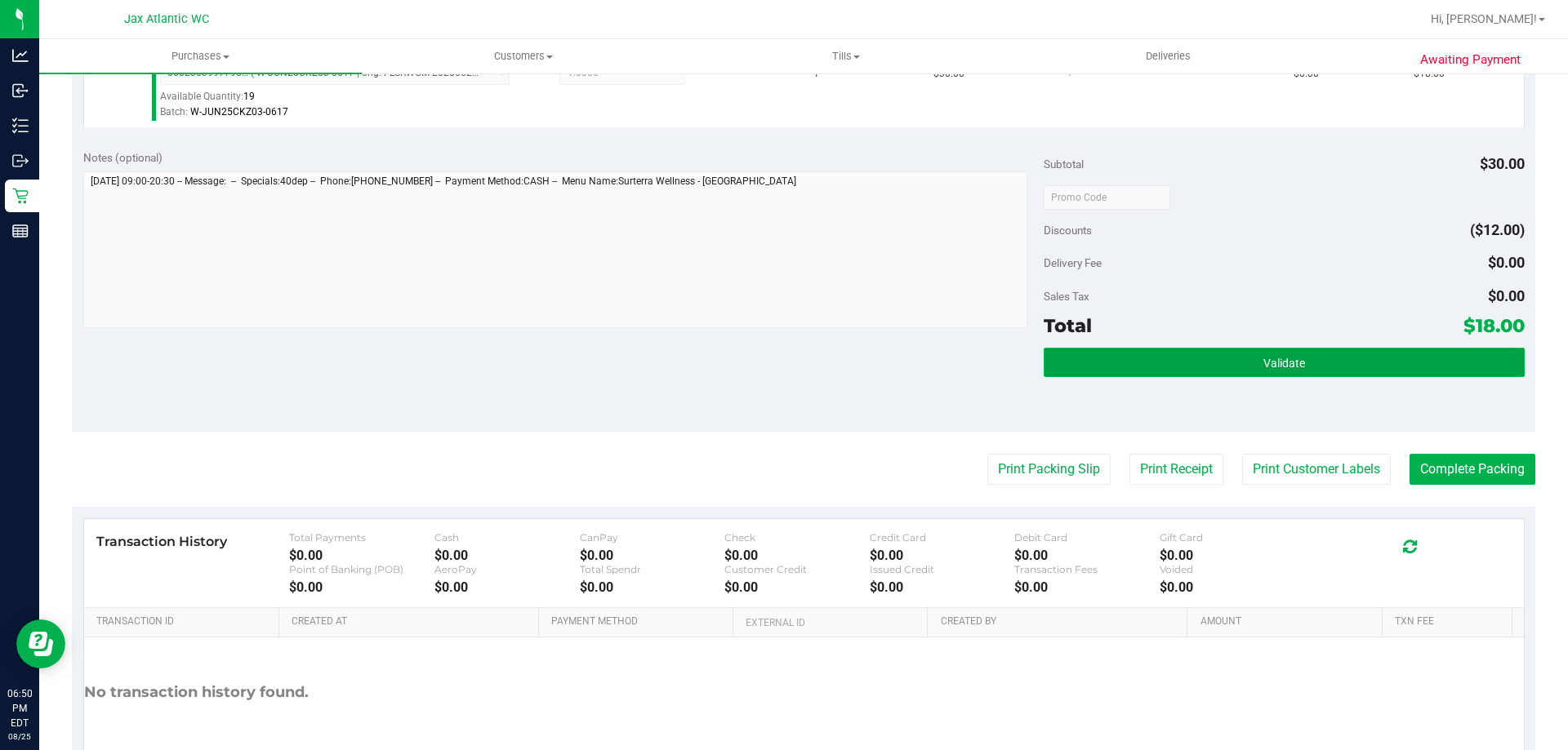
click at [1169, 371] on button "Validate" at bounding box center [1284, 362] width 480 height 30
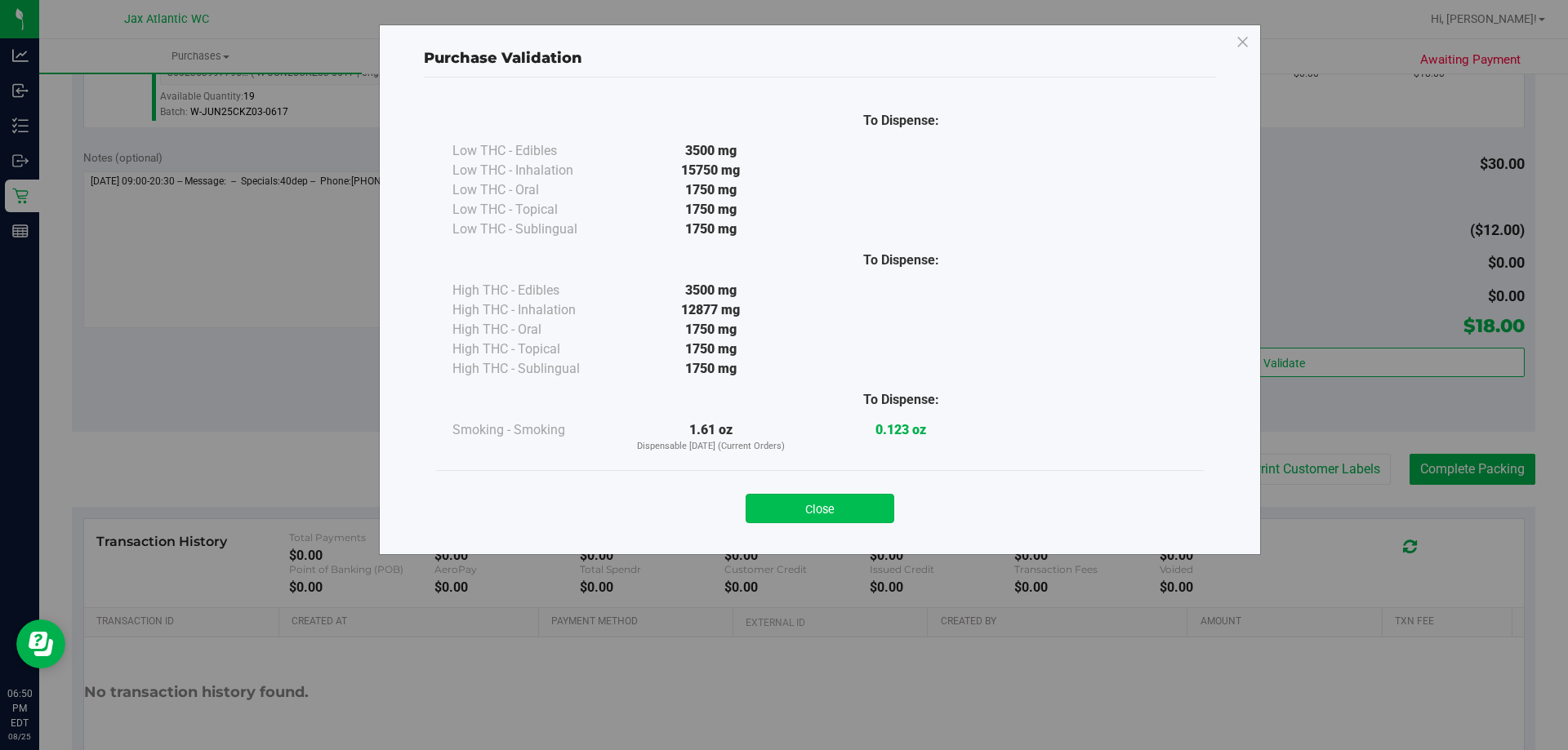
click at [825, 509] on button "Close" at bounding box center [819, 508] width 149 height 30
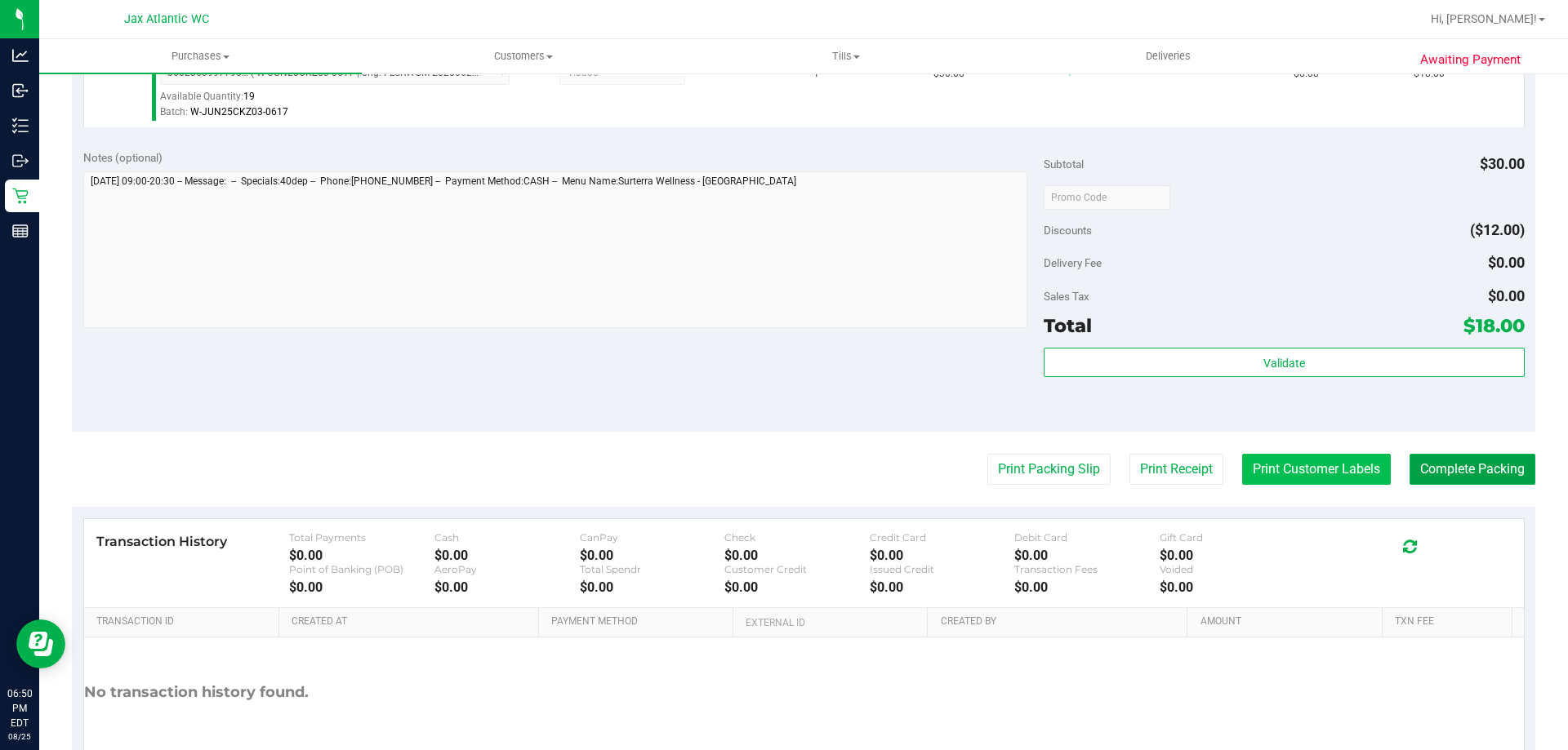
drag, startPoint x: 1421, startPoint y: 468, endPoint x: 1214, endPoint y: 458, distance: 207.2
click at [1422, 468] on button "Complete Packing" at bounding box center [1472, 470] width 126 height 31
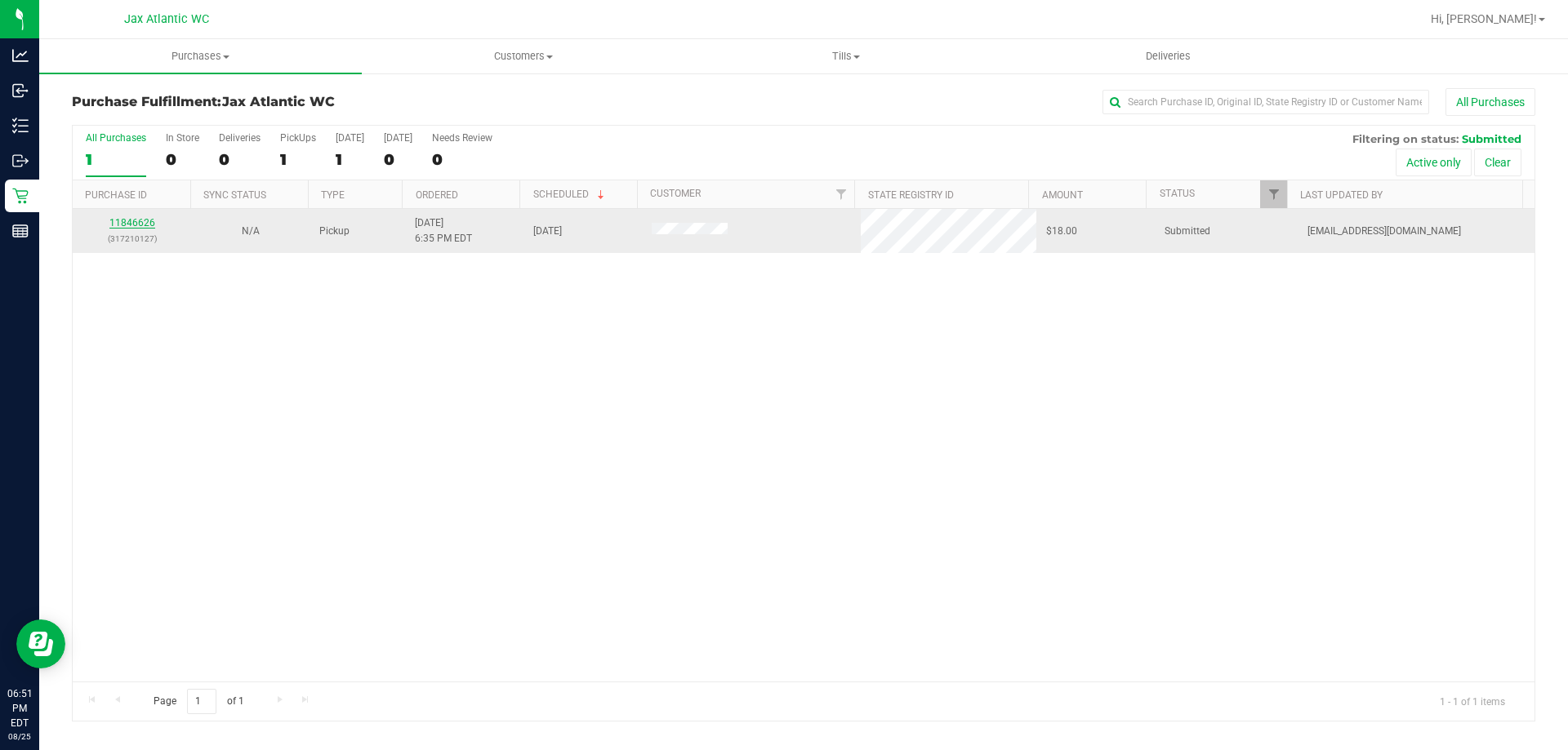
click at [134, 221] on link "11846626" at bounding box center [132, 223] width 46 height 12
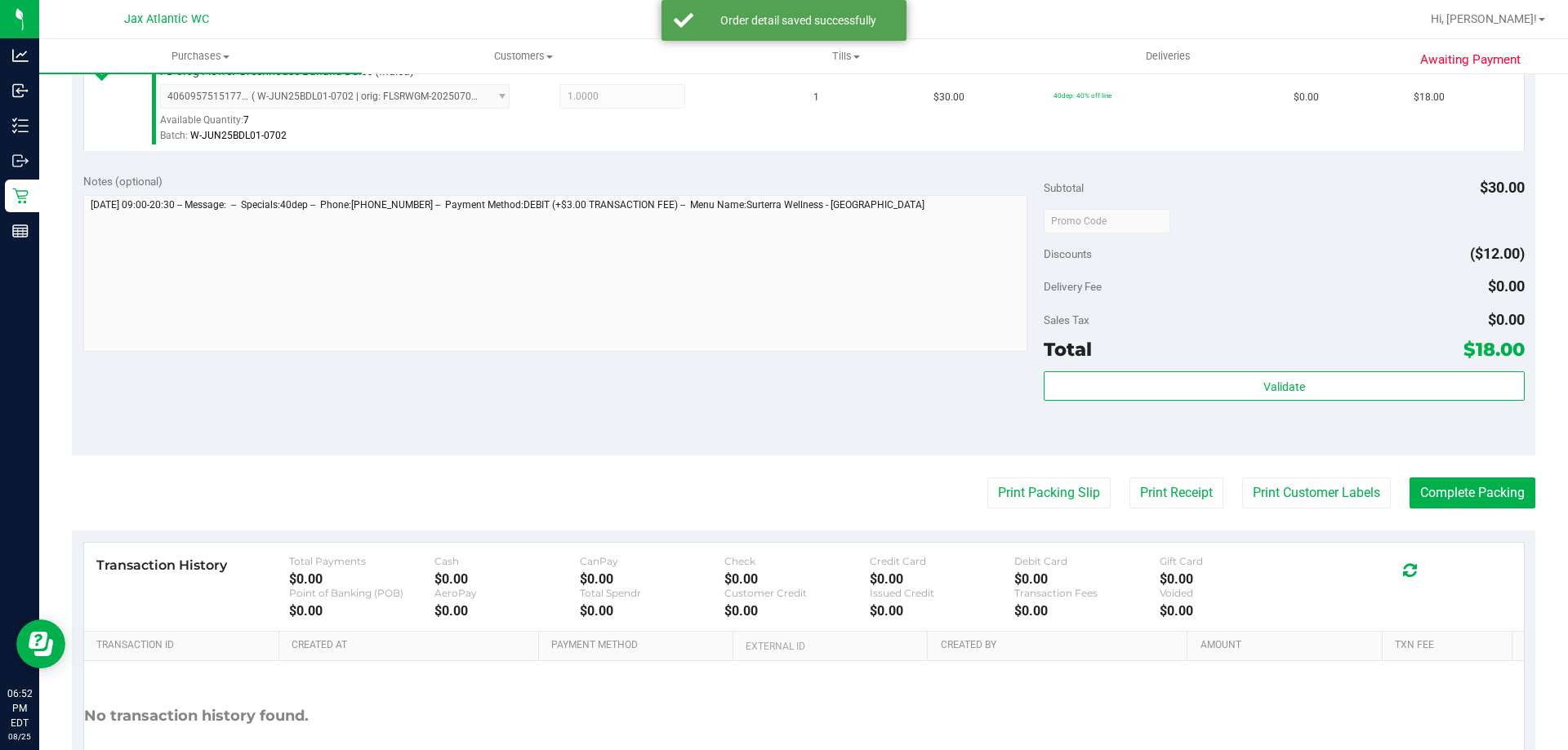
scroll to position [490, 0]
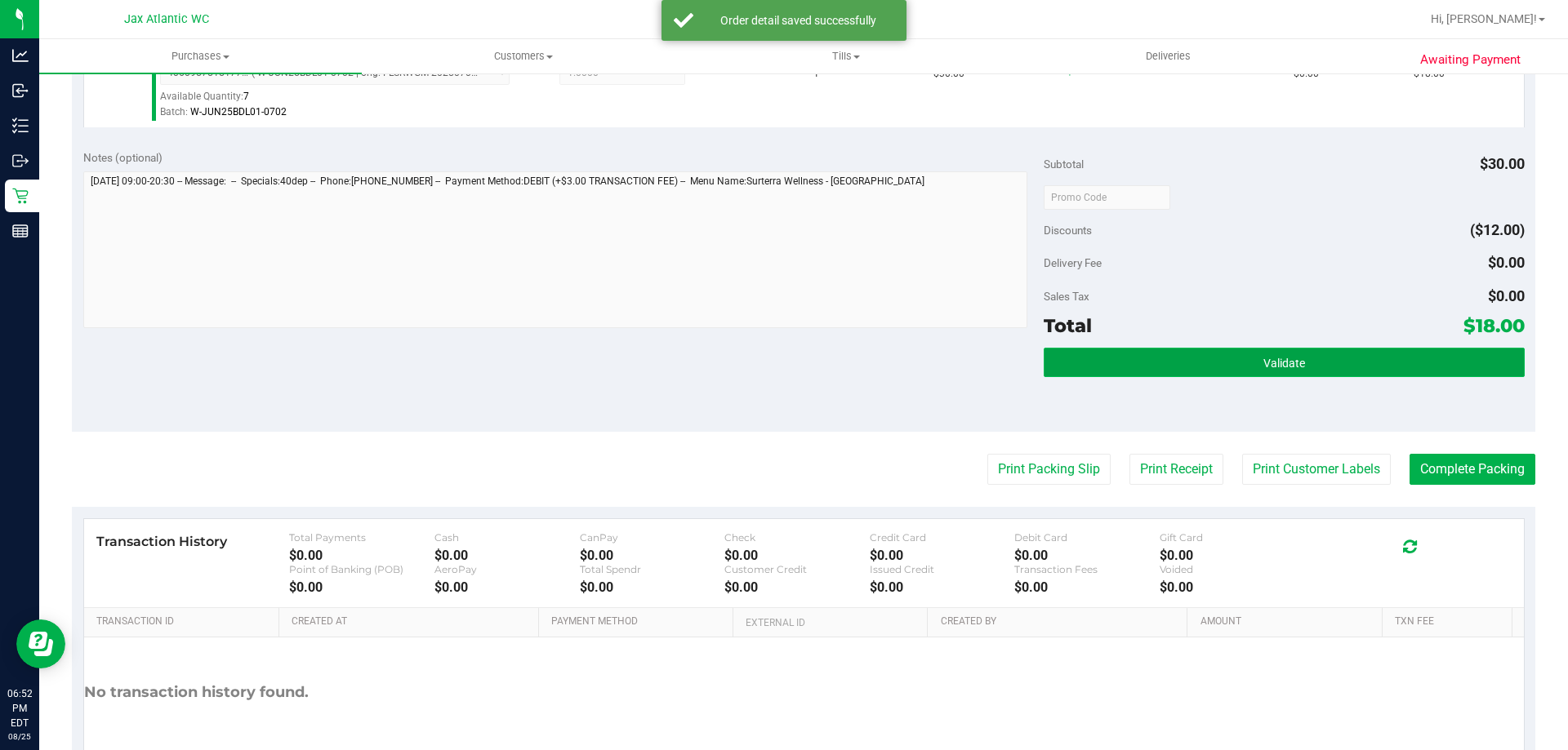
click at [1124, 374] on button "Validate" at bounding box center [1284, 362] width 480 height 30
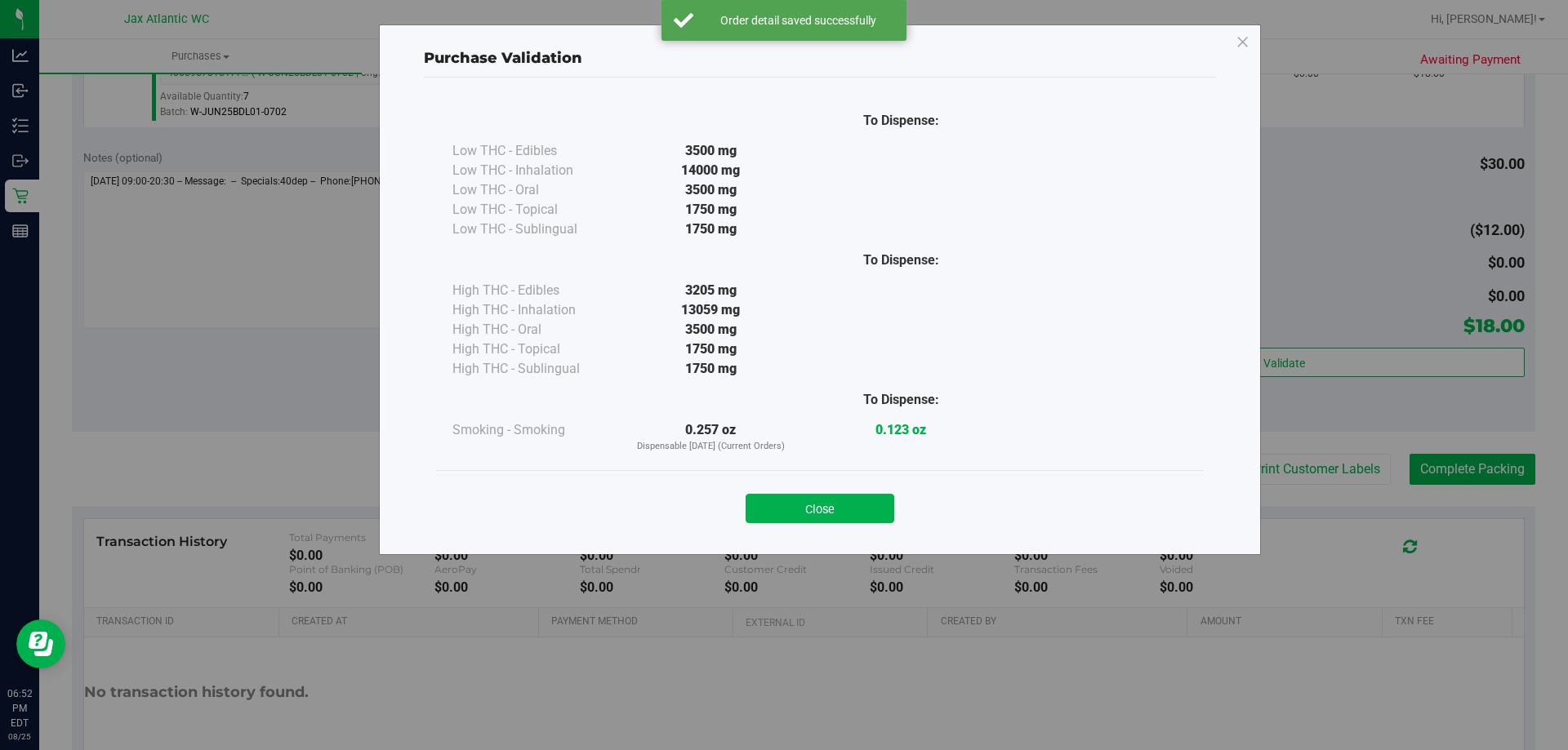
drag, startPoint x: 832, startPoint y: 515, endPoint x: 984, endPoint y: 522, distance: 152.2
click at [832, 514] on button "Close" at bounding box center [819, 508] width 149 height 30
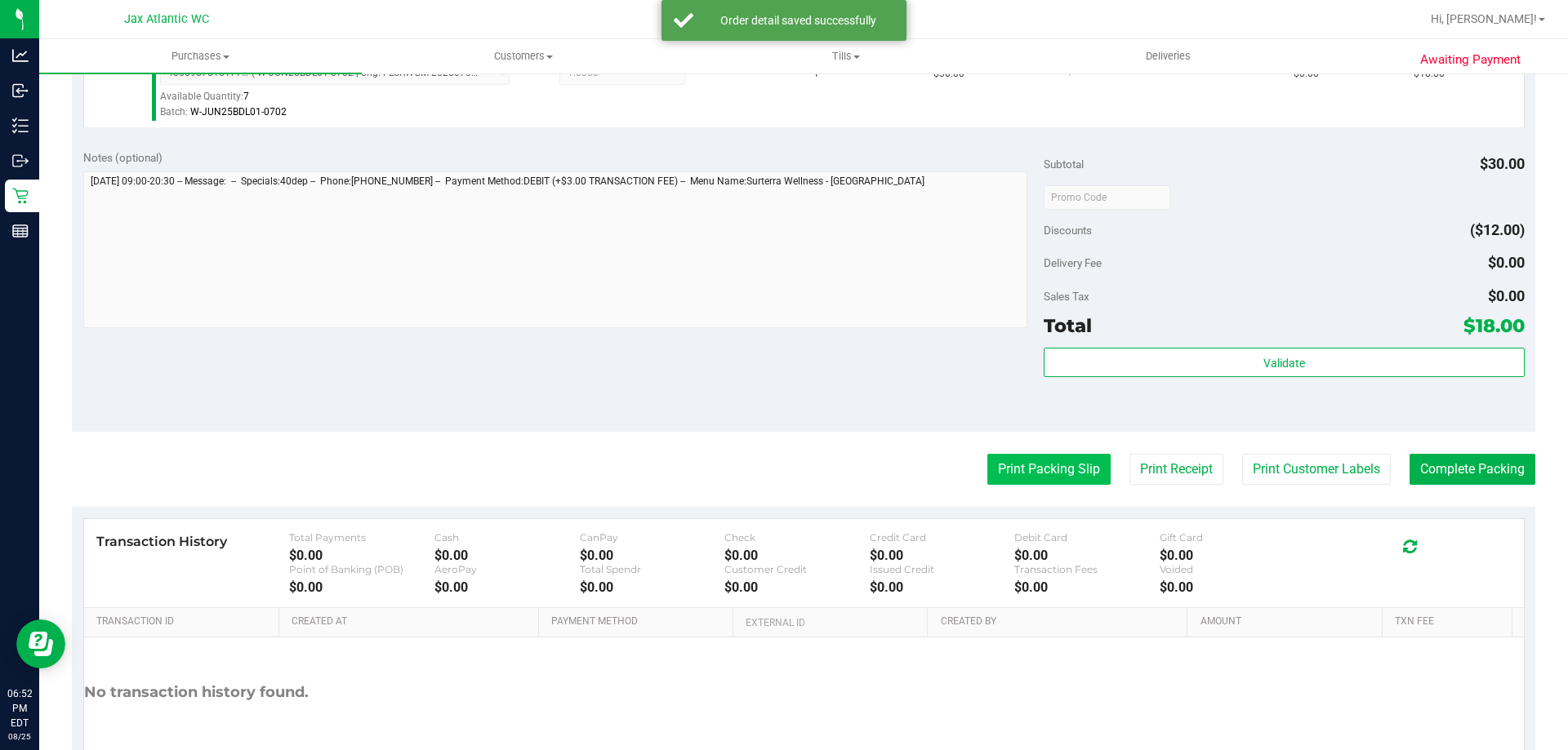
click at [1068, 478] on button "Print Packing Slip" at bounding box center [1049, 470] width 123 height 31
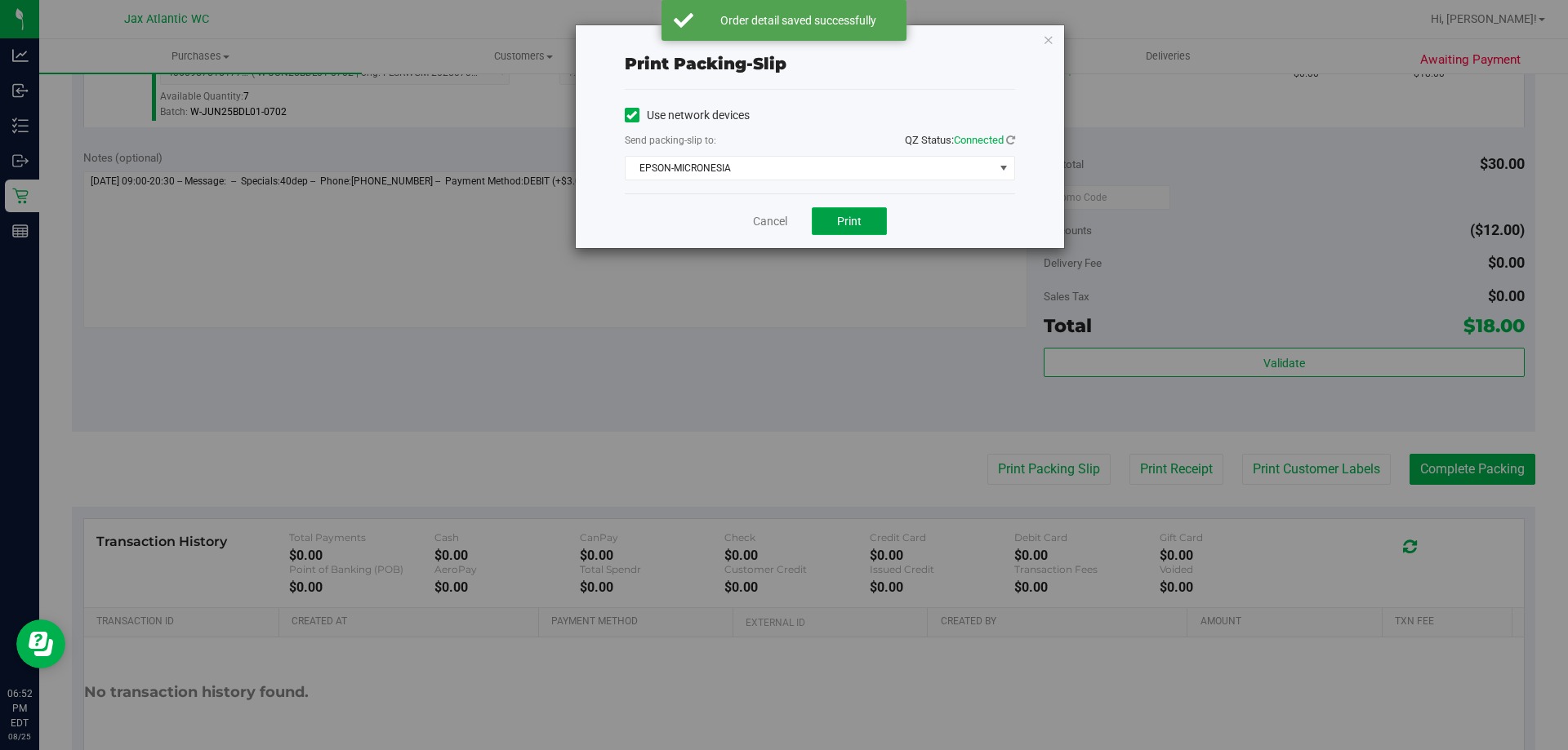
click at [825, 226] on button "Print" at bounding box center [849, 221] width 75 height 28
click at [1047, 41] on icon "button" at bounding box center [1049, 39] width 12 height 20
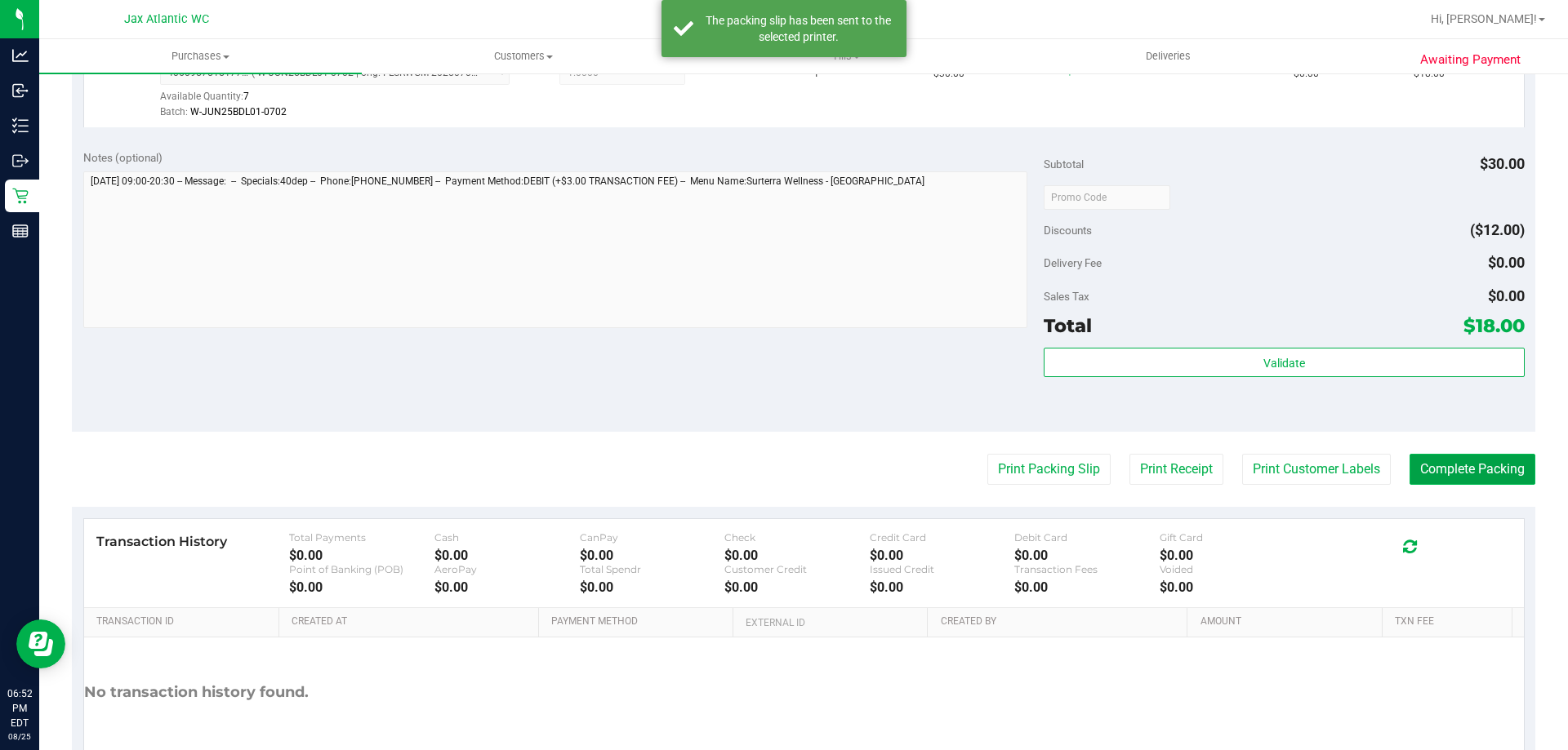
click at [1419, 467] on button "Complete Packing" at bounding box center [1472, 470] width 126 height 31
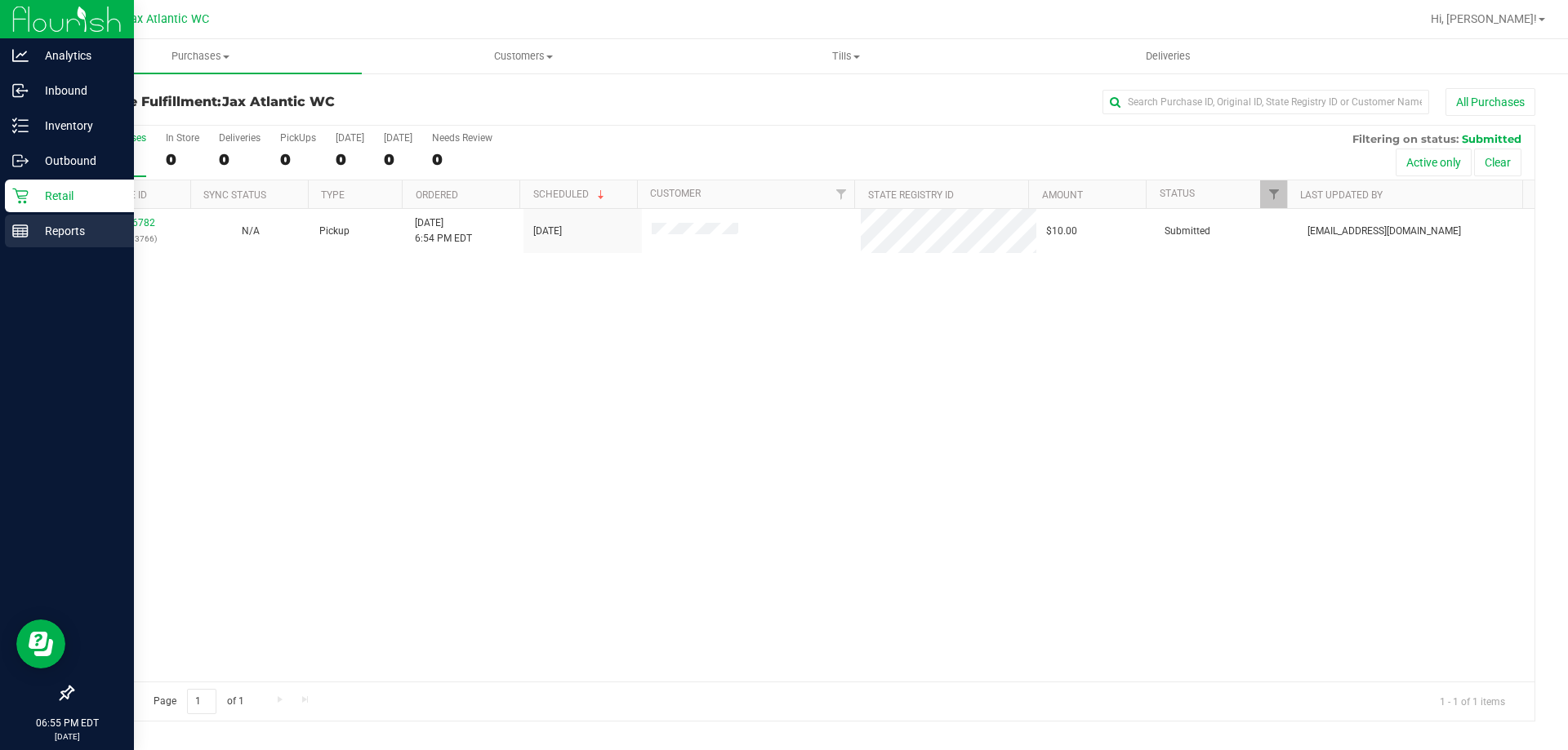
click at [22, 232] on icon at bounding box center [21, 231] width 16 height 16
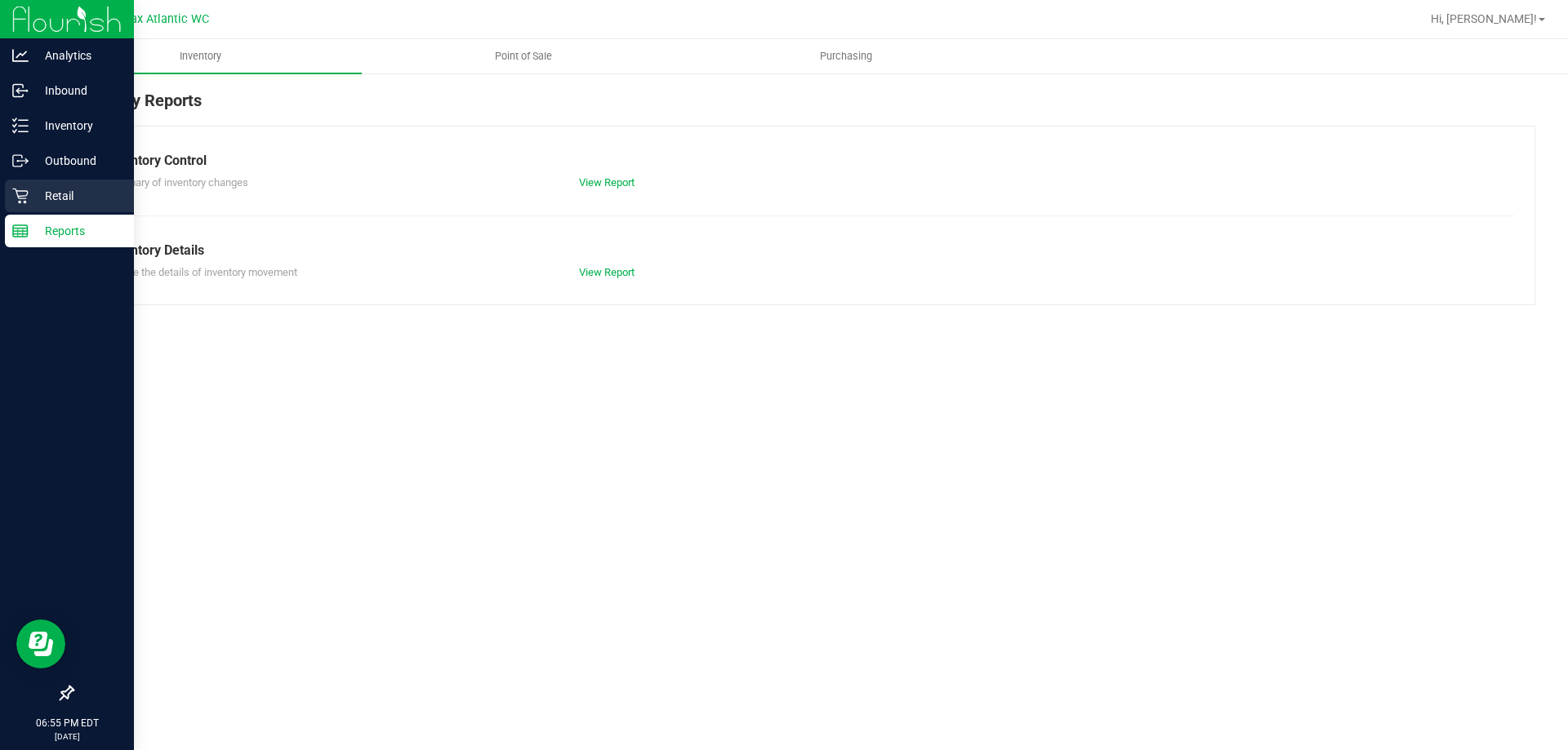
click at [30, 197] on p "Retail" at bounding box center [77, 196] width 98 height 20
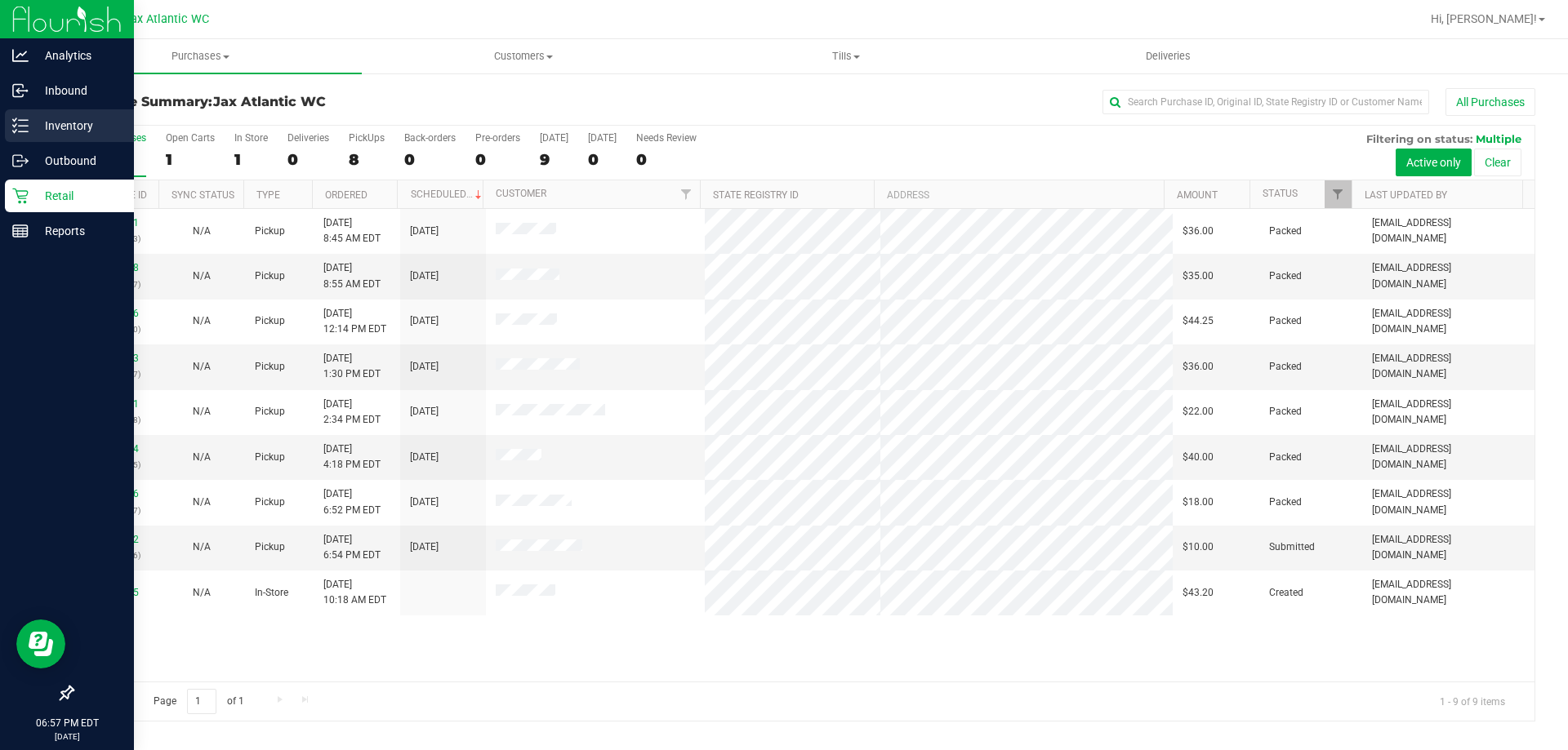
click at [50, 129] on p "Inventory" at bounding box center [77, 126] width 98 height 20
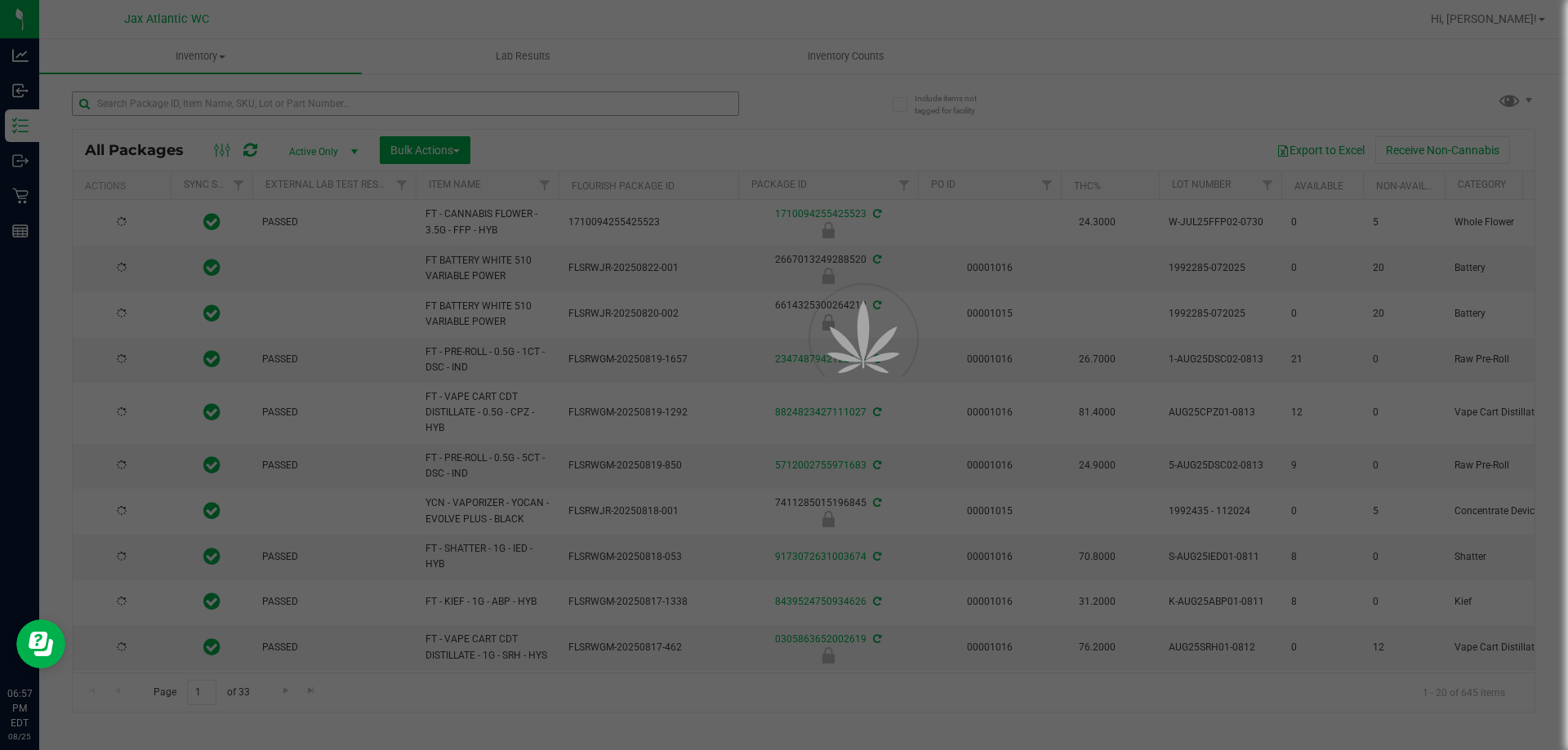
click at [179, 104] on div at bounding box center [784, 375] width 1568 height 750
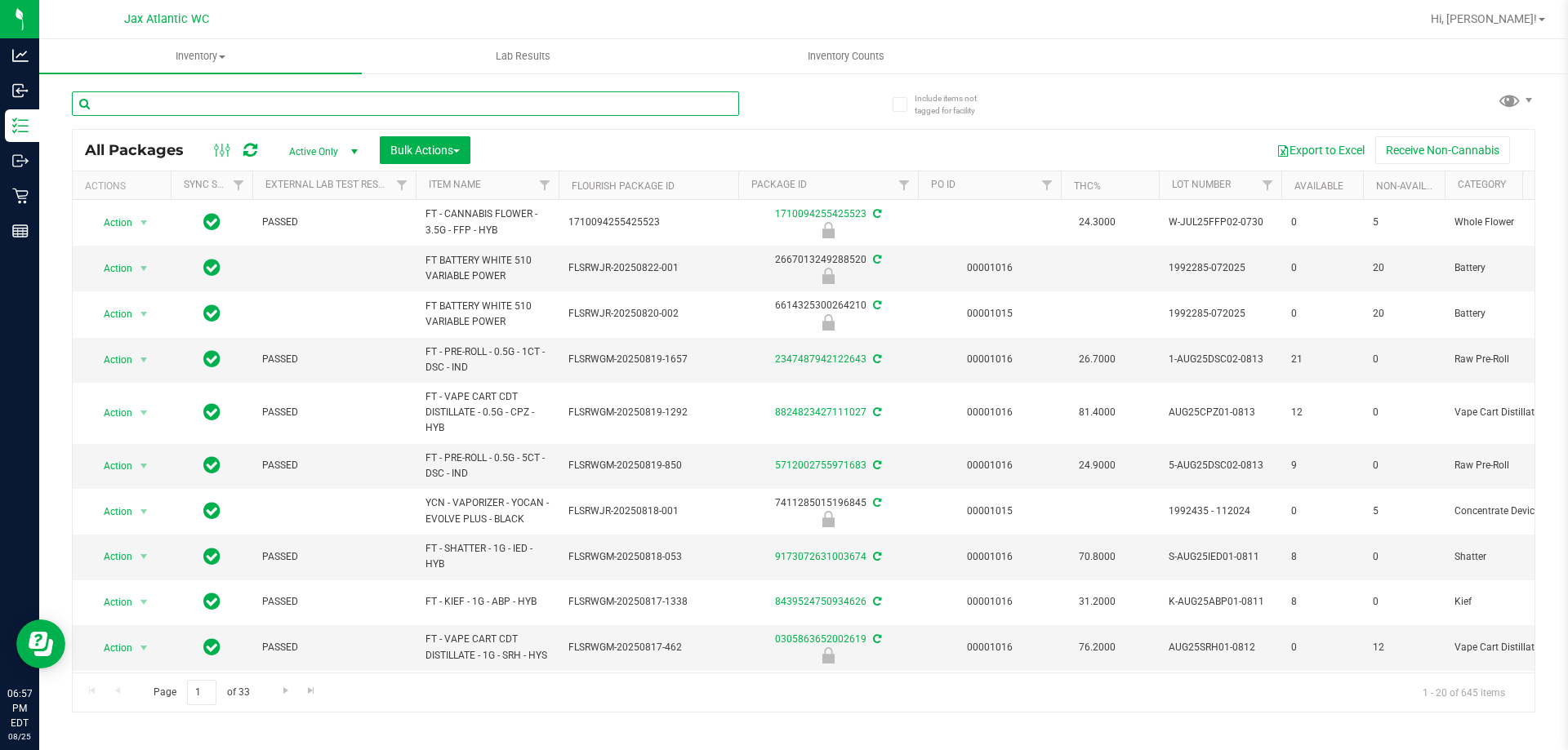
click at [179, 104] on input "text" at bounding box center [405, 104] width 667 height 25
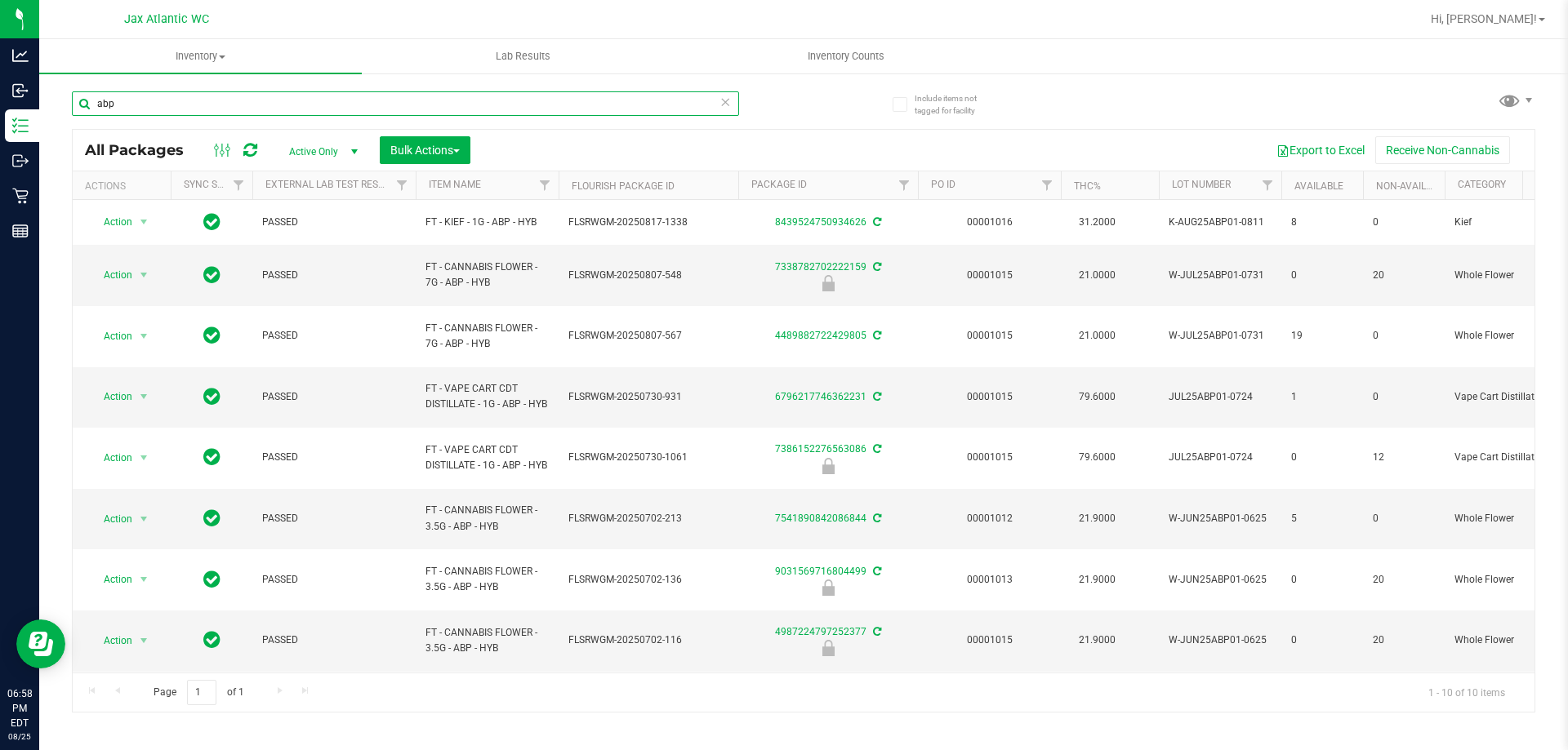
type input "abp"
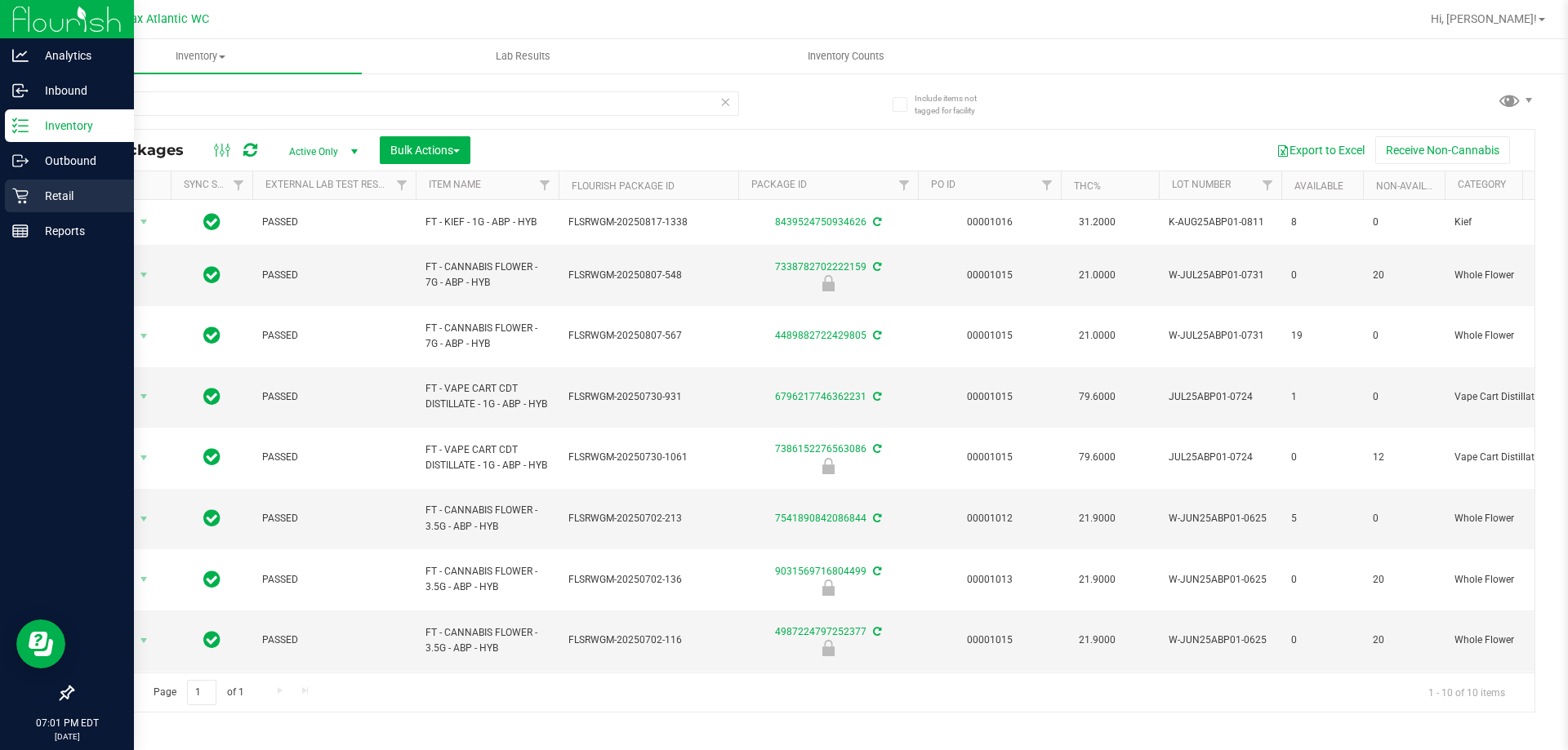
click at [33, 196] on p "Retail" at bounding box center [77, 196] width 98 height 20
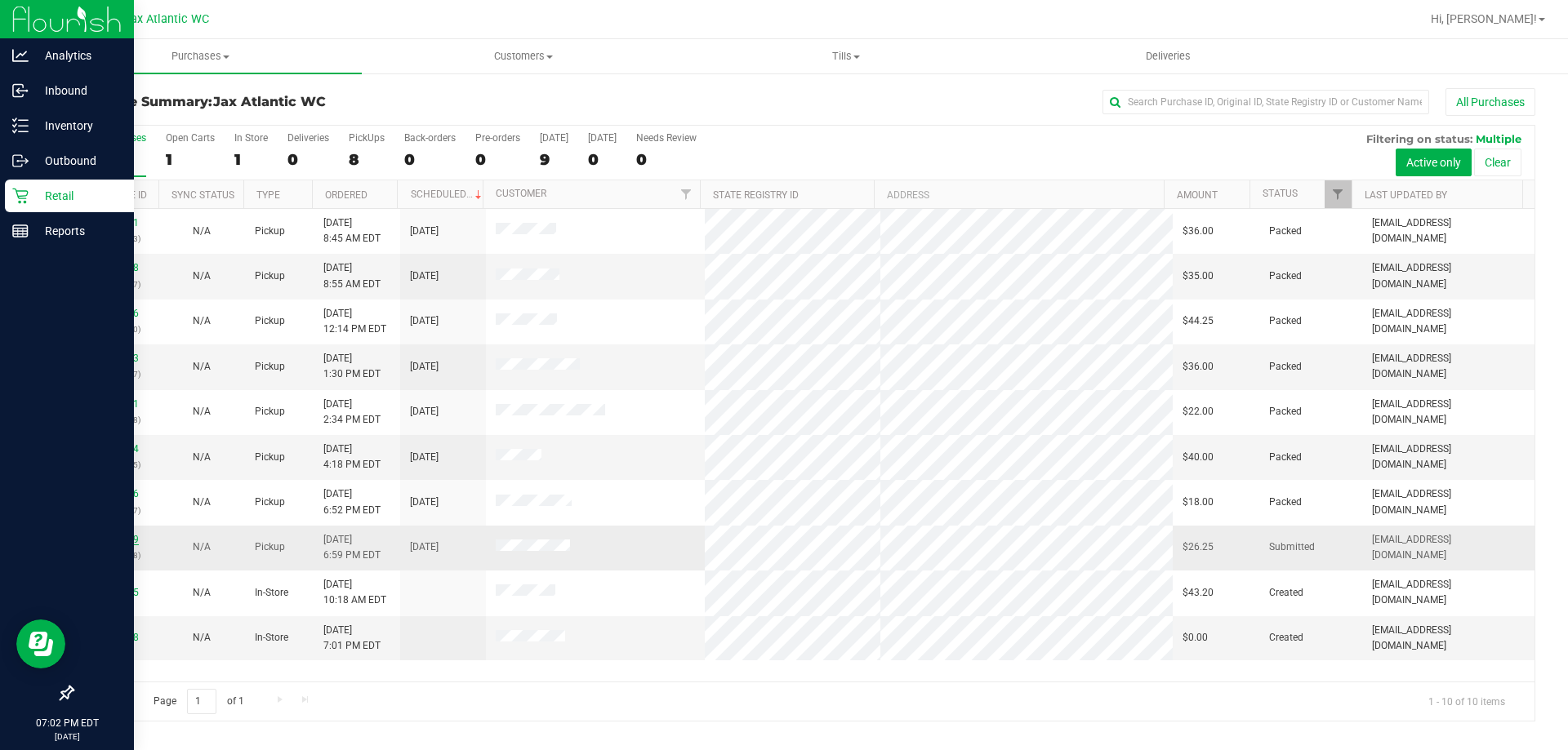
click at [111, 534] on link "11846819" at bounding box center [116, 540] width 46 height 12
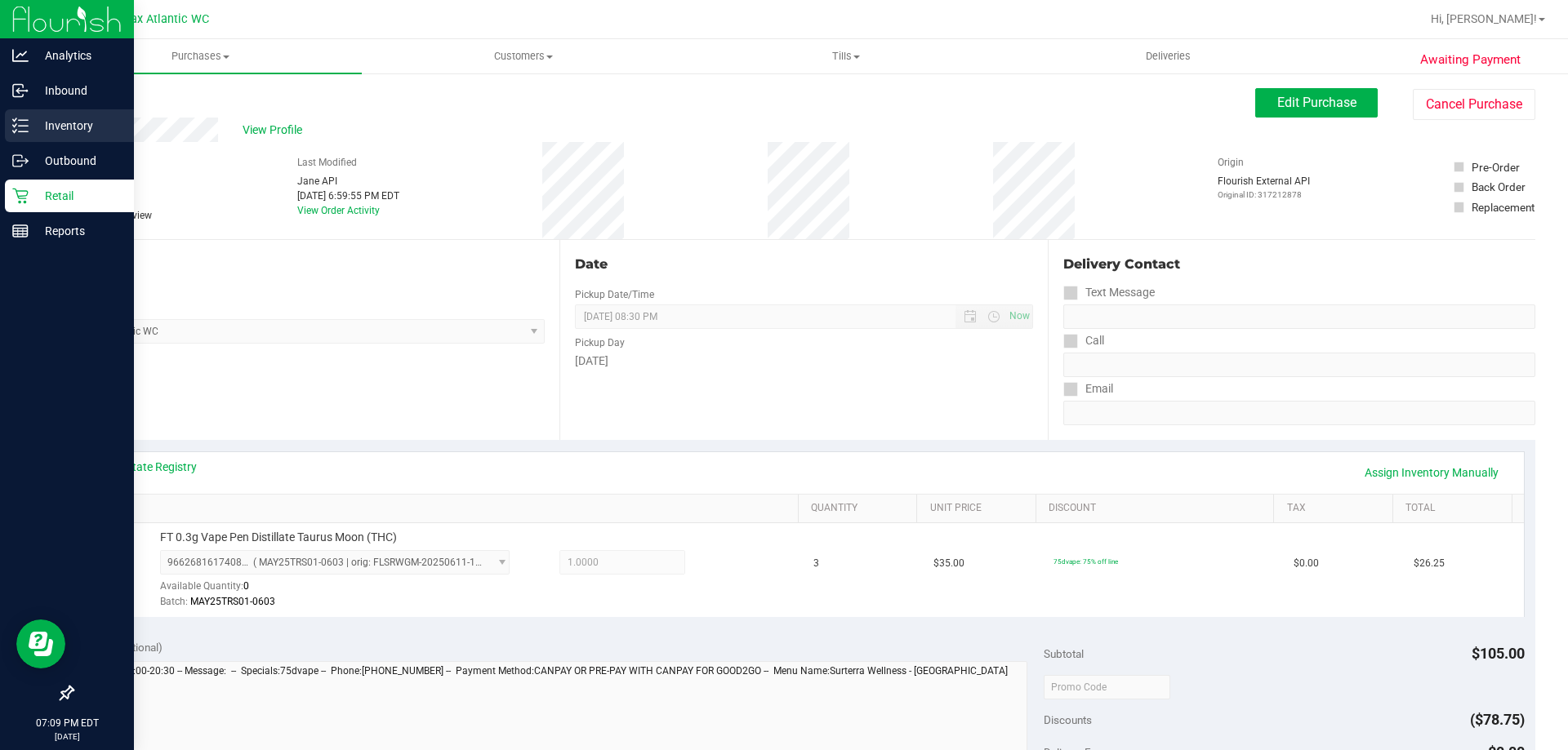
click at [37, 140] on div "Inventory" at bounding box center [69, 126] width 129 height 33
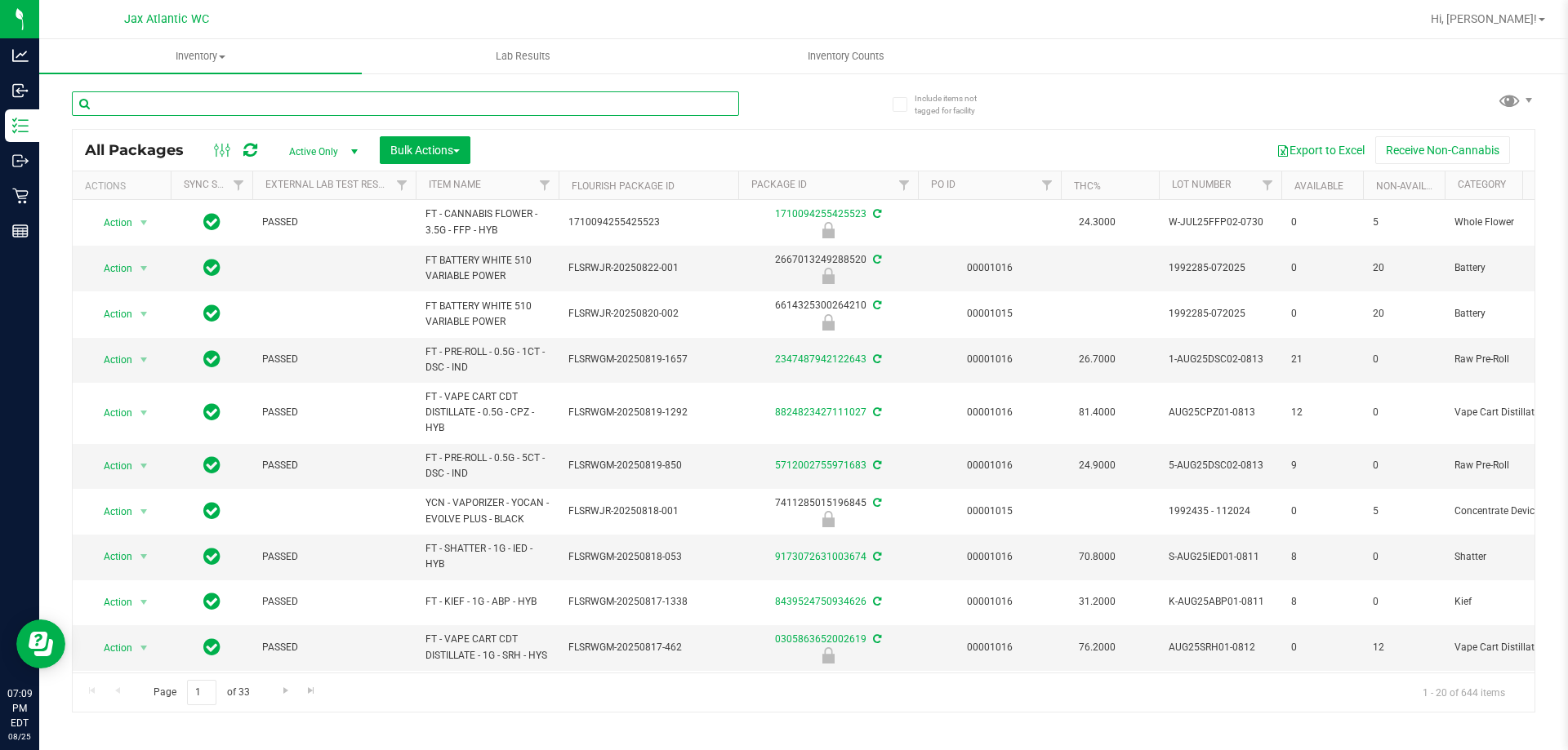
click at [151, 108] on input "text" at bounding box center [405, 104] width 667 height 25
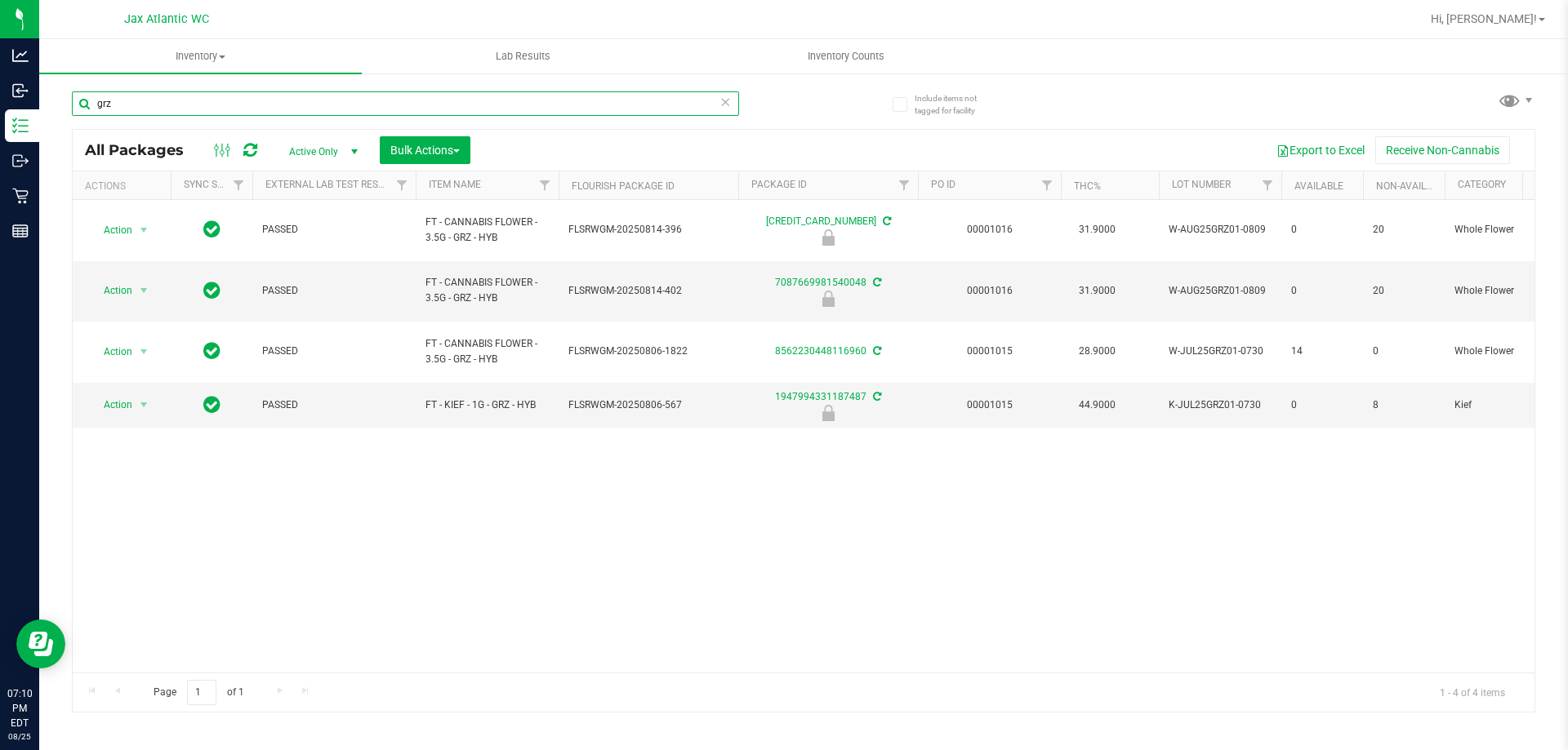
type input "grz"
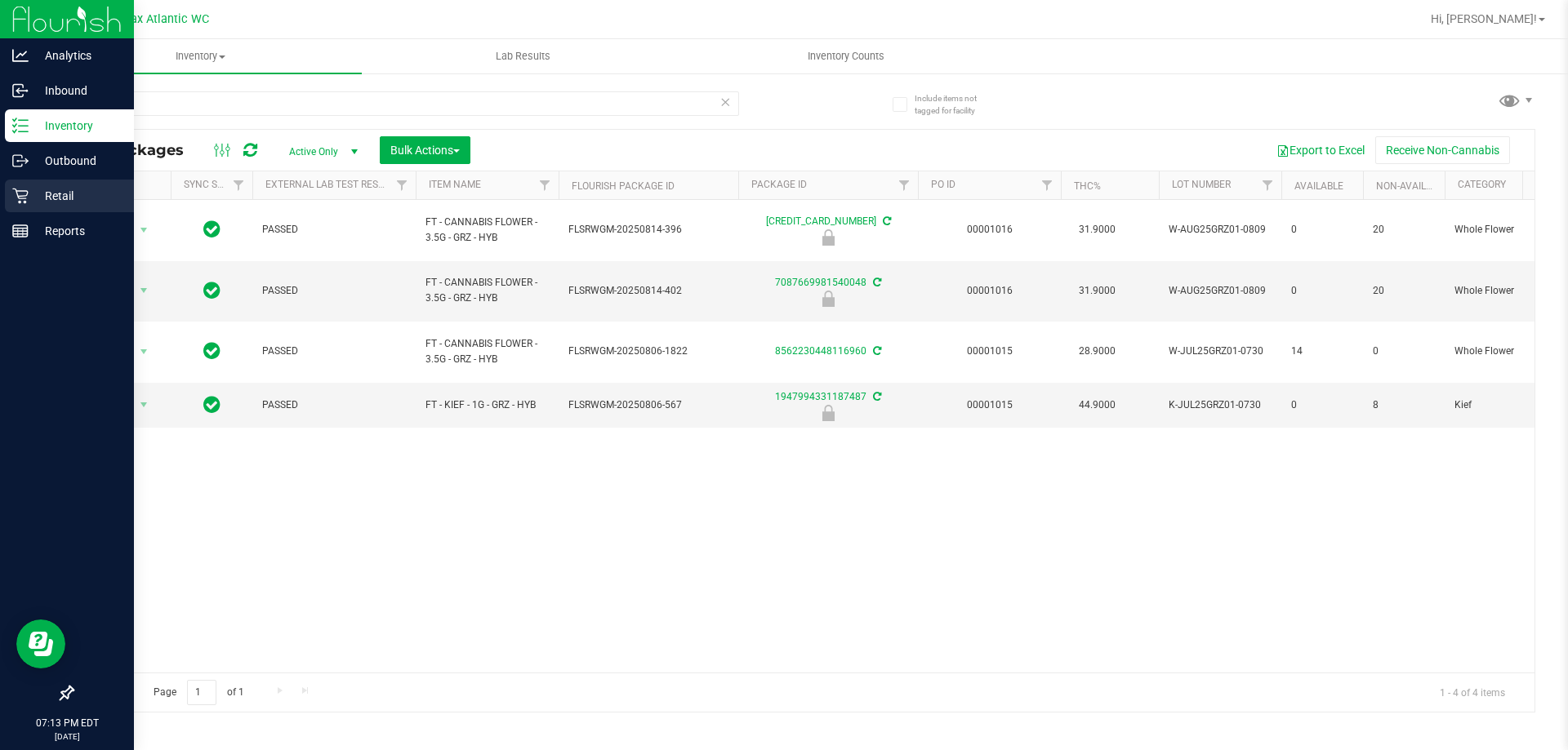
click at [32, 195] on p "Retail" at bounding box center [77, 196] width 98 height 20
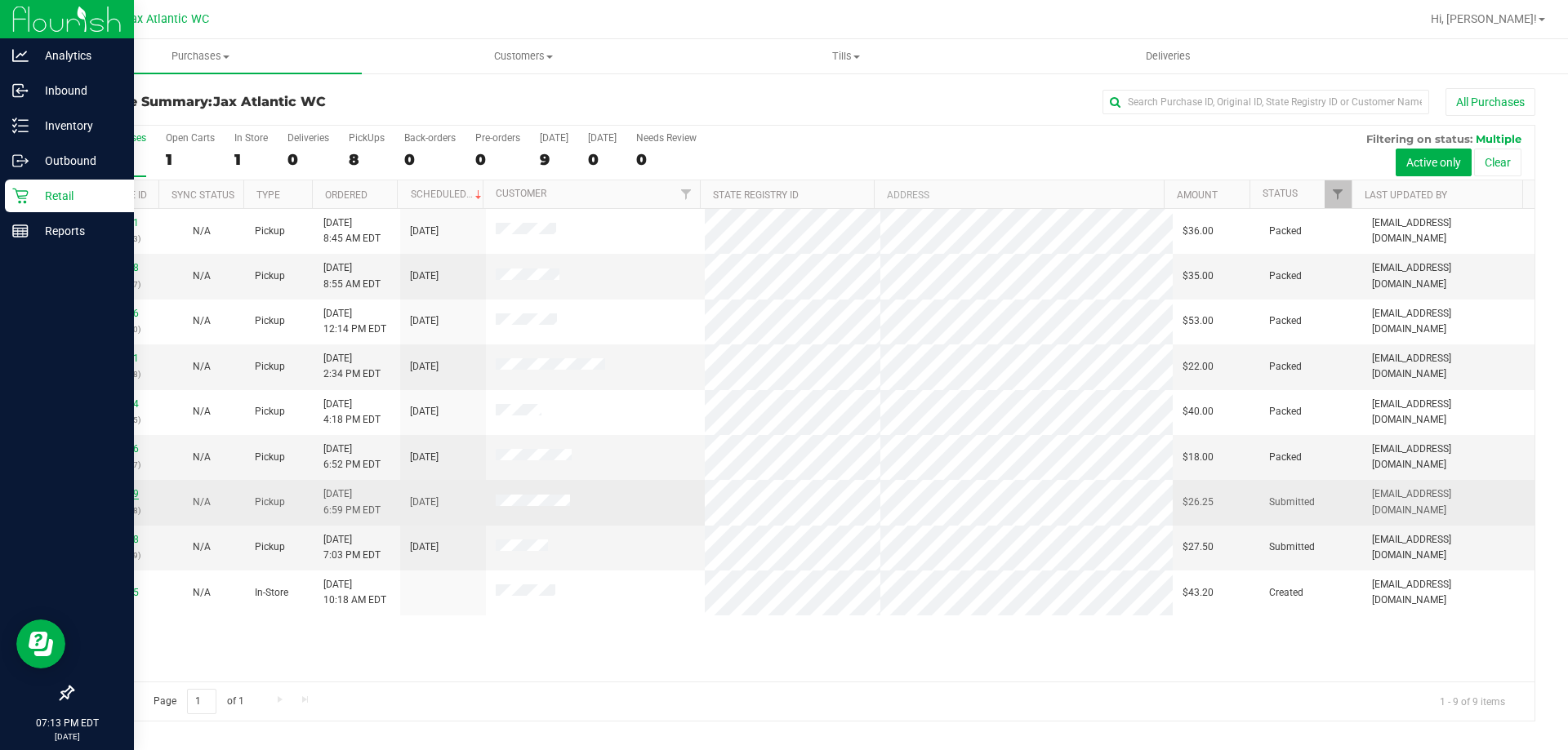
click at [102, 495] on link "11846819" at bounding box center [116, 494] width 46 height 12
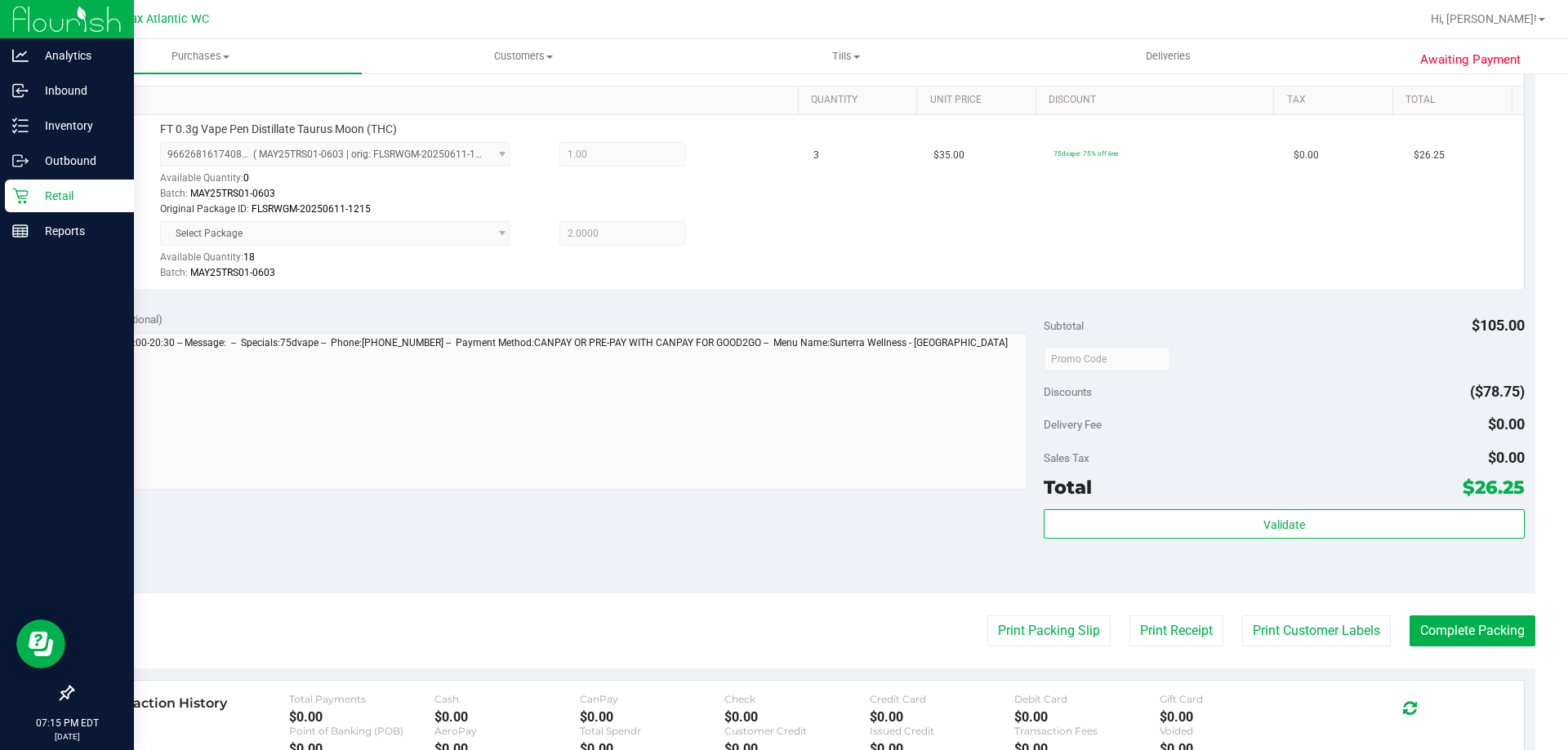
scroll to position [572, 0]
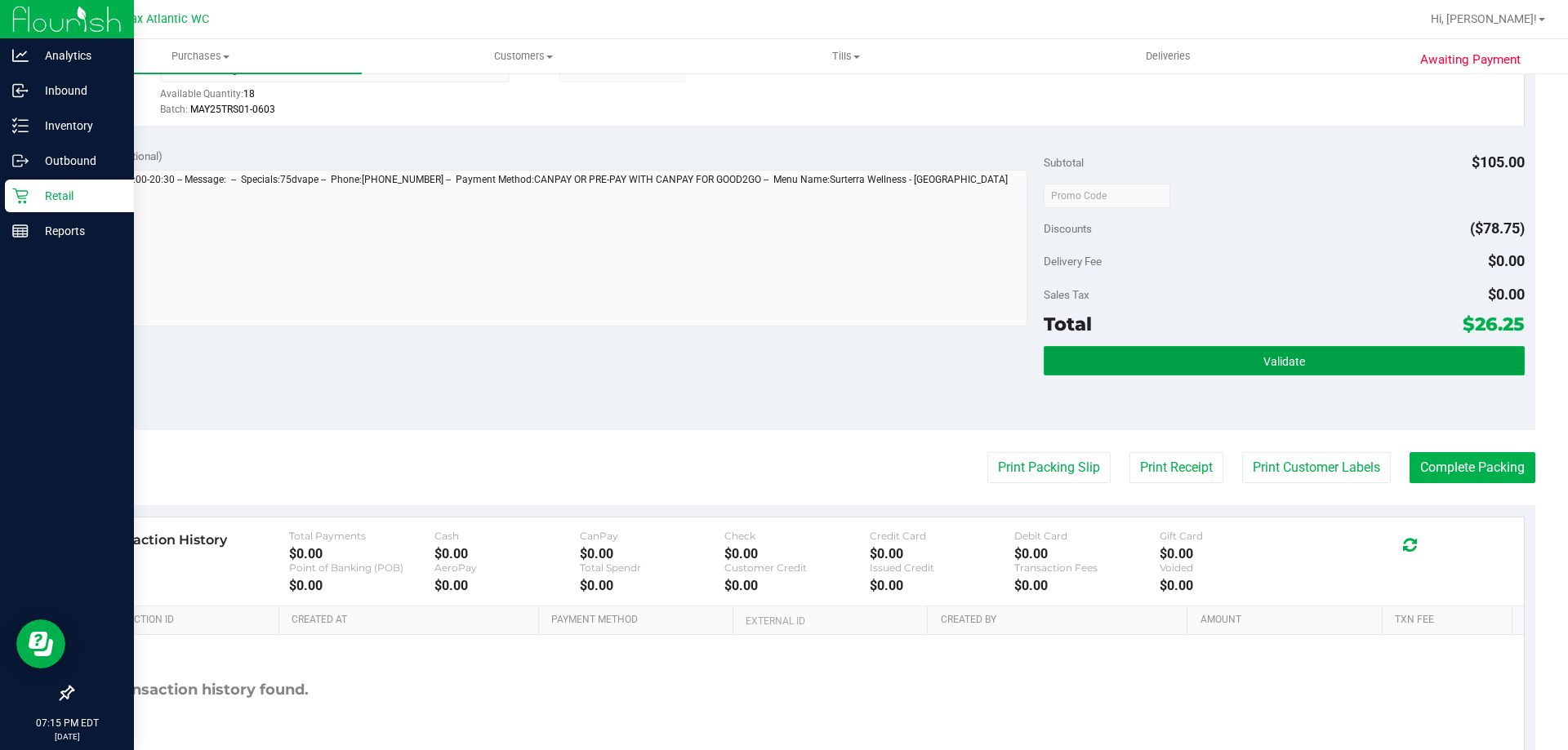
click at [1150, 366] on button "Validate" at bounding box center [1284, 361] width 480 height 30
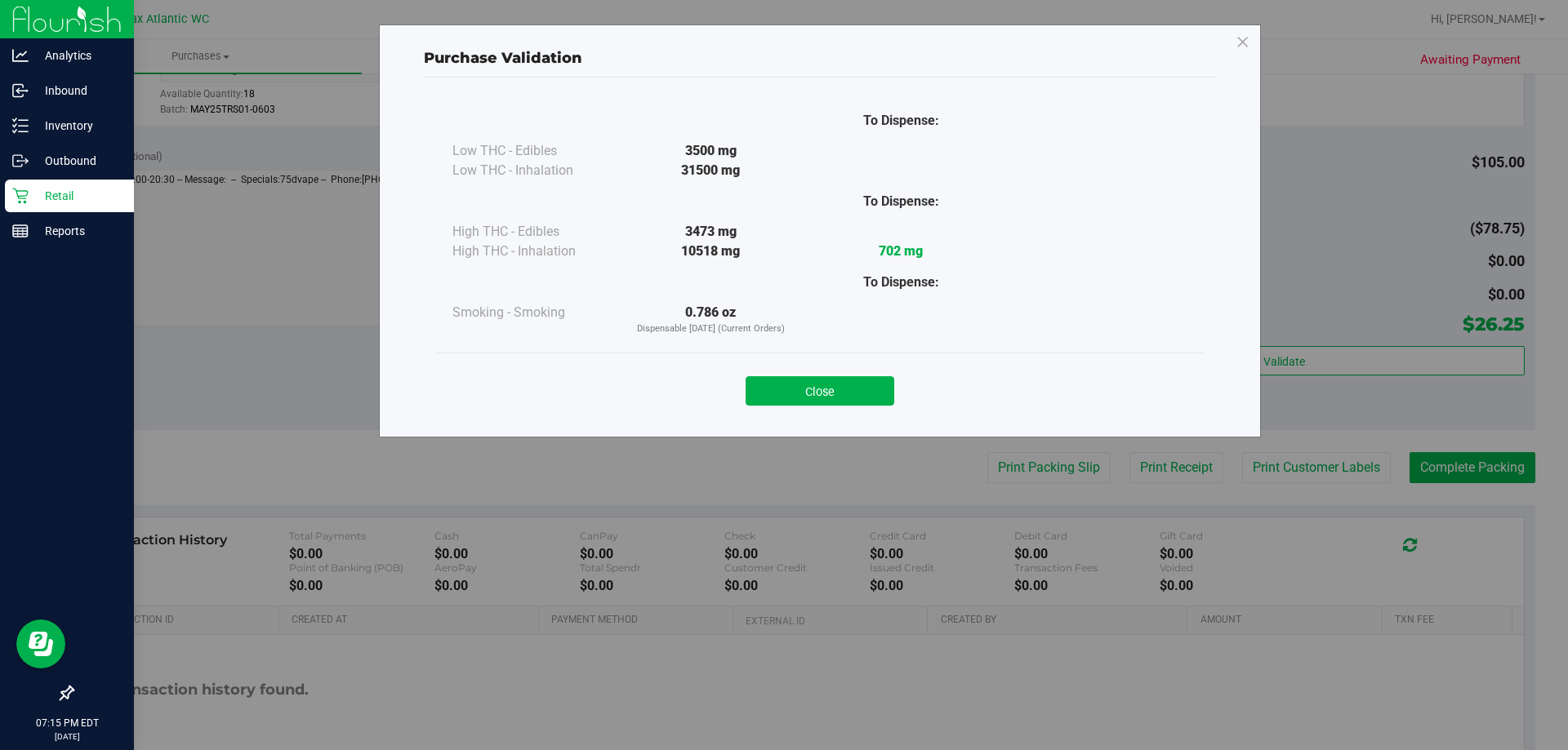
click at [846, 397] on button "Close" at bounding box center [819, 391] width 149 height 30
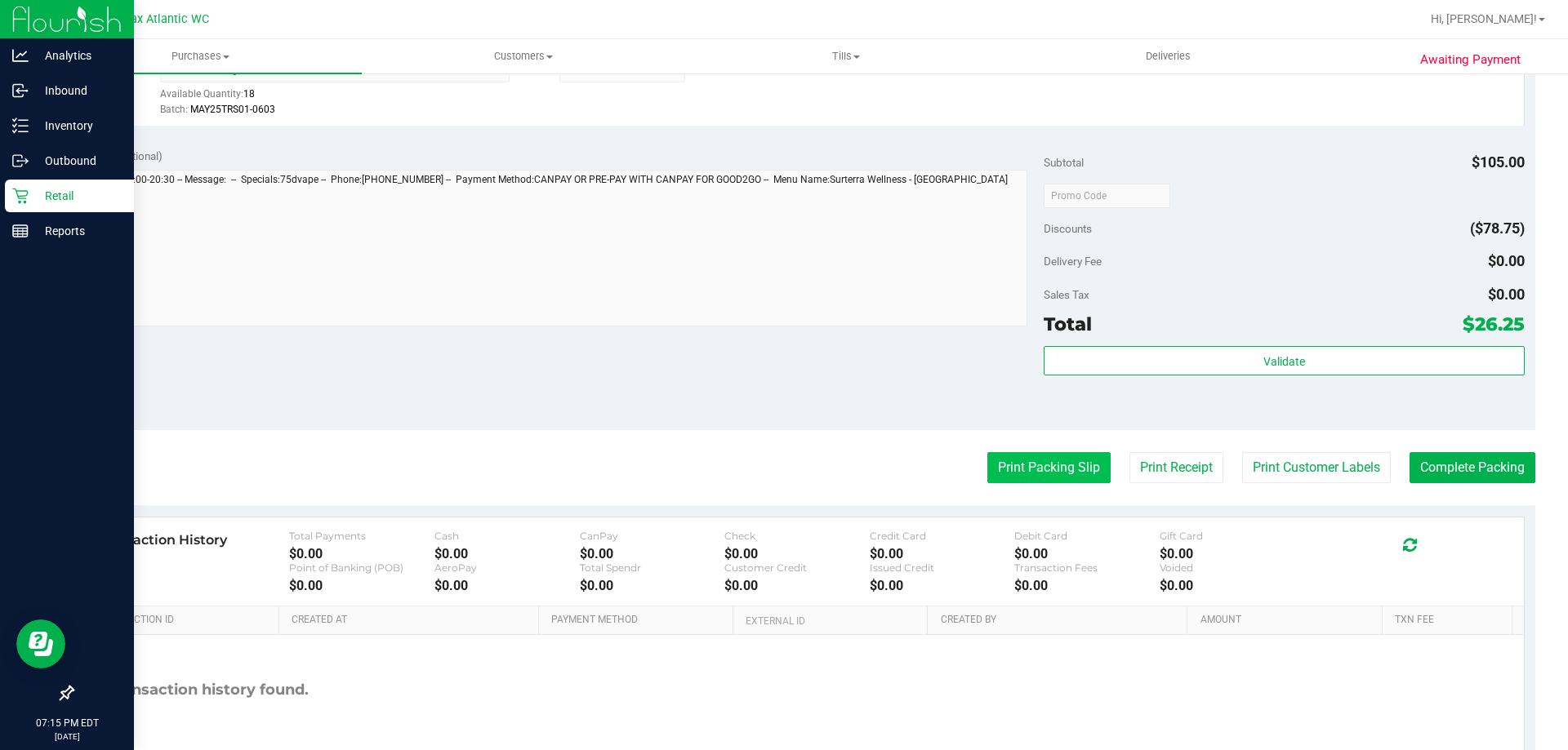
click at [1040, 470] on button "Print Packing Slip" at bounding box center [1049, 468] width 123 height 31
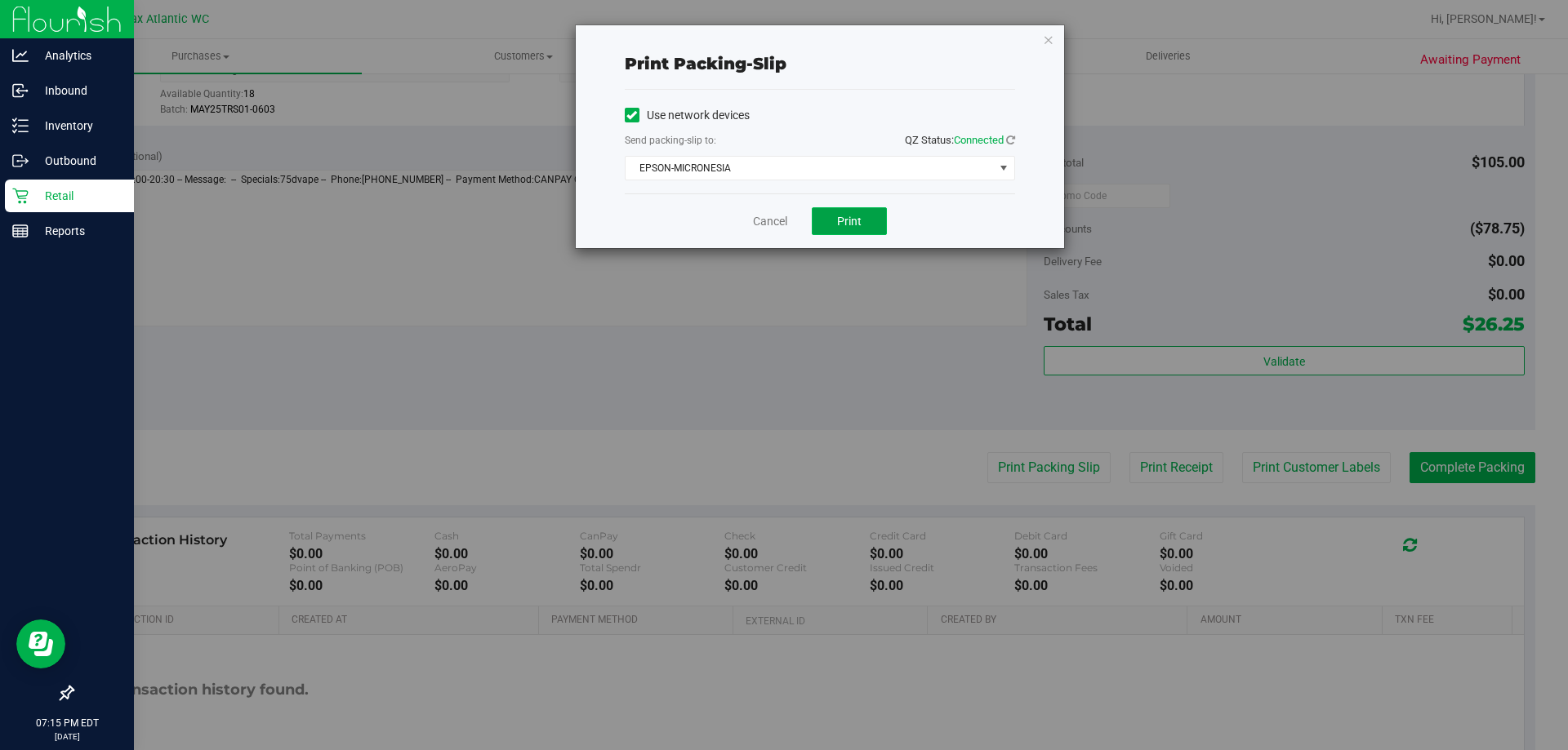
click at [850, 218] on span "Print" at bounding box center [850, 221] width 25 height 13
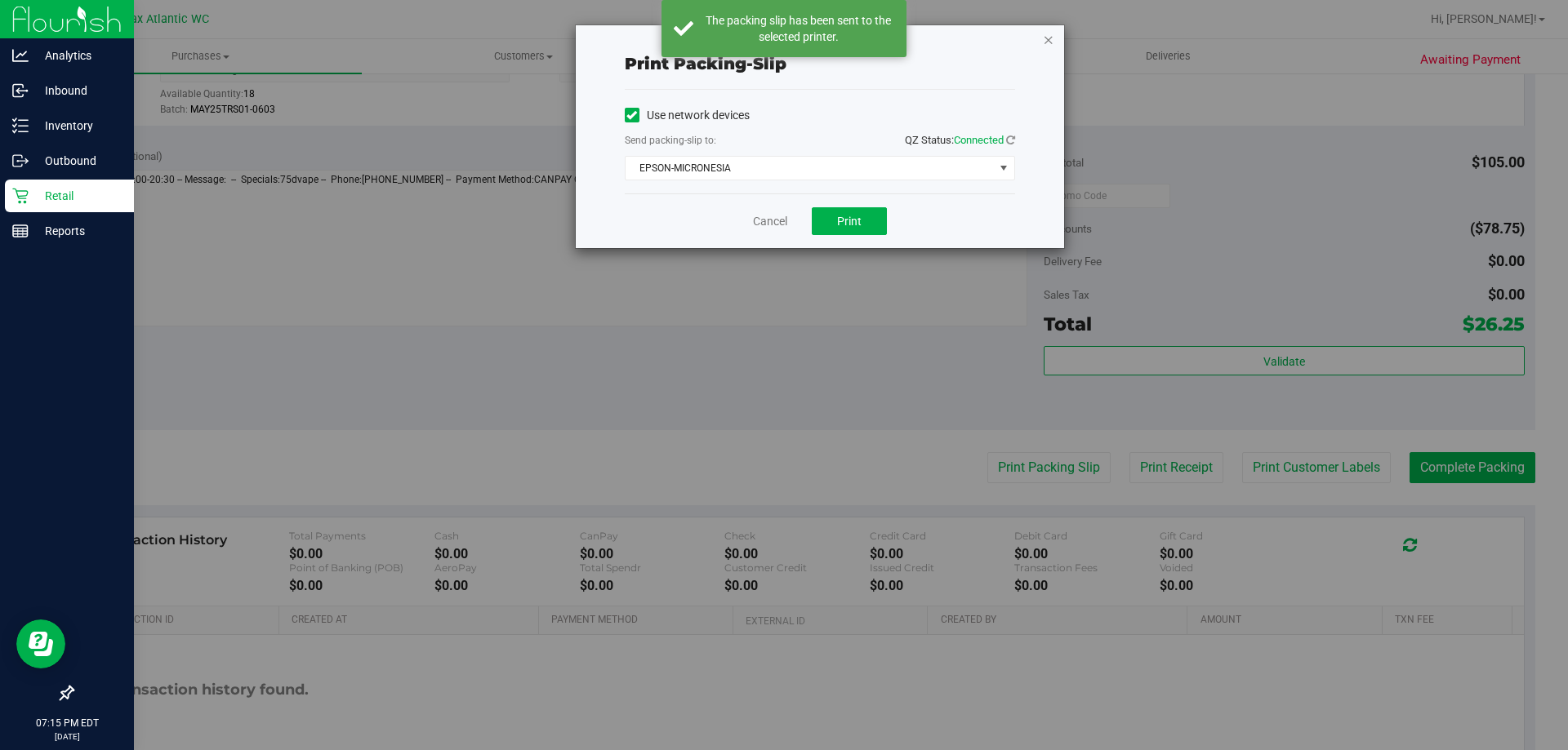
click at [1048, 43] on icon "button" at bounding box center [1049, 39] width 12 height 20
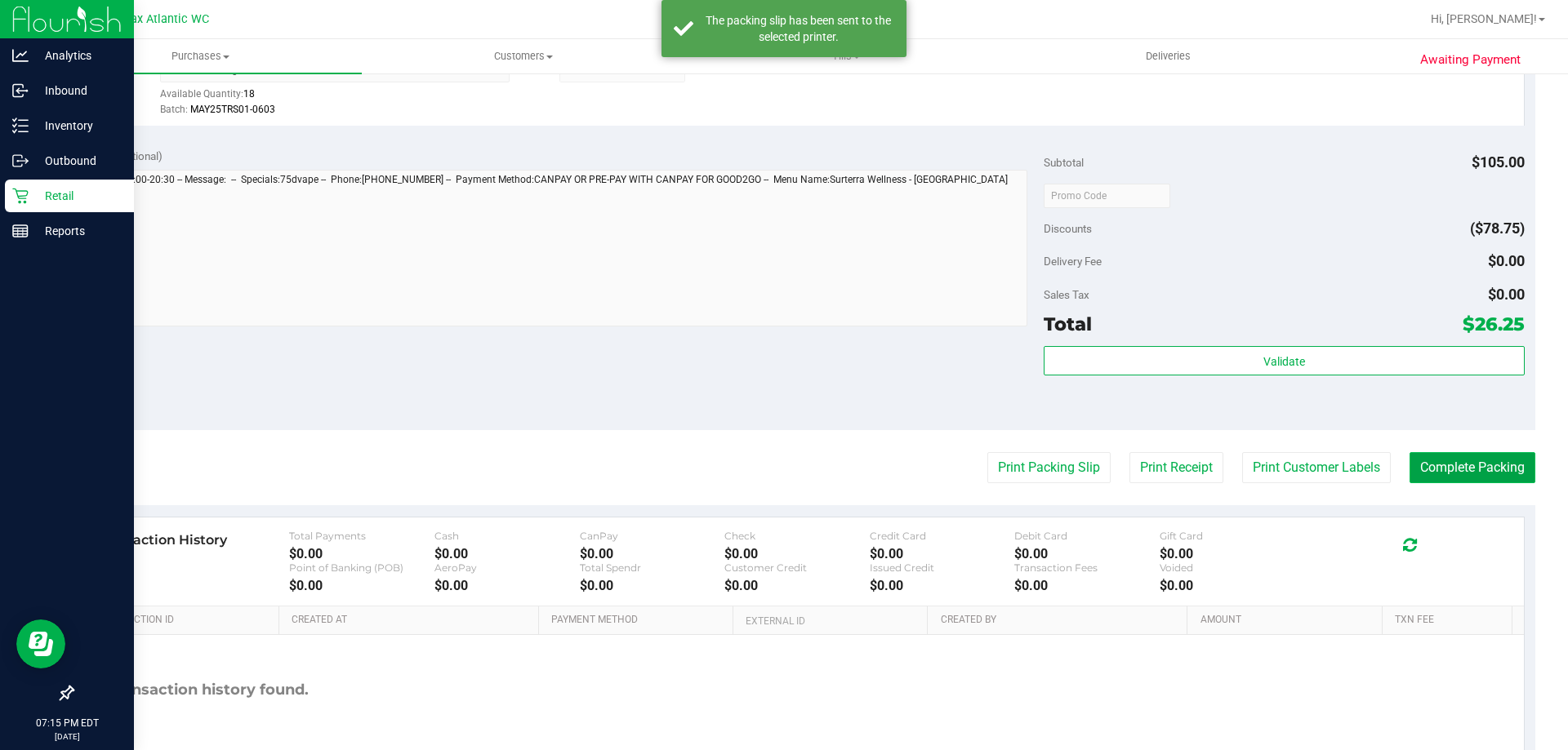
click at [1438, 467] on button "Complete Packing" at bounding box center [1472, 468] width 126 height 31
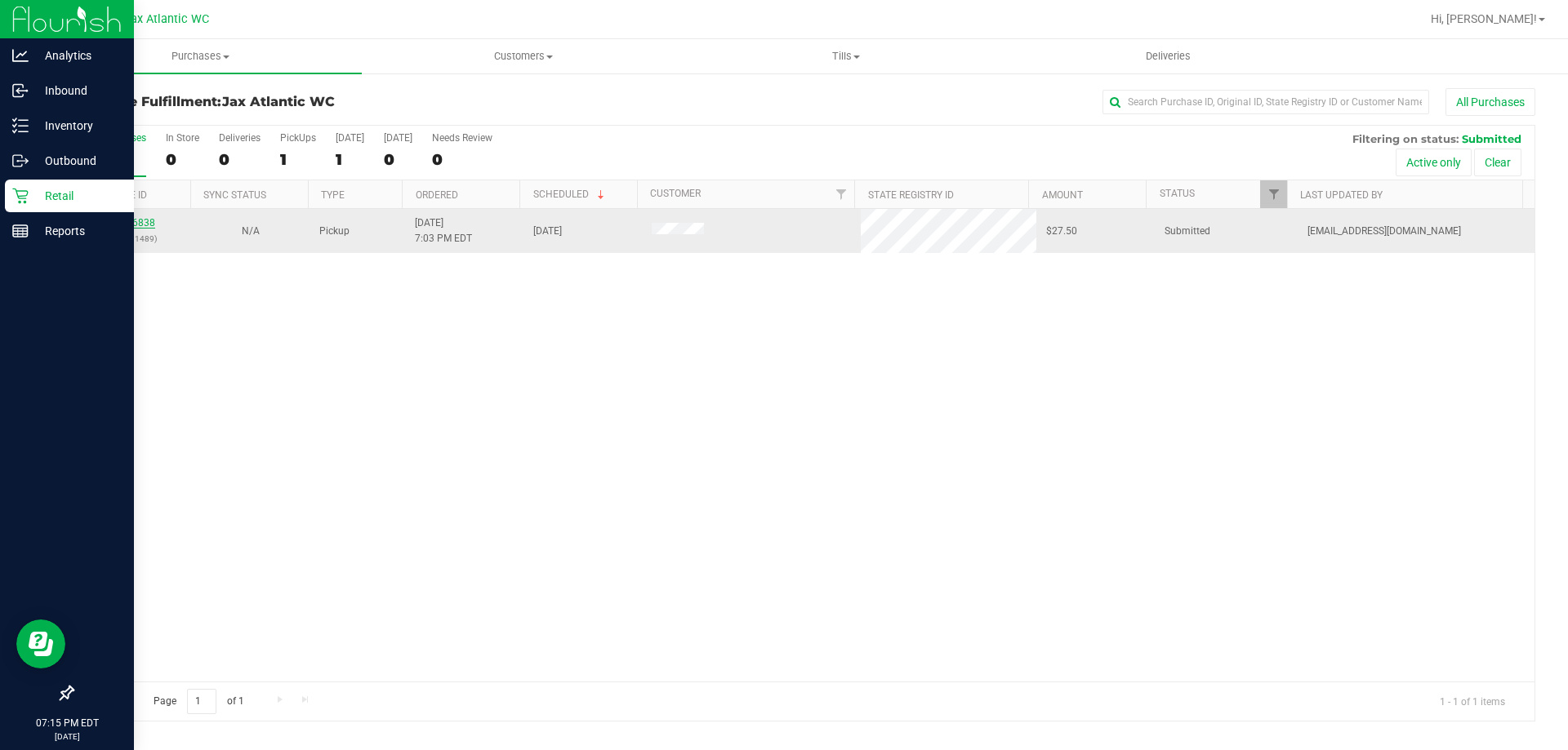
click at [147, 221] on link "11846838" at bounding box center [132, 223] width 46 height 12
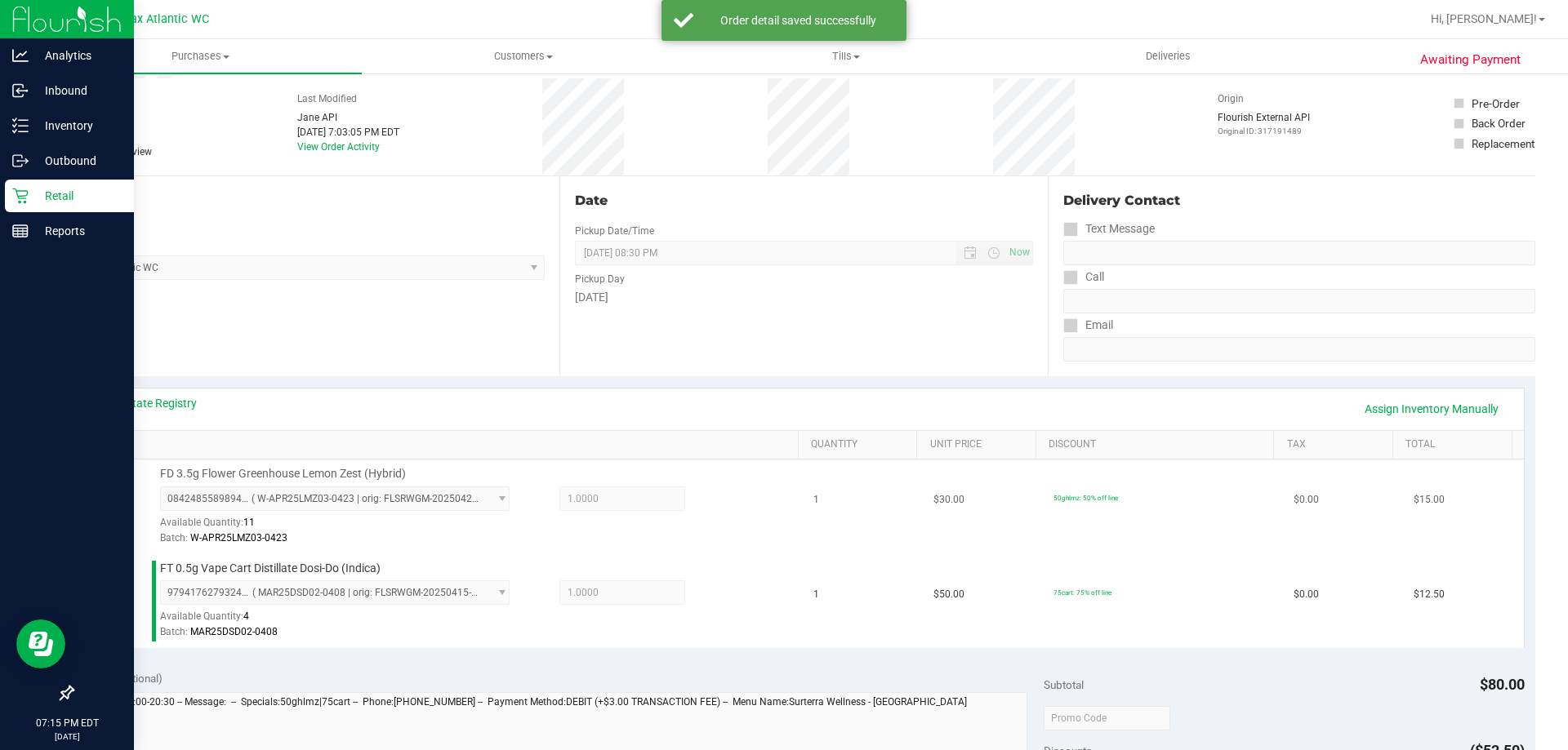
scroll to position [408, 0]
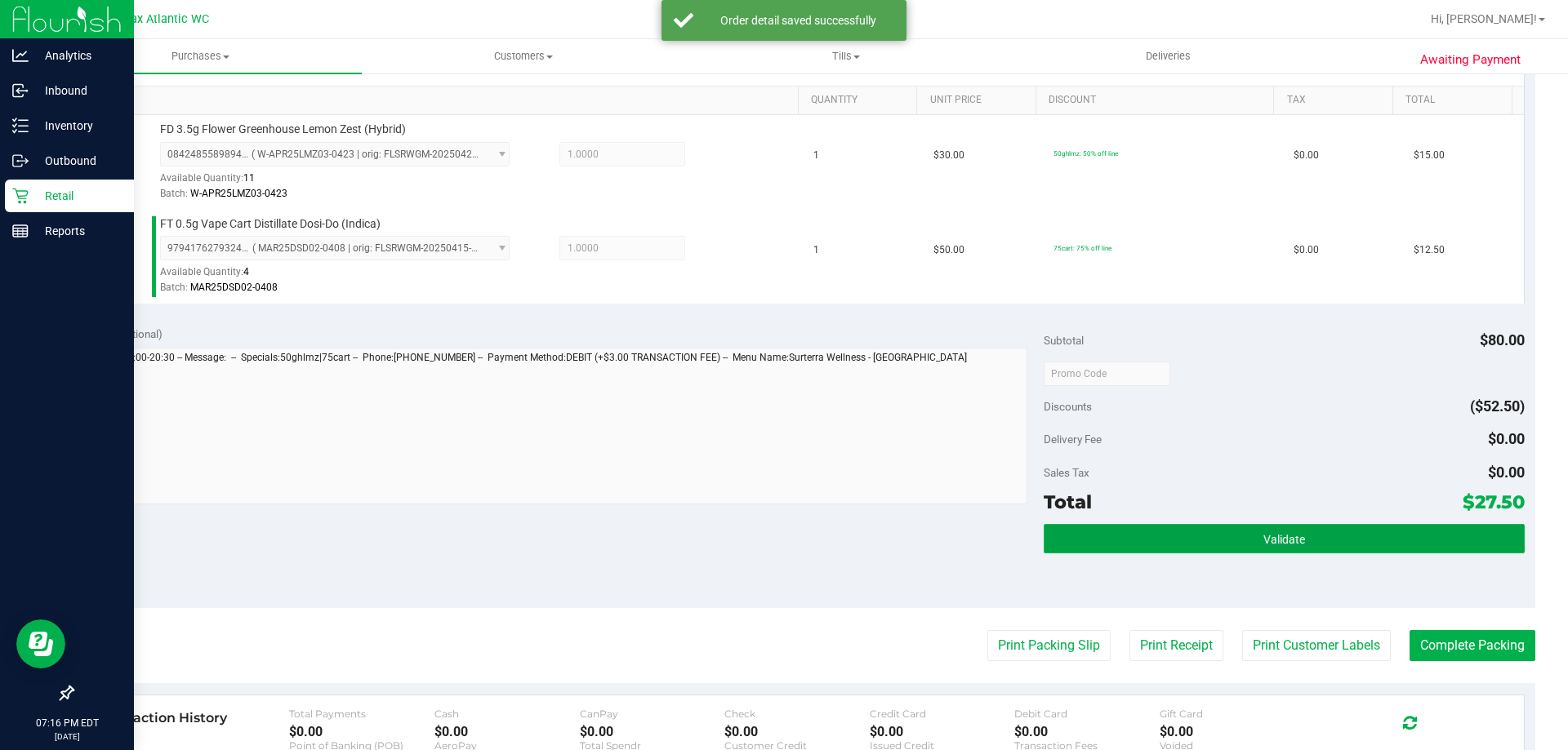
click at [1206, 542] on button "Validate" at bounding box center [1284, 539] width 480 height 30
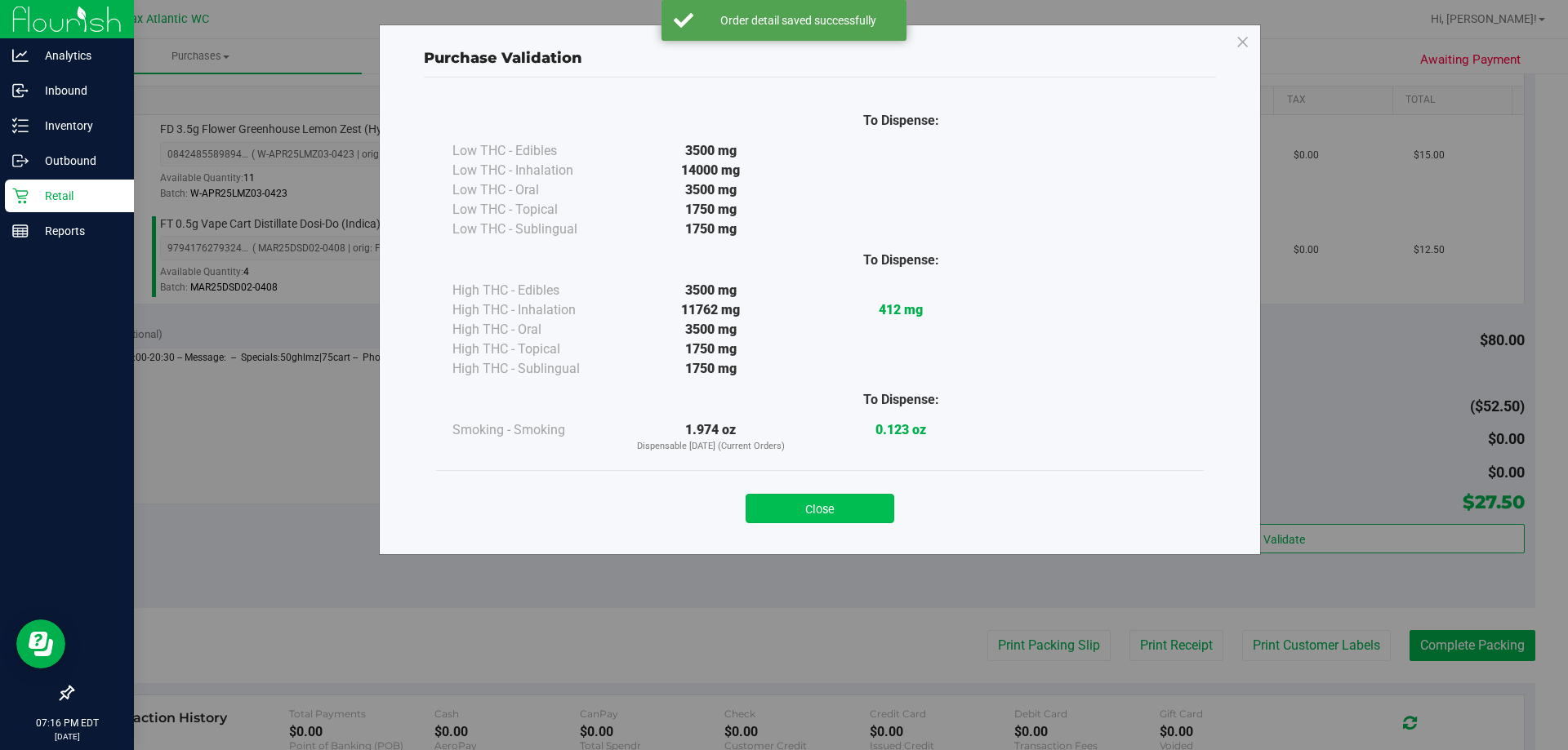
click at [865, 506] on button "Close" at bounding box center [819, 508] width 149 height 30
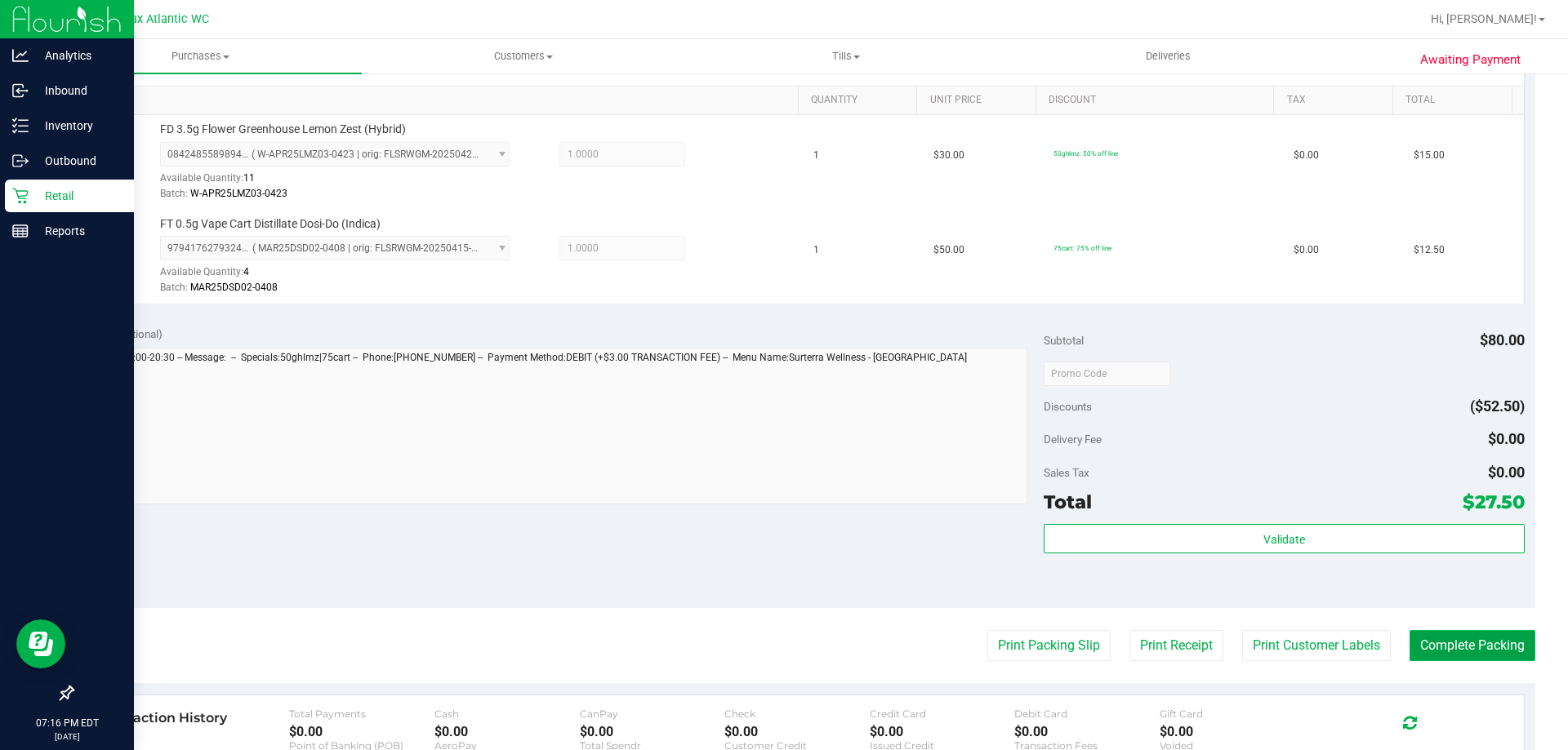
click at [1448, 649] on button "Complete Packing" at bounding box center [1472, 646] width 126 height 31
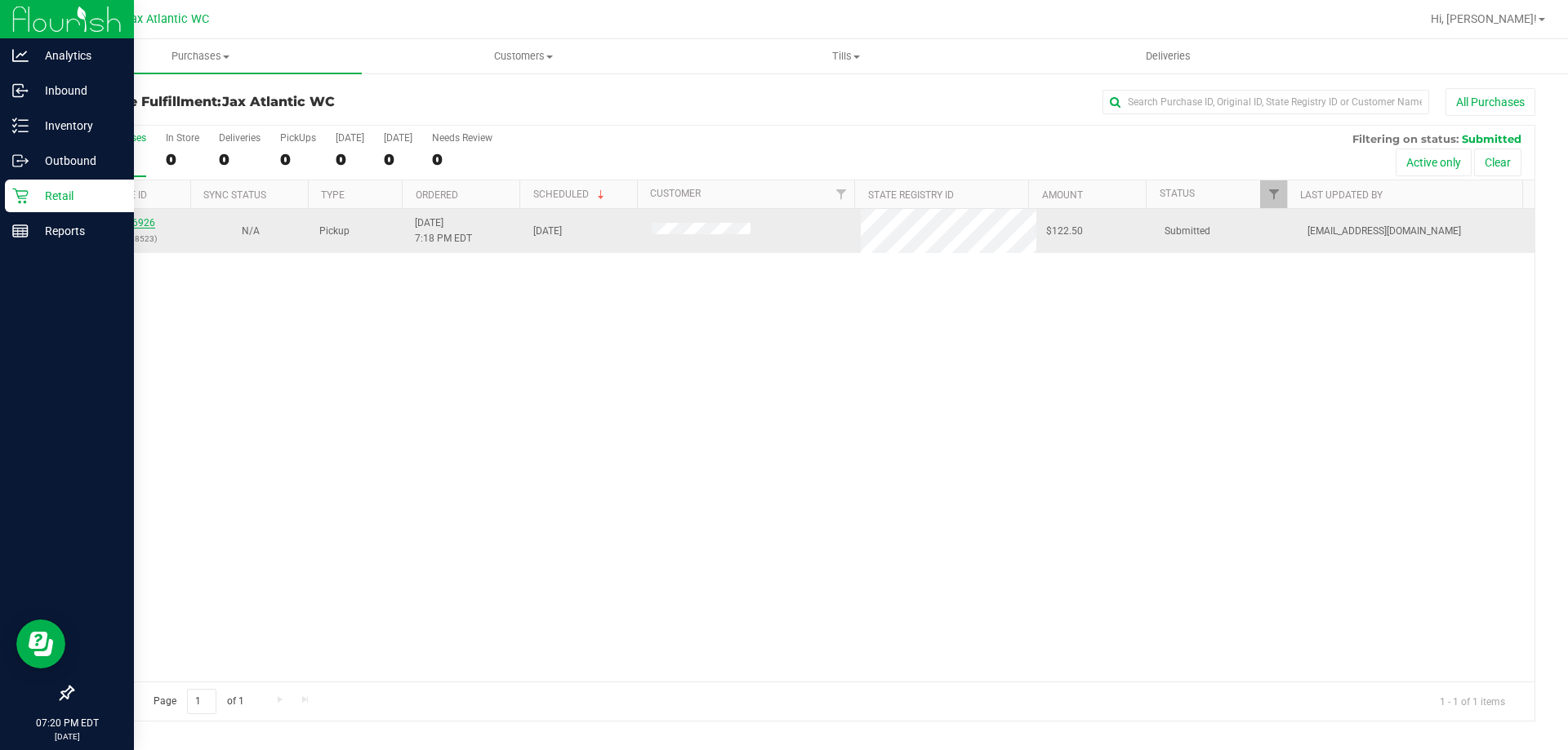
click at [137, 219] on link "11846926" at bounding box center [132, 223] width 46 height 12
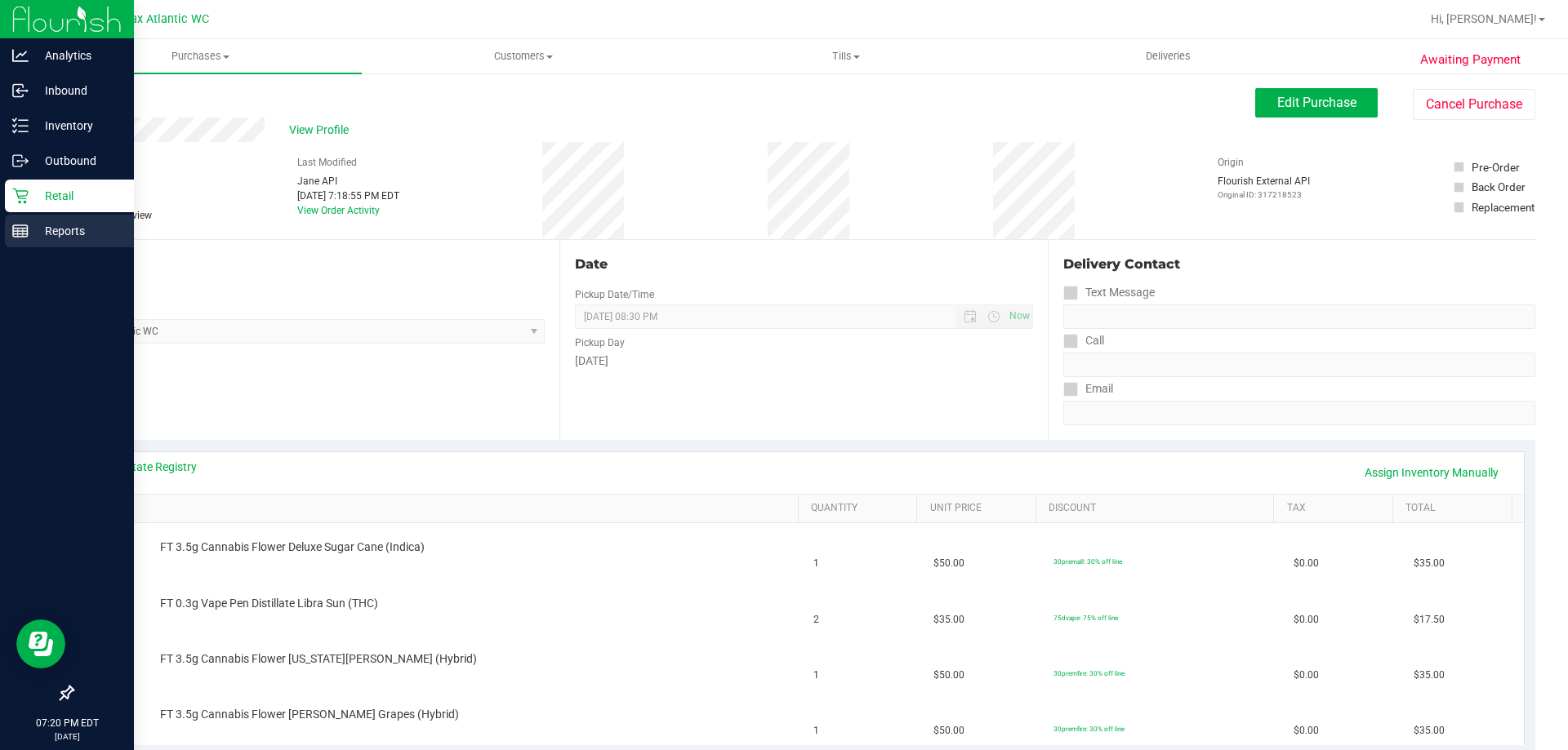
click at [18, 240] on div "Reports" at bounding box center [69, 231] width 129 height 33
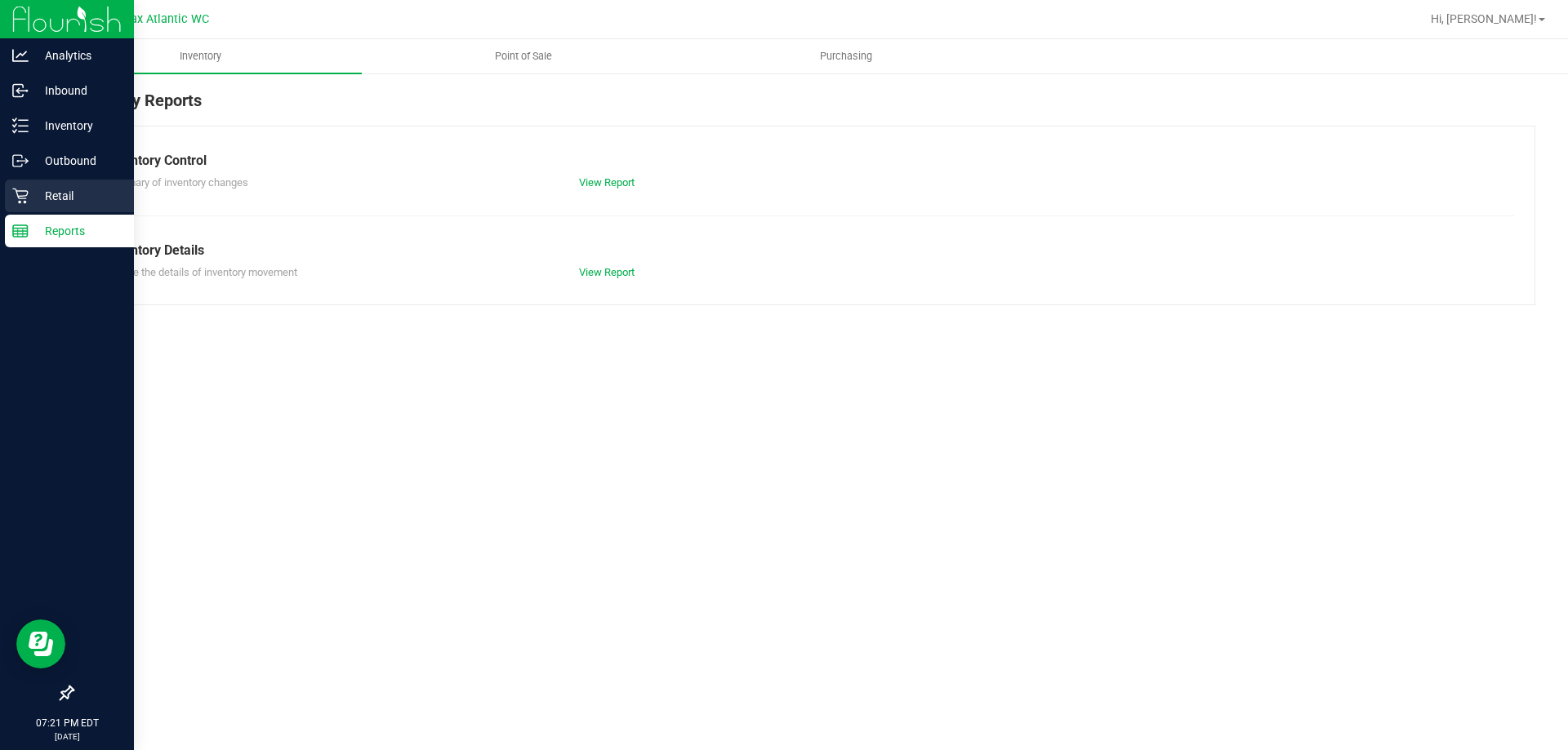
click at [13, 192] on icon at bounding box center [21, 196] width 16 height 16
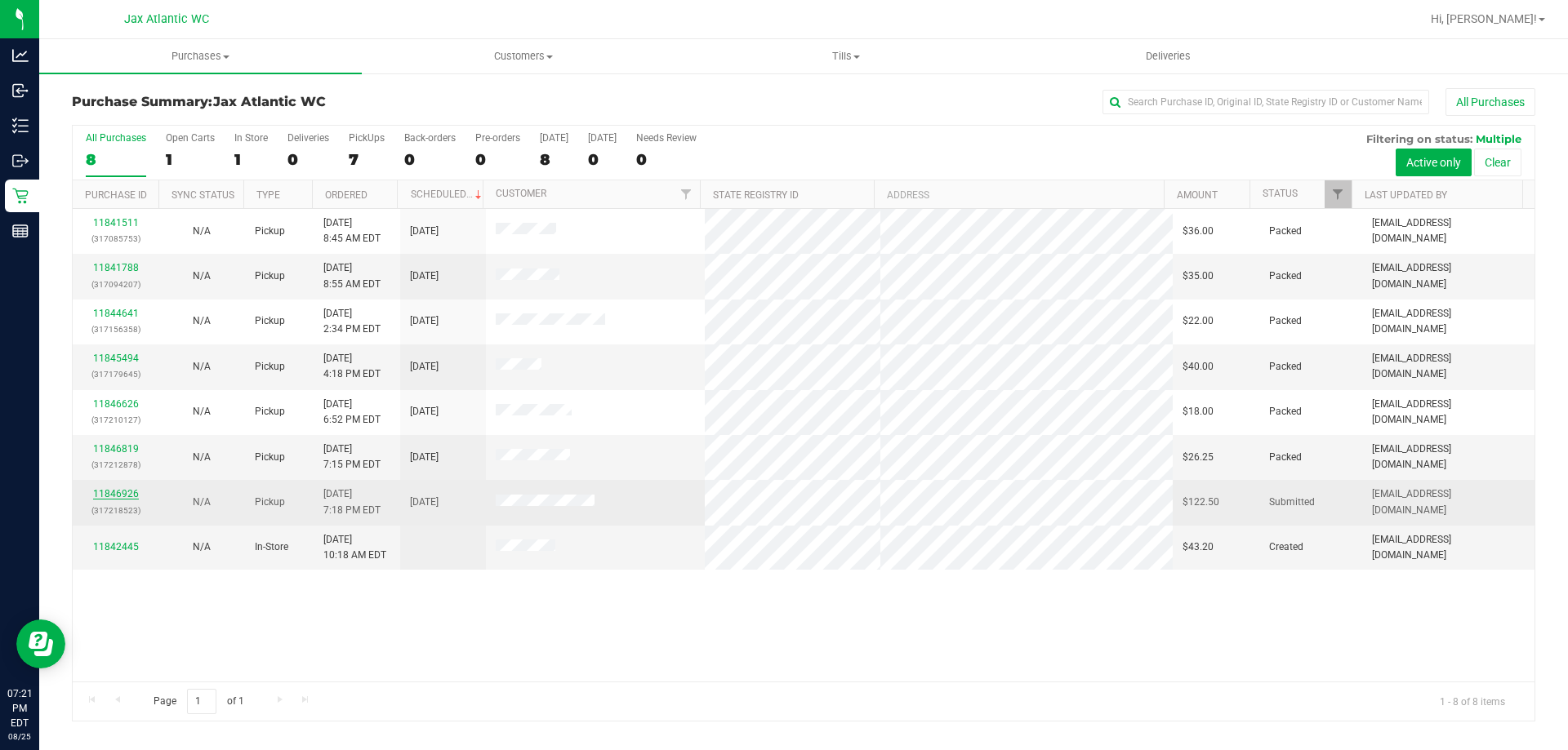
click at [122, 498] on link "11846926" at bounding box center [116, 494] width 46 height 12
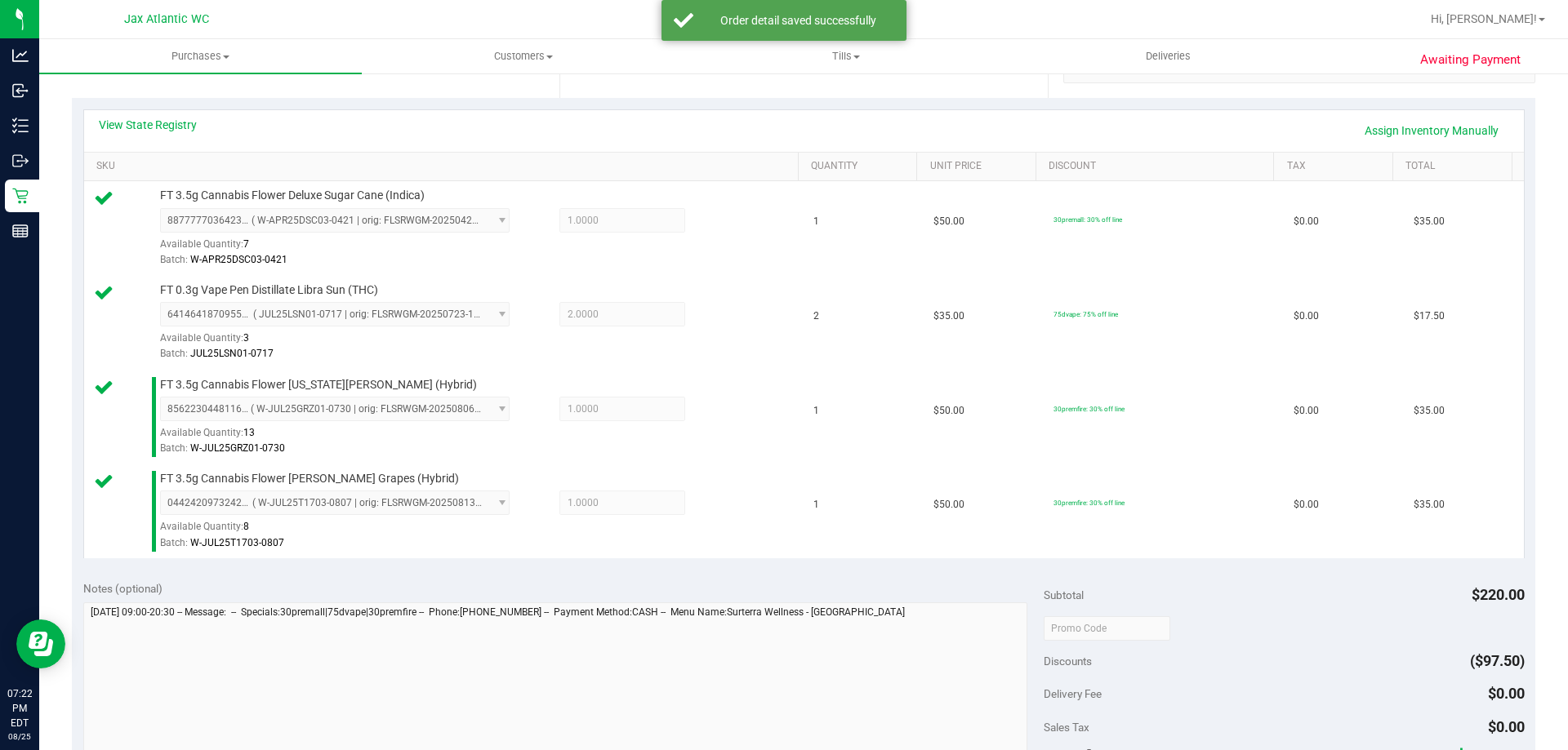
scroll to position [490, 0]
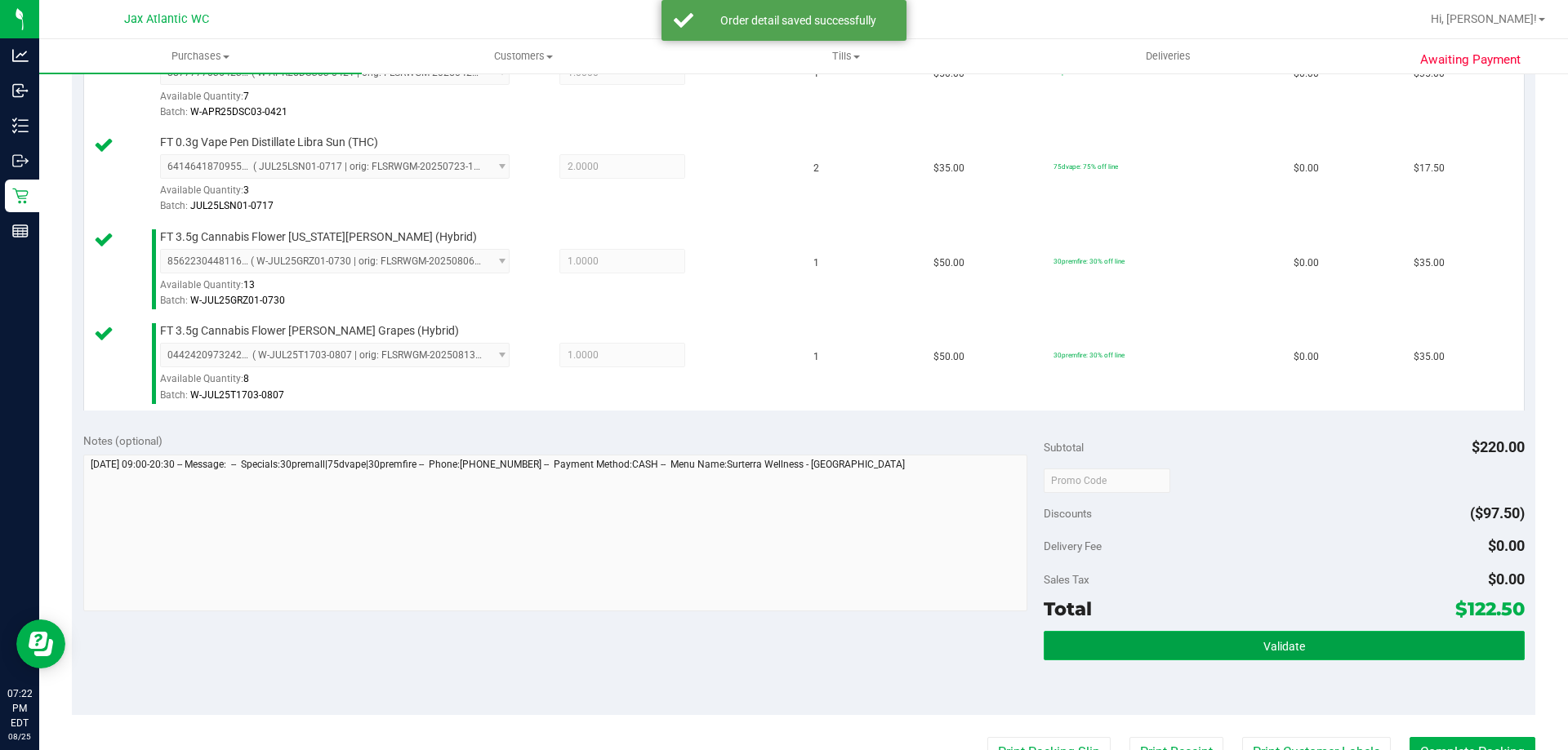
click at [1103, 651] on button "Validate" at bounding box center [1284, 646] width 480 height 30
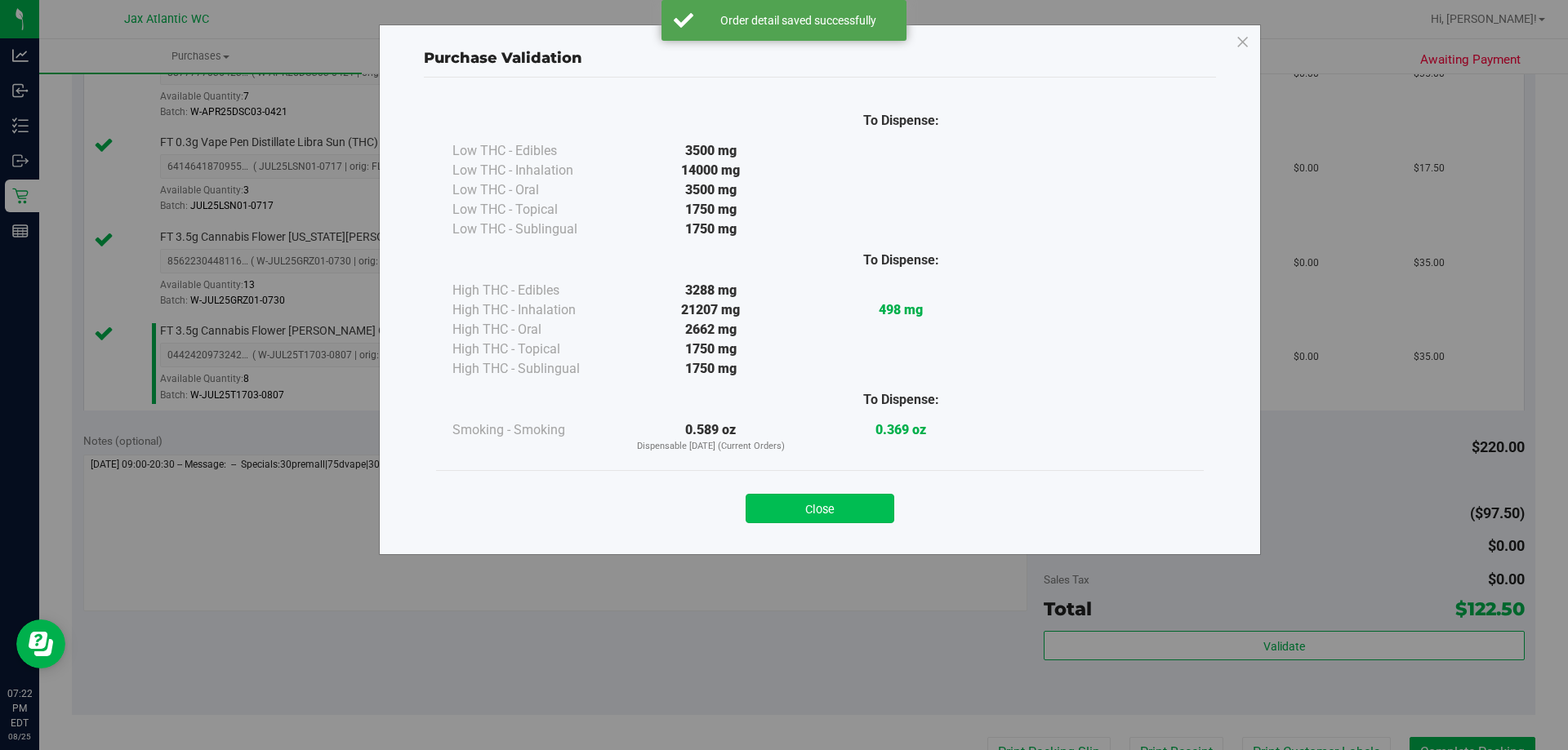
click at [809, 514] on button "Close" at bounding box center [819, 508] width 149 height 30
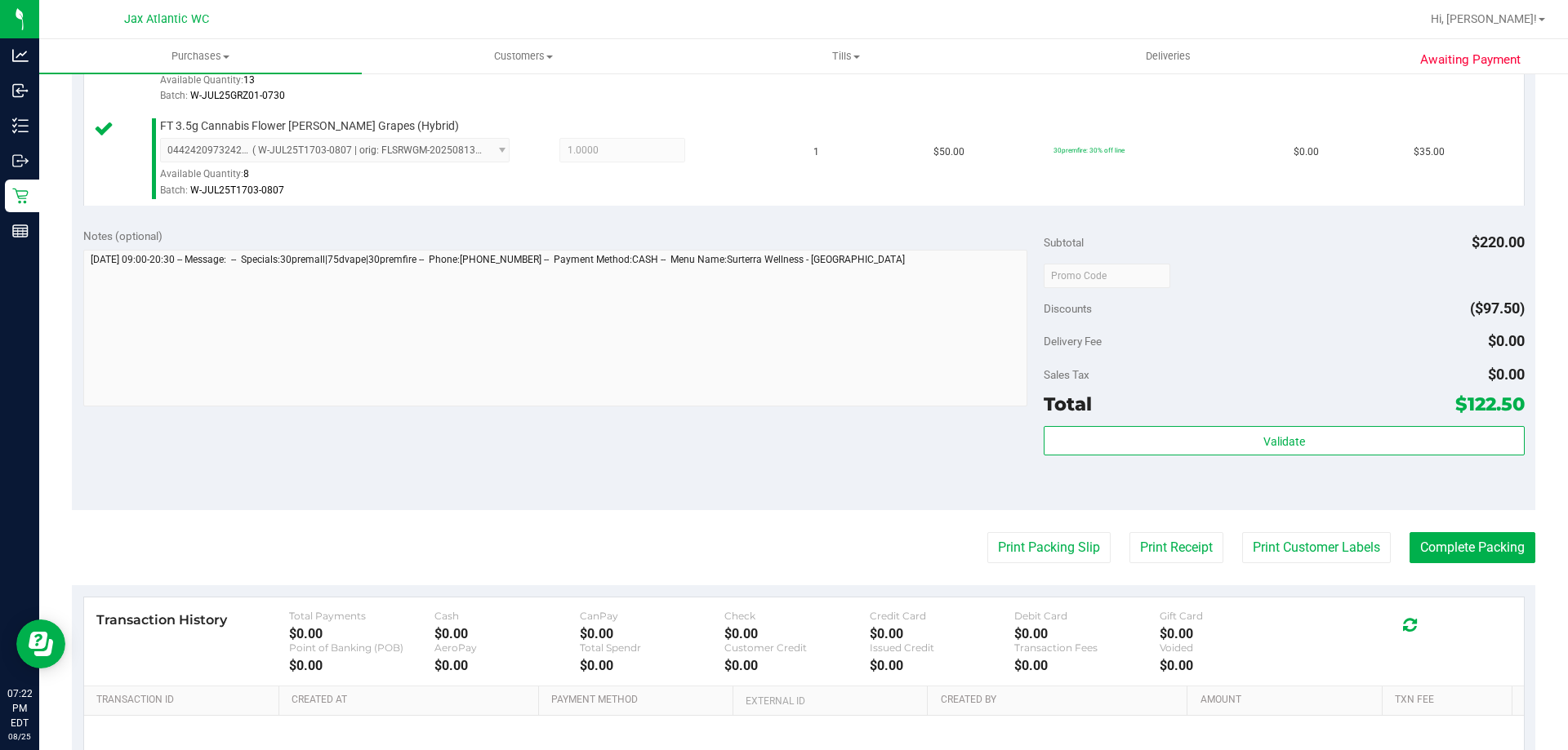
scroll to position [817, 0]
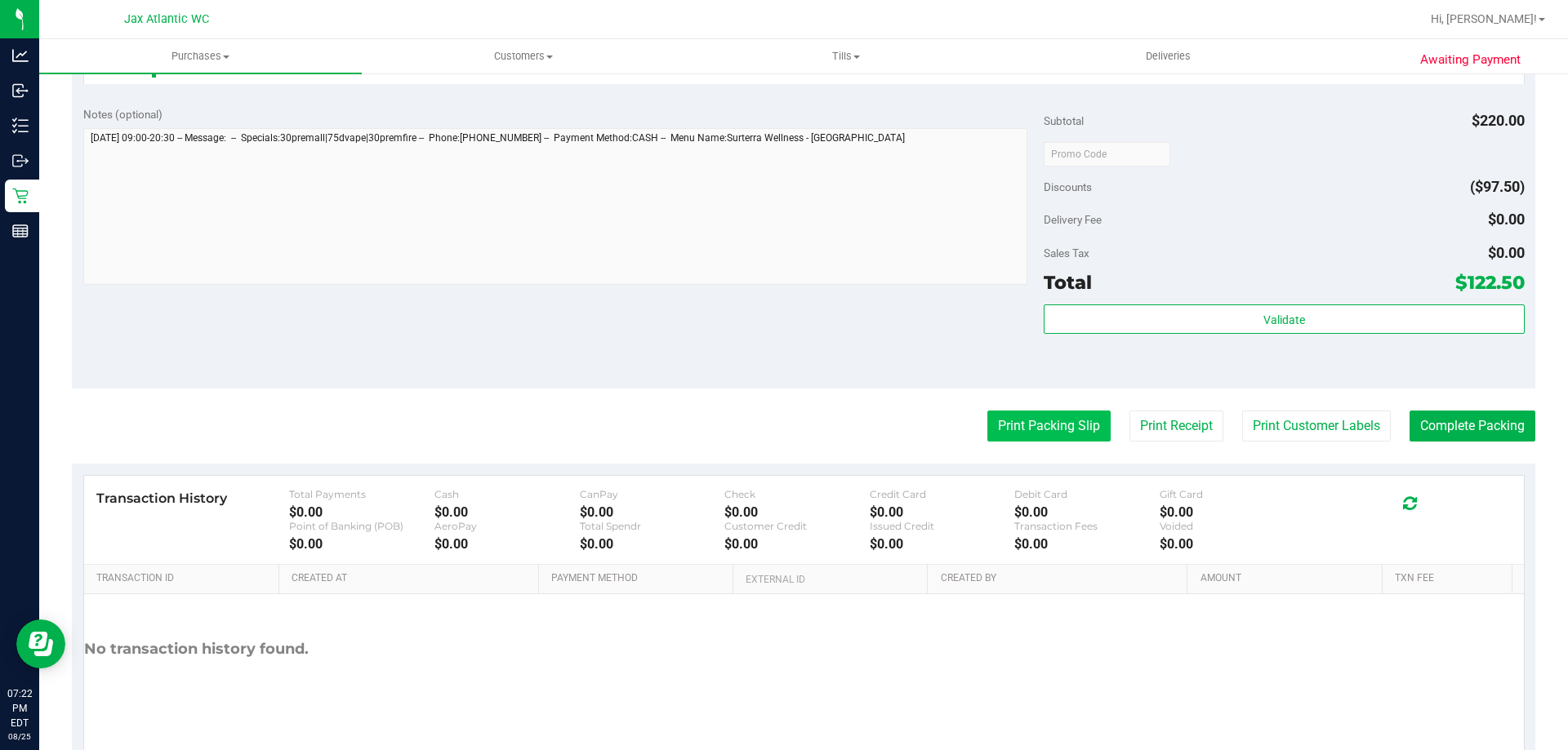
click at [1025, 430] on button "Print Packing Slip" at bounding box center [1049, 426] width 123 height 31
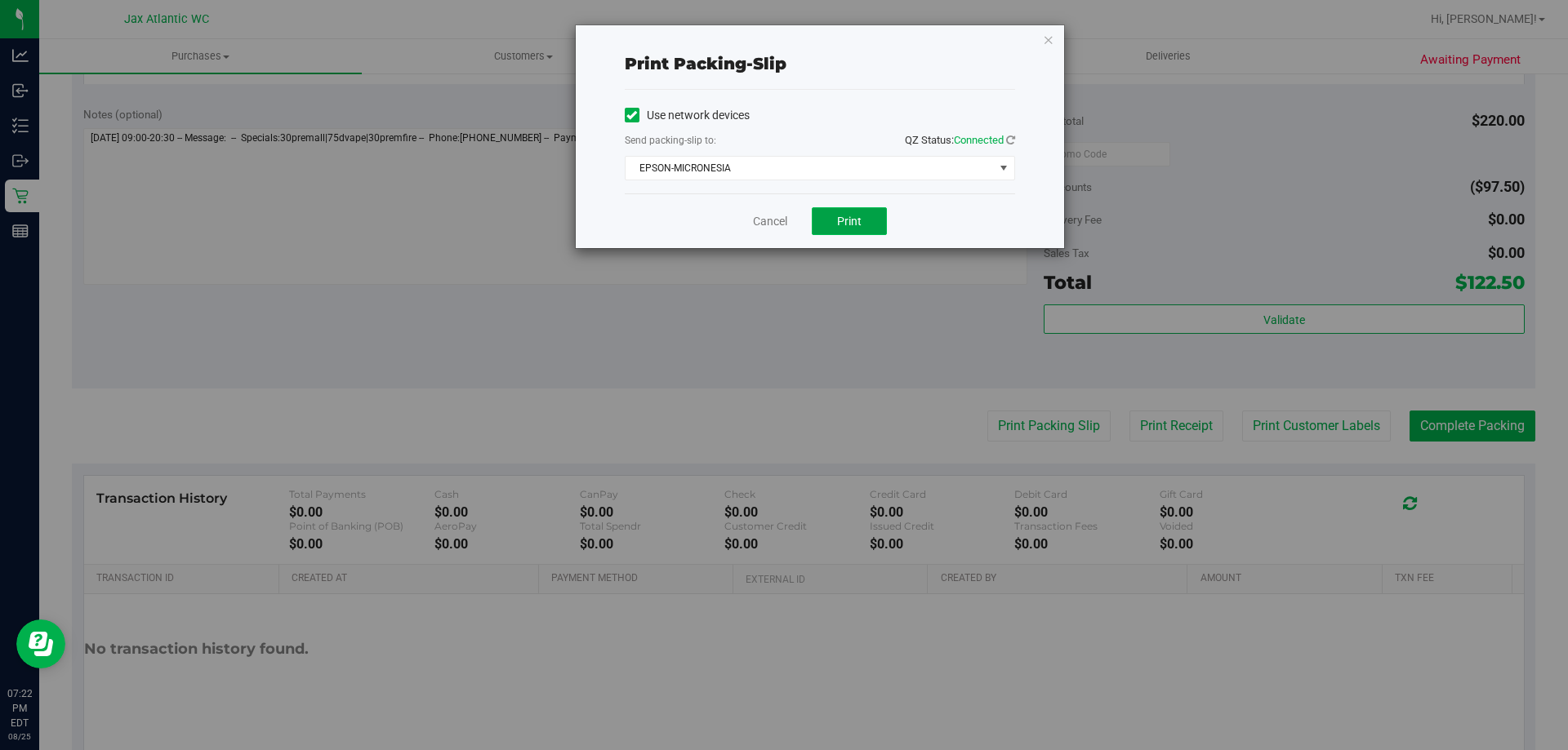
click at [831, 223] on button "Print" at bounding box center [849, 221] width 75 height 28
click at [773, 217] on link "Cancel" at bounding box center [770, 221] width 35 height 17
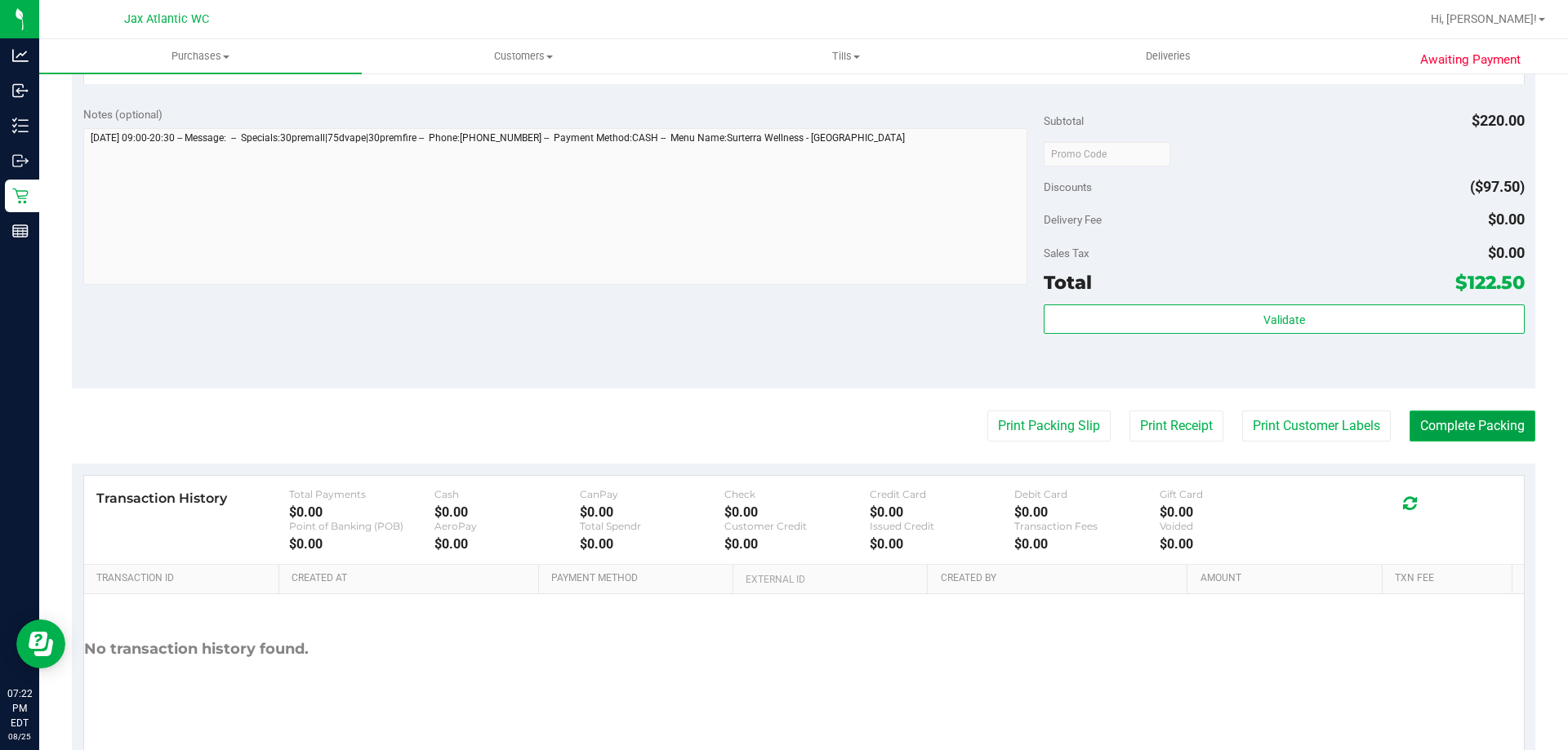
click at [1442, 428] on button "Complete Packing" at bounding box center [1472, 426] width 126 height 31
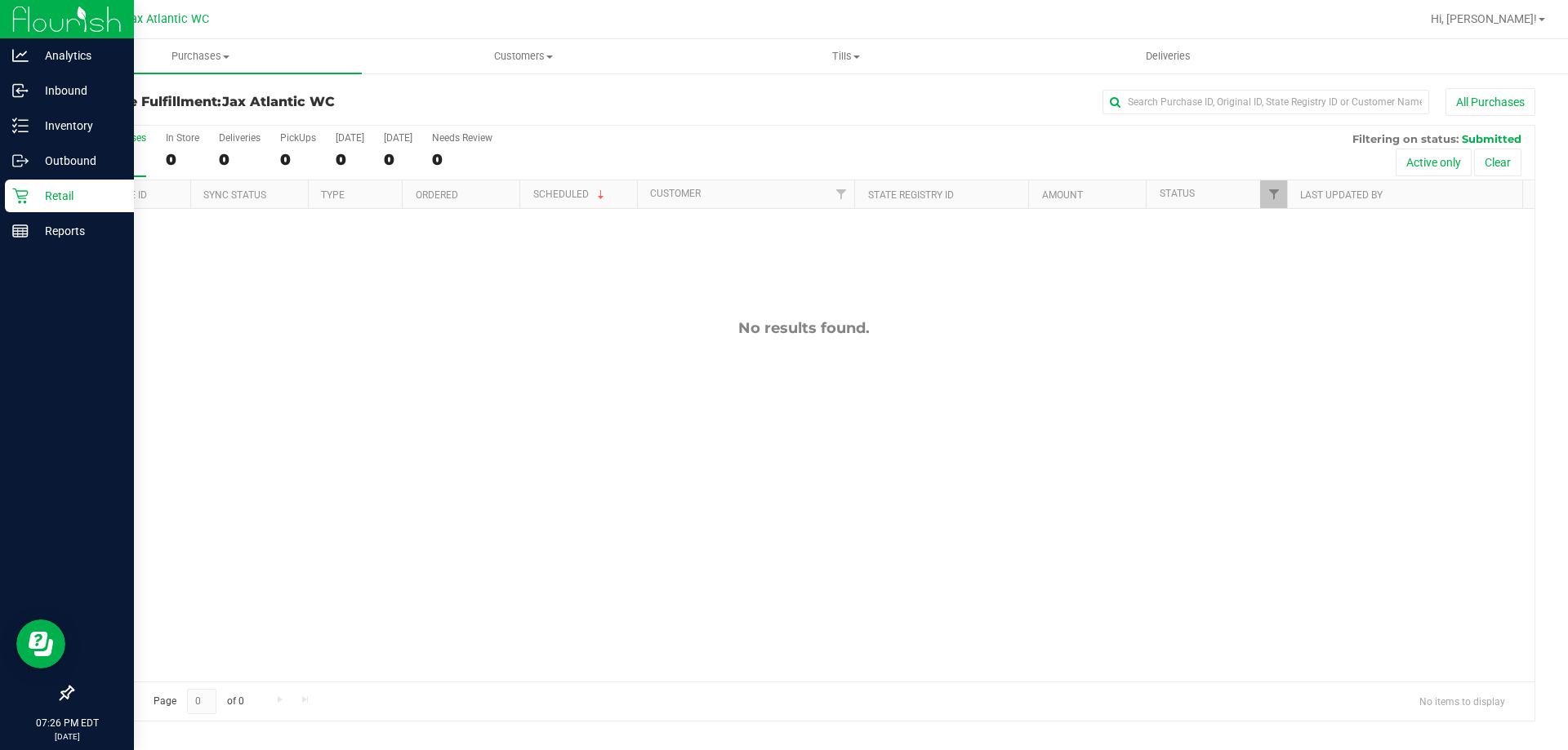
click at [23, 199] on icon at bounding box center [21, 196] width 16 height 16
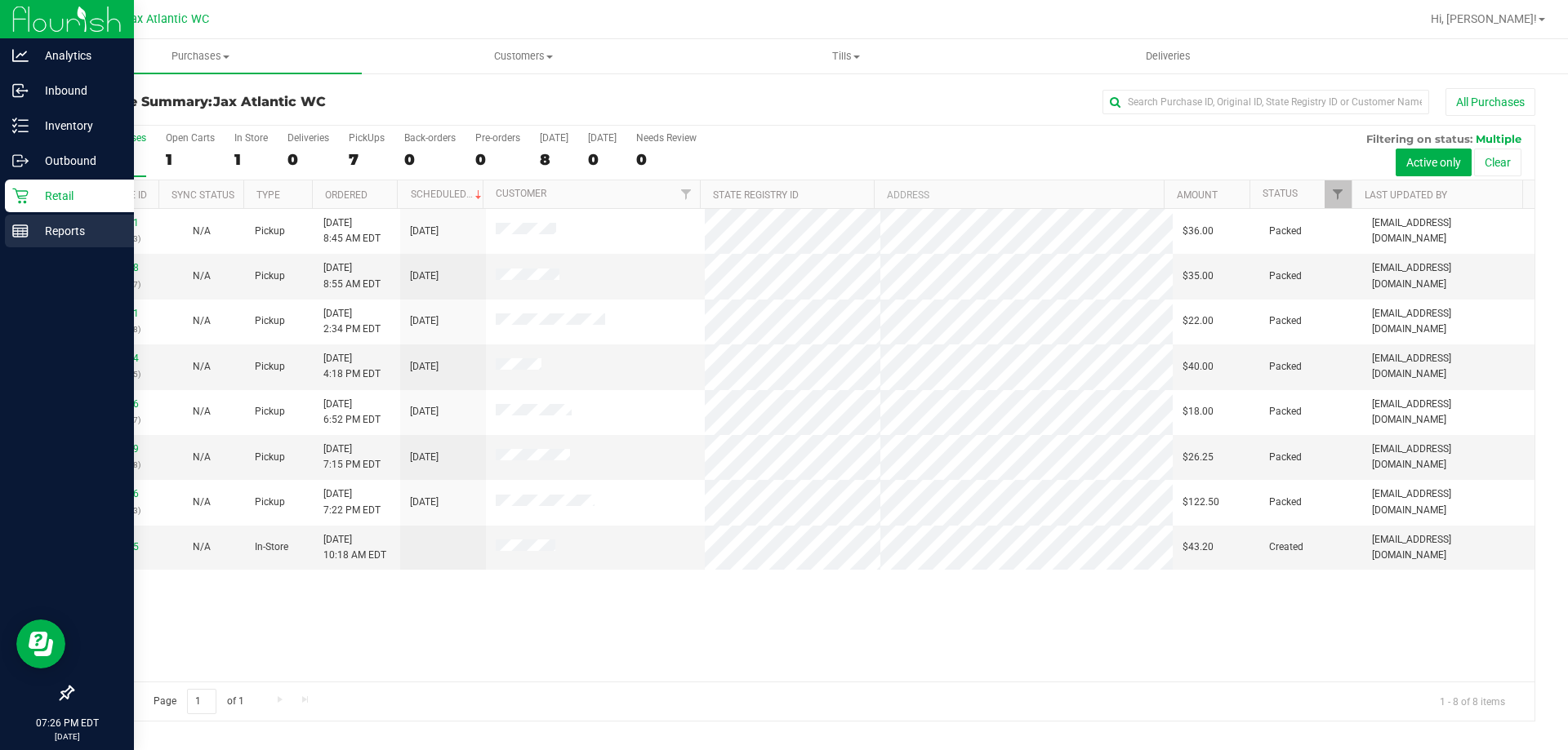
click at [25, 236] on icon at bounding box center [21, 231] width 16 height 16
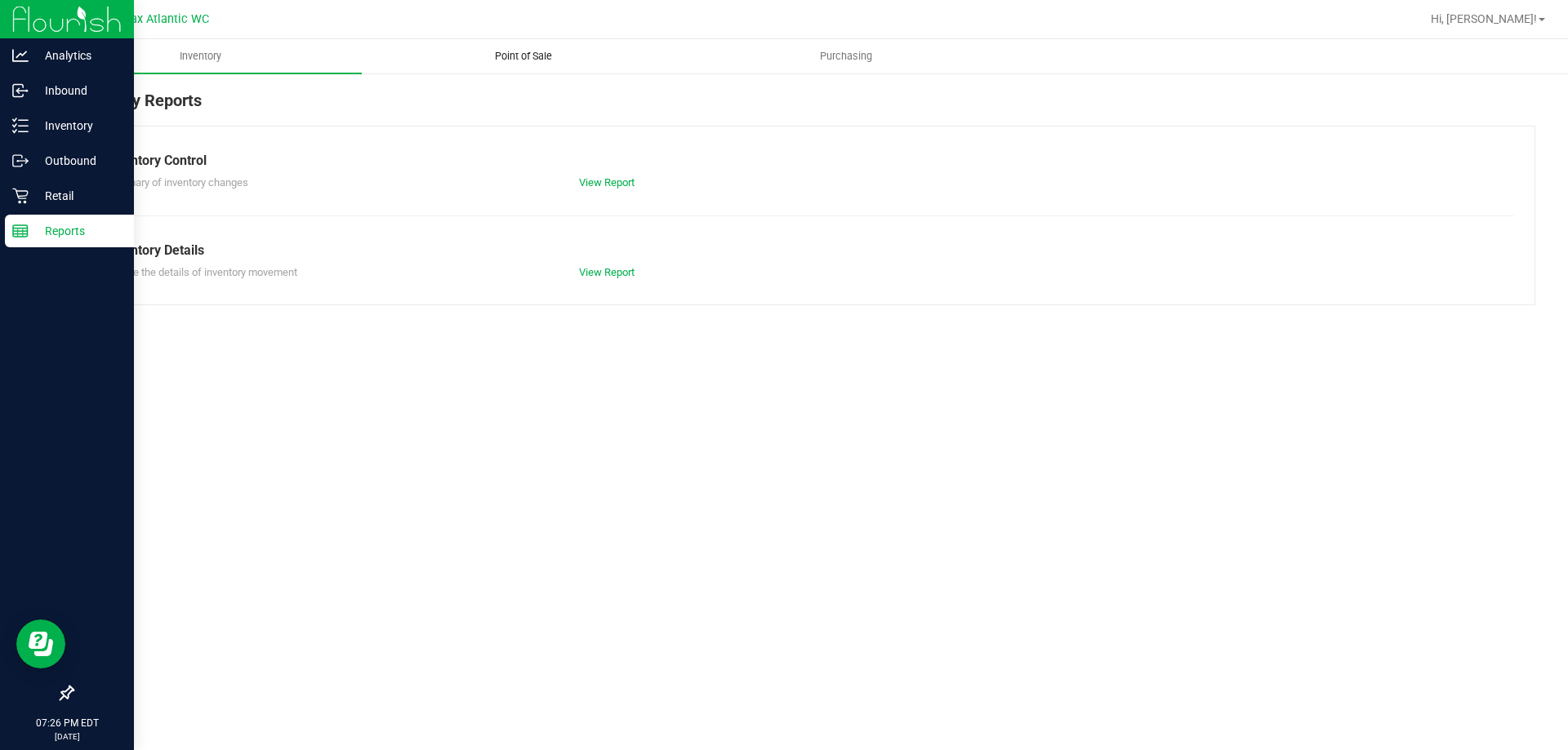
click at [533, 58] on span "Point of Sale" at bounding box center [523, 57] width 101 height 15
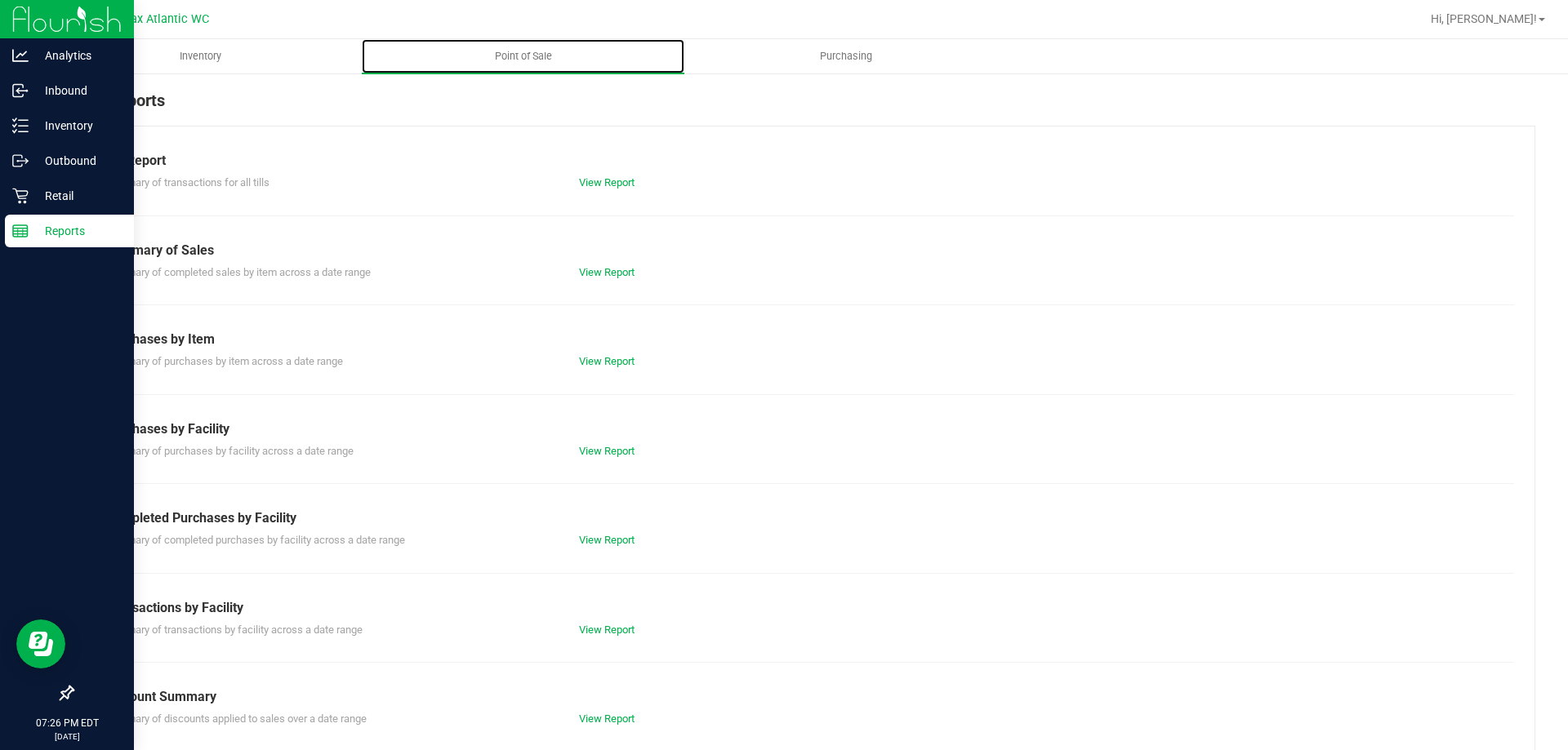
scroll to position [108, 0]
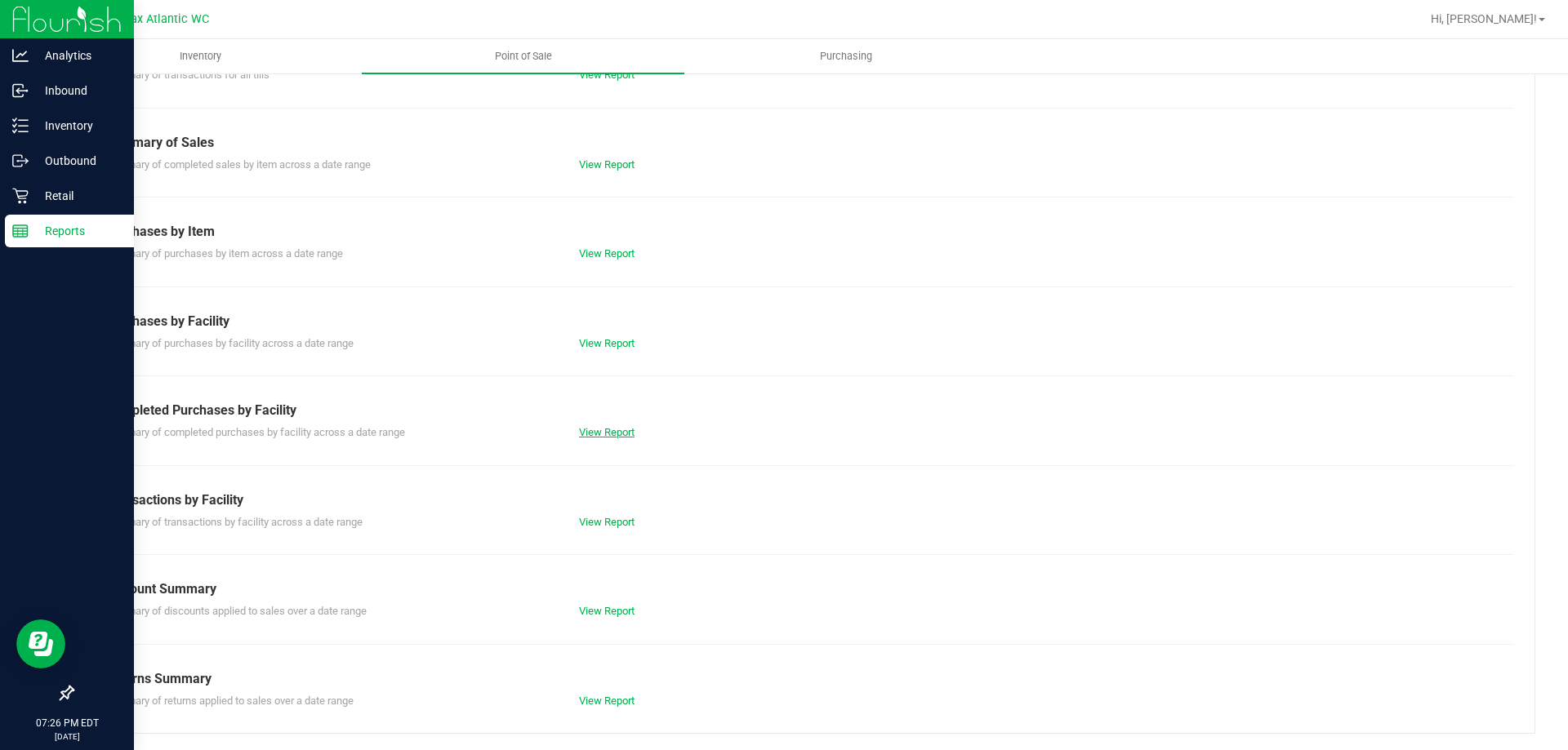
click at [601, 431] on link "View Report" at bounding box center [607, 432] width 56 height 12
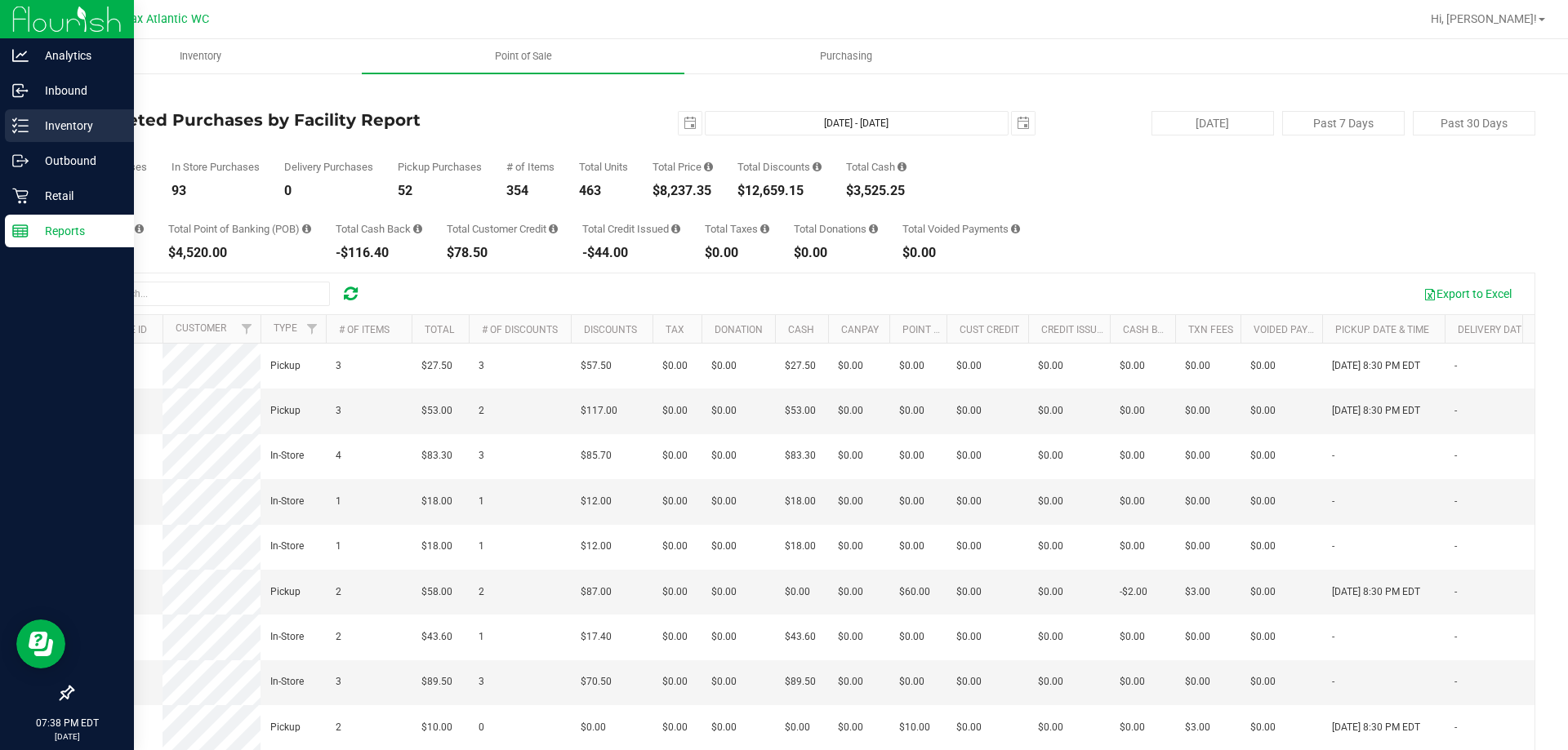
click at [58, 129] on p "Inventory" at bounding box center [77, 126] width 98 height 20
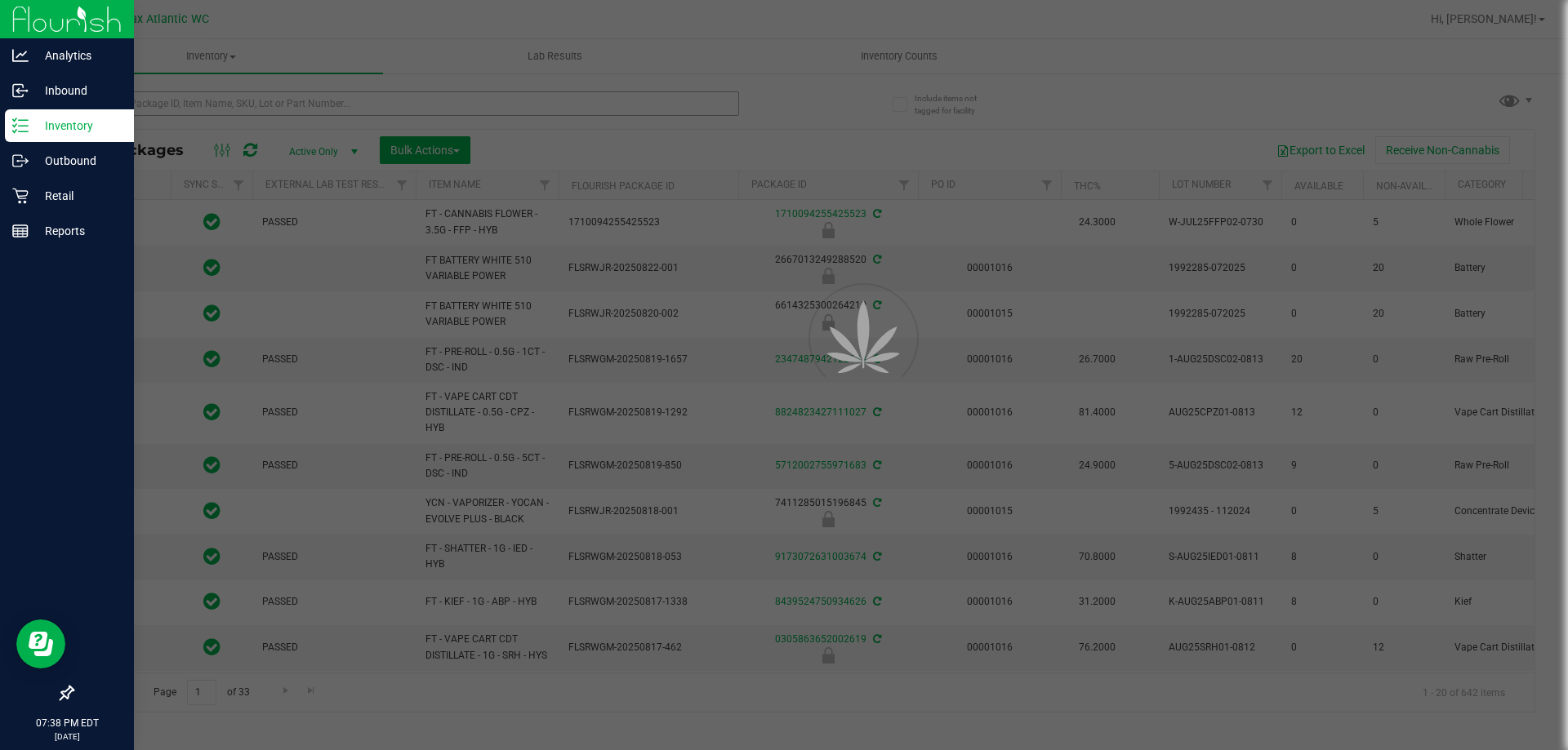
click at [210, 104] on div at bounding box center [784, 375] width 1568 height 750
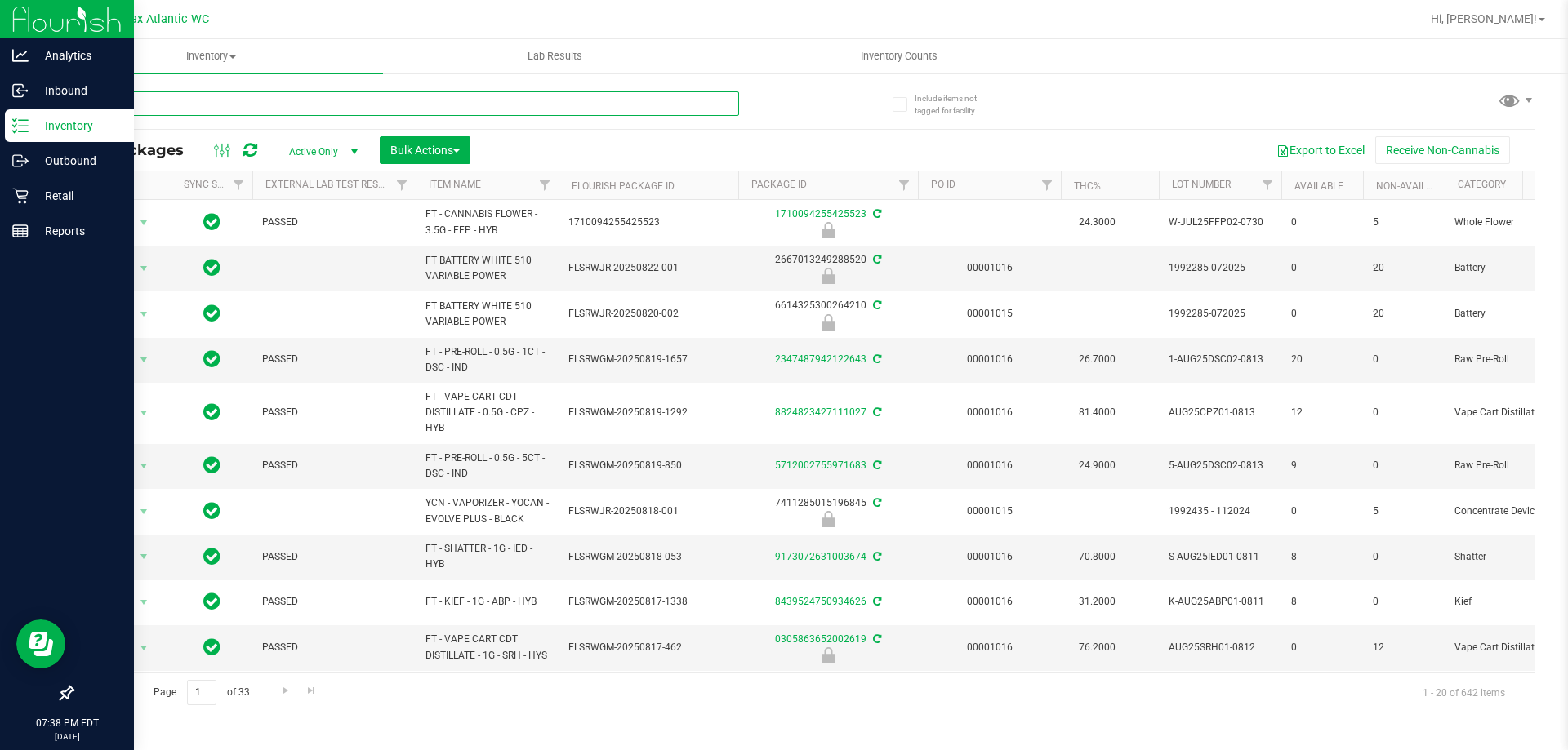
click at [284, 105] on input "text" at bounding box center [405, 104] width 667 height 25
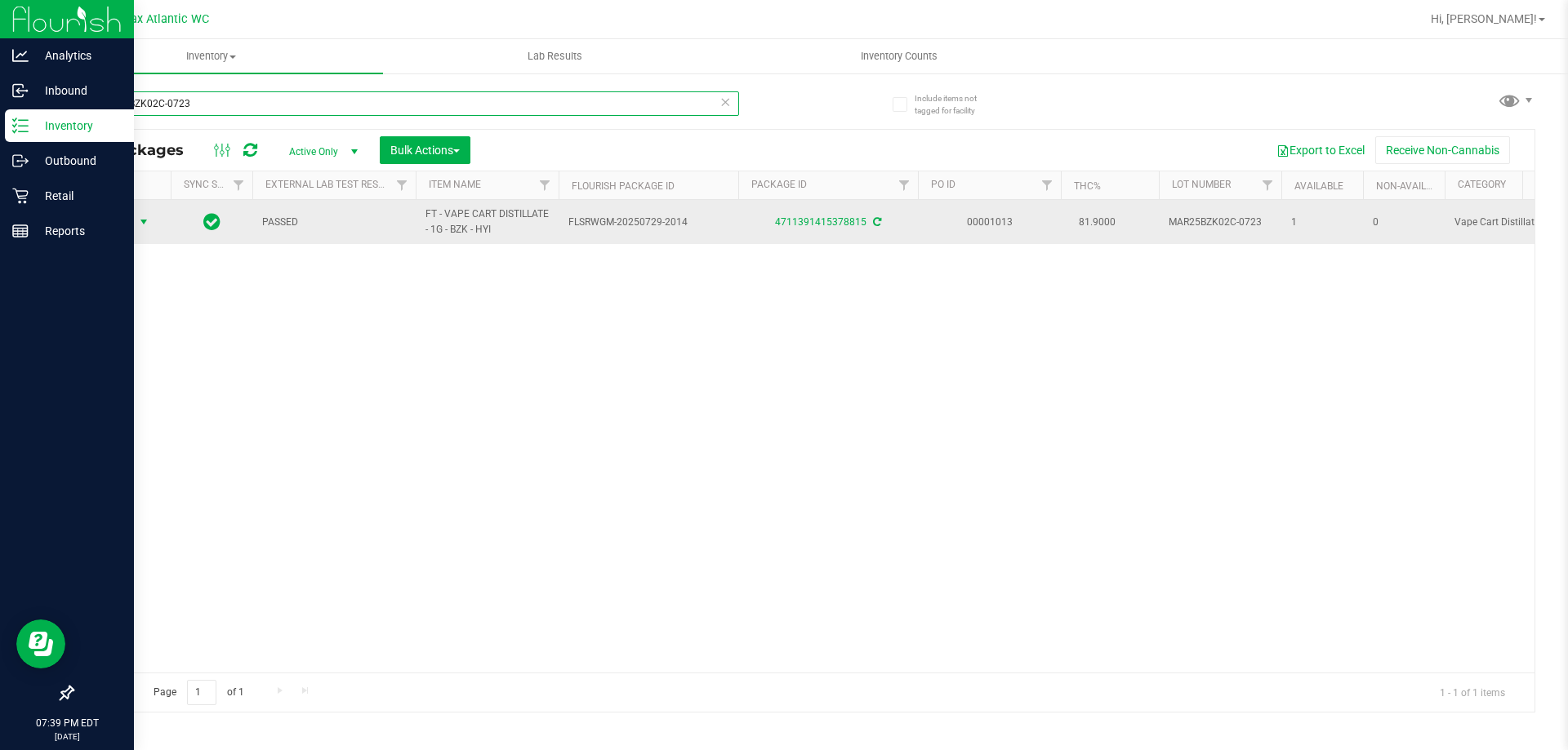
type input "MAR25BZK02C-0723"
click at [135, 221] on span "select" at bounding box center [144, 222] width 21 height 23
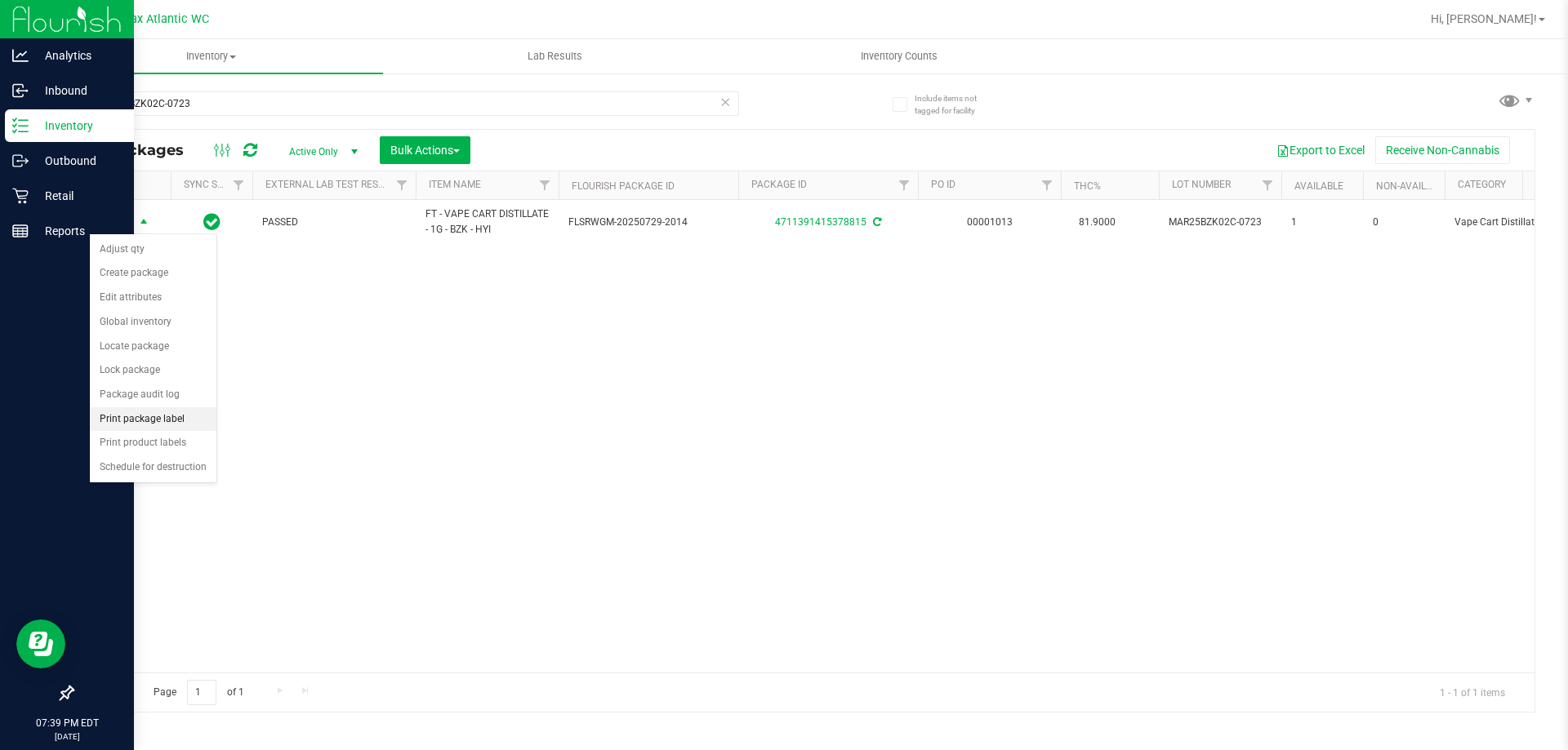
click at [171, 416] on li "Print package label" at bounding box center [153, 420] width 127 height 25
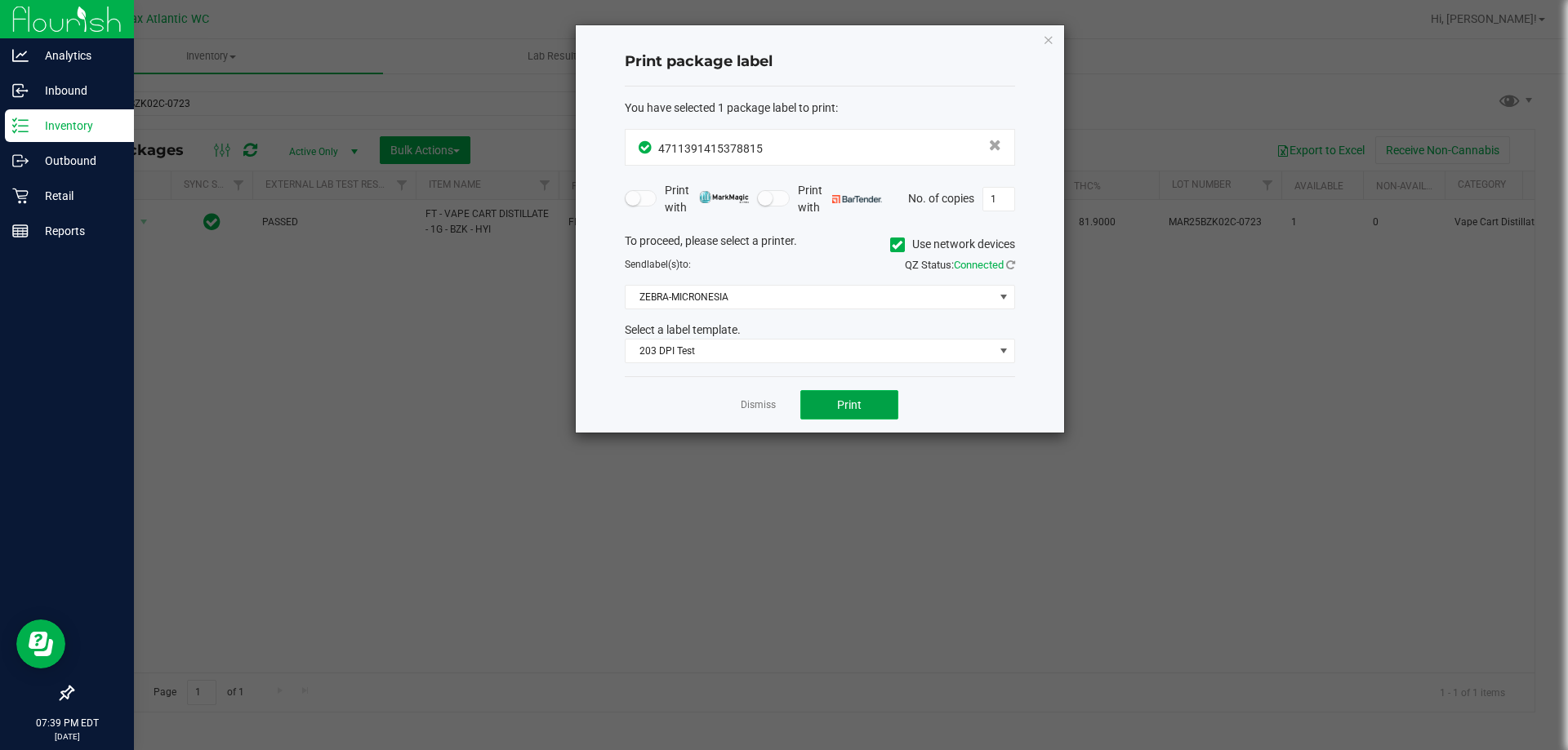
click at [843, 414] on button "Print" at bounding box center [849, 405] width 98 height 30
click at [754, 414] on div "Dismiss Print" at bounding box center [819, 404] width 390 height 57
click at [758, 400] on div "Dismiss Print" at bounding box center [819, 404] width 390 height 57
drag, startPoint x: 752, startPoint y: 401, endPoint x: 548, endPoint y: 223, distance: 270.7
click at [752, 402] on link "Dismiss" at bounding box center [758, 405] width 35 height 14
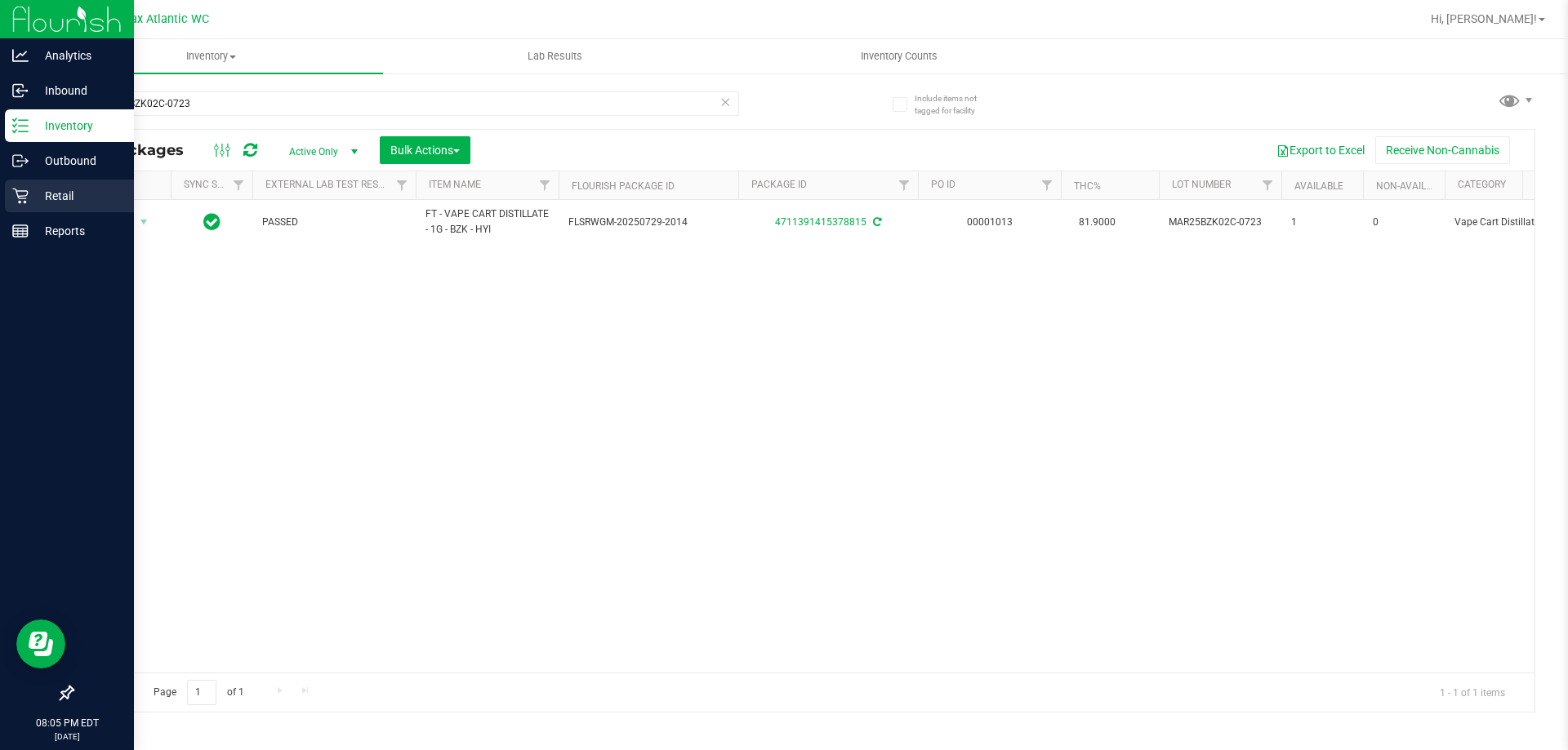
click at [47, 196] on p "Retail" at bounding box center [77, 196] width 98 height 20
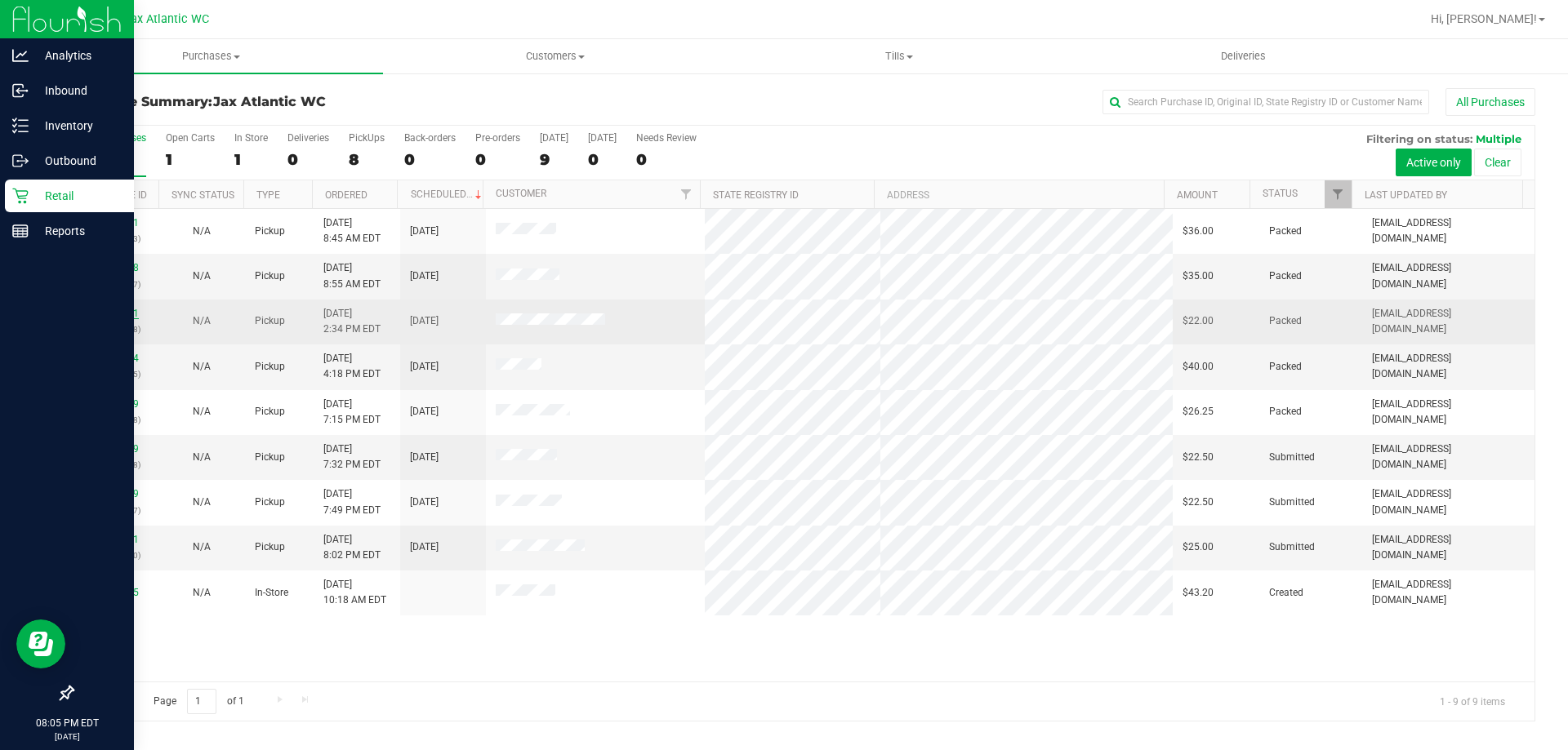
click at [99, 314] on link "11844641" at bounding box center [116, 314] width 46 height 12
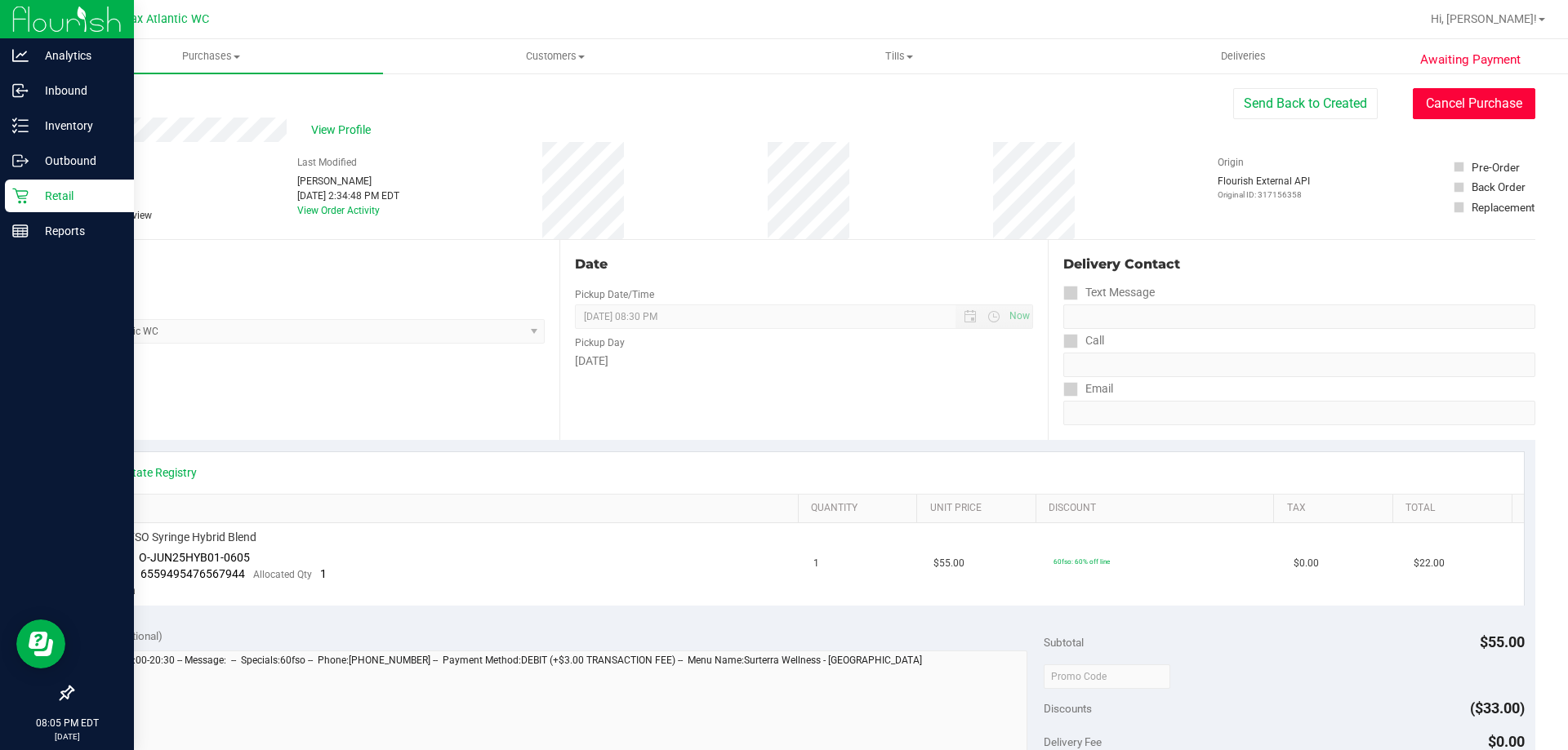
click at [1482, 104] on button "Cancel Purchase" at bounding box center [1473, 104] width 122 height 31
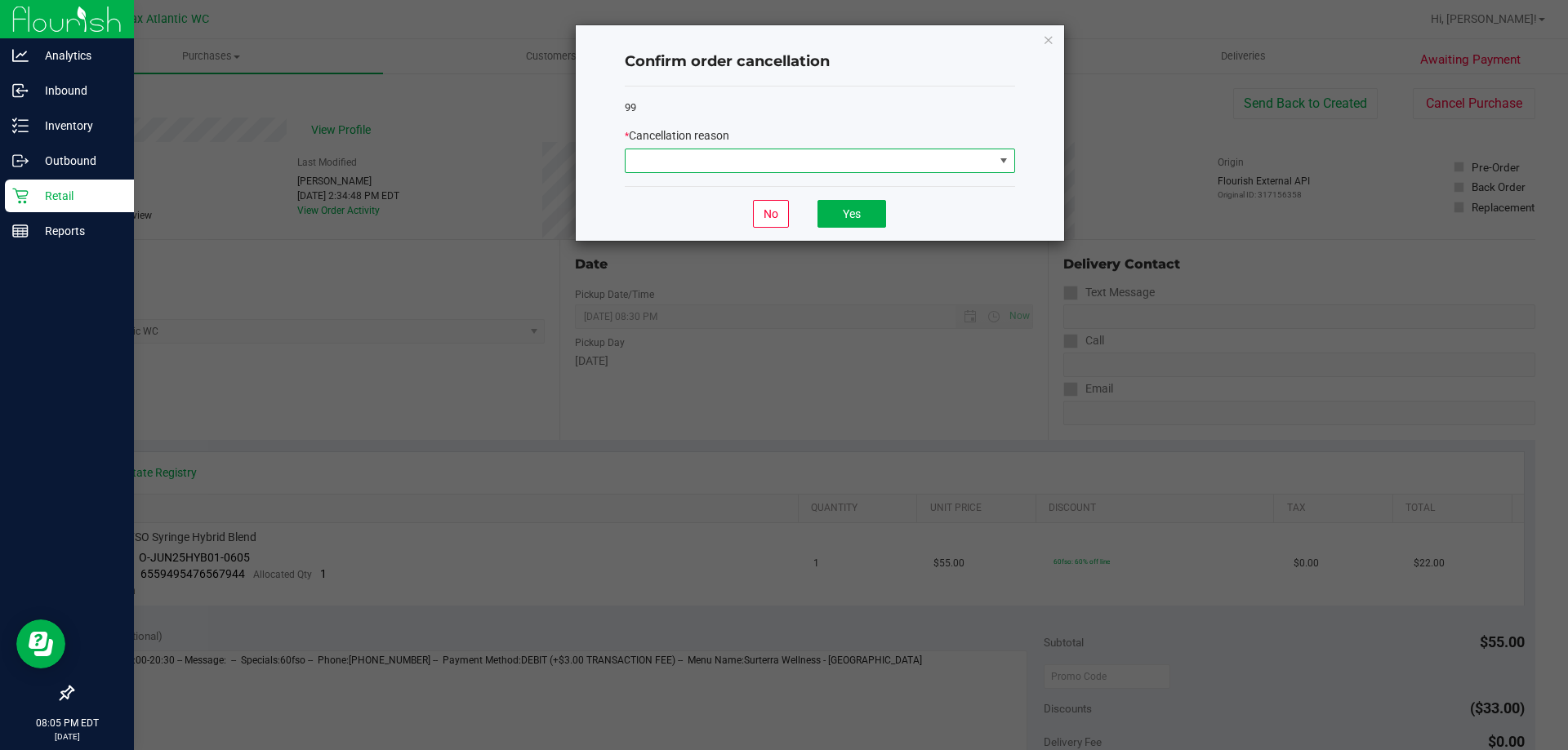
click at [764, 172] on span at bounding box center [809, 161] width 368 height 23
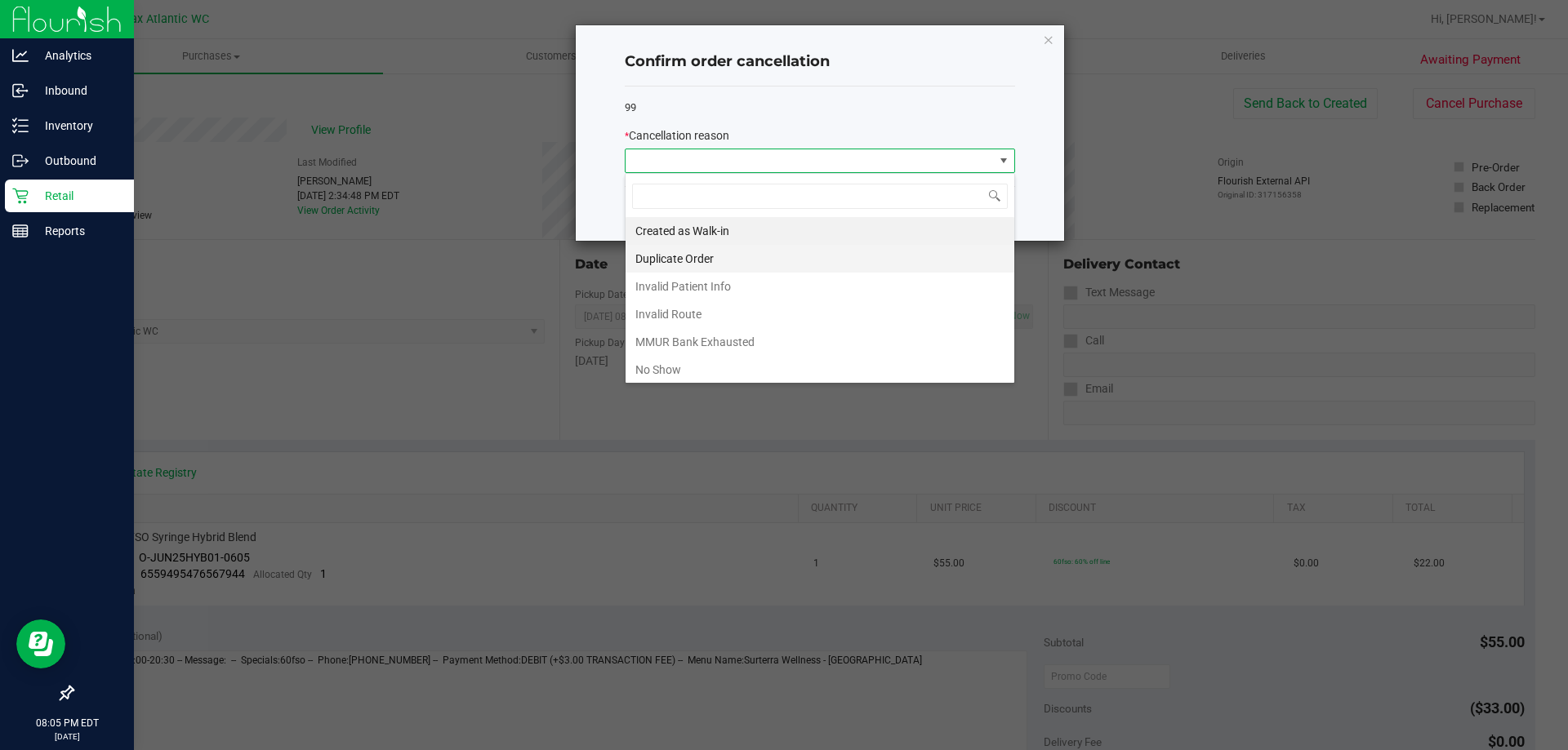
scroll to position [25, 390]
click at [656, 362] on li "No Show" at bounding box center [819, 370] width 389 height 28
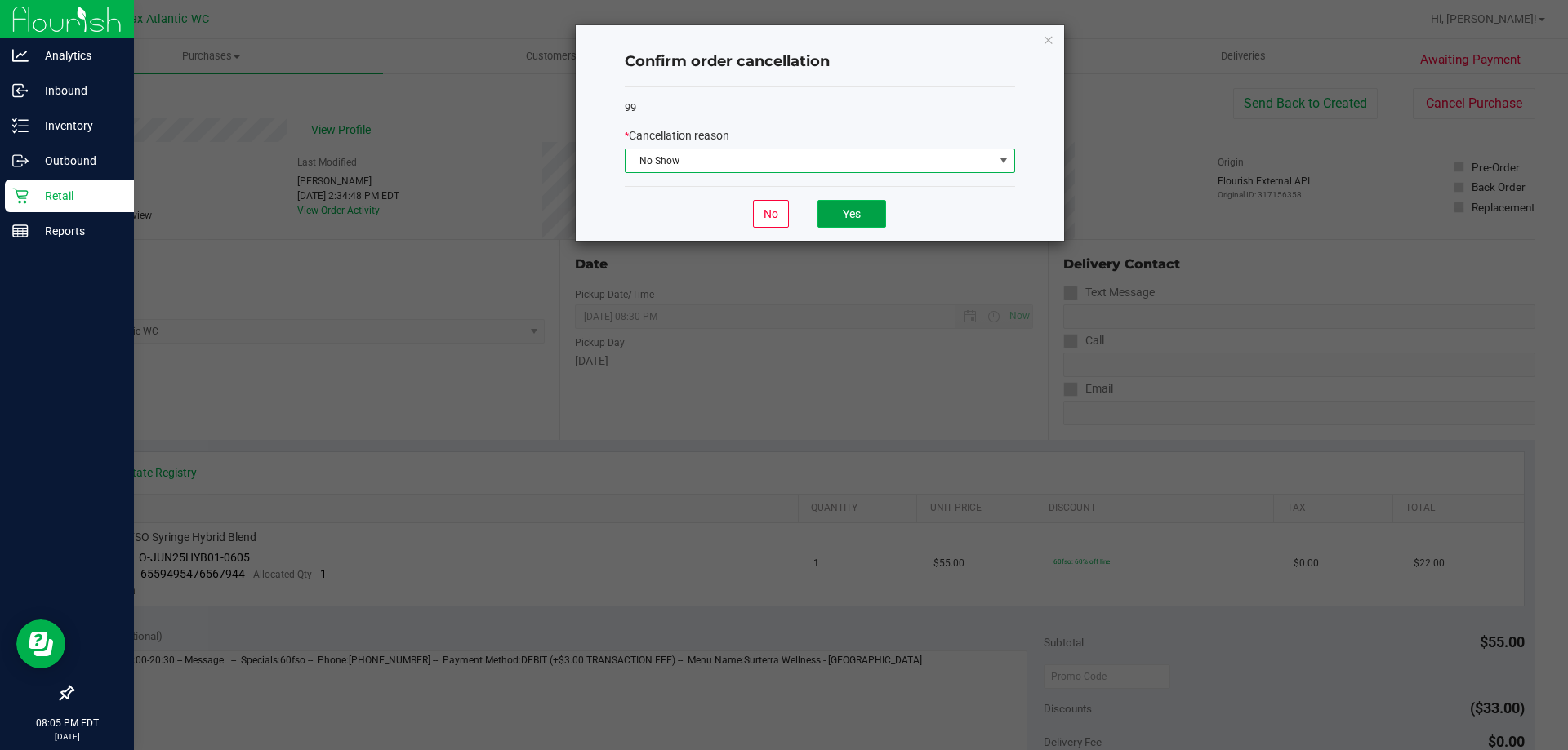
click at [846, 222] on button "Yes" at bounding box center [851, 214] width 68 height 28
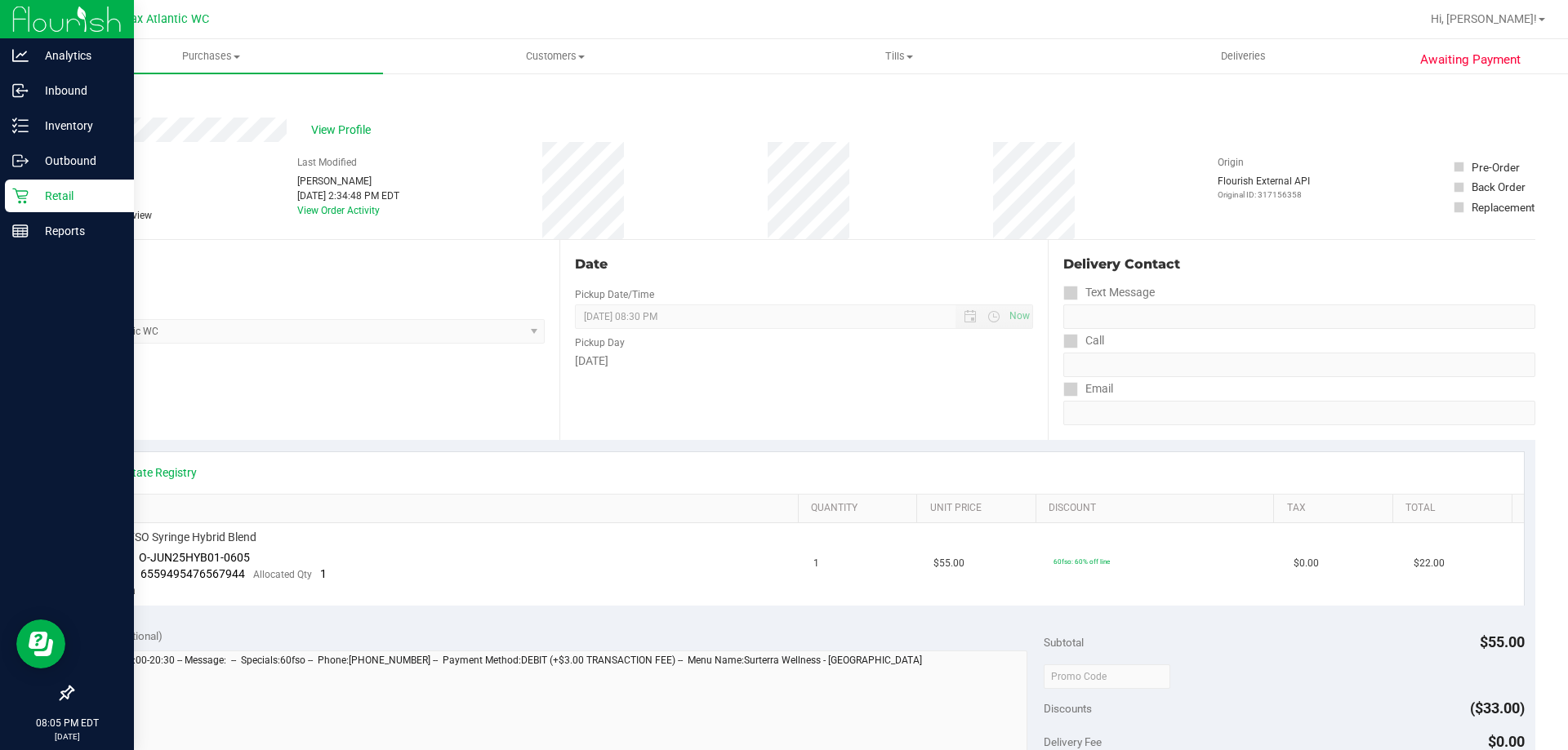
click at [53, 193] on p "Retail" at bounding box center [77, 196] width 98 height 20
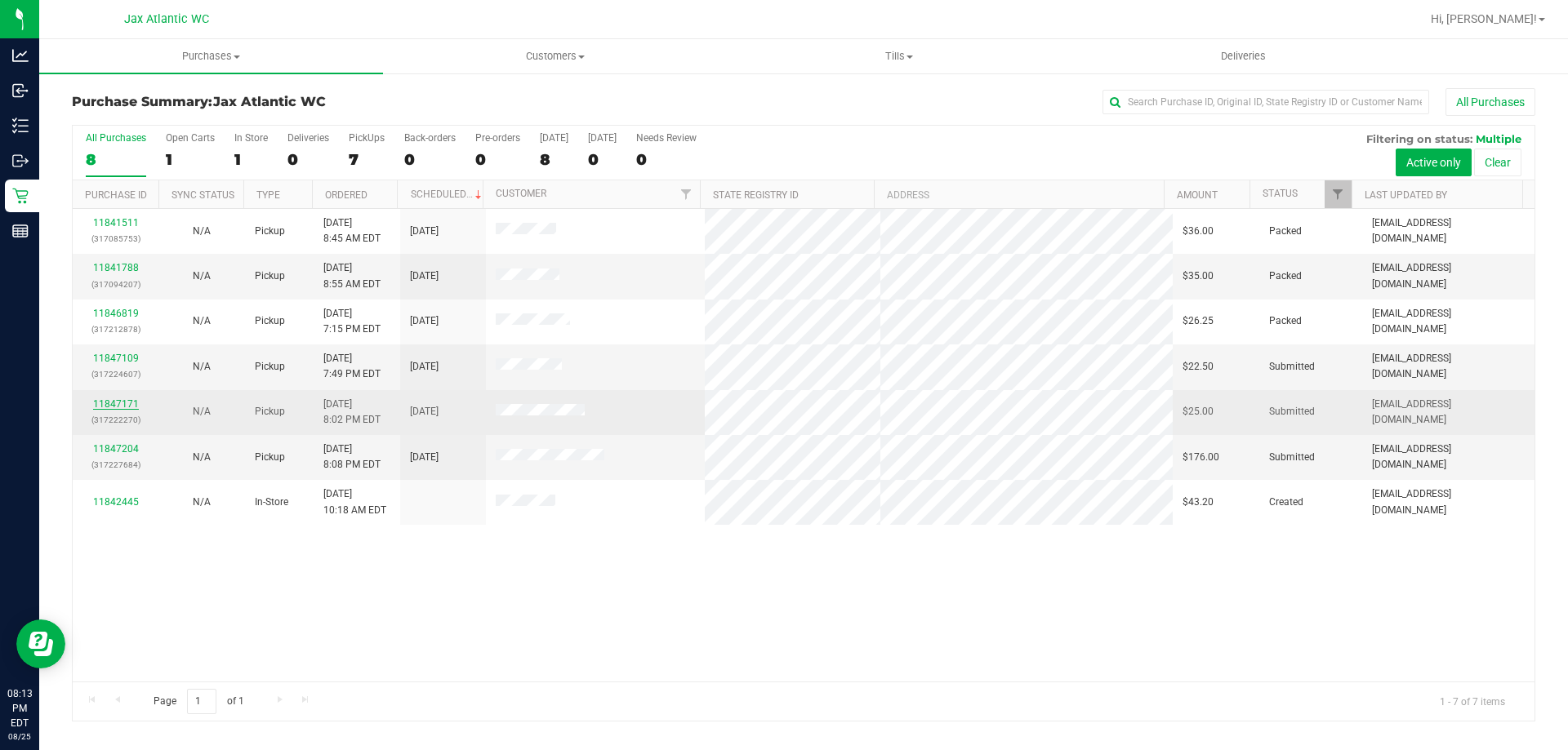
click at [130, 403] on link "11847171" at bounding box center [116, 404] width 46 height 12
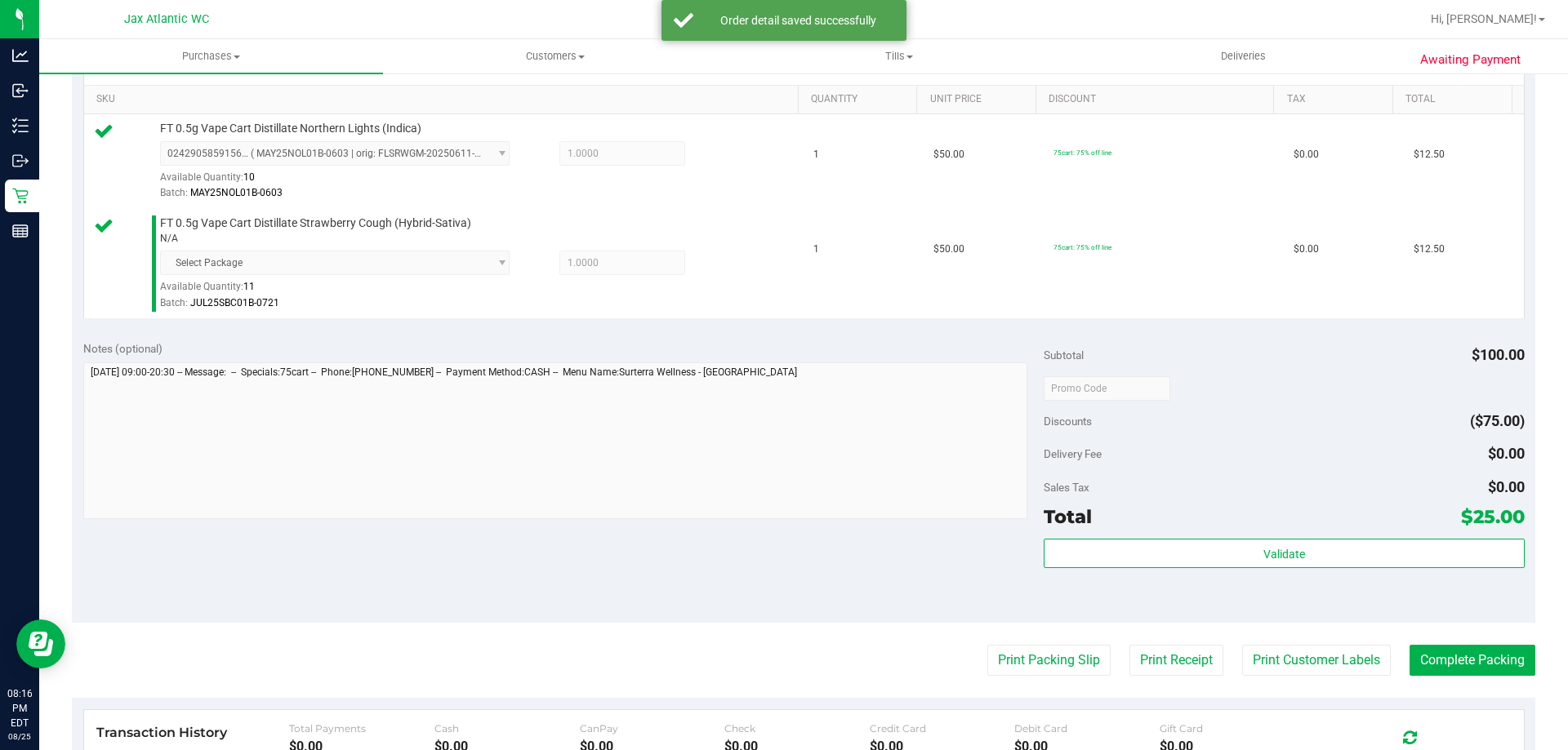
scroll to position [490, 0]
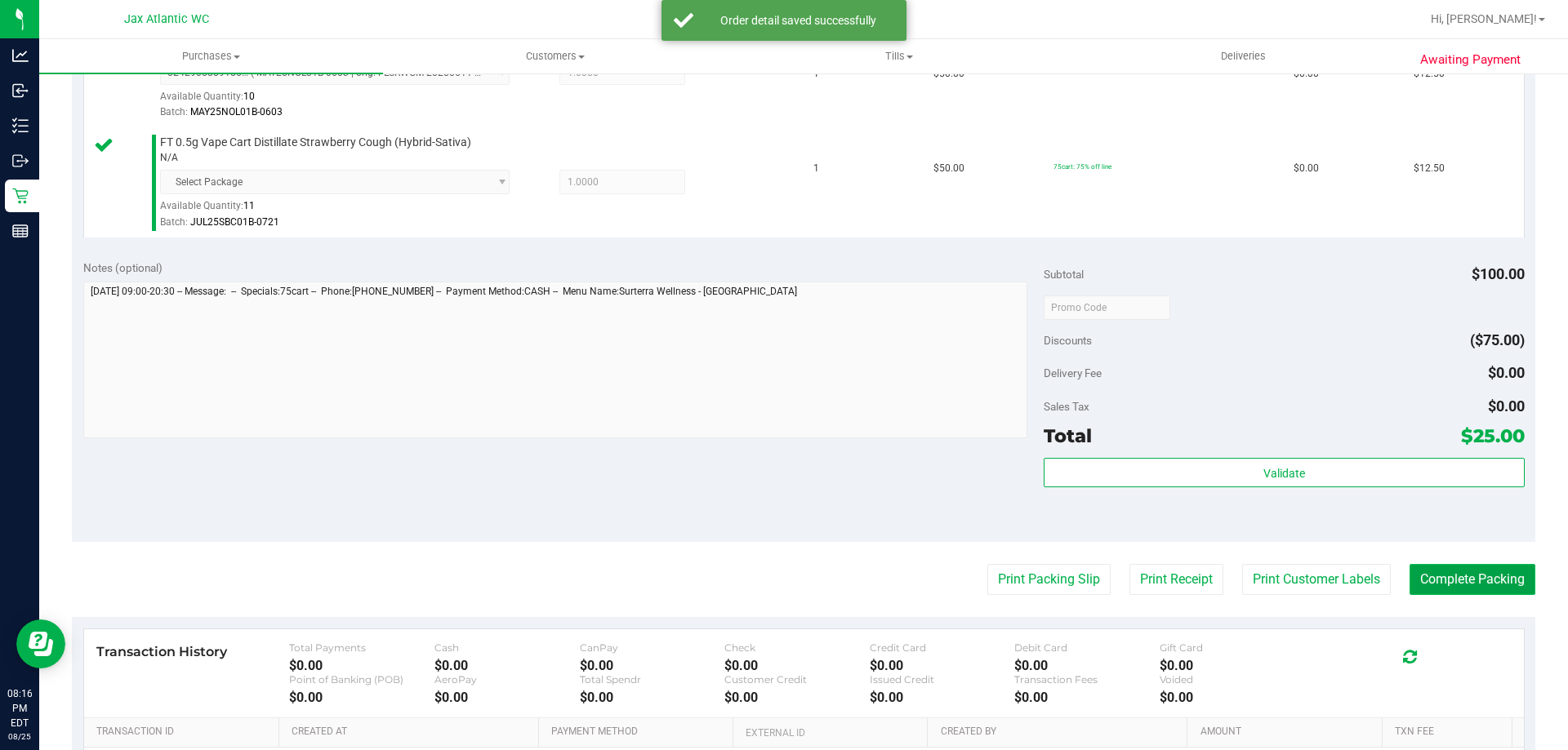
click at [1483, 585] on button "Complete Packing" at bounding box center [1472, 580] width 126 height 31
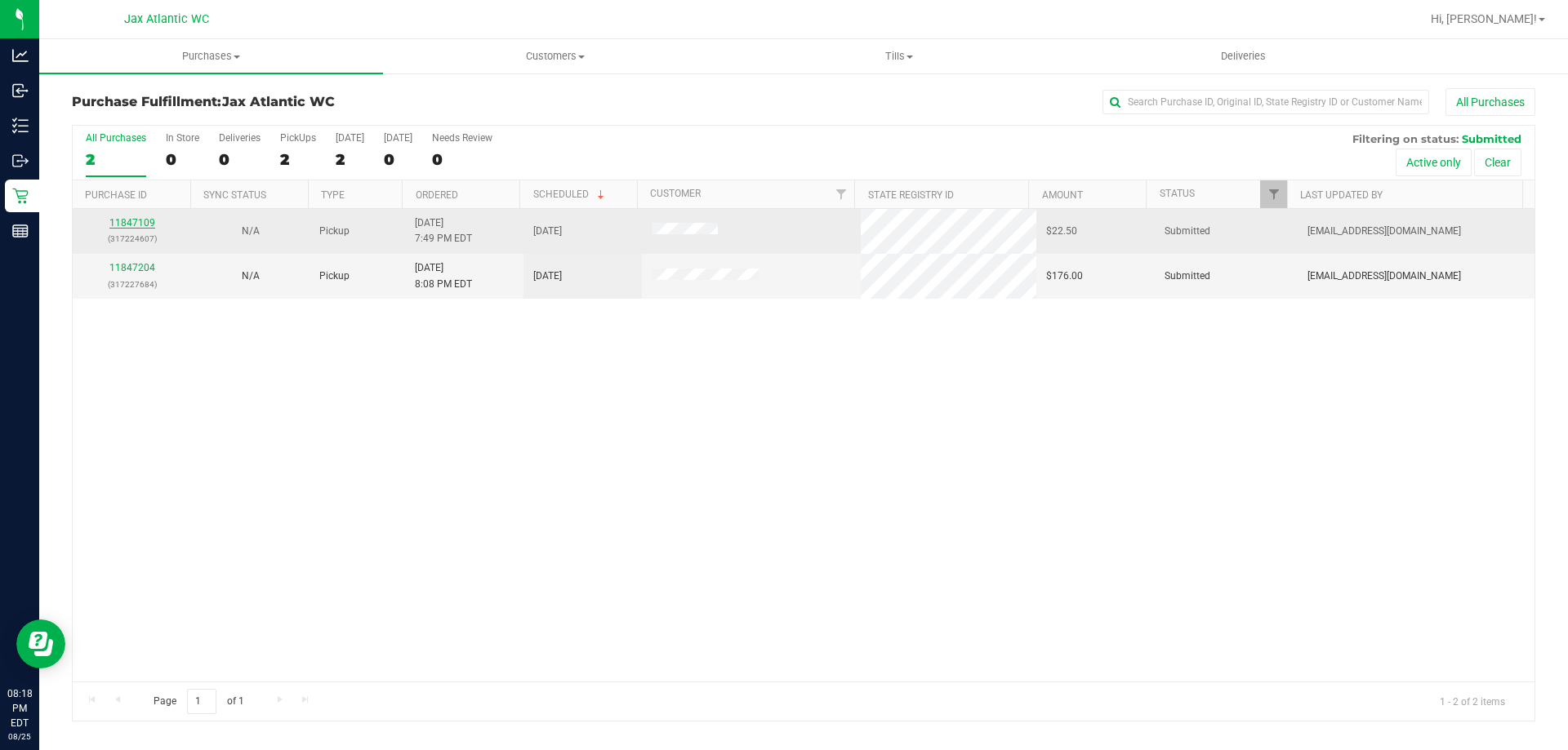
click at [141, 225] on link "11847109" at bounding box center [132, 223] width 46 height 12
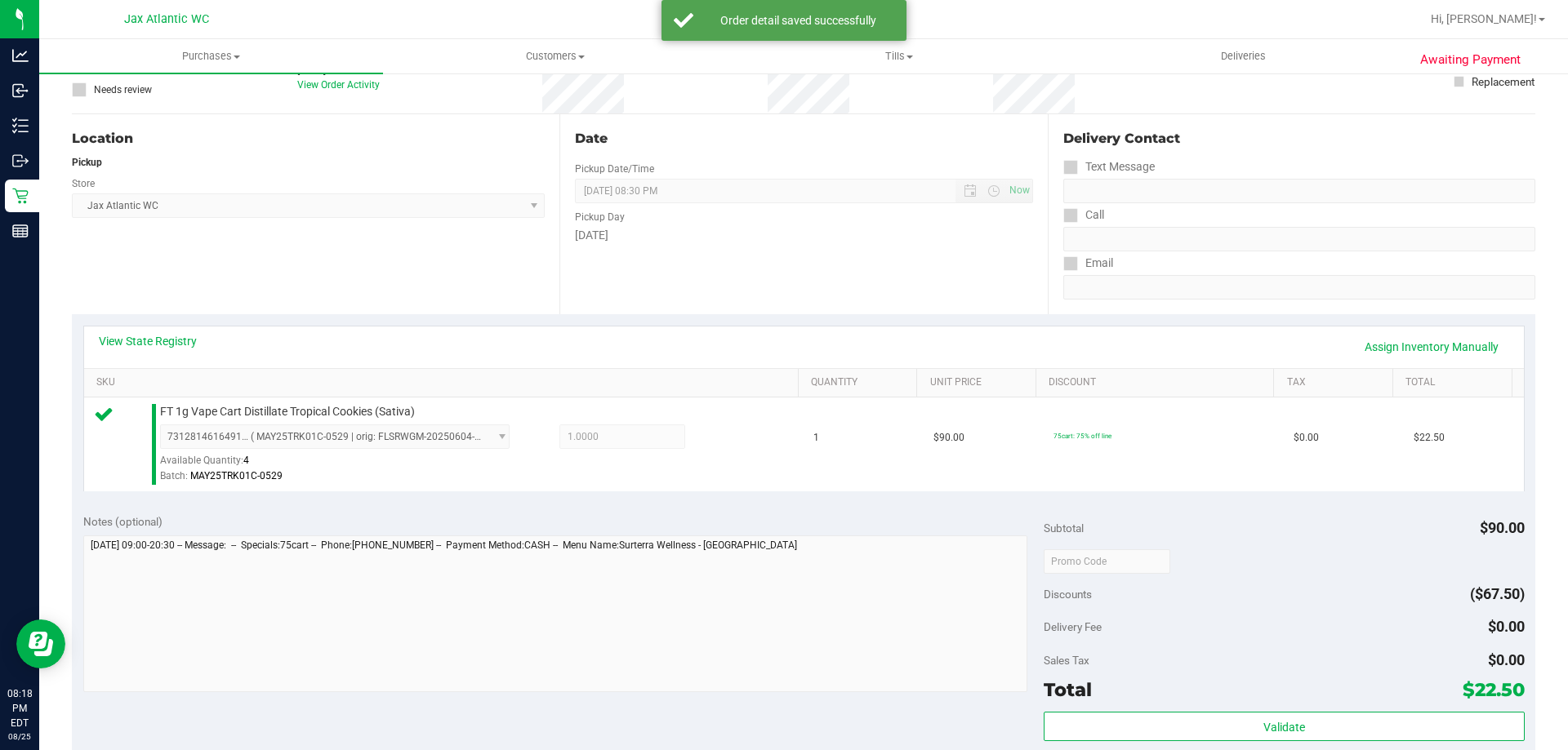
scroll to position [245, 0]
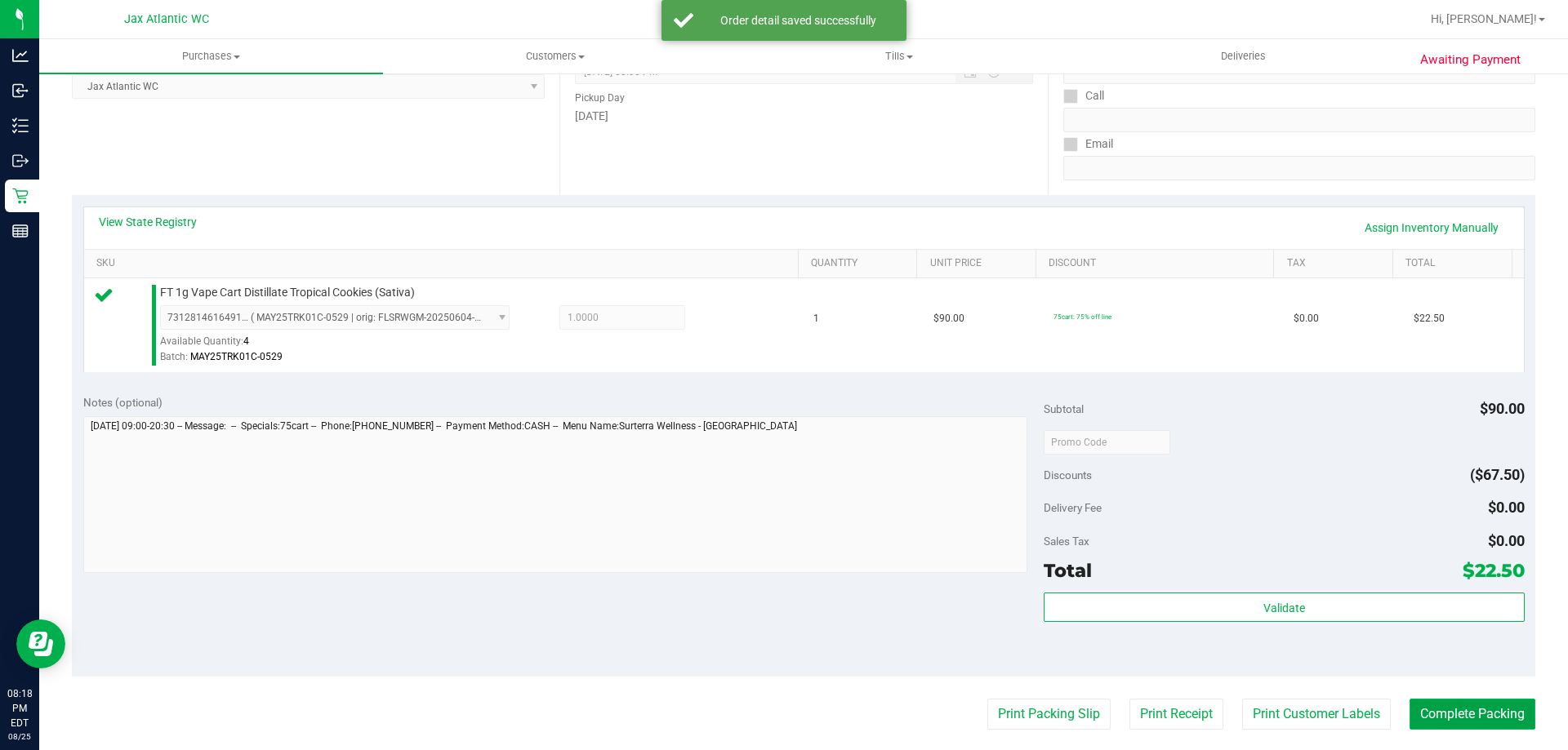
click at [1484, 720] on button "Complete Packing" at bounding box center [1472, 715] width 126 height 31
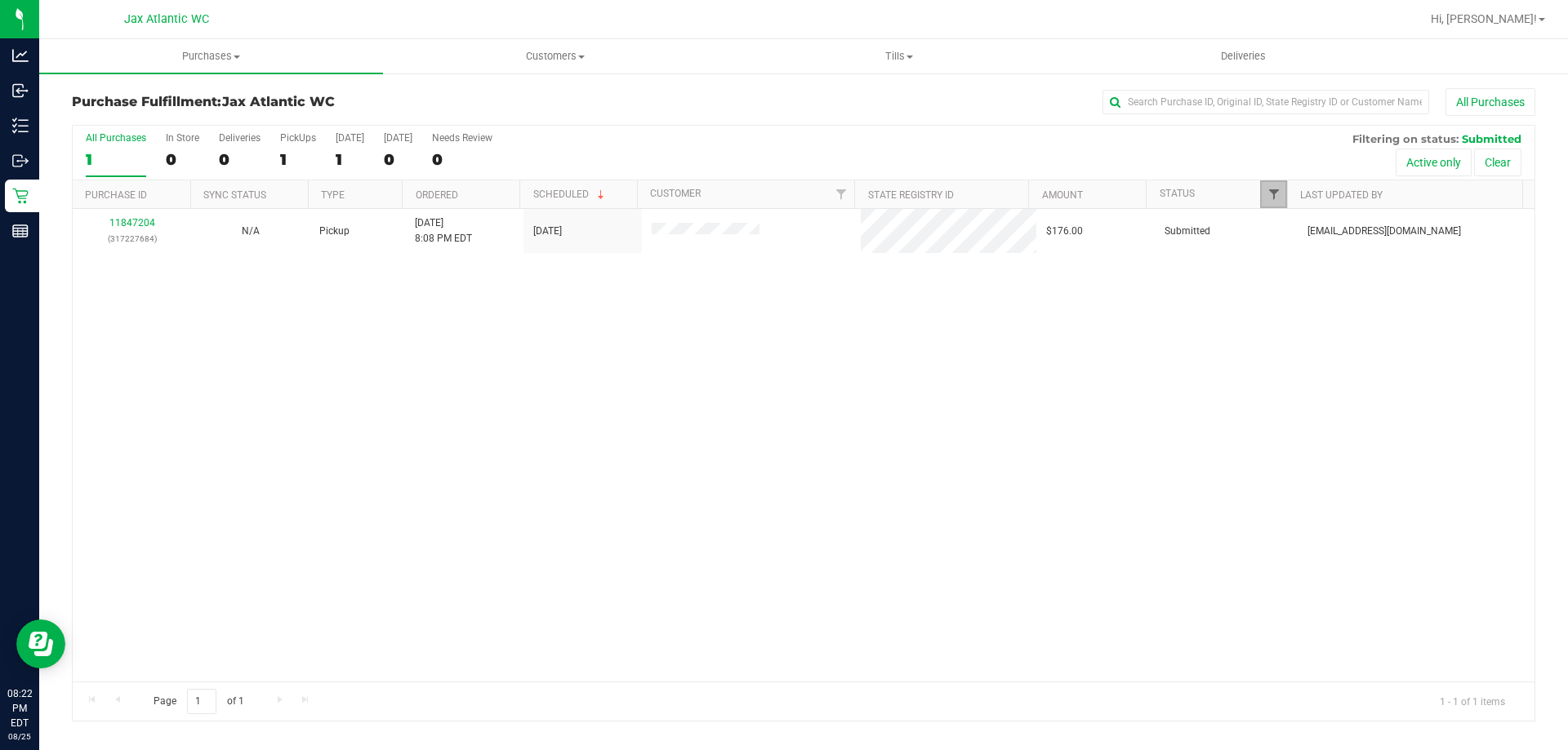
click at [1271, 190] on span "Filter" at bounding box center [1274, 195] width 13 height 13
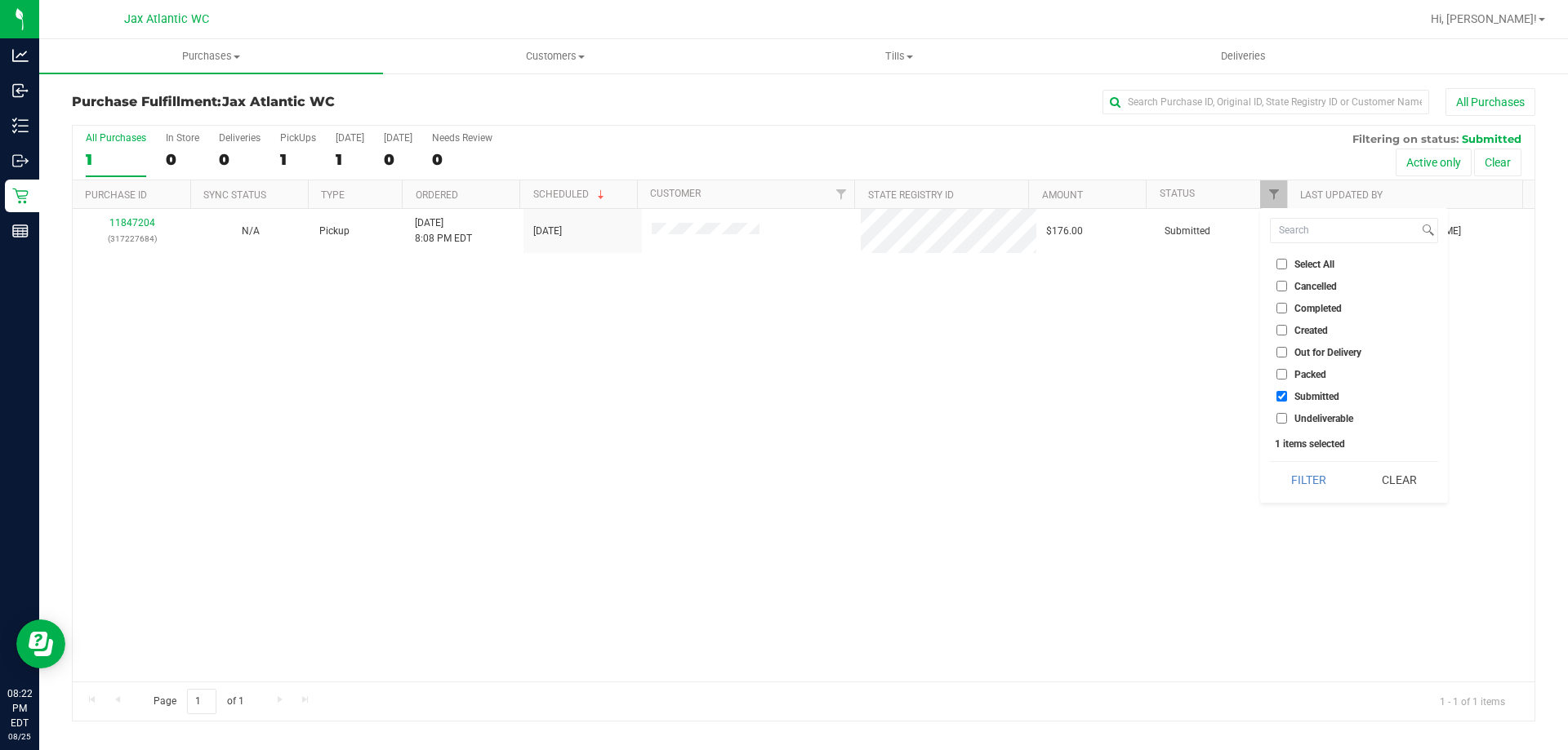
click at [1281, 371] on input "Packed" at bounding box center [1281, 374] width 11 height 11
checkbox input "true"
click at [1330, 485] on button "Filter" at bounding box center [1308, 480] width 78 height 36
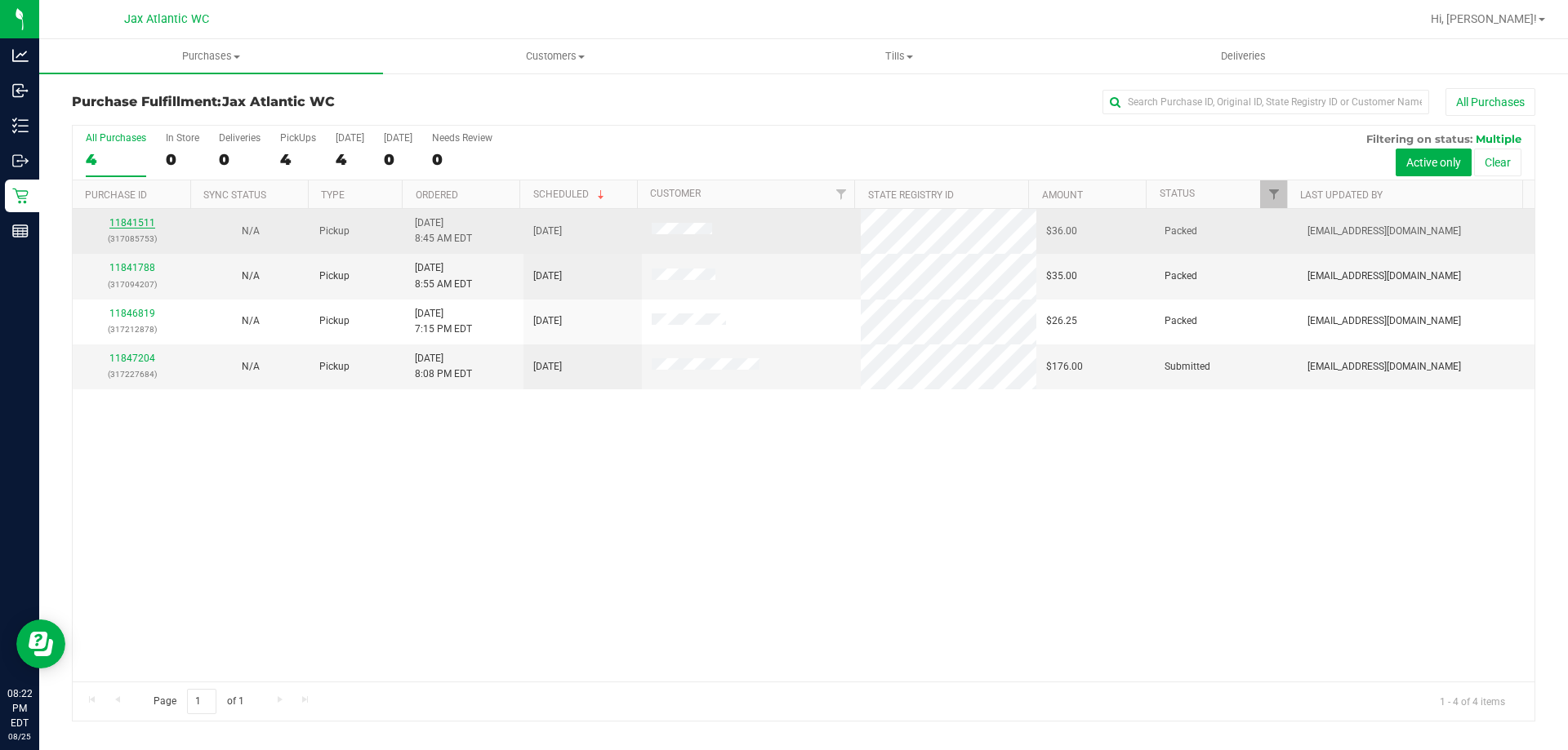
click at [112, 223] on link "11841511" at bounding box center [132, 223] width 46 height 12
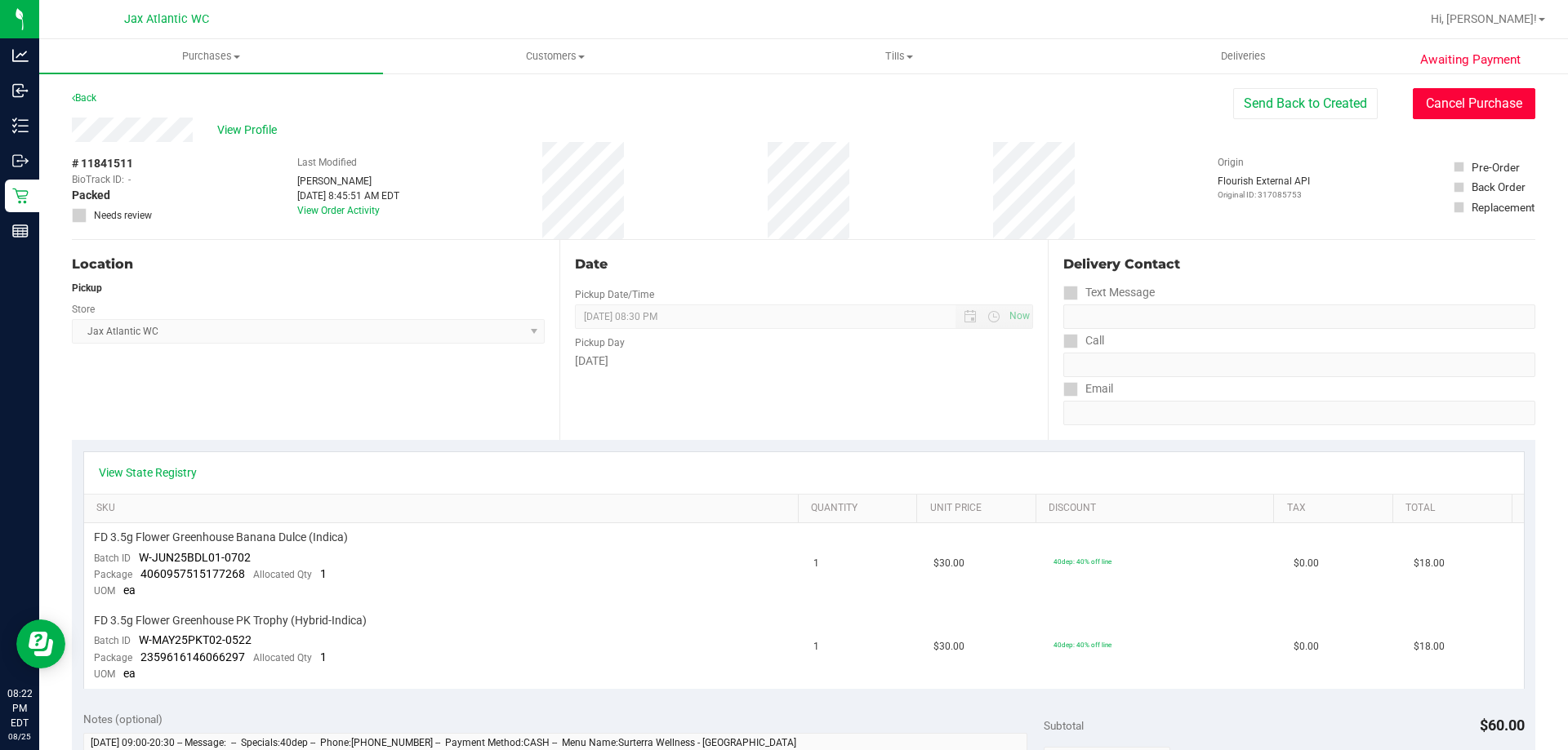
click at [1439, 104] on button "Cancel Purchase" at bounding box center [1473, 104] width 122 height 31
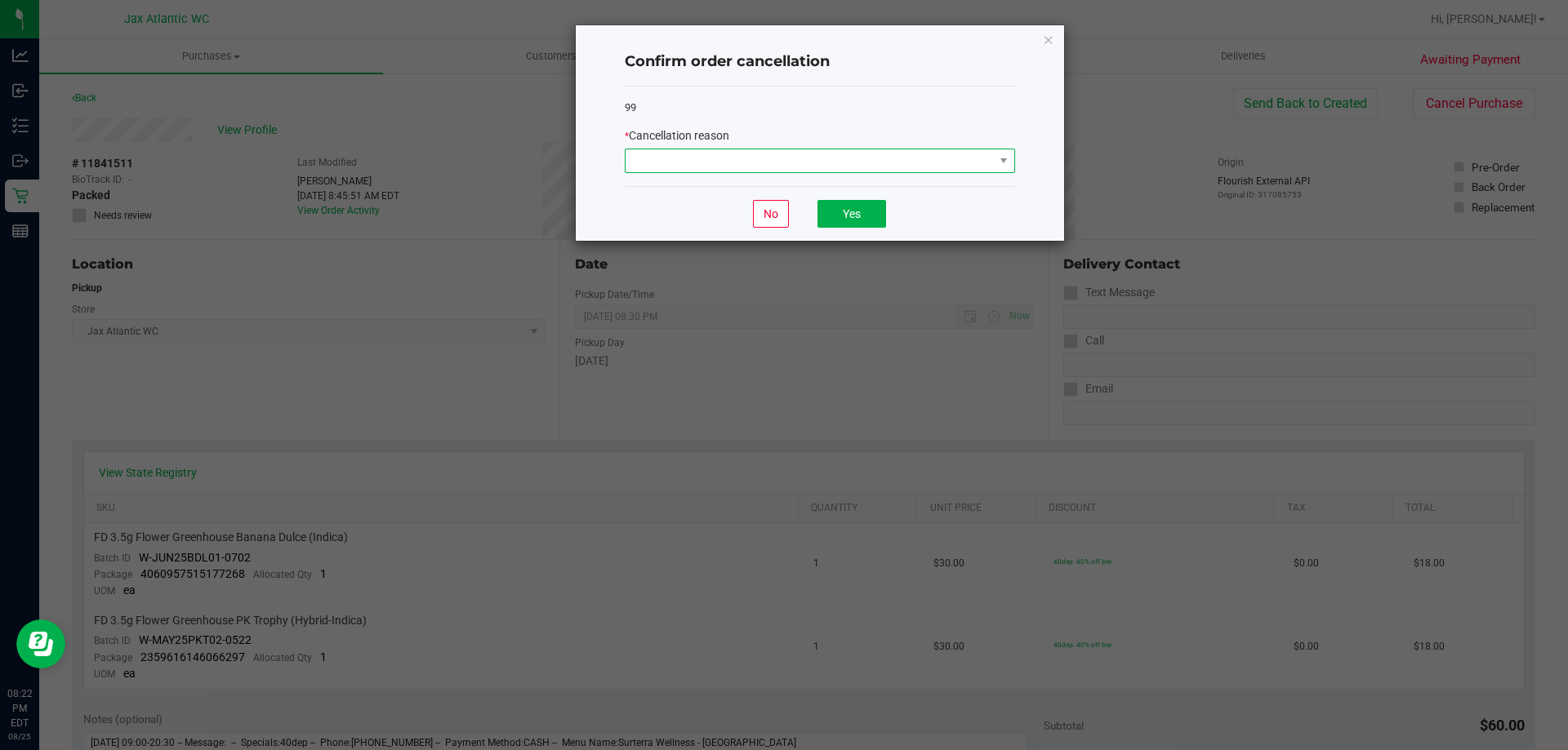
click at [720, 167] on span at bounding box center [809, 161] width 368 height 23
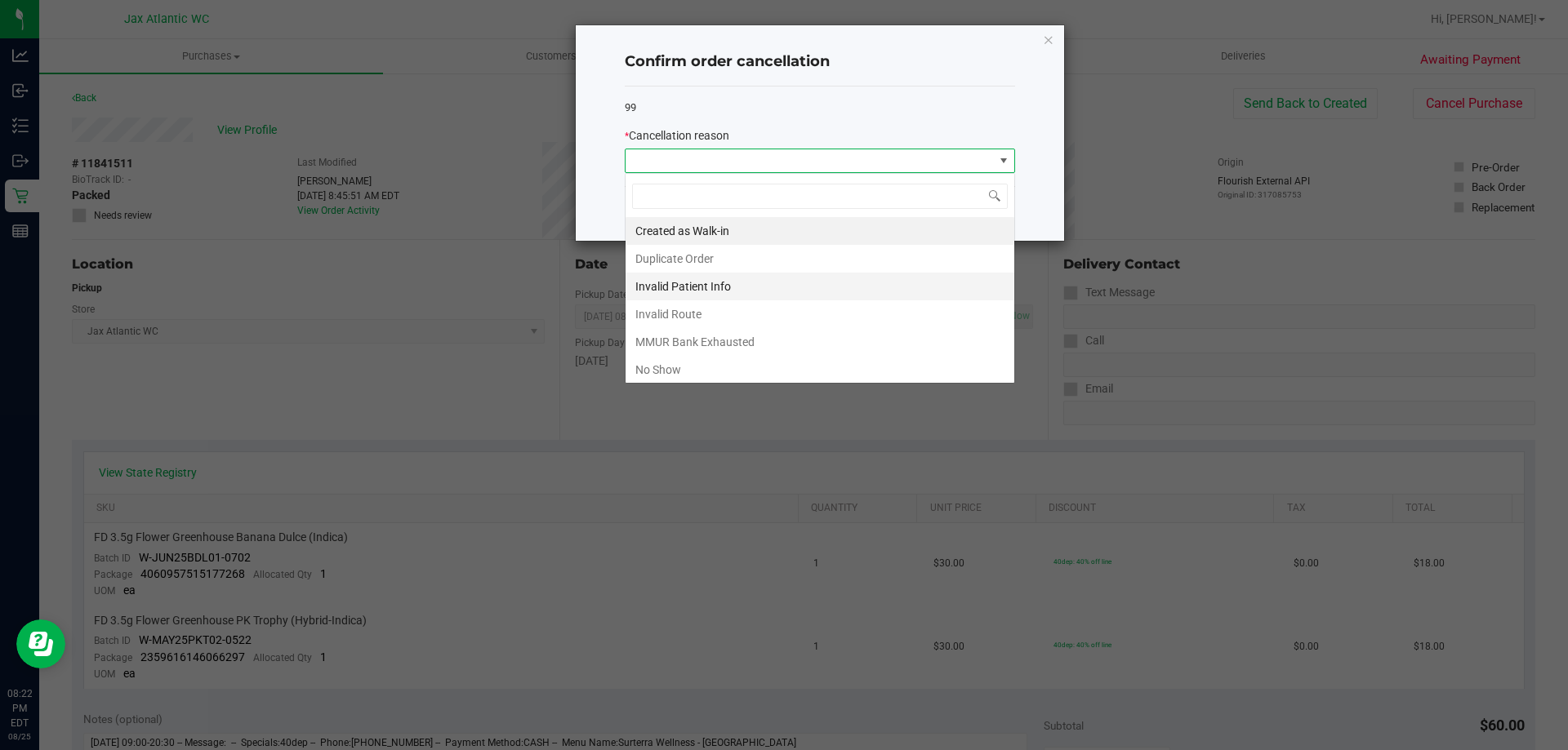
scroll to position [25, 390]
click at [665, 367] on li "No Show" at bounding box center [819, 370] width 389 height 28
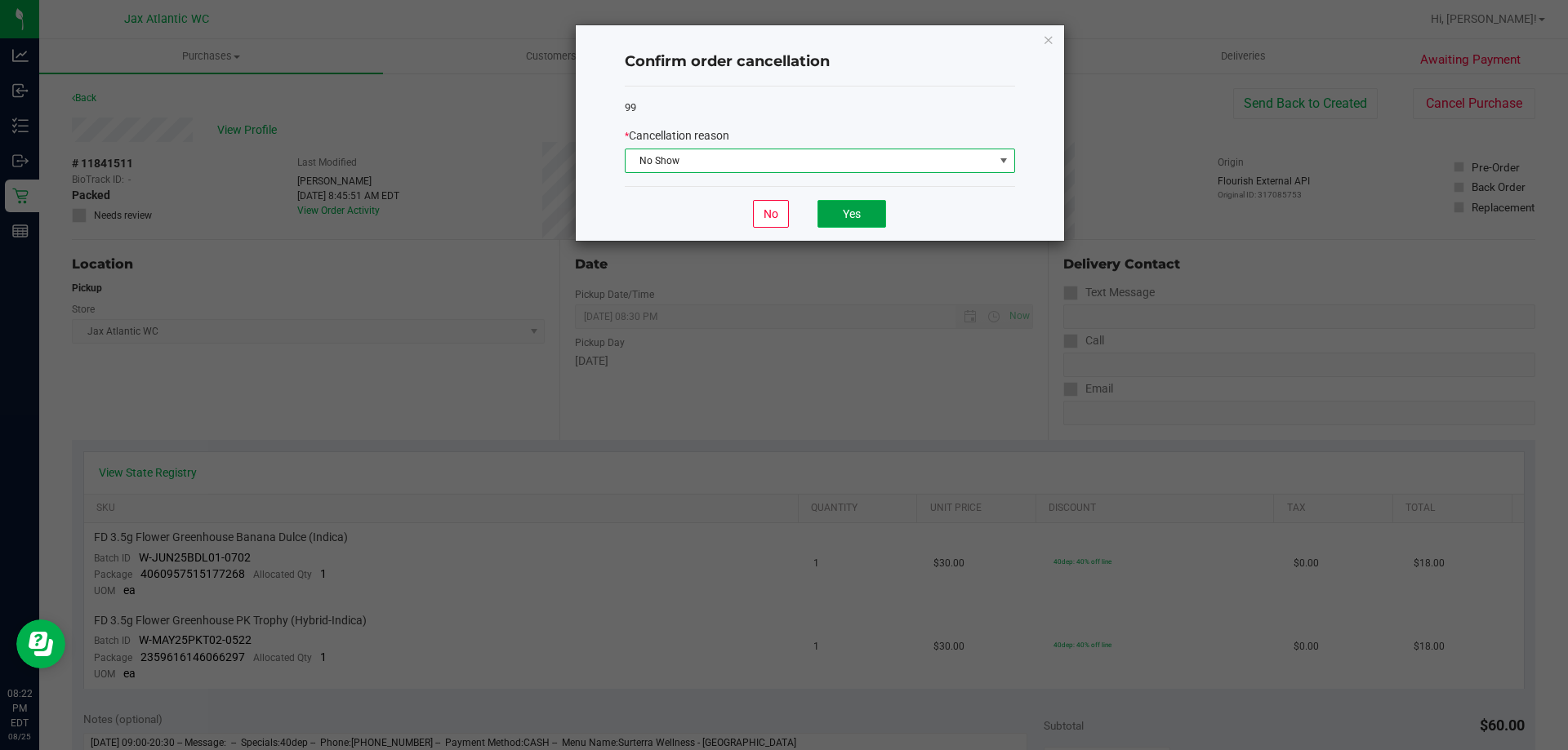
click at [874, 200] on button "Yes" at bounding box center [851, 214] width 68 height 28
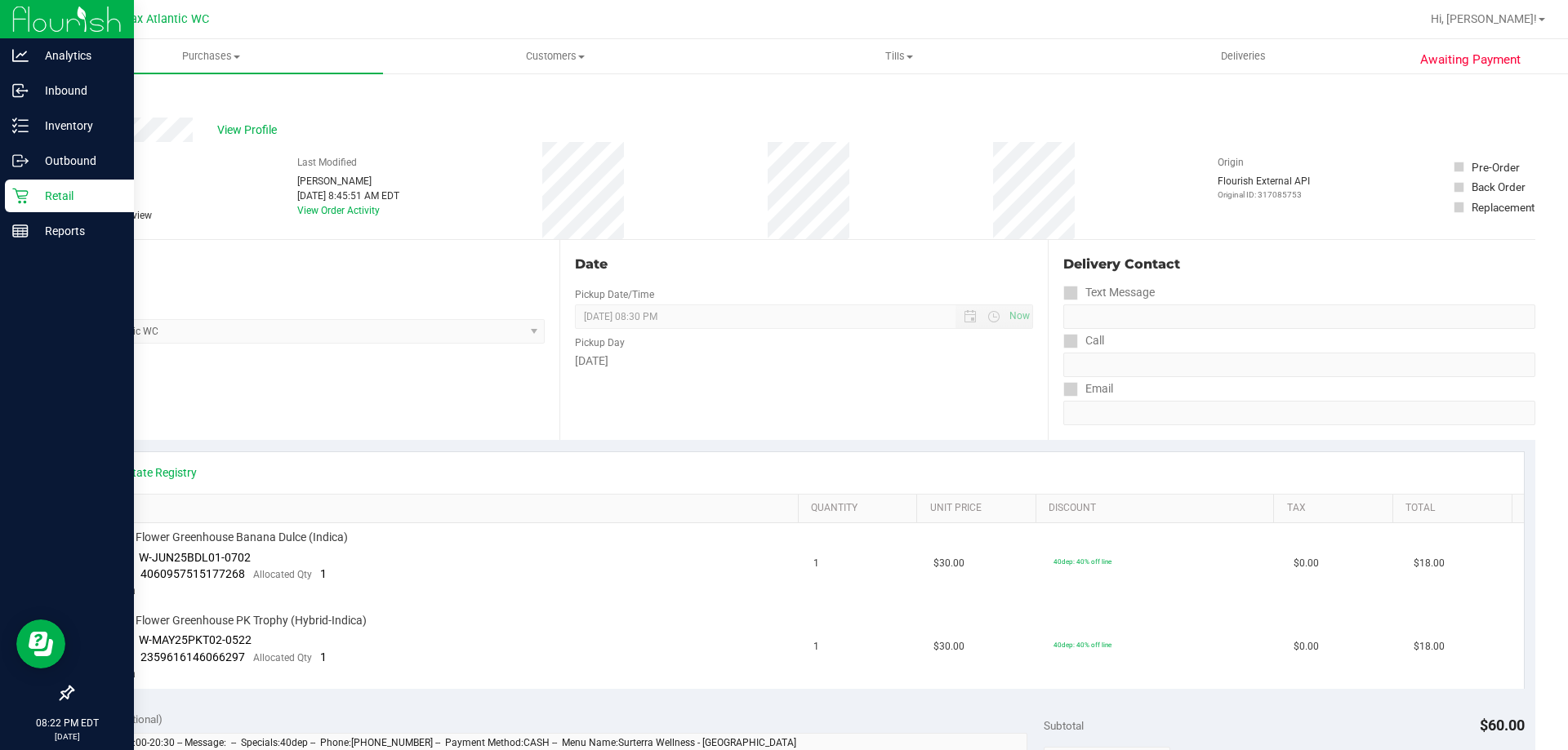
click at [66, 197] on p "Retail" at bounding box center [77, 196] width 98 height 20
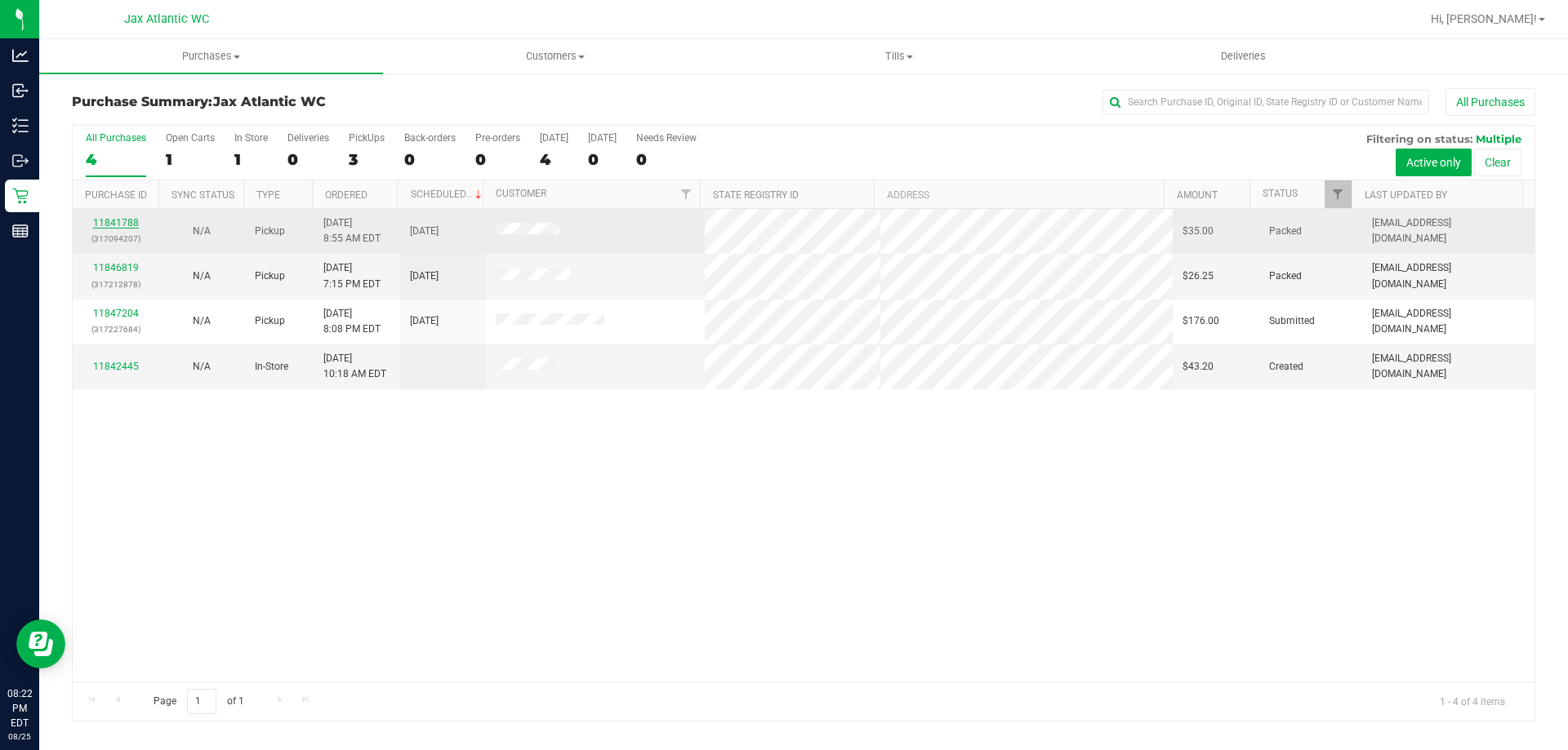
click at [129, 219] on link "11841788" at bounding box center [116, 223] width 46 height 12
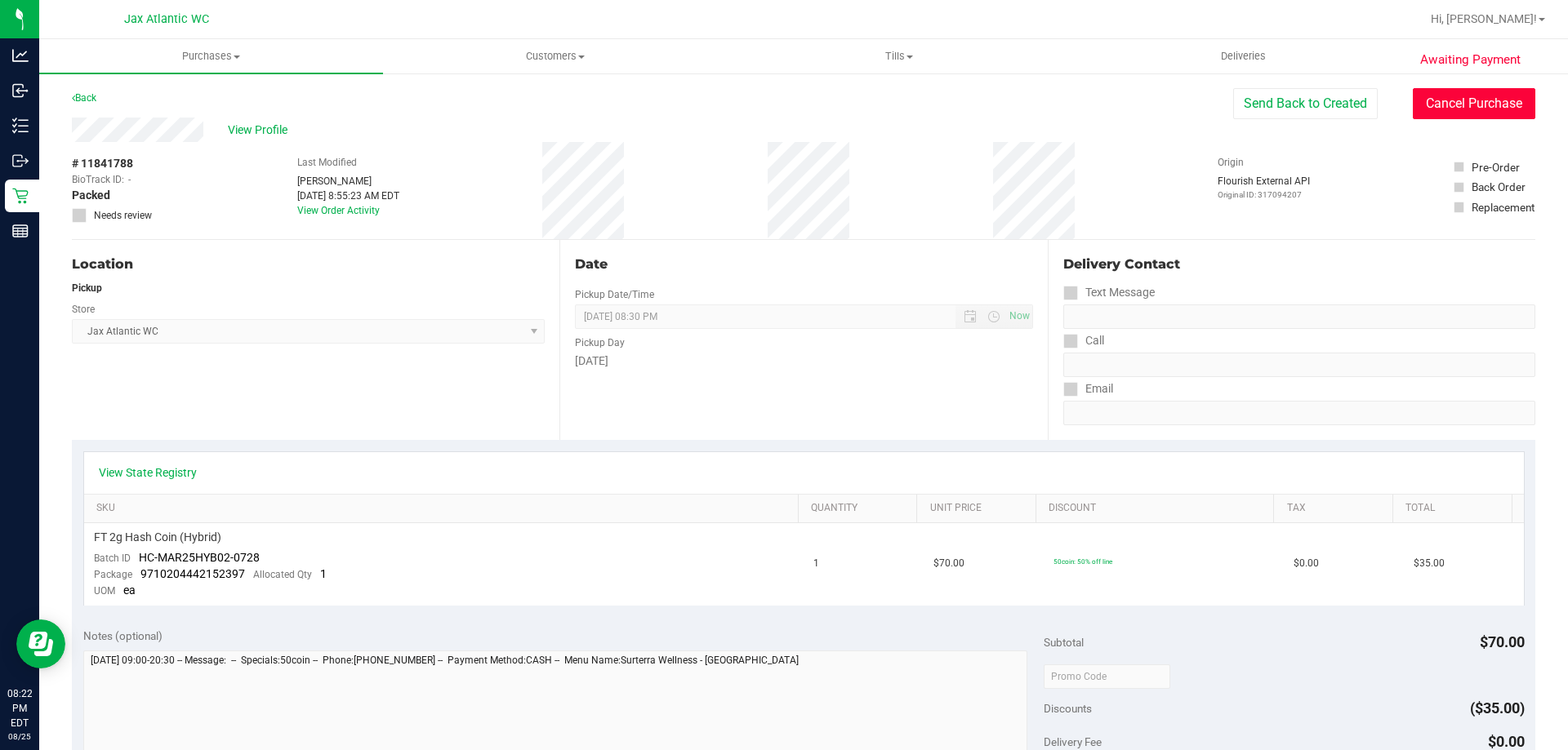
click at [1473, 107] on button "Cancel Purchase" at bounding box center [1473, 104] width 122 height 31
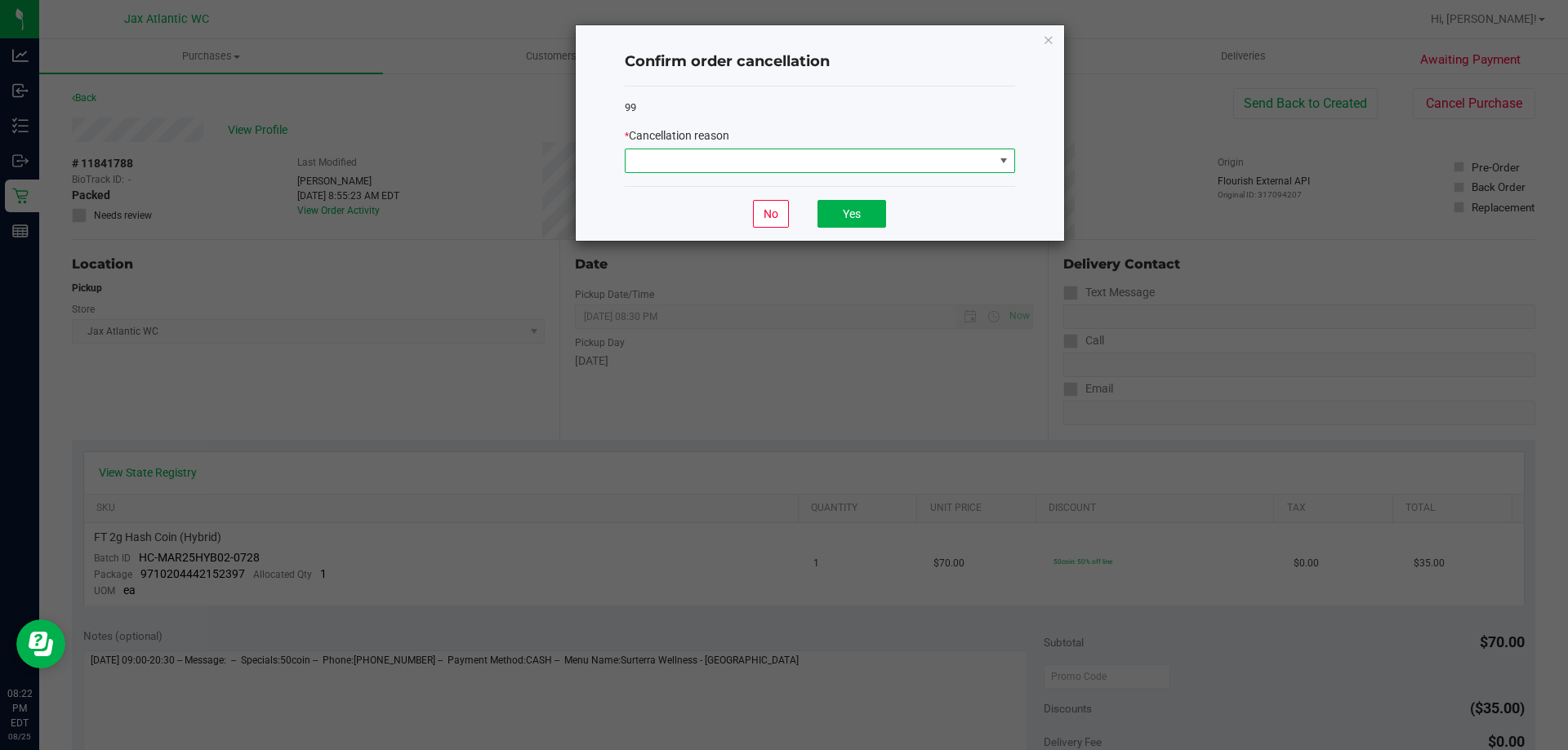
click at [786, 163] on span at bounding box center [809, 161] width 368 height 23
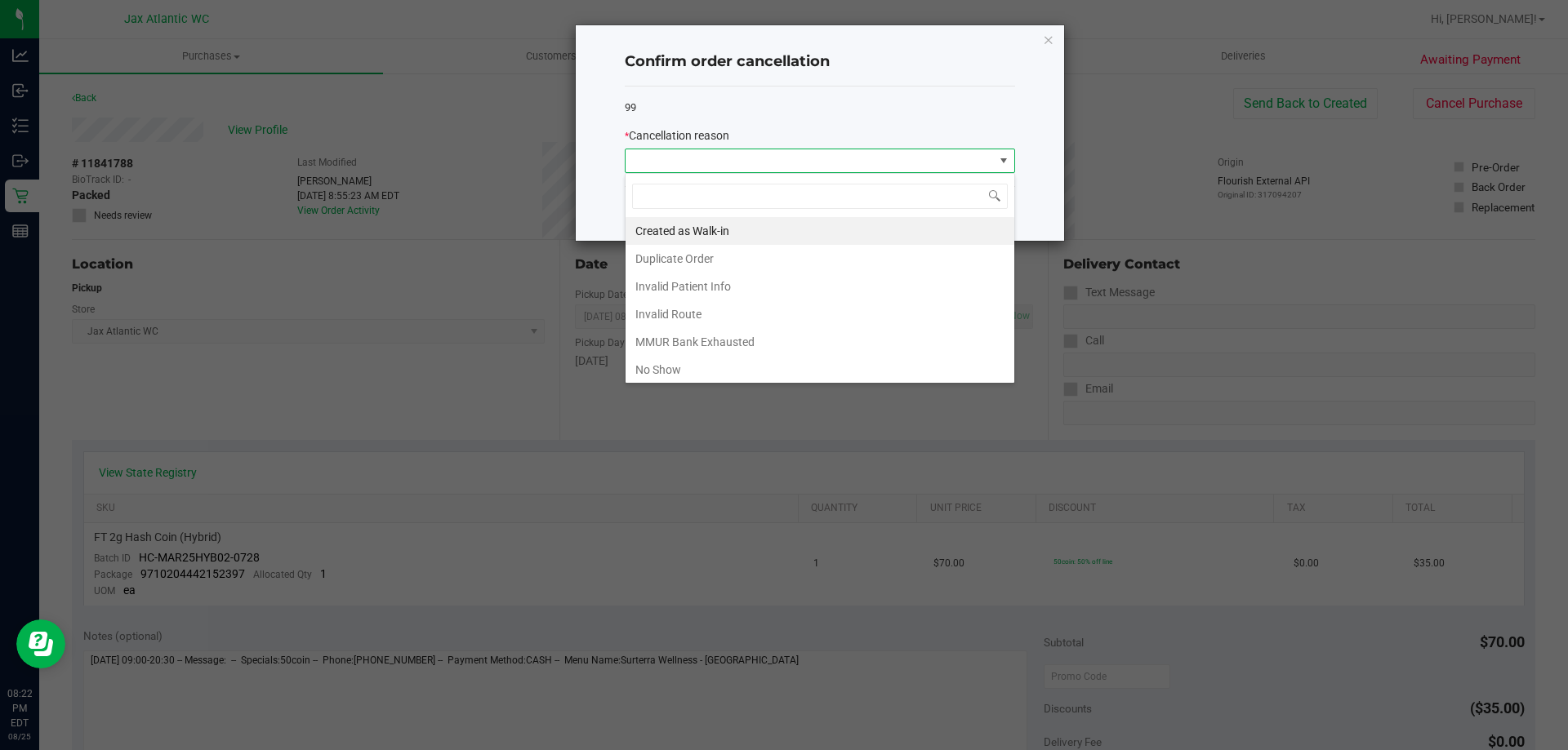
scroll to position [25, 390]
click at [713, 358] on li "No Show" at bounding box center [819, 370] width 389 height 28
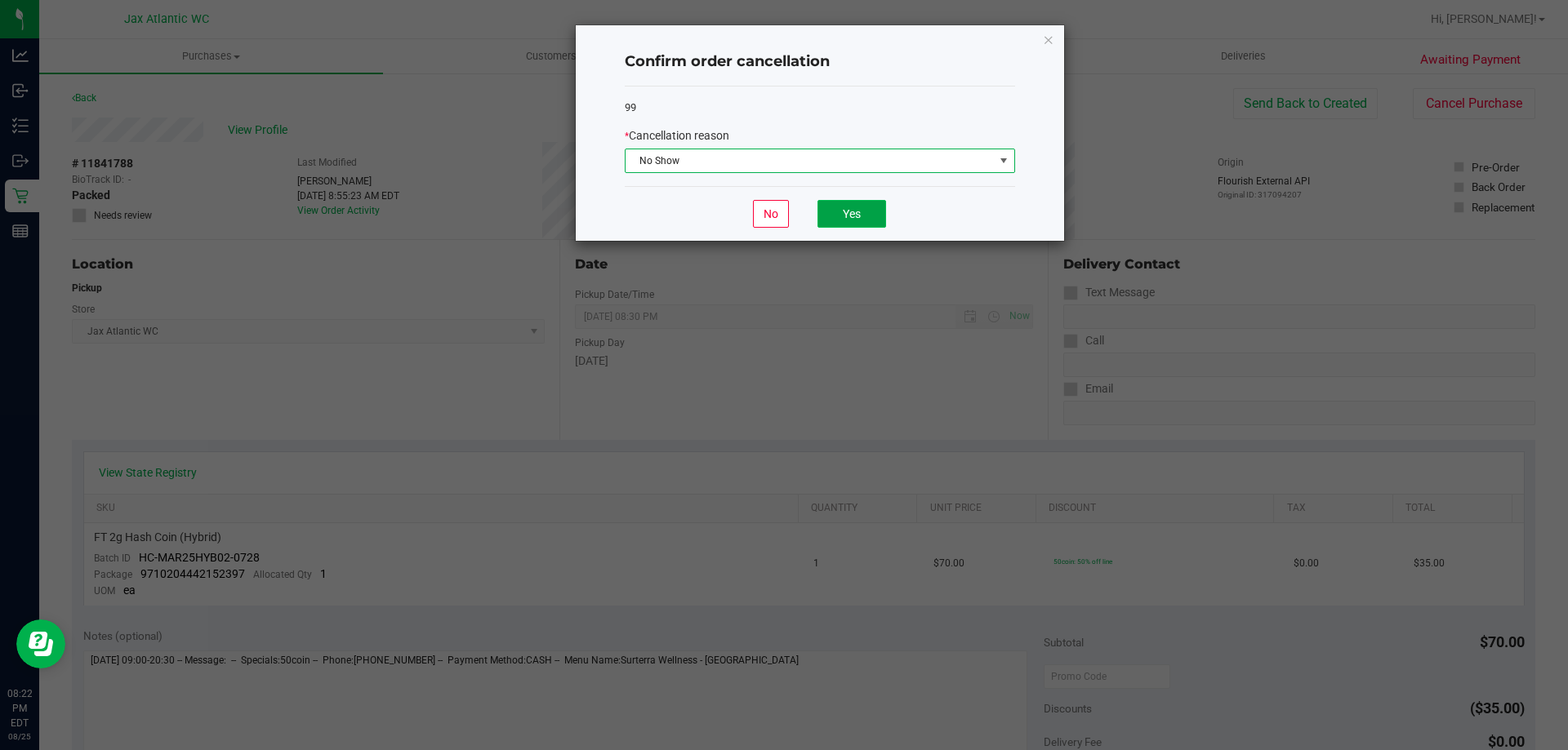
click at [846, 215] on button "Yes" at bounding box center [851, 214] width 68 height 28
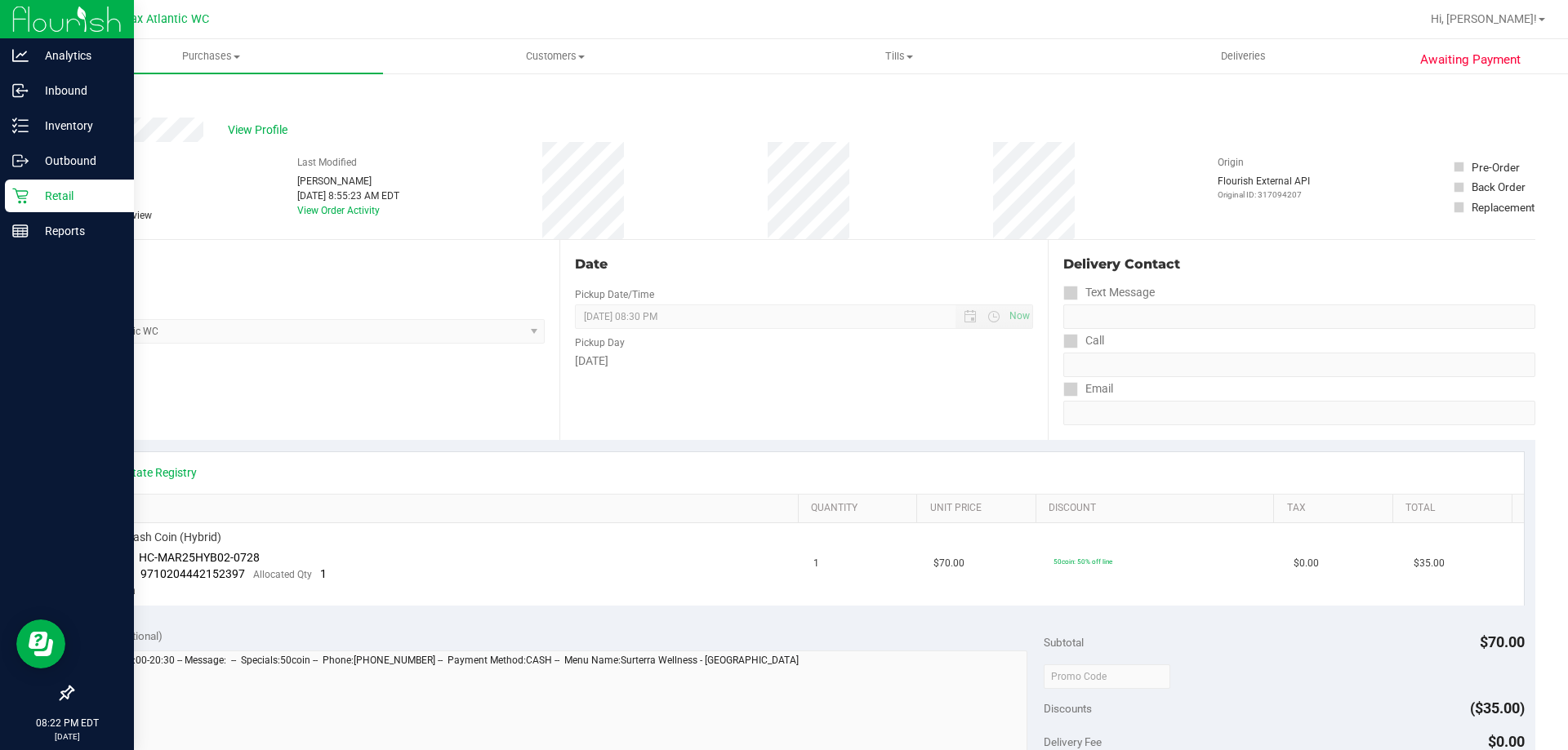
drag, startPoint x: 13, startPoint y: 196, endPoint x: 21, endPoint y: 197, distance: 8.1
click at [13, 196] on icon at bounding box center [21, 196] width 16 height 16
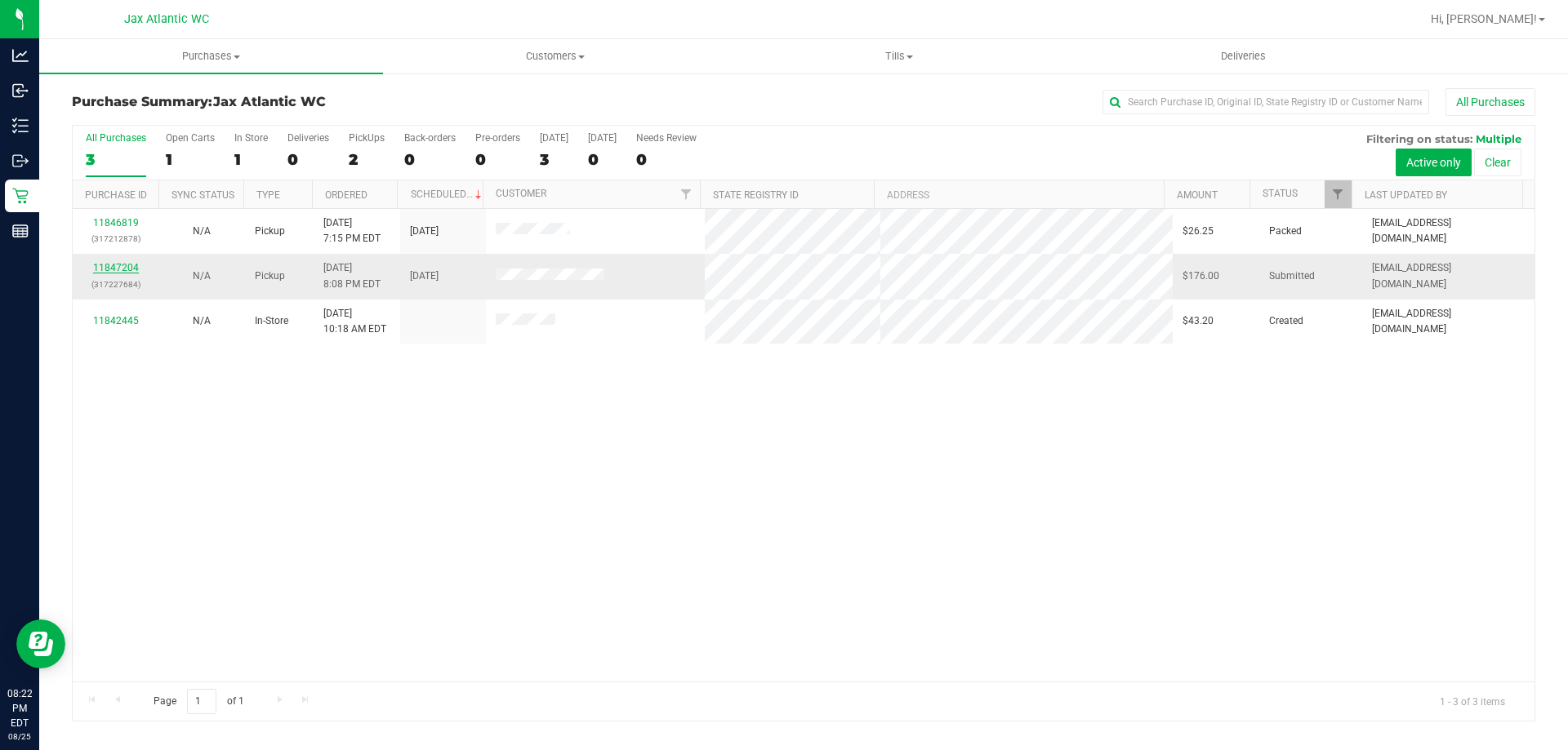
click at [127, 266] on link "11847204" at bounding box center [116, 268] width 46 height 12
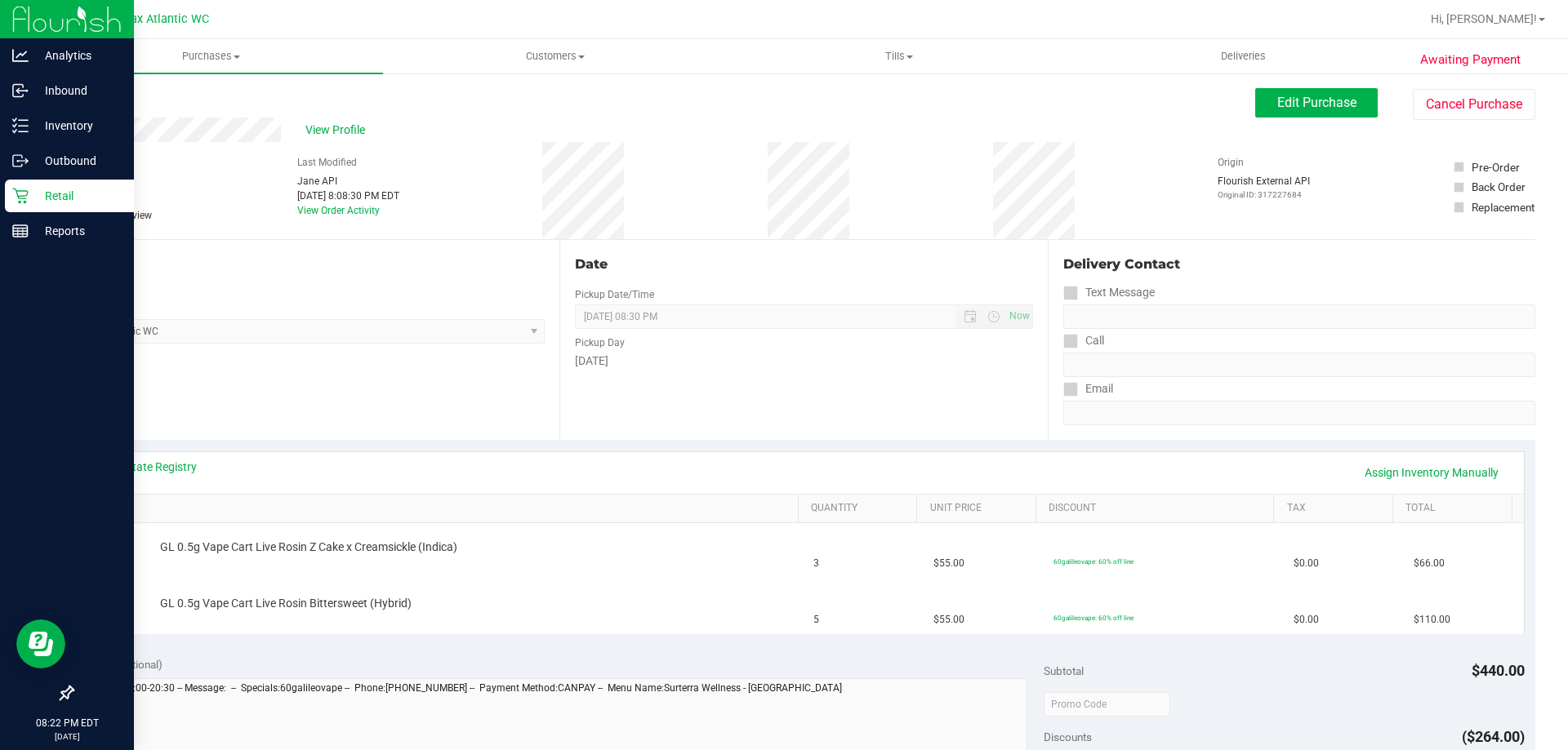
click at [58, 198] on p "Retail" at bounding box center [77, 196] width 98 height 20
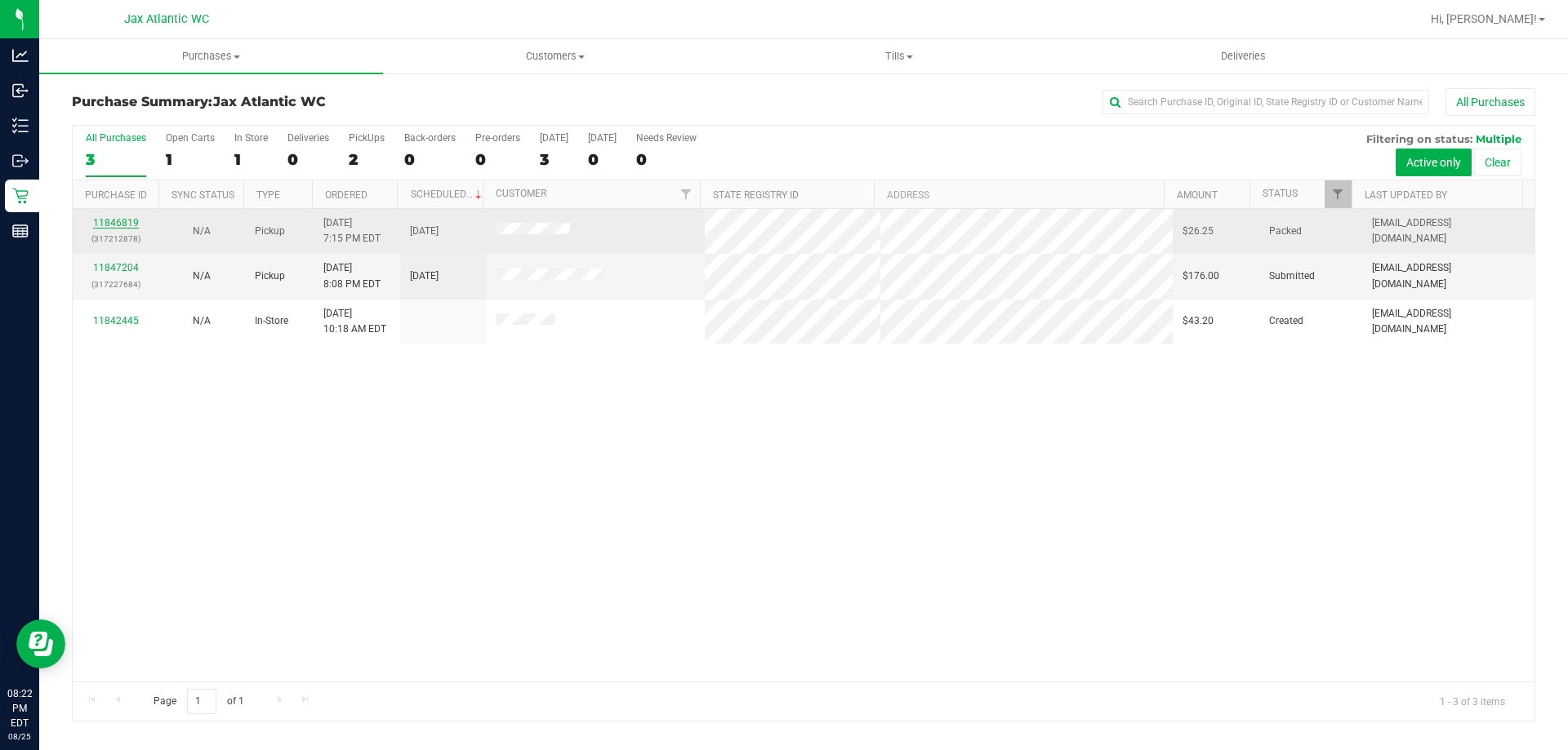
click at [114, 222] on link "11846819" at bounding box center [116, 223] width 46 height 12
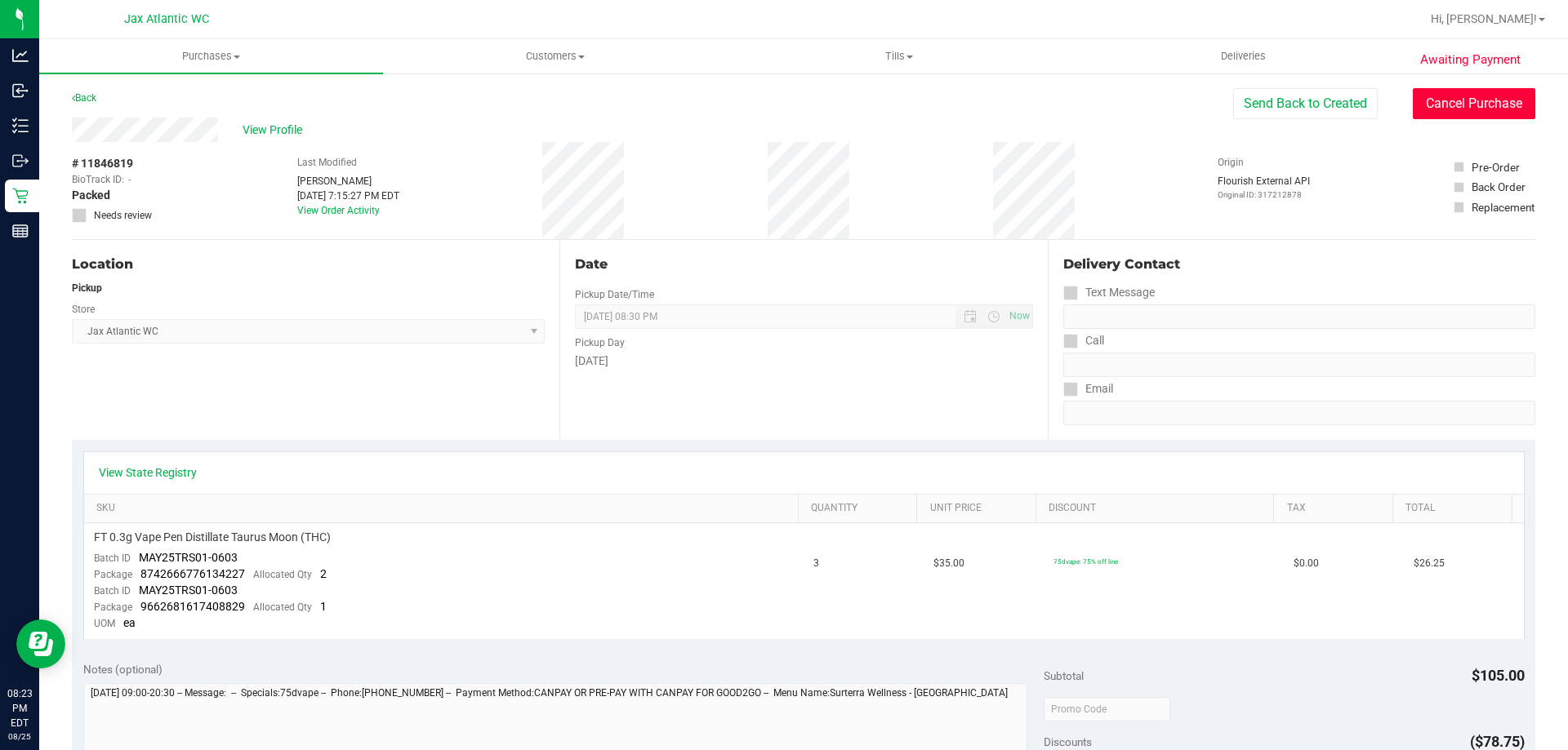
click at [1446, 99] on button "Cancel Purchase" at bounding box center [1473, 104] width 122 height 31
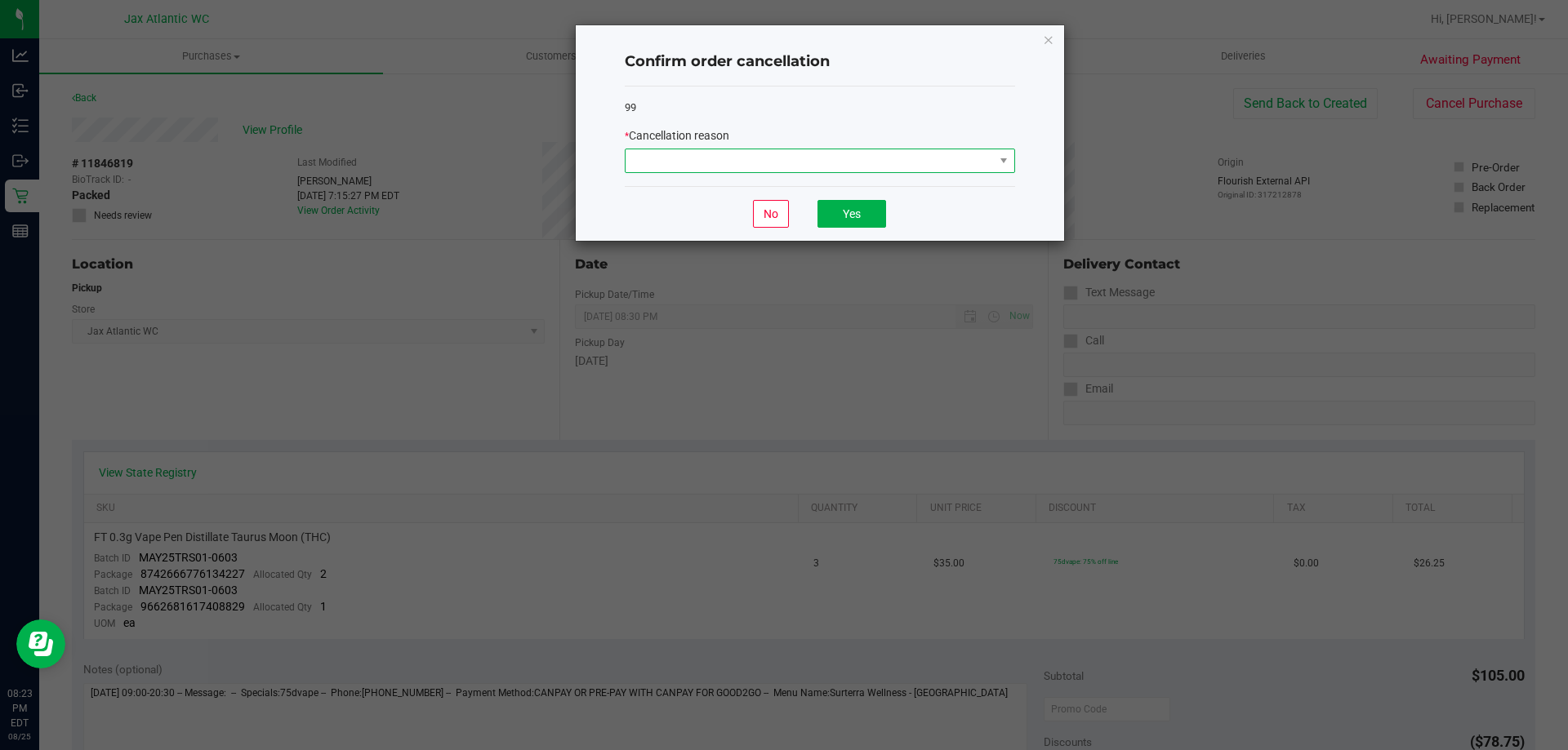
click at [794, 162] on span at bounding box center [809, 161] width 368 height 23
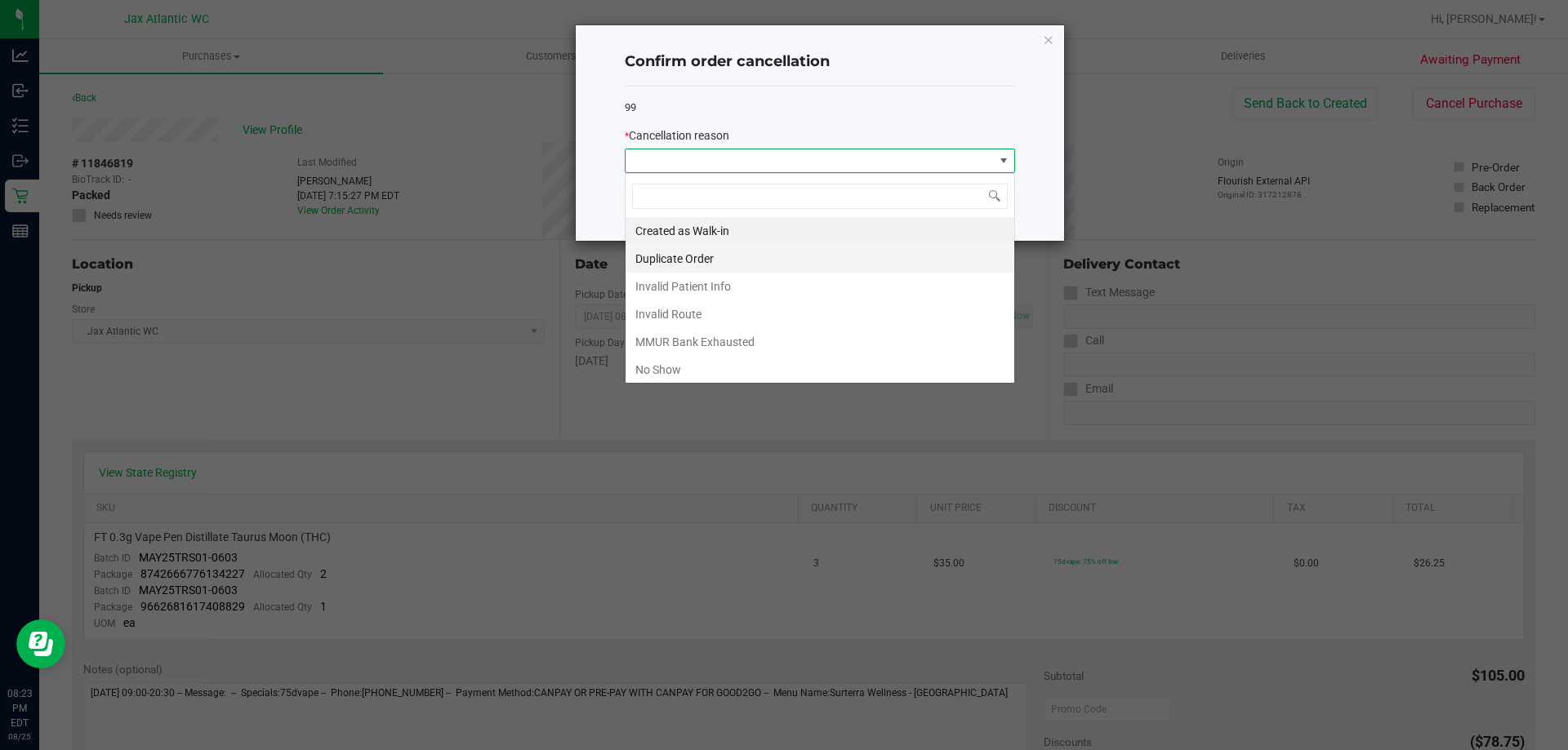
scroll to position [25, 390]
click at [721, 369] on li "No Show" at bounding box center [819, 370] width 389 height 28
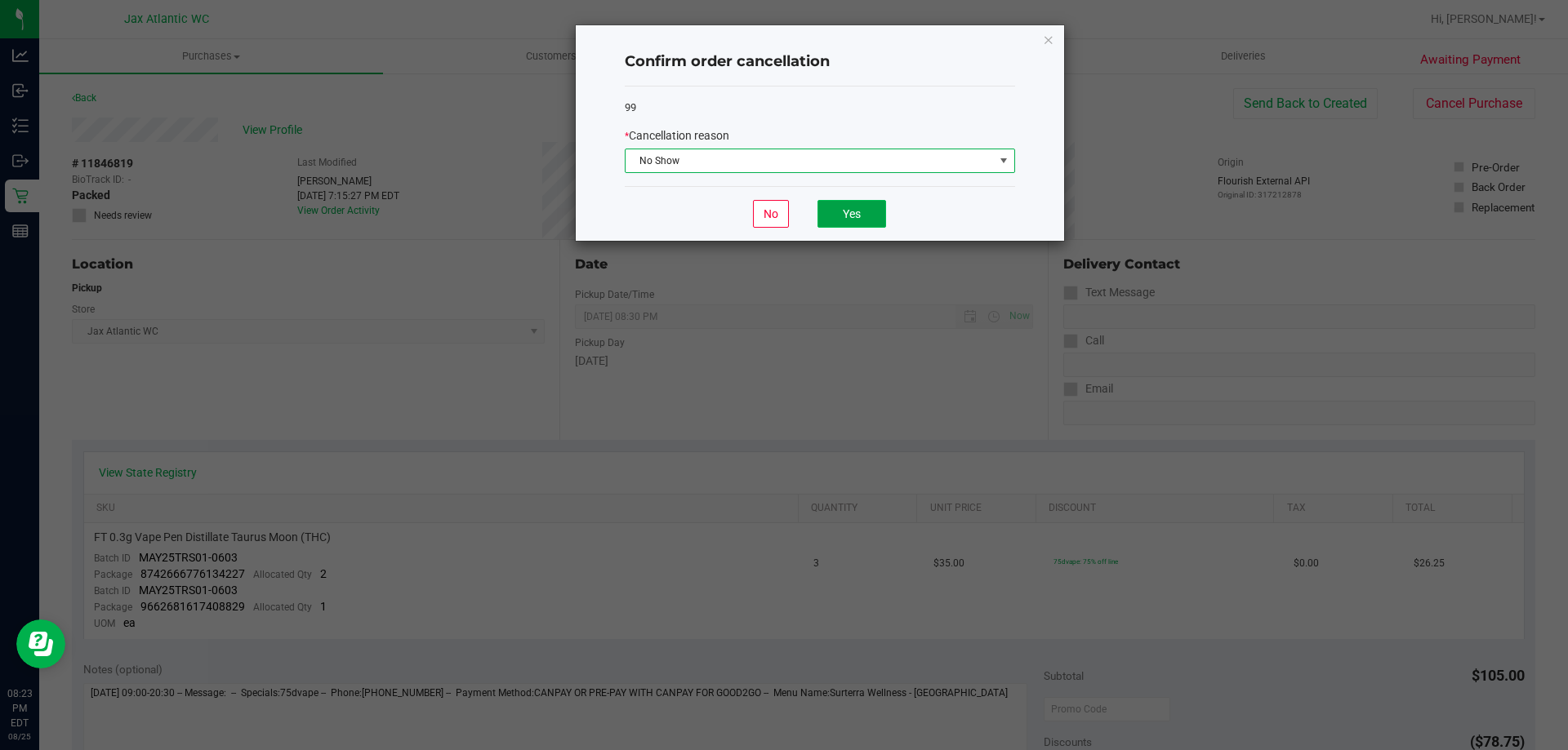
click at [853, 201] on button "Yes" at bounding box center [851, 214] width 68 height 28
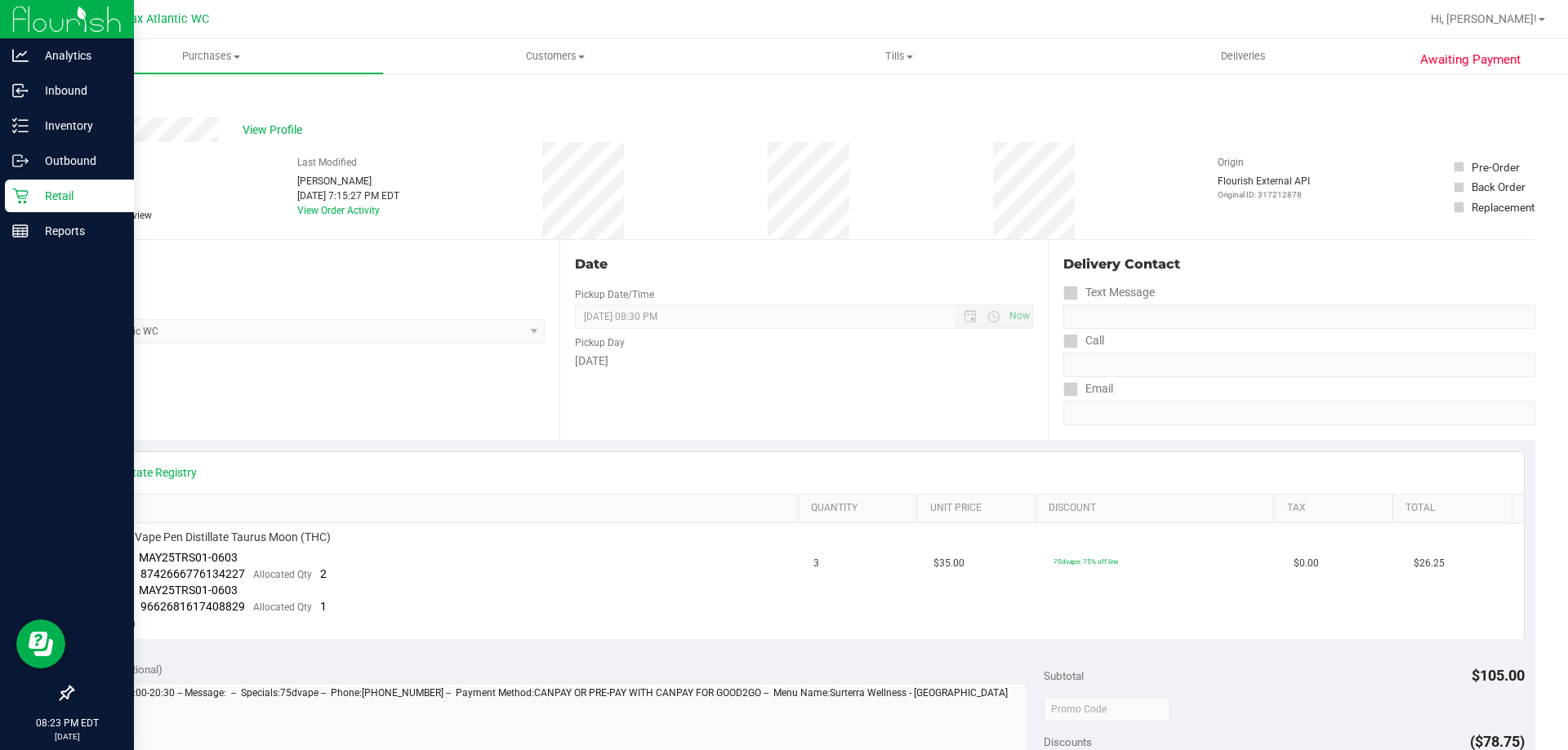
click at [23, 209] on div "Retail" at bounding box center [69, 196] width 129 height 33
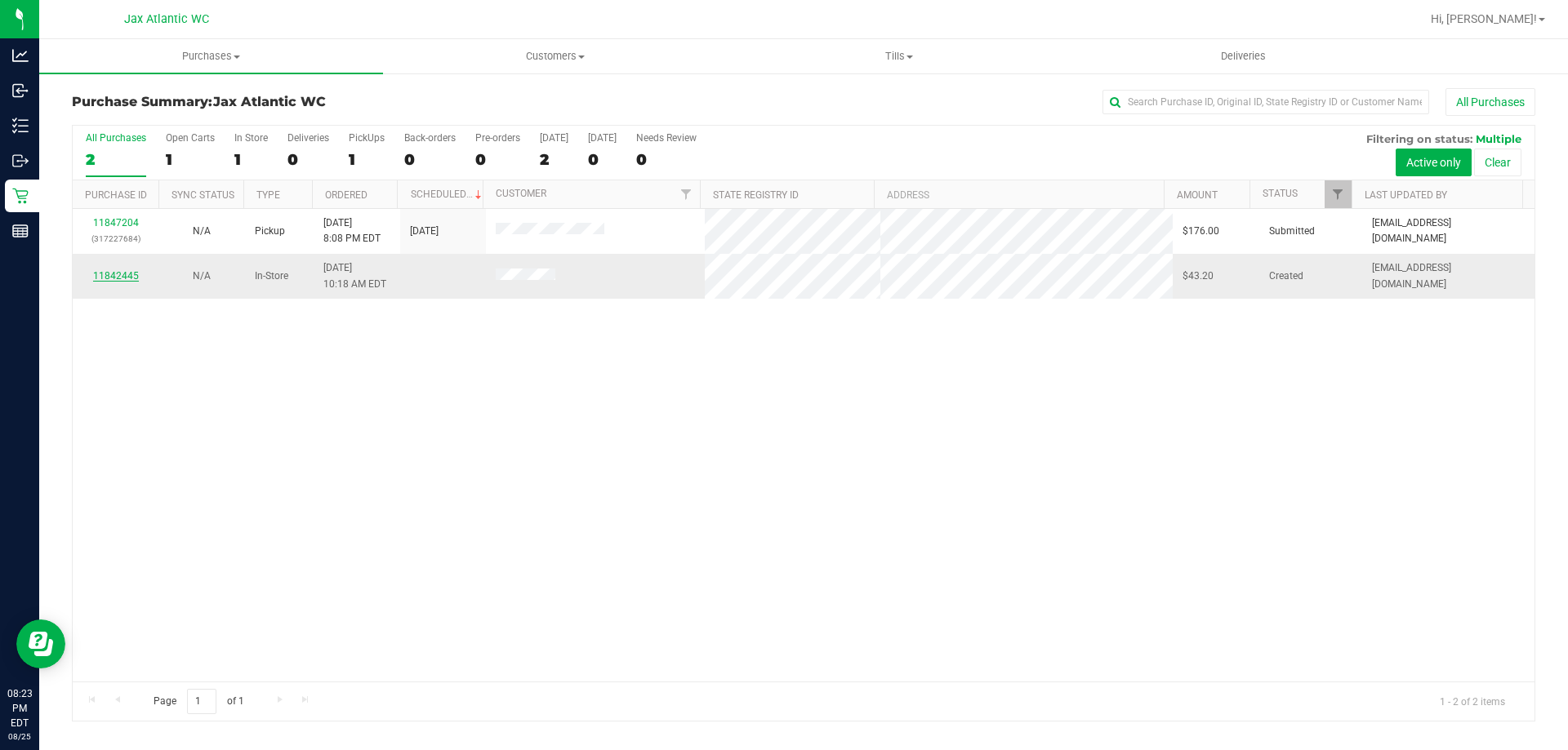
click at [119, 272] on link "11842445" at bounding box center [116, 276] width 46 height 12
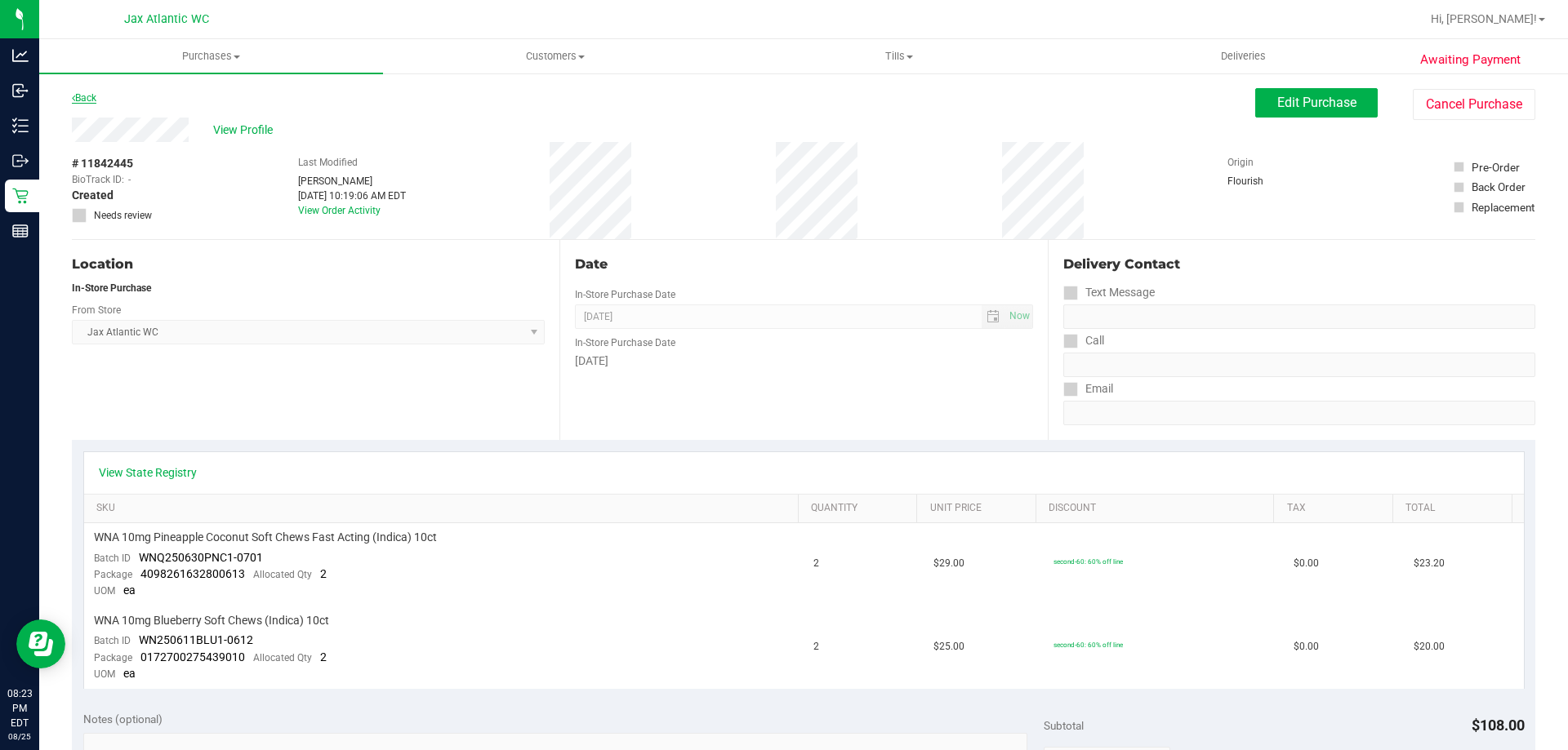
click at [94, 101] on link "Back" at bounding box center [84, 98] width 25 height 12
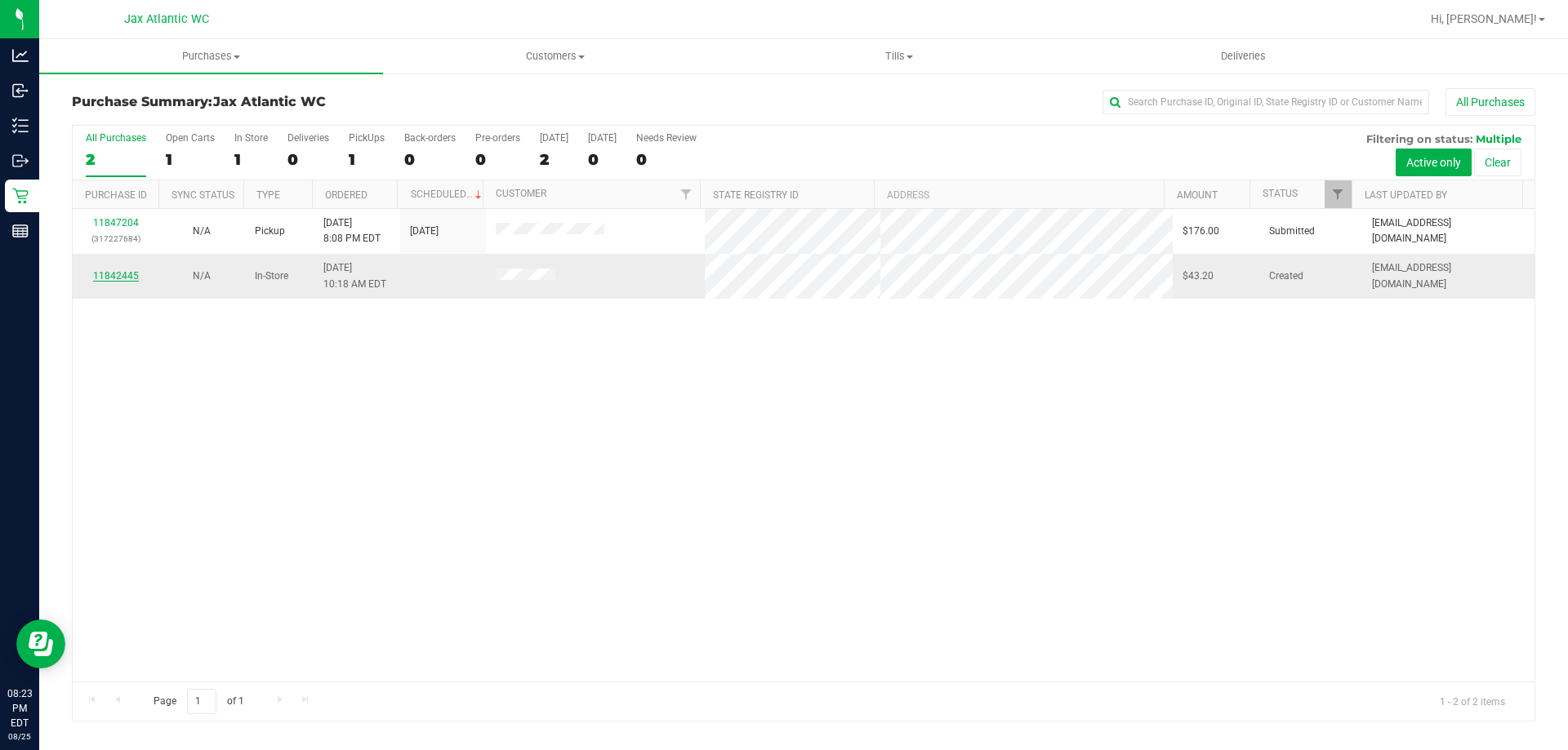
click at [118, 274] on link "11842445" at bounding box center [116, 276] width 46 height 12
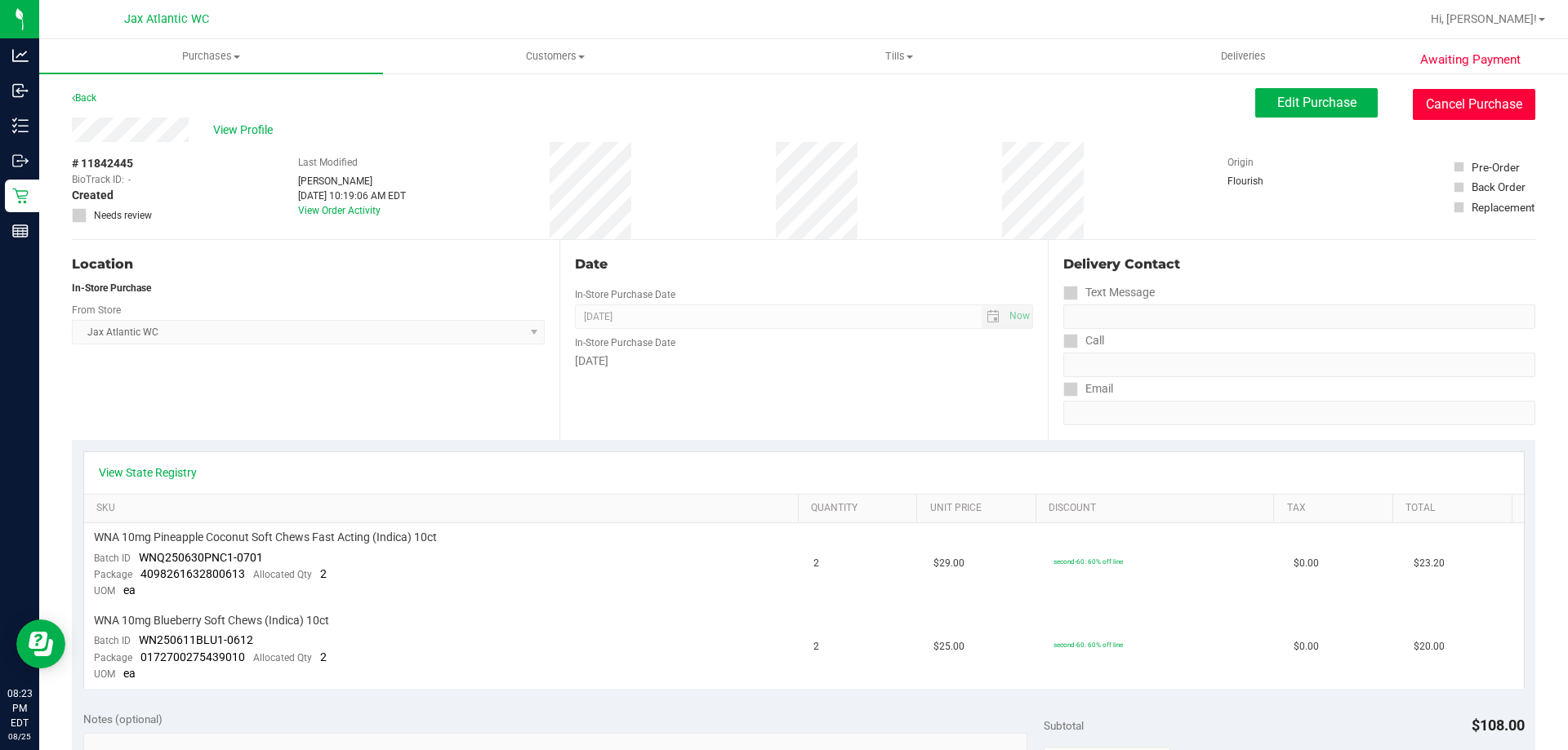
click at [1457, 108] on button "Cancel Purchase" at bounding box center [1473, 104] width 122 height 31
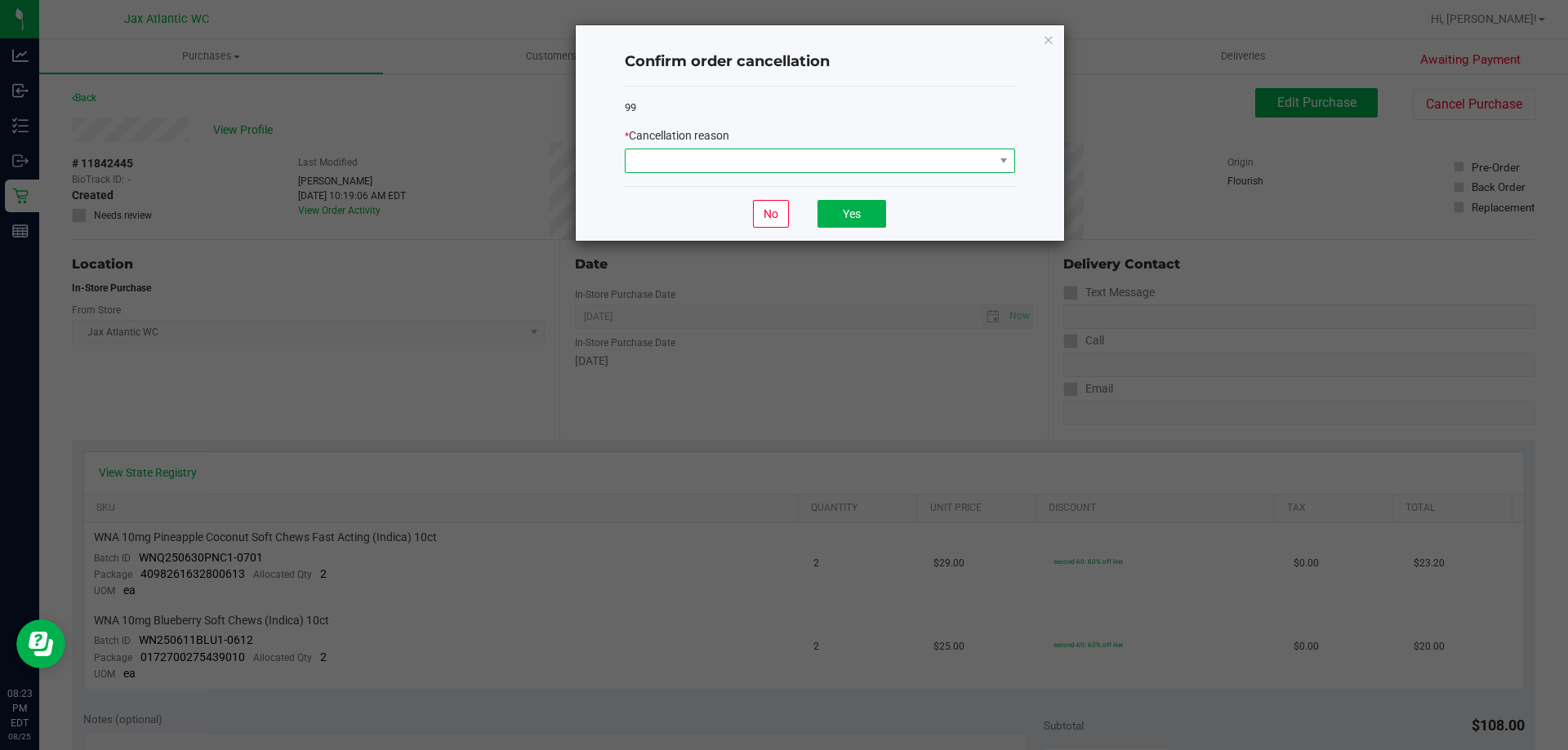
click at [726, 160] on span at bounding box center [809, 161] width 368 height 23
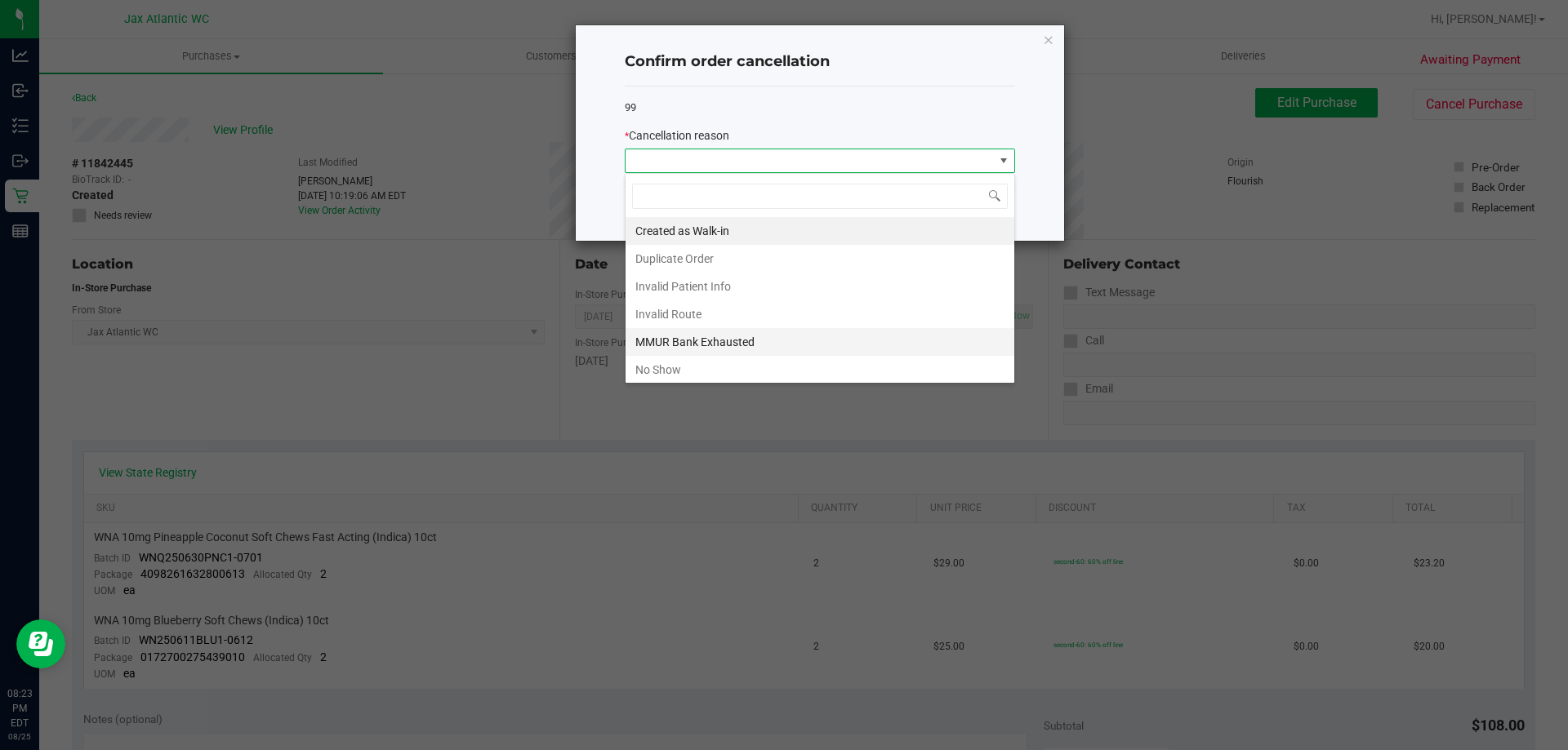
scroll to position [25, 390]
click at [702, 365] on li "No Show" at bounding box center [819, 370] width 389 height 28
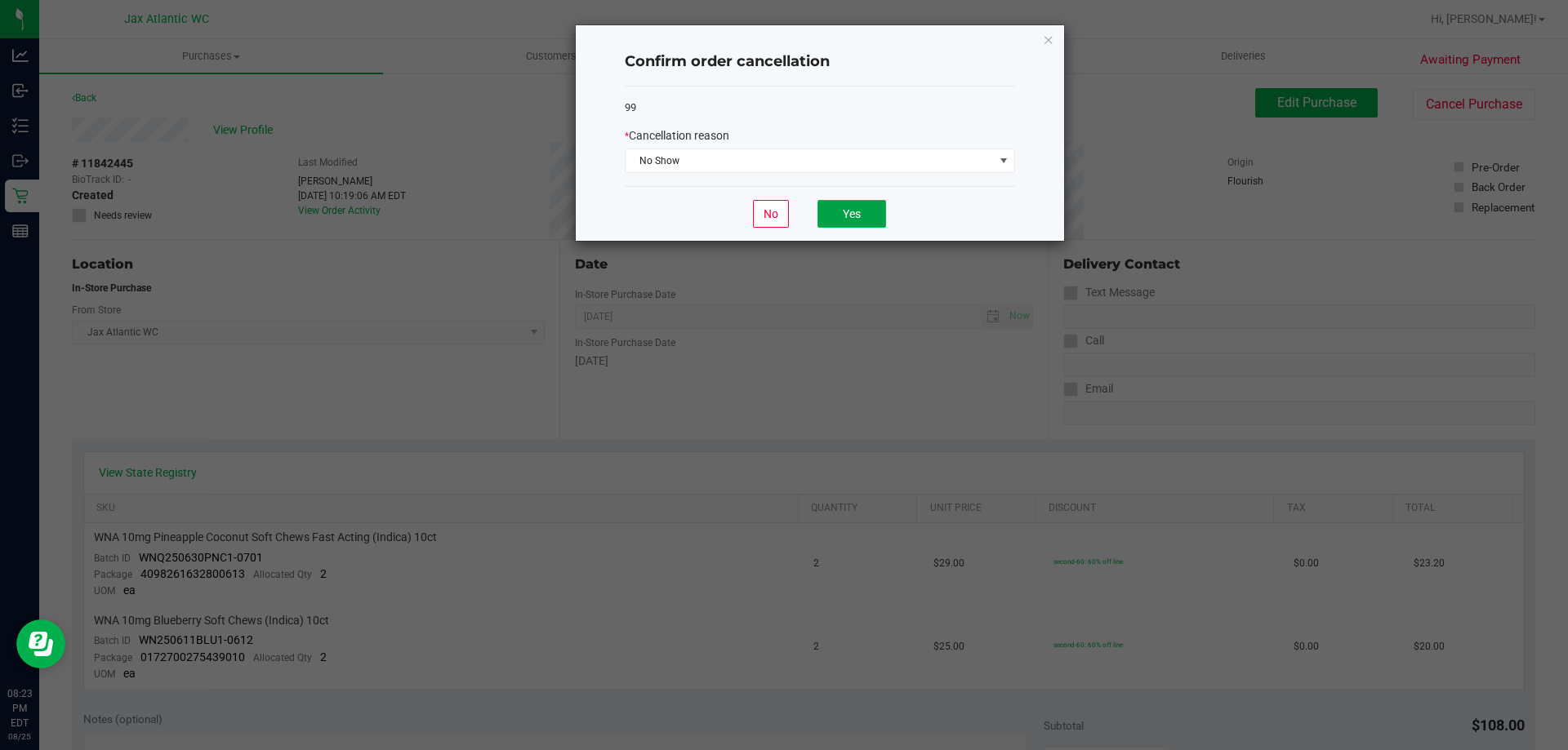
click at [869, 214] on button "Yes" at bounding box center [851, 214] width 68 height 28
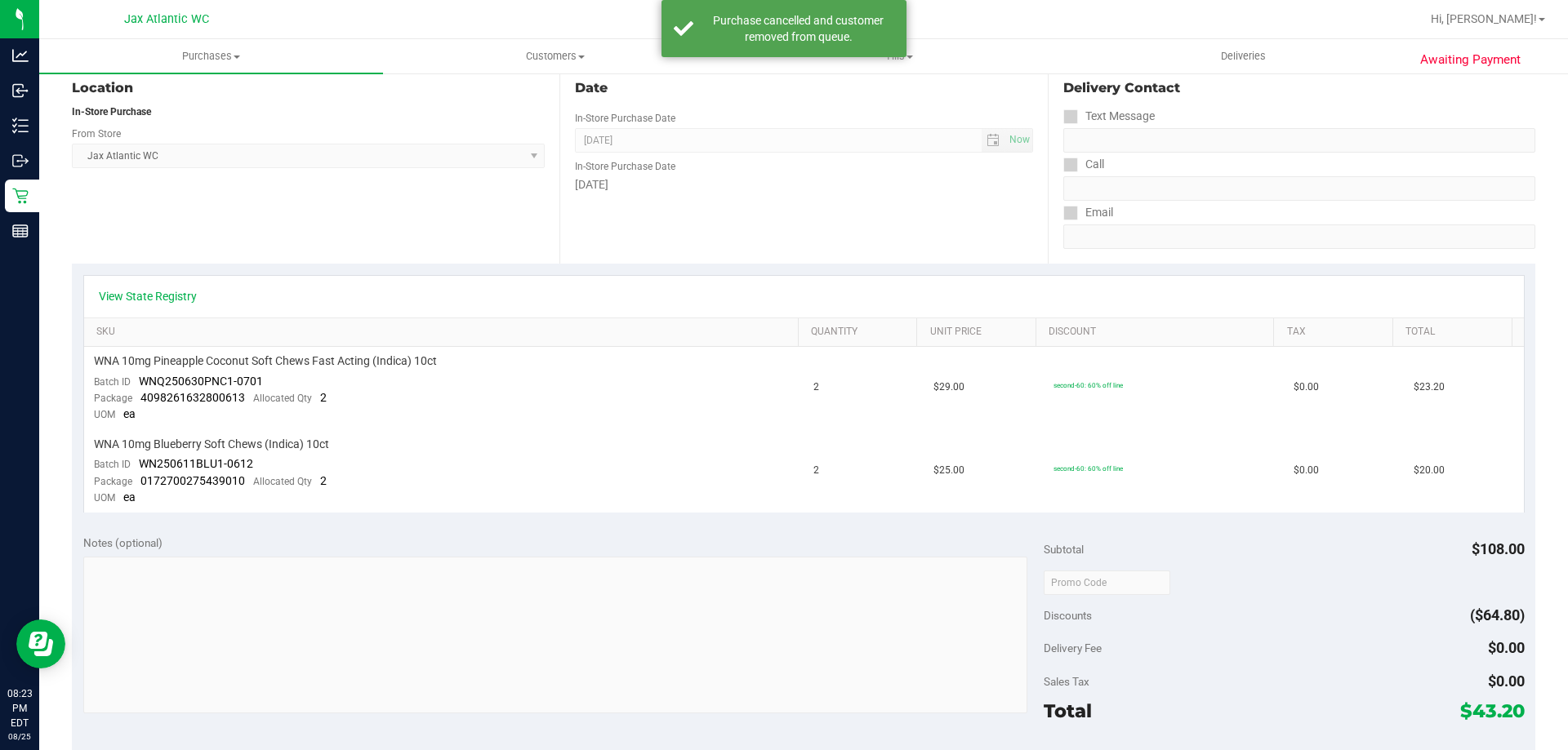
scroll to position [0, 0]
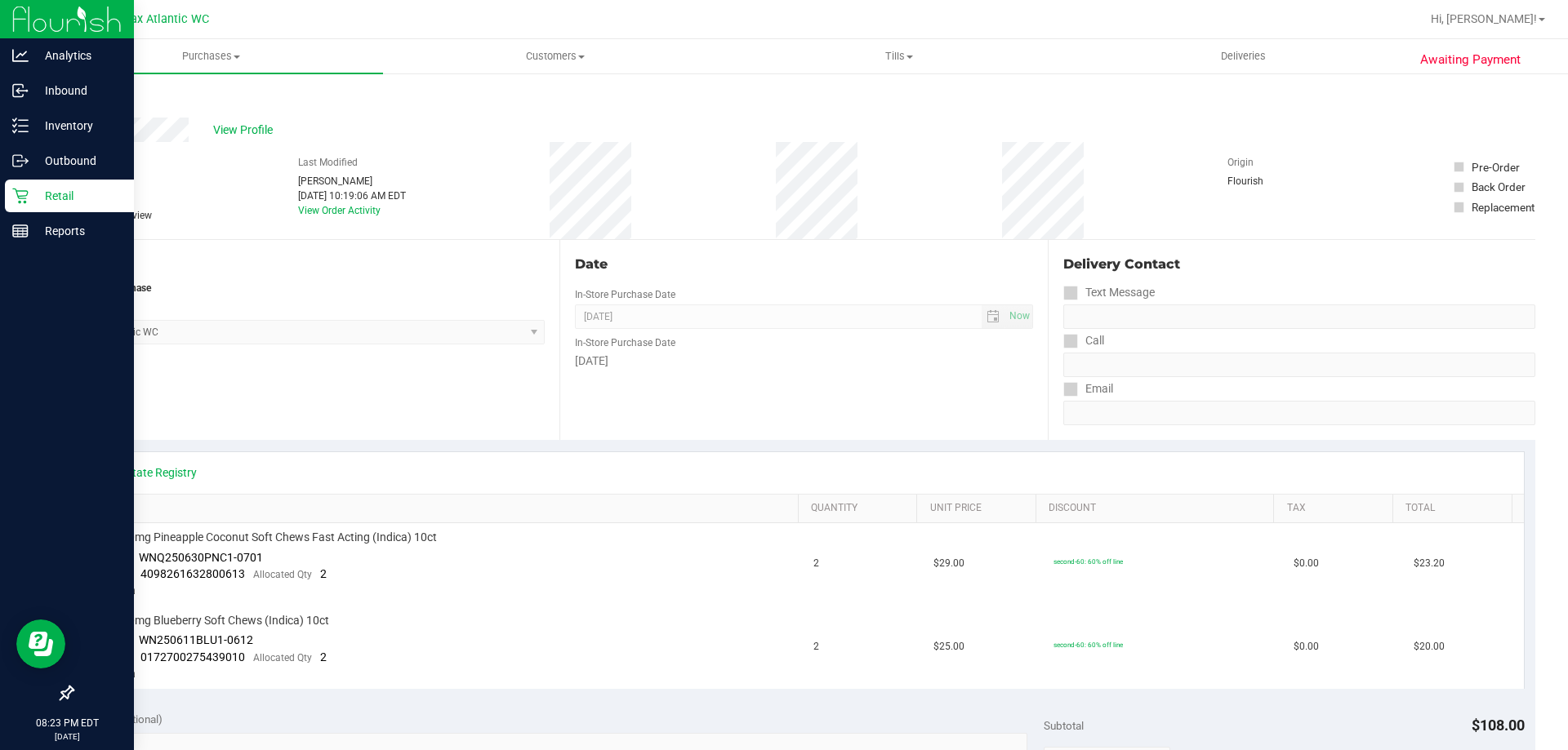
click at [53, 196] on p "Retail" at bounding box center [77, 196] width 98 height 20
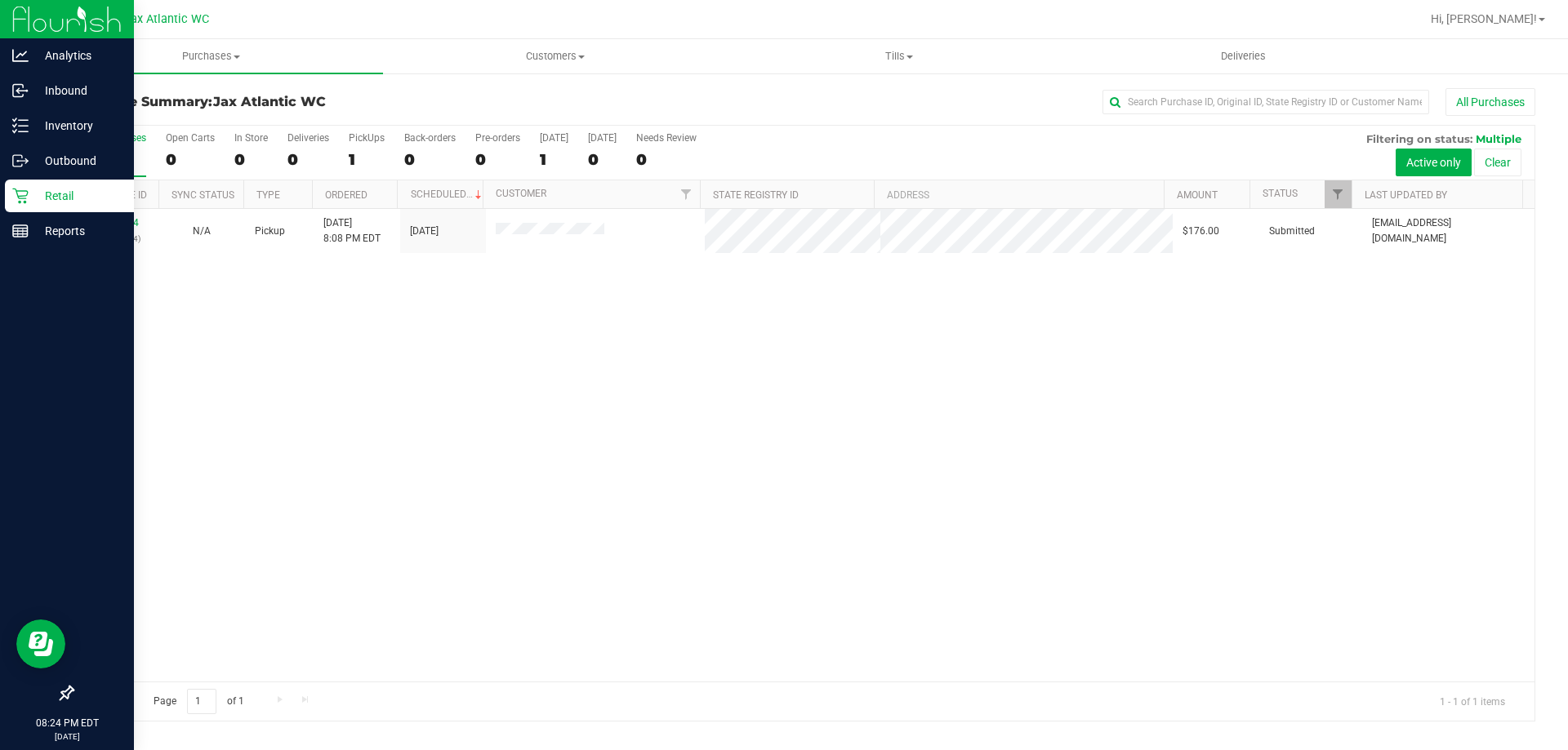
click at [35, 197] on p "Retail" at bounding box center [77, 196] width 98 height 20
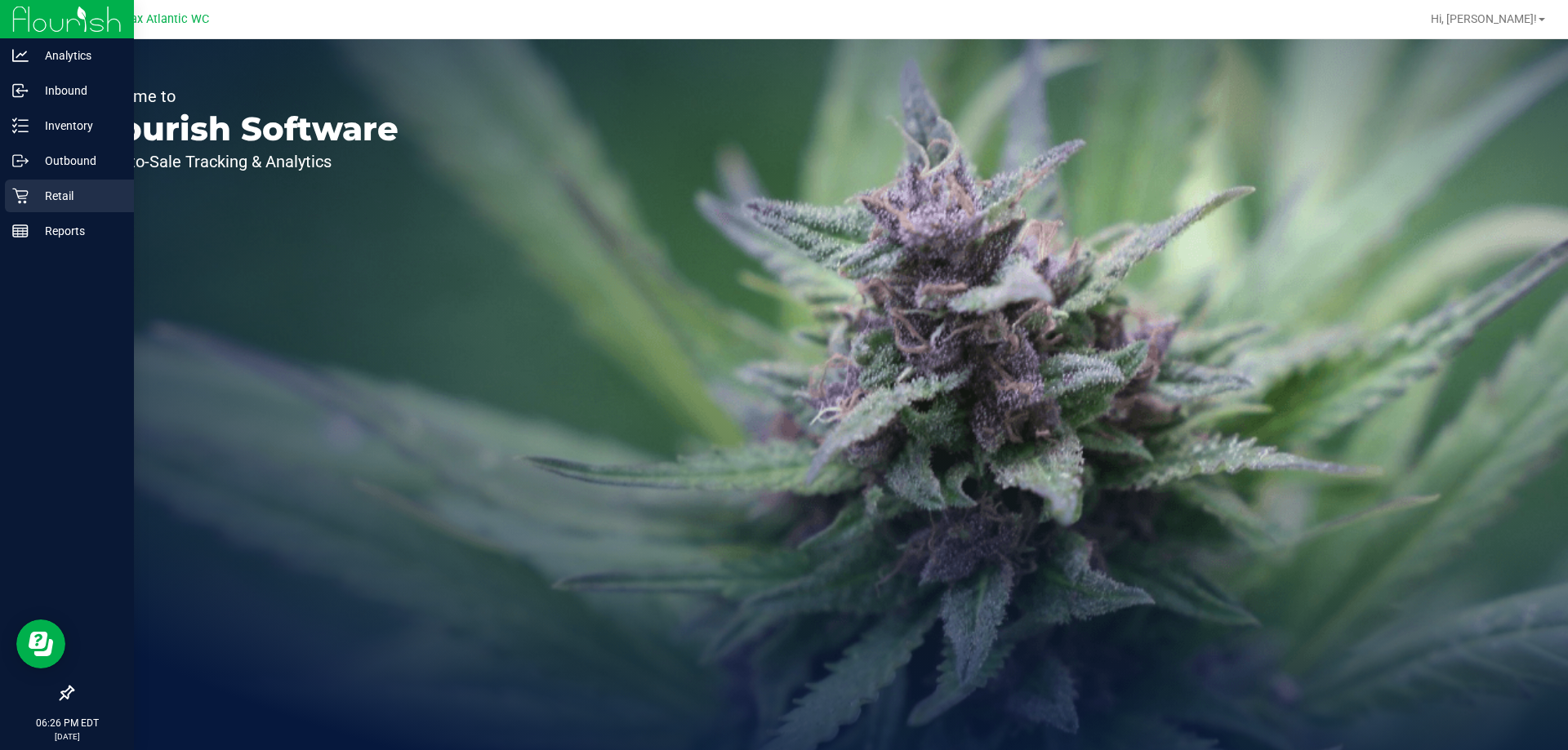
click at [27, 193] on icon at bounding box center [21, 196] width 16 height 16
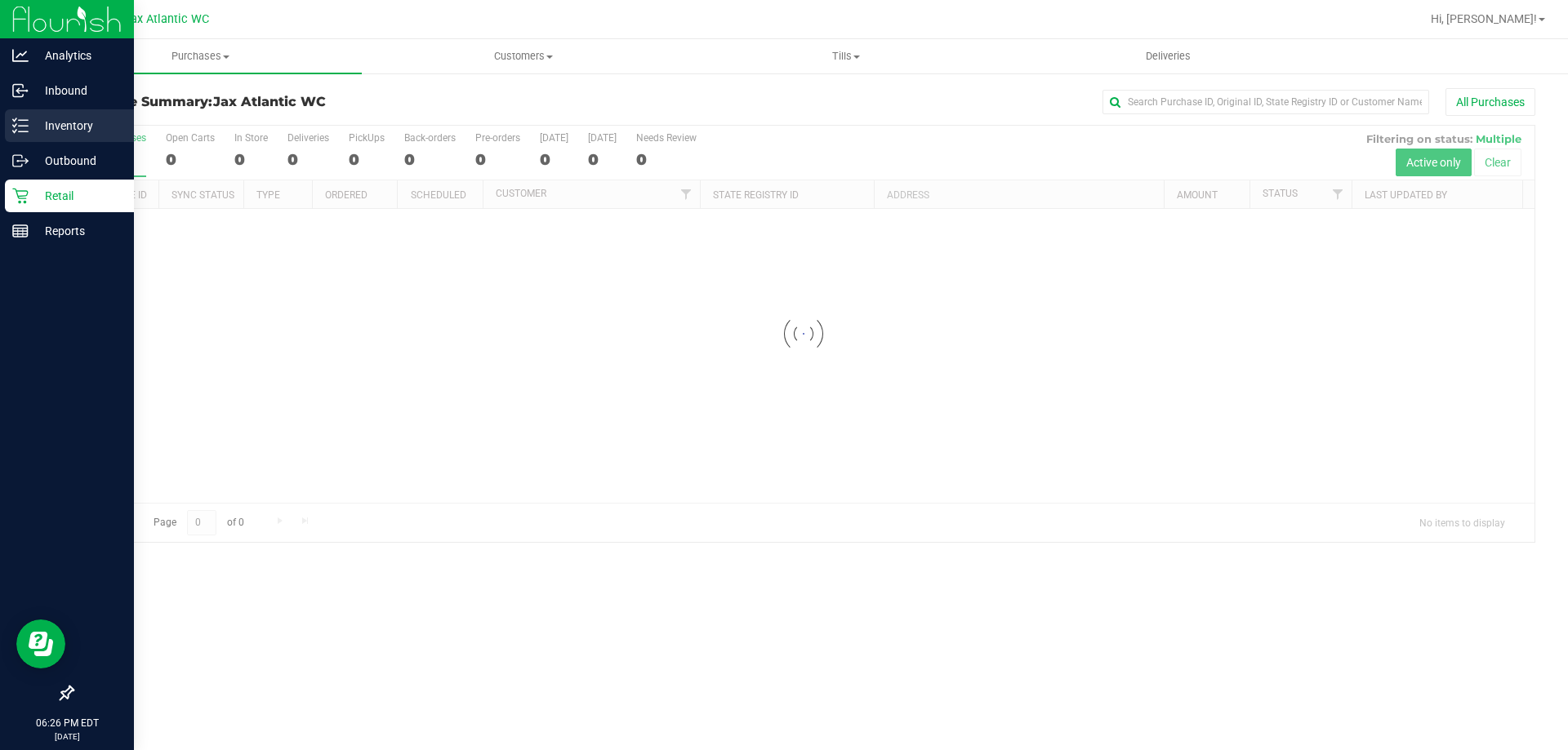
click at [23, 123] on icon at bounding box center [21, 126] width 16 height 16
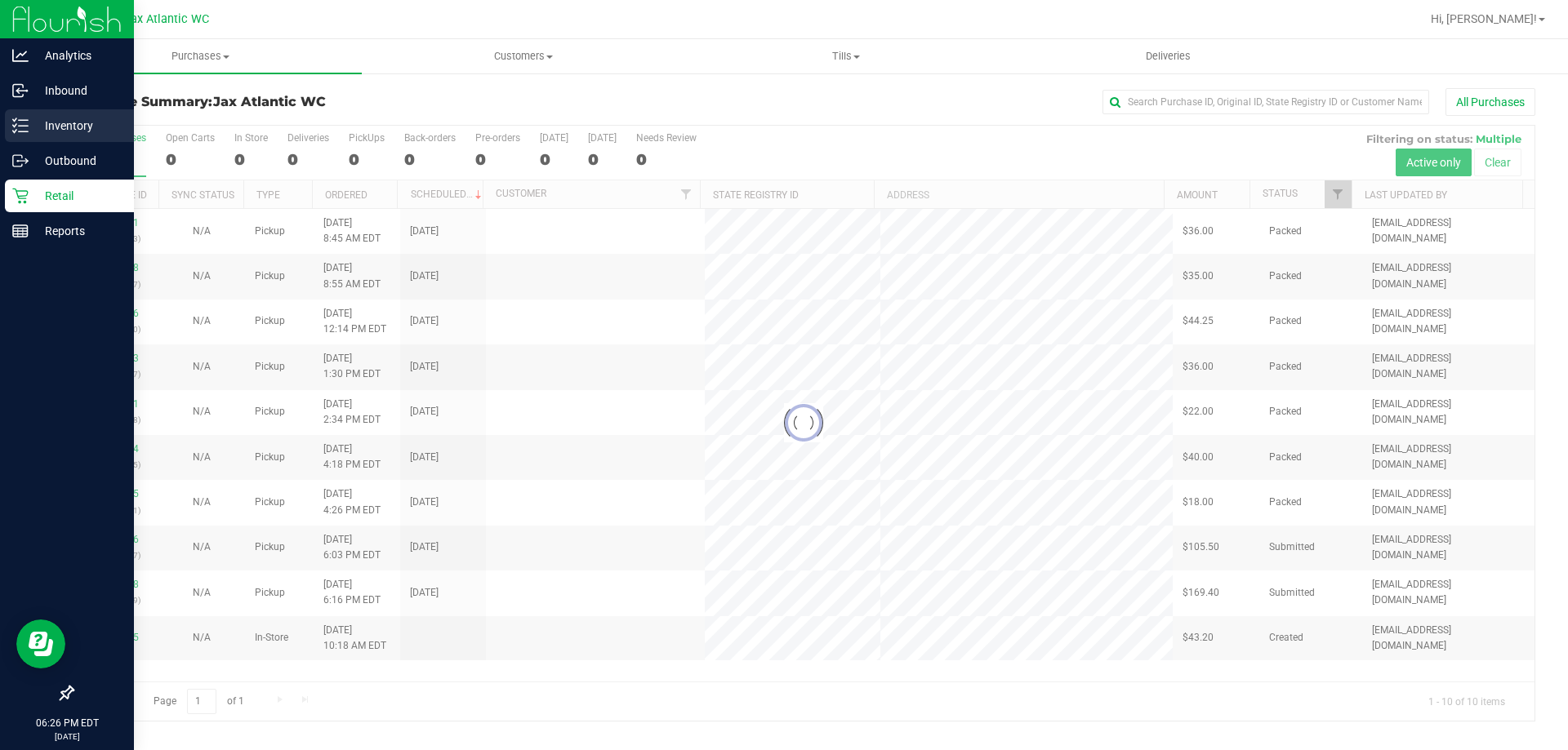
click at [23, 123] on icon at bounding box center [21, 126] width 16 height 16
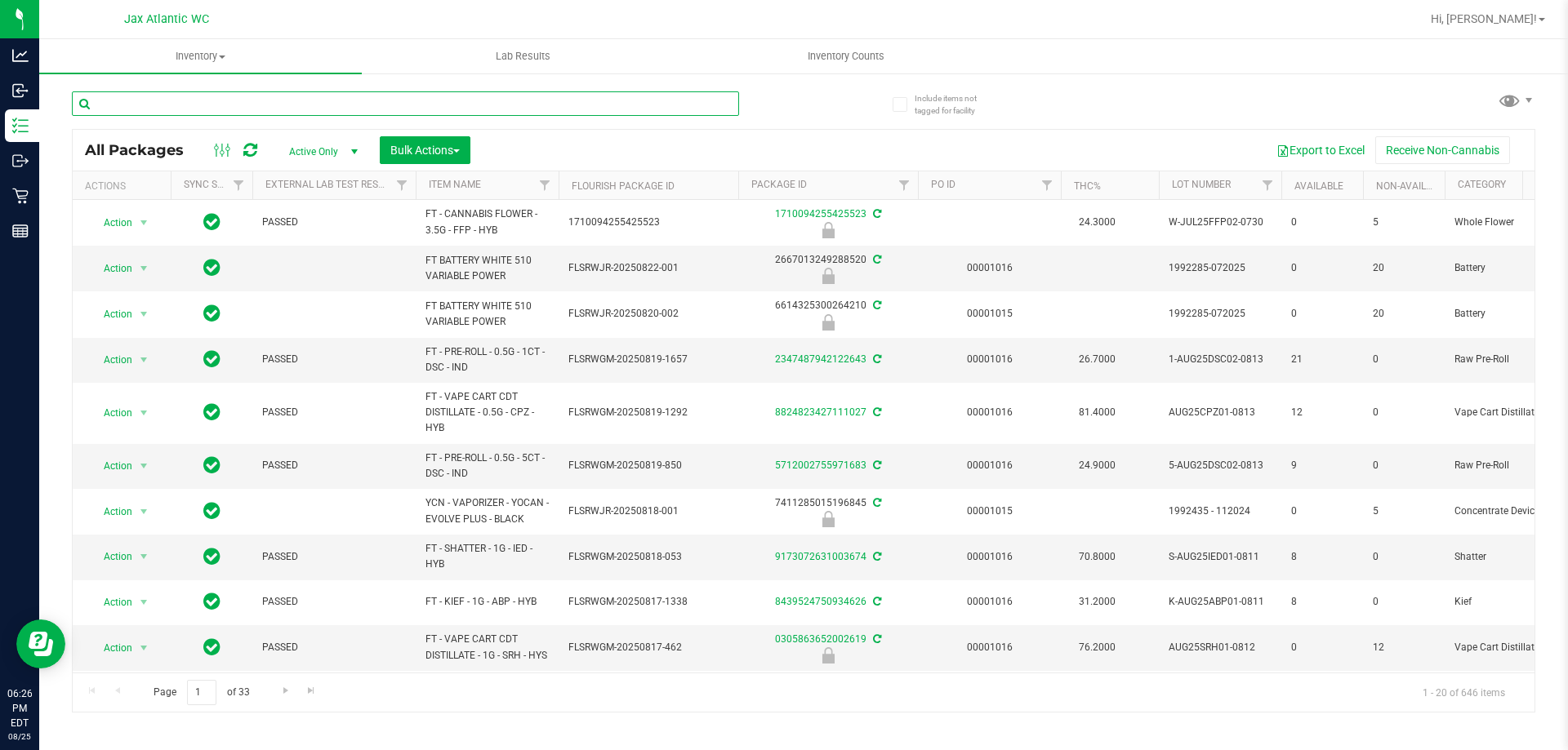
drag, startPoint x: 266, startPoint y: 105, endPoint x: 291, endPoint y: 132, distance: 36.8
click at [267, 106] on input "text" at bounding box center [405, 104] width 667 height 25
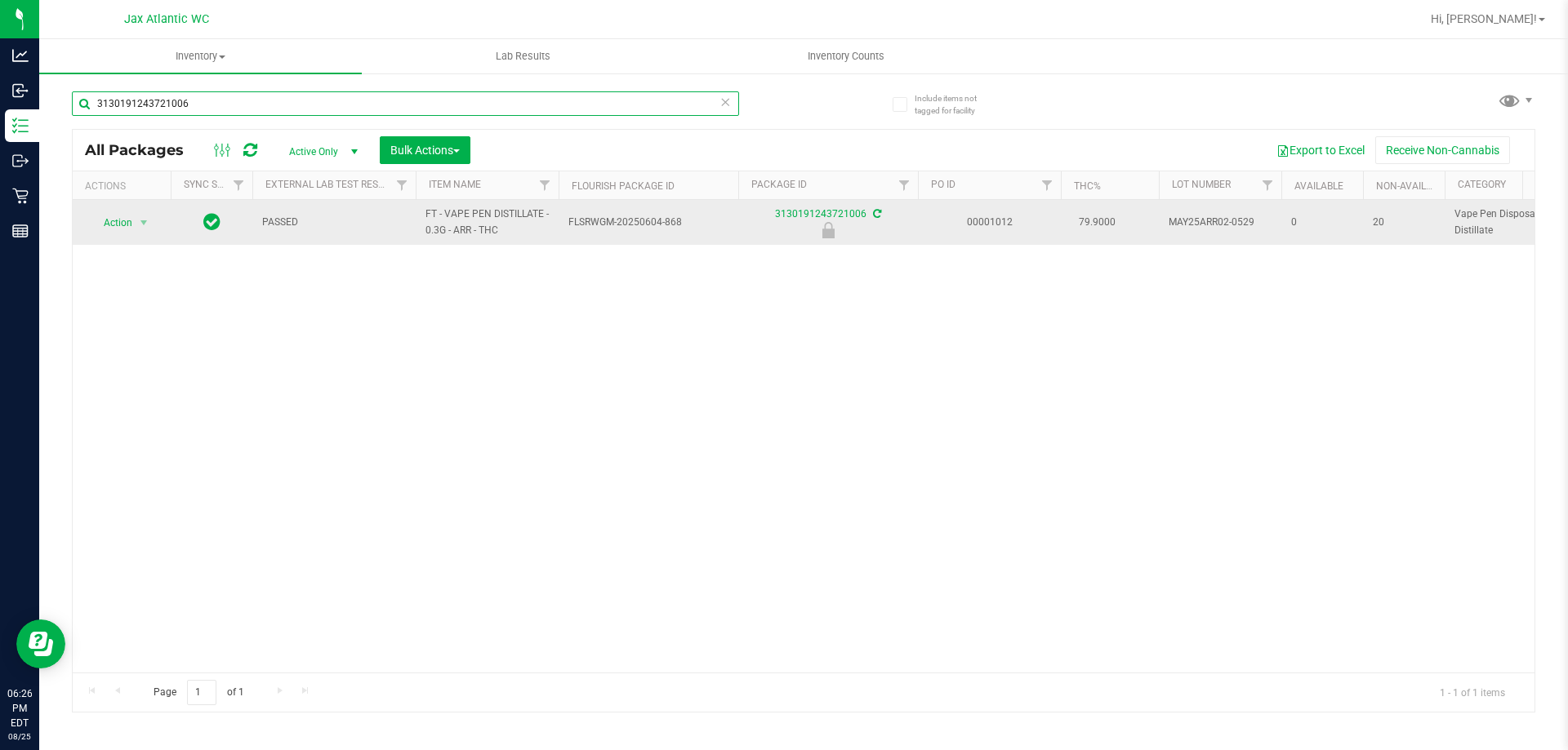
type input "3130191243721006"
click at [125, 227] on span "Action" at bounding box center [111, 223] width 44 height 23
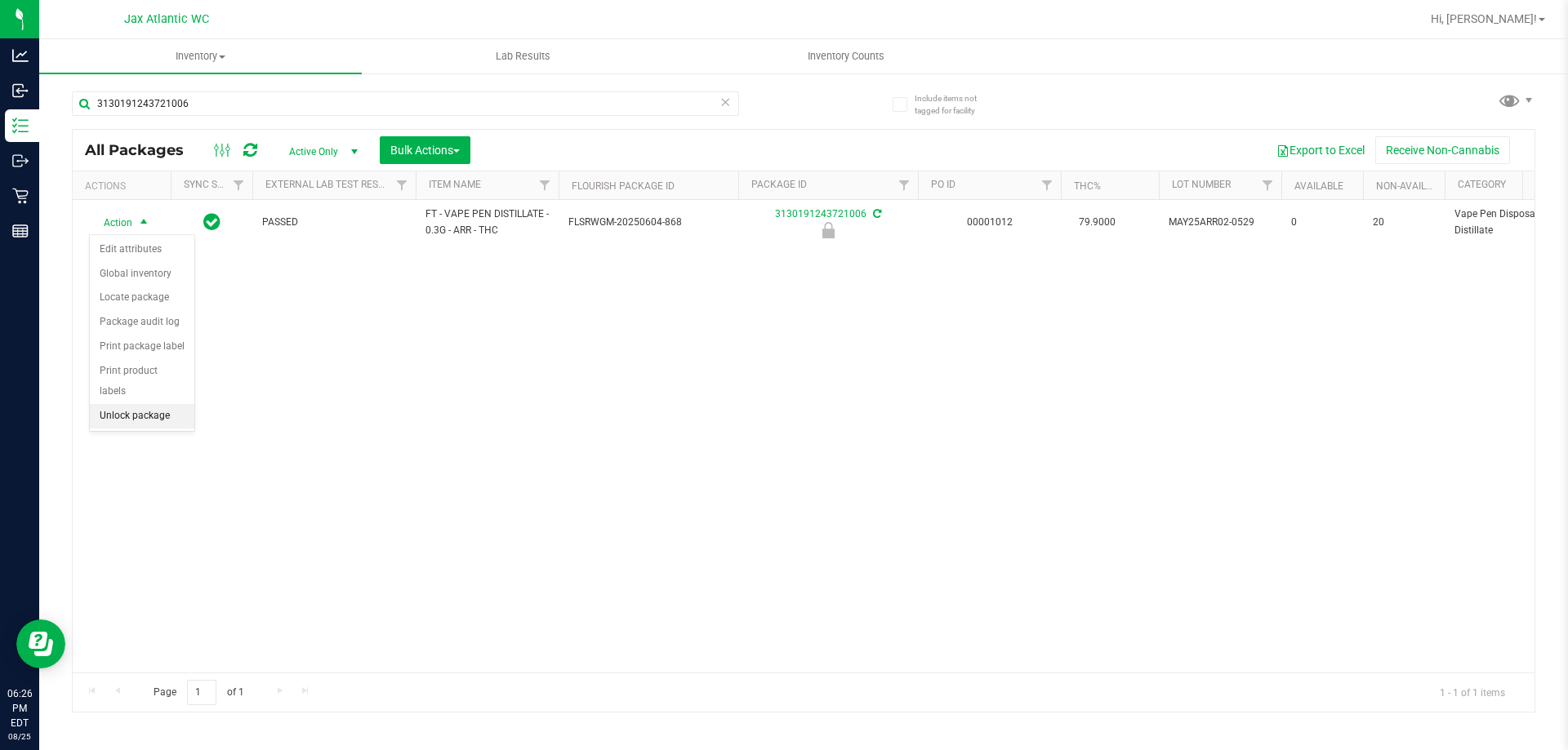
click at [116, 404] on li "Unlock package" at bounding box center [141, 416] width 104 height 25
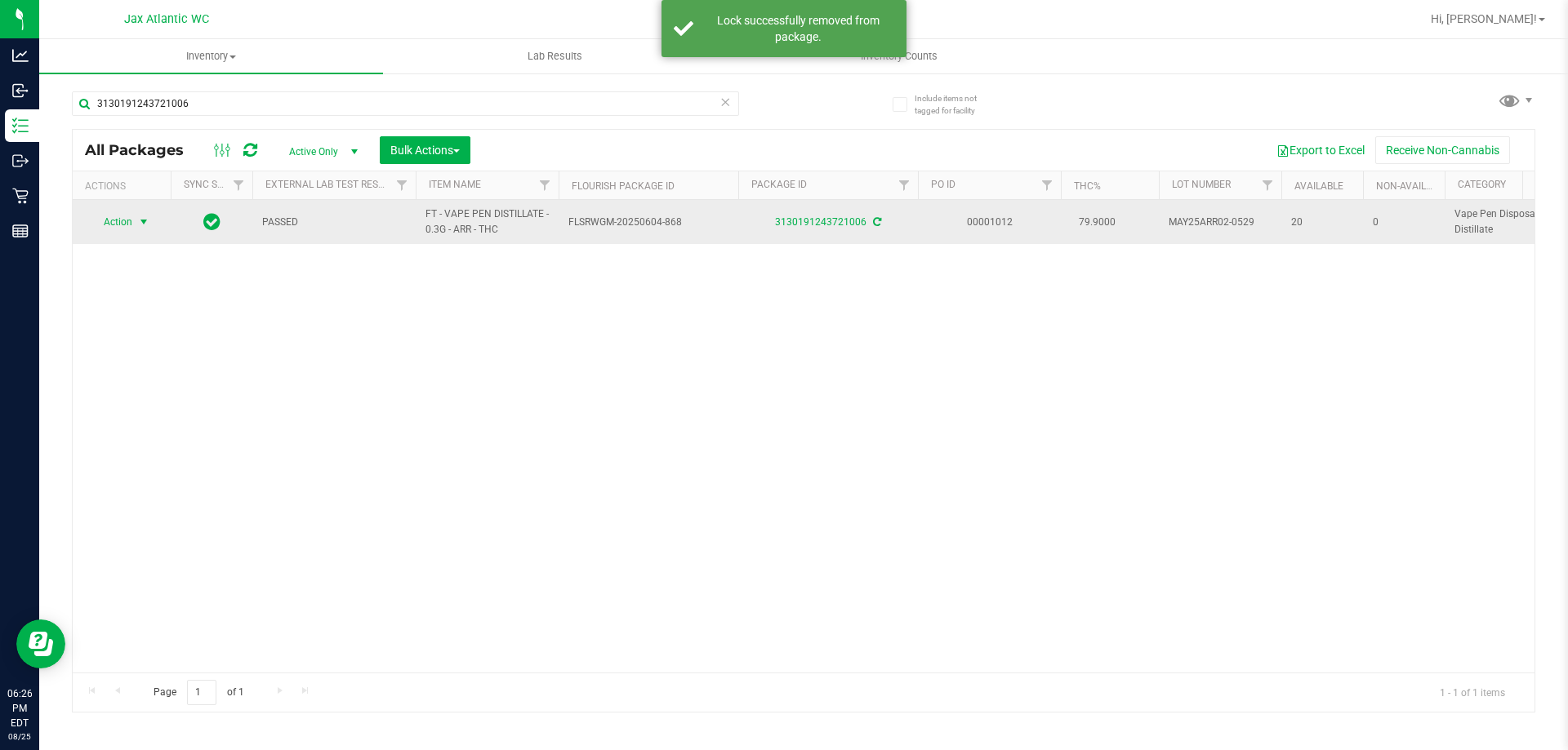
click at [121, 222] on span "Action" at bounding box center [111, 222] width 44 height 23
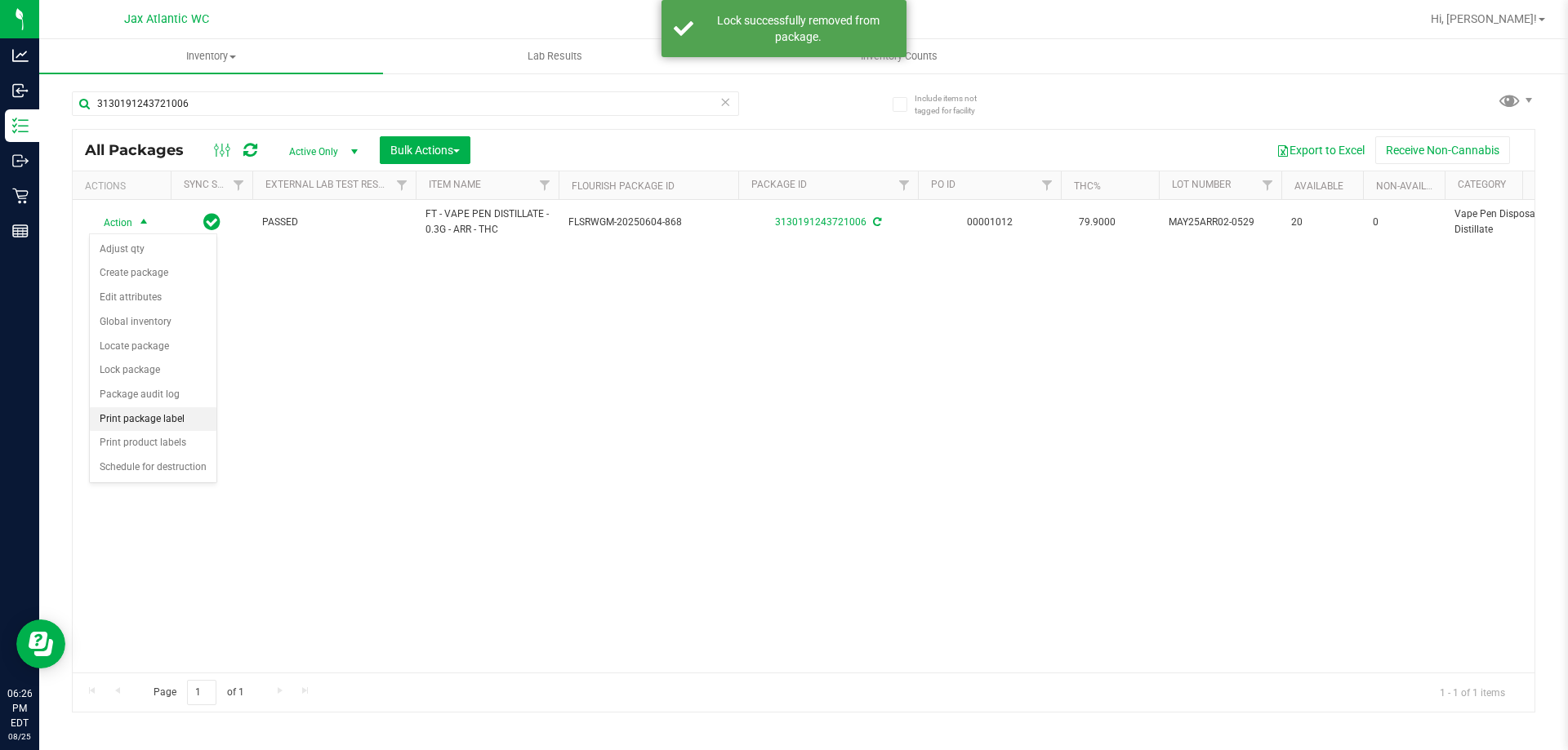
click at [118, 413] on li "Print package label" at bounding box center [153, 420] width 127 height 25
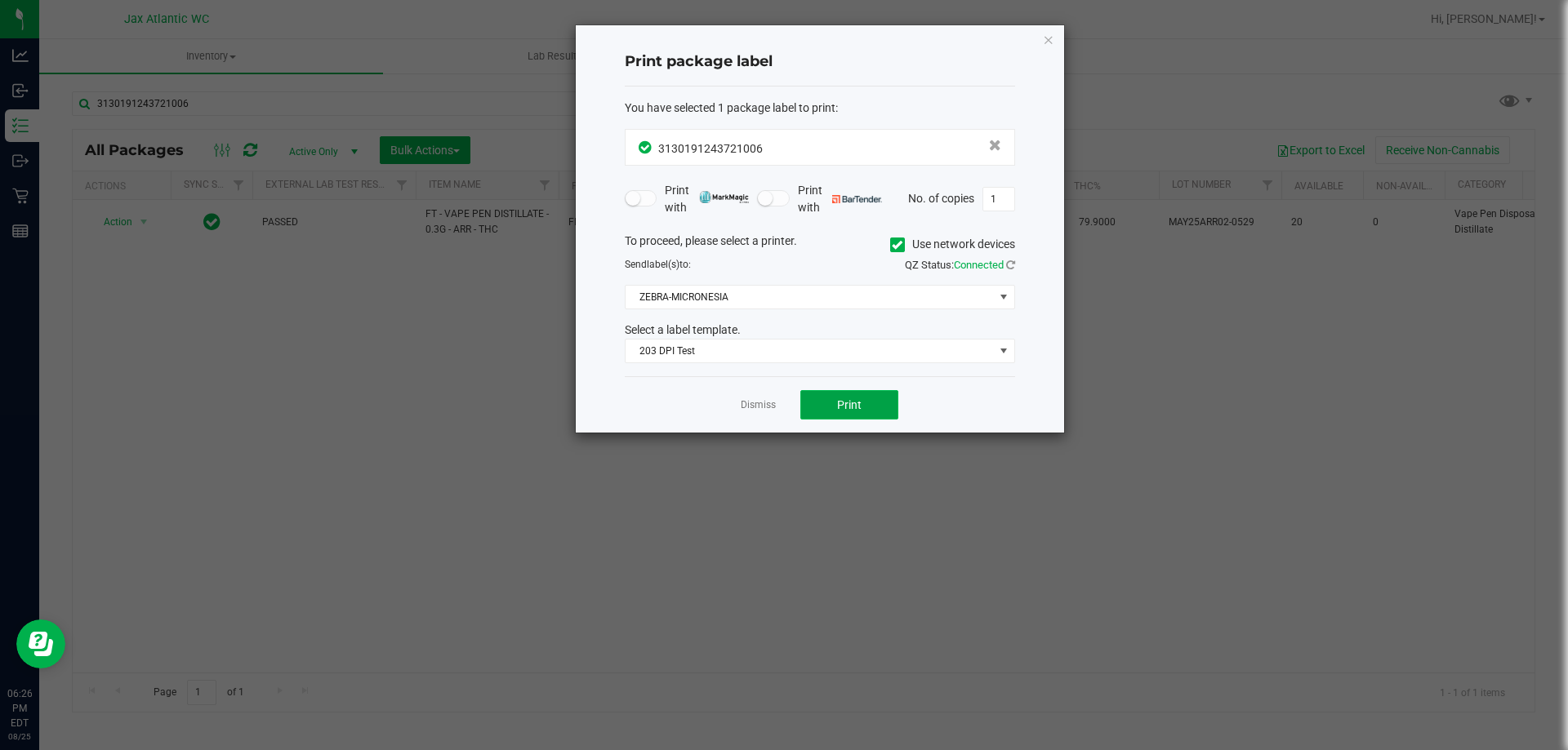
click at [843, 408] on span "Print" at bounding box center [850, 405] width 25 height 13
click at [1050, 38] on icon "button" at bounding box center [1049, 39] width 12 height 20
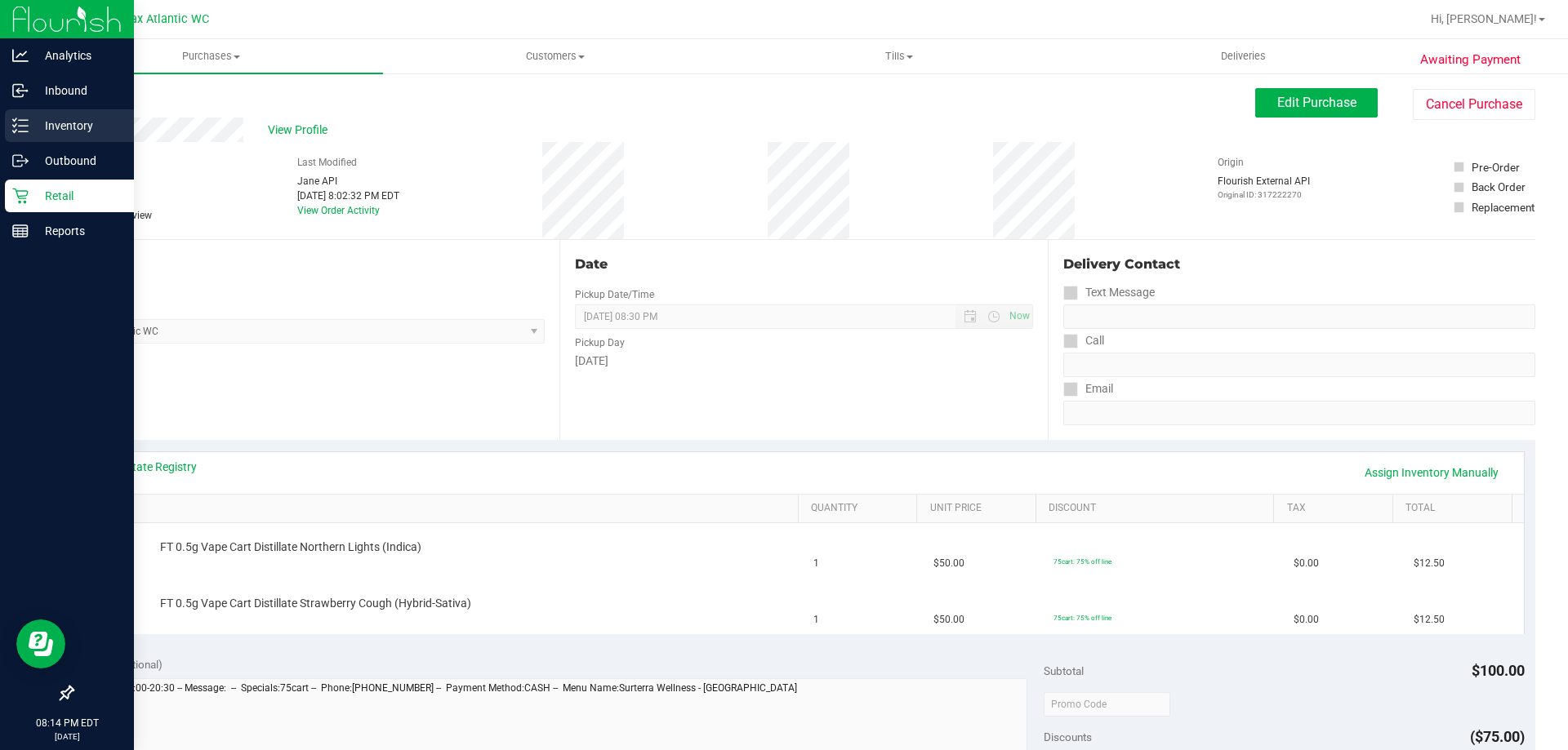
click at [58, 120] on p "Inventory" at bounding box center [77, 126] width 98 height 20
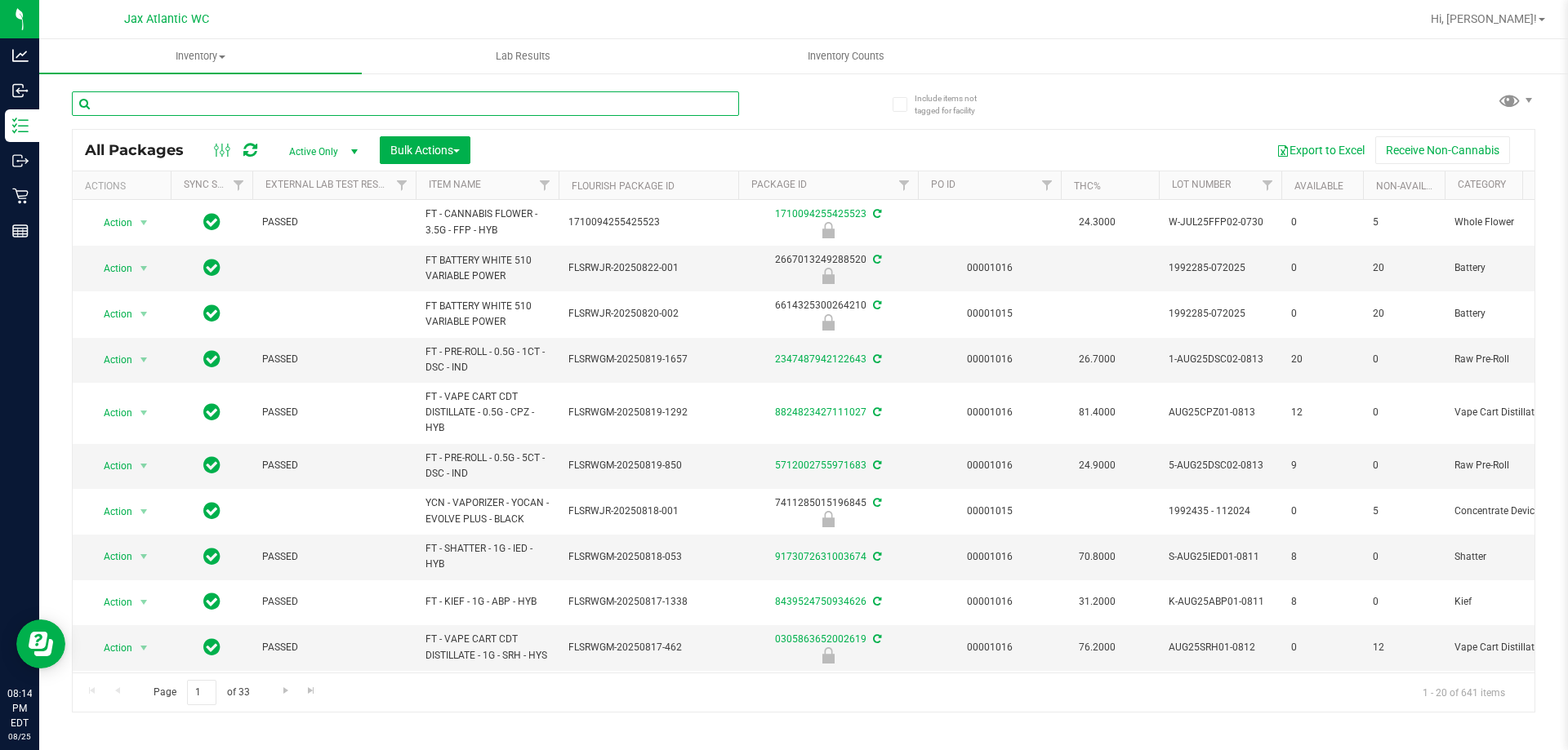
click at [133, 113] on input "text" at bounding box center [405, 104] width 667 height 25
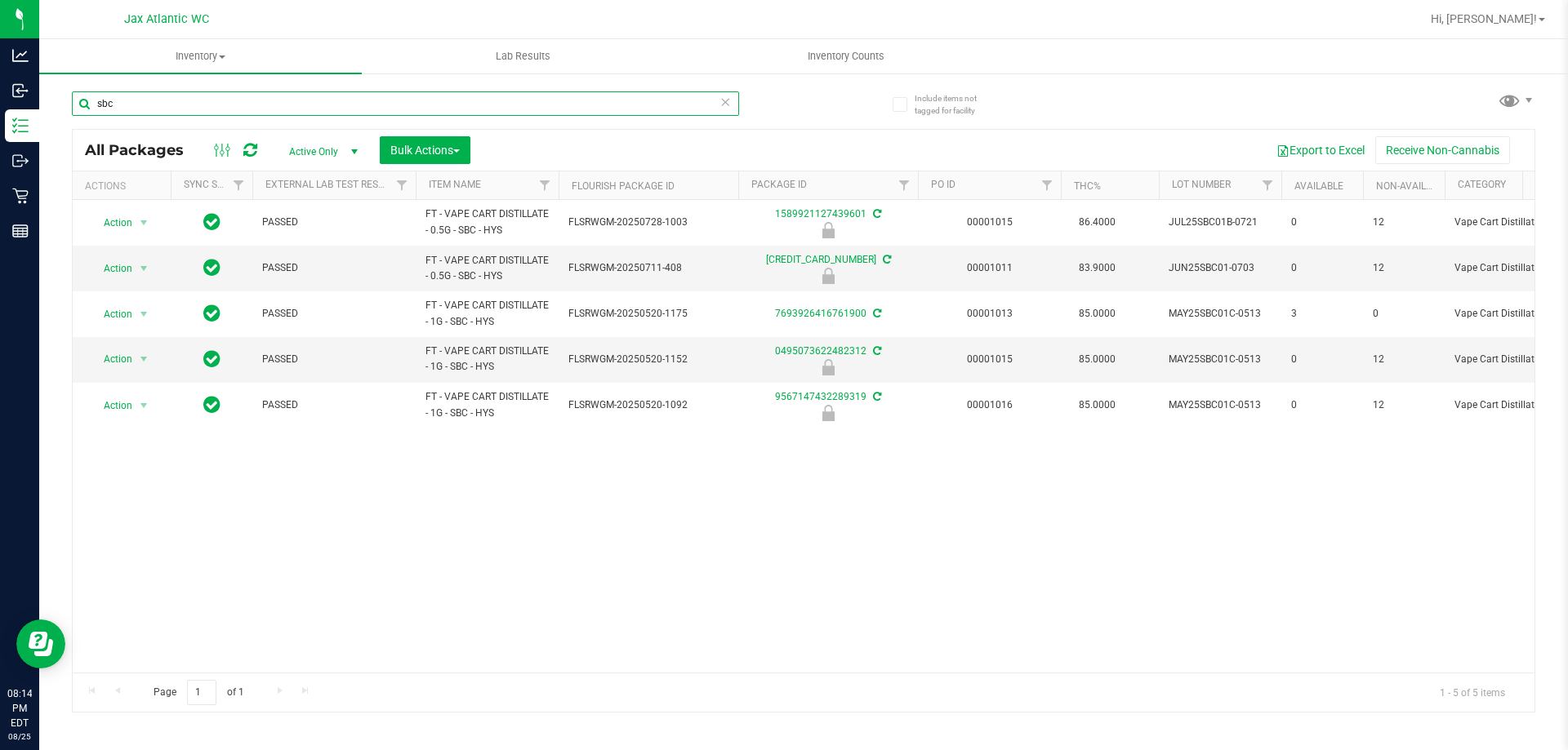
type input "sbc"
